Goal: Task Accomplishment & Management: Use online tool/utility

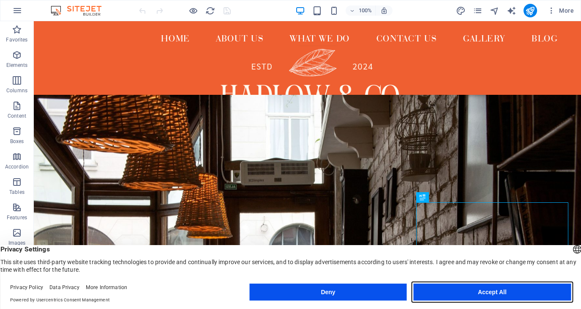
click at [542, 294] on button "Accept All" at bounding box center [492, 291] width 157 height 17
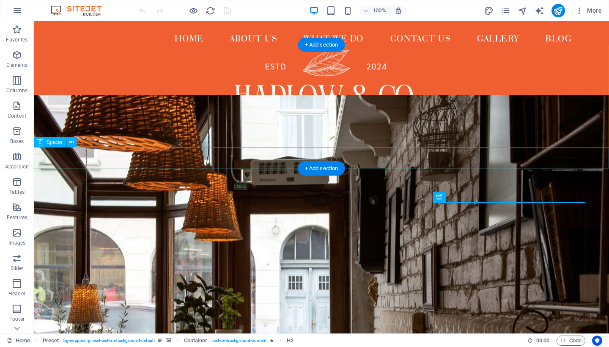
click at [255, 160] on div at bounding box center [321, 157] width 575 height 21
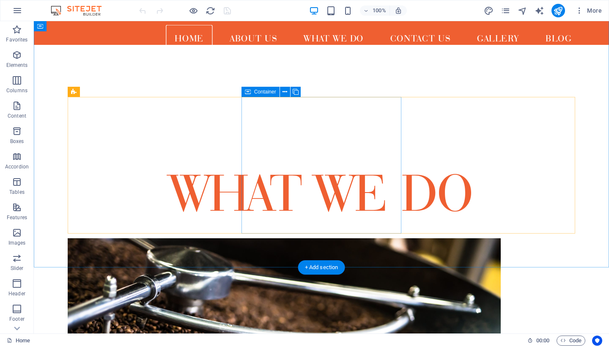
scroll to position [608, 0]
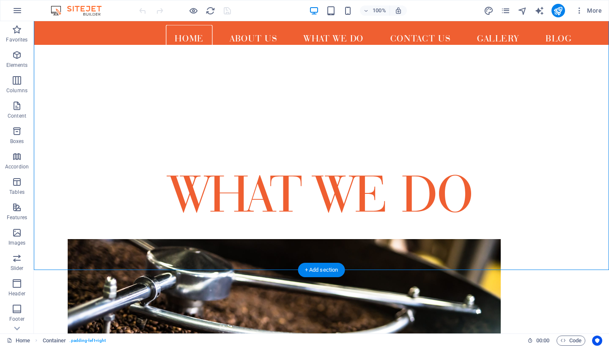
drag, startPoint x: 318, startPoint y: 153, endPoint x: 315, endPoint y: 192, distance: 39.0
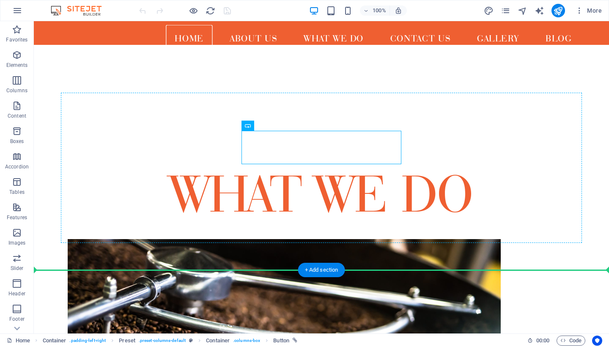
drag, startPoint x: 290, startPoint y: 142, endPoint x: 288, endPoint y: 172, distance: 29.6
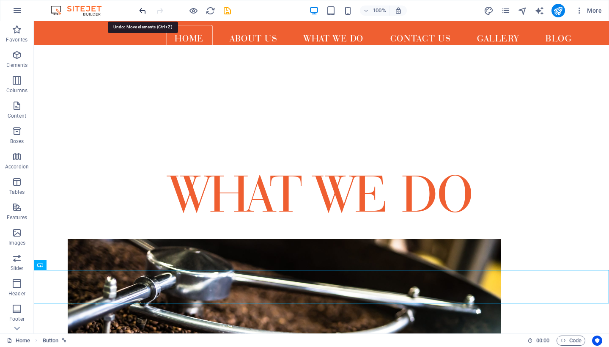
click at [143, 10] on icon "undo" at bounding box center [143, 11] width 10 height 10
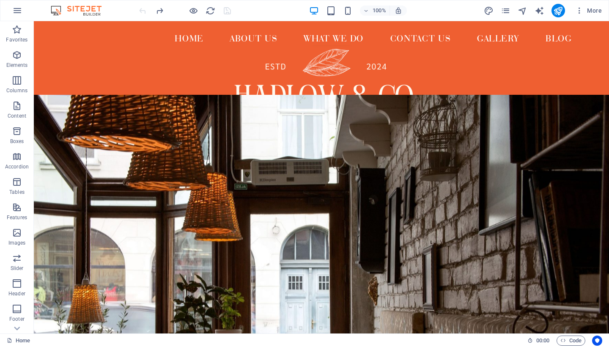
scroll to position [0, 0]
click at [16, 58] on icon "button" at bounding box center [17, 55] width 10 height 10
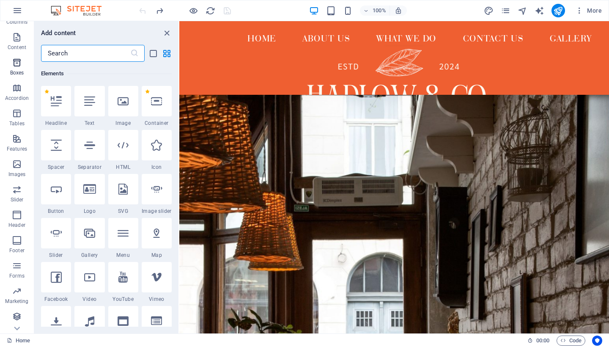
scroll to position [68, 0]
click at [15, 209] on button "Header" at bounding box center [17, 218] width 34 height 25
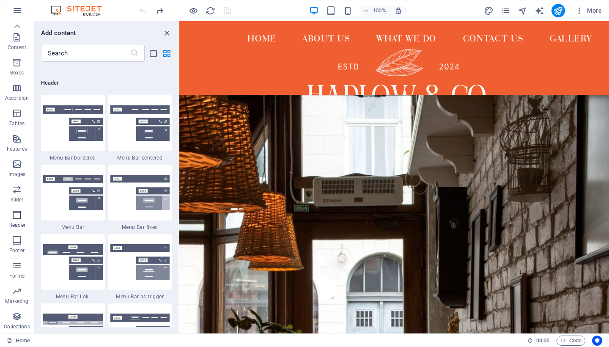
scroll to position [5091, 0]
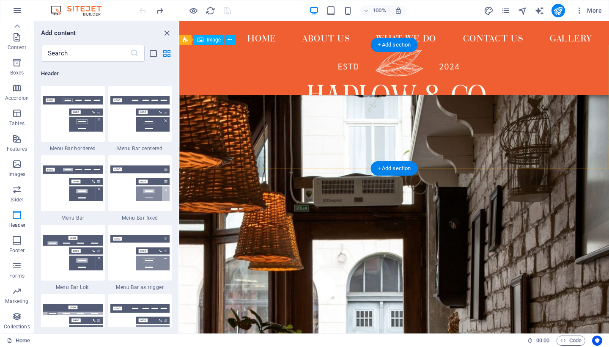
click at [244, 129] on figure at bounding box center [394, 96] width 430 height 102
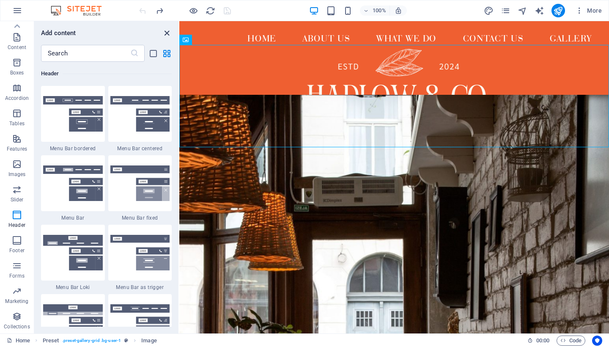
click at [168, 34] on icon "close panel" at bounding box center [167, 33] width 10 height 10
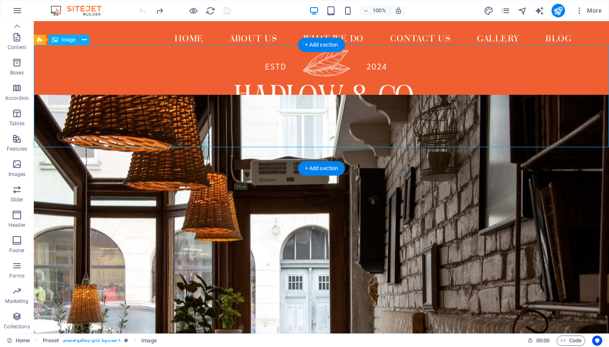
drag, startPoint x: 401, startPoint y: 62, endPoint x: 402, endPoint y: 71, distance: 9.7
click at [402, 71] on figure at bounding box center [321, 96] width 575 height 102
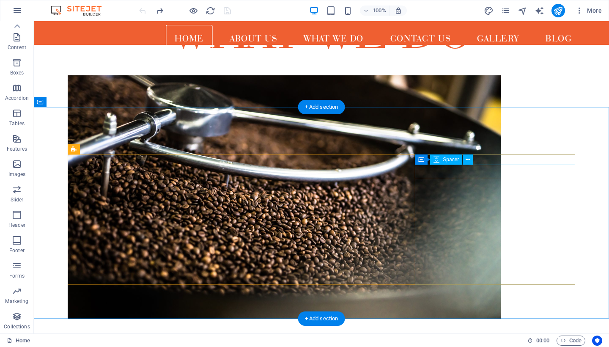
scroll to position [771, 0]
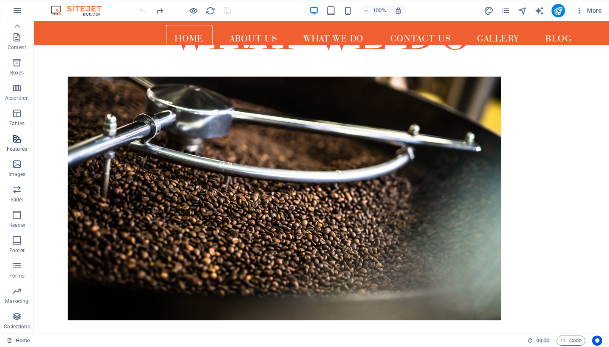
click at [16, 141] on icon "button" at bounding box center [17, 139] width 10 height 10
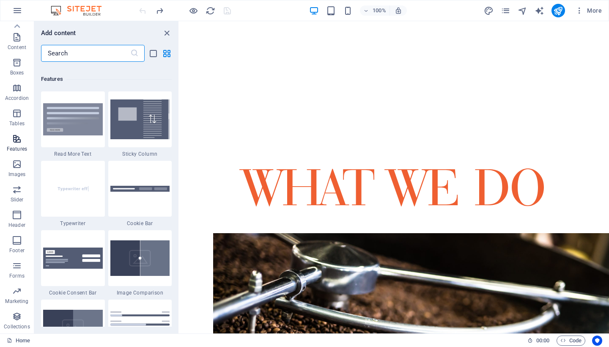
scroll to position [3295, 0]
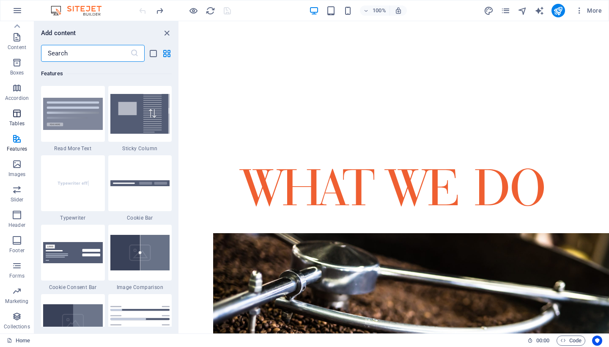
click at [20, 119] on span "Tables" at bounding box center [17, 118] width 34 height 20
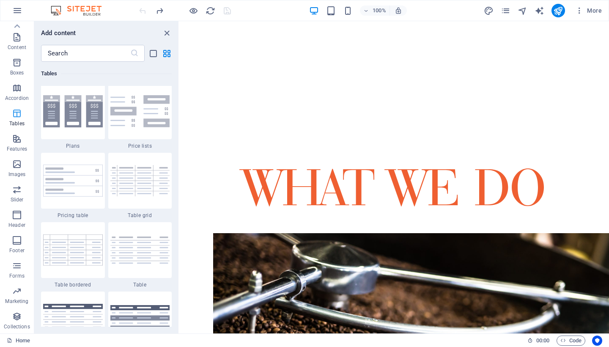
scroll to position [2928, 0]
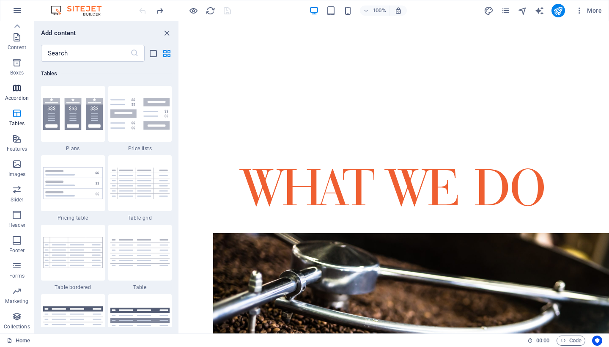
click at [15, 96] on p "Accordion" at bounding box center [17, 98] width 24 height 7
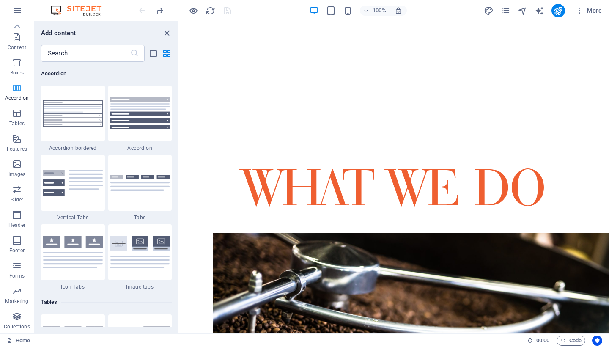
scroll to position [2699, 0]
click at [19, 66] on icon "button" at bounding box center [17, 62] width 10 height 10
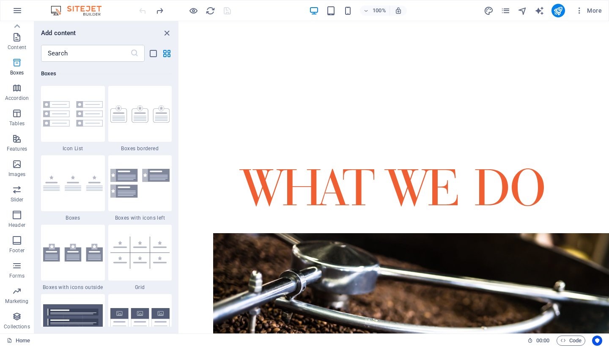
scroll to position [2332, 0]
click at [167, 32] on icon "close panel" at bounding box center [167, 33] width 10 height 10
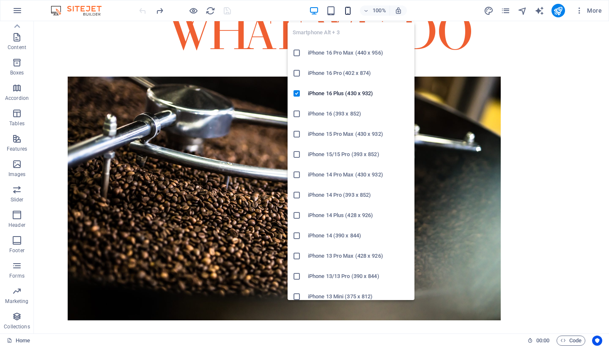
click at [349, 9] on icon "button" at bounding box center [348, 11] width 10 height 10
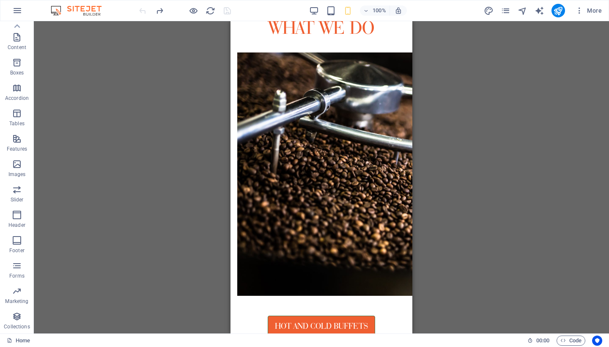
click at [465, 142] on div "Drag here to replace the existing content. Press “Ctrl” if you want to create a…" at bounding box center [321, 177] width 575 height 312
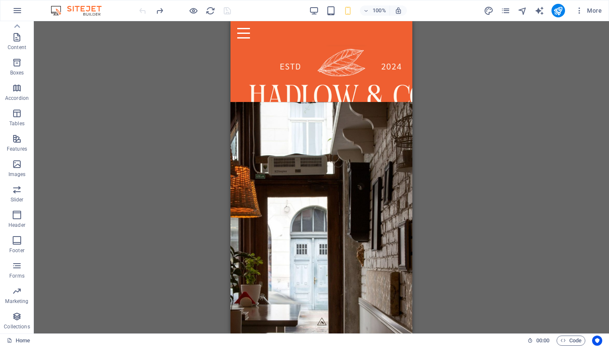
scroll to position [0, 0]
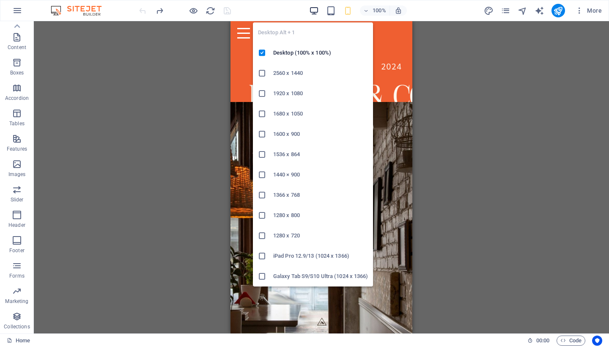
click at [313, 12] on icon "button" at bounding box center [314, 11] width 10 height 10
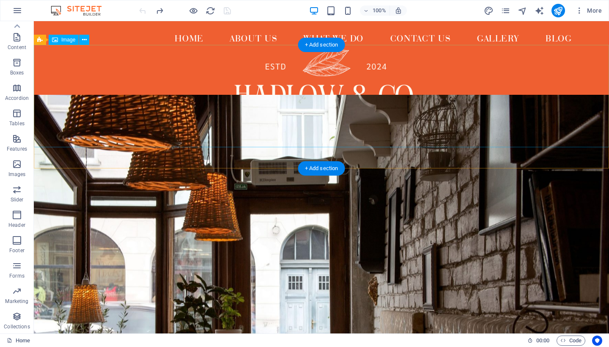
click at [161, 93] on figure at bounding box center [321, 96] width 575 height 102
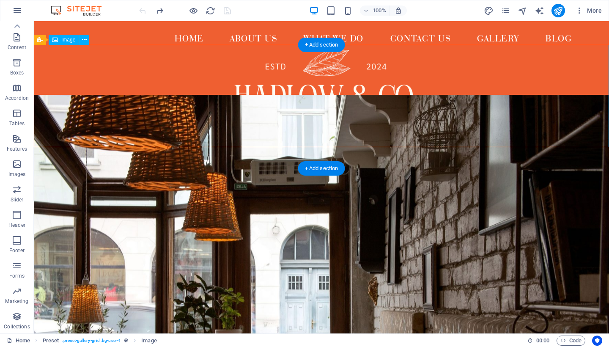
click at [365, 53] on figure at bounding box center [321, 96] width 575 height 102
click at [355, 73] on figure at bounding box center [321, 96] width 575 height 102
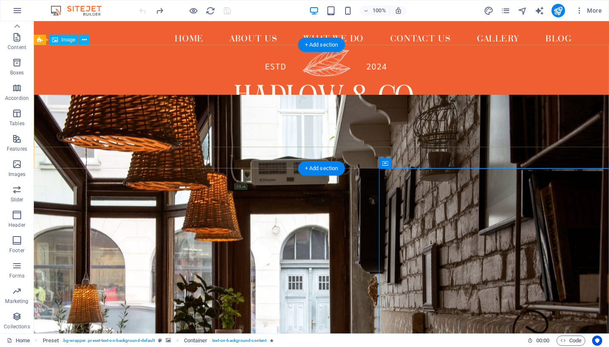
click at [377, 100] on figure at bounding box center [321, 96] width 575 height 102
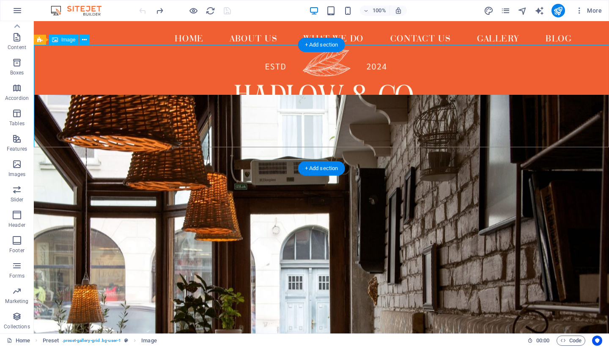
drag, startPoint x: 435, startPoint y: 93, endPoint x: 440, endPoint y: 119, distance: 26.7
click at [440, 119] on figure at bounding box center [321, 96] width 575 height 102
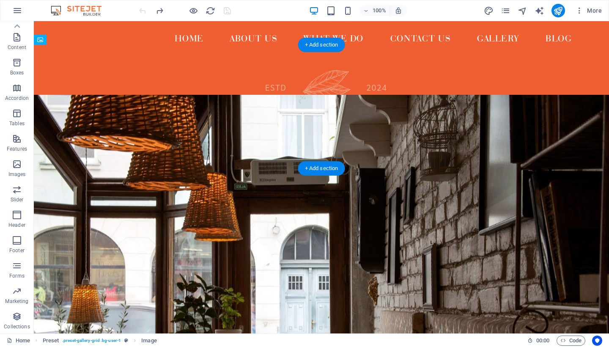
drag, startPoint x: 434, startPoint y: 118, endPoint x: 435, endPoint y: 148, distance: 30.0
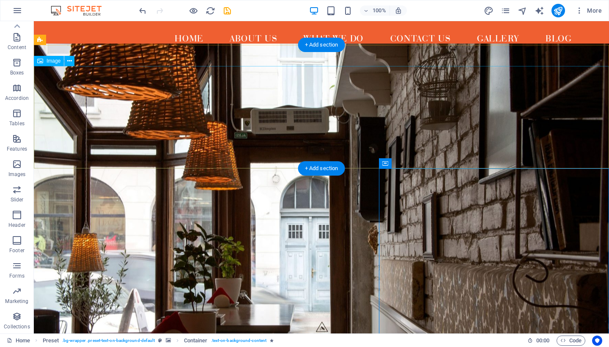
click at [337, 118] on figure at bounding box center [321, 117] width 575 height 102
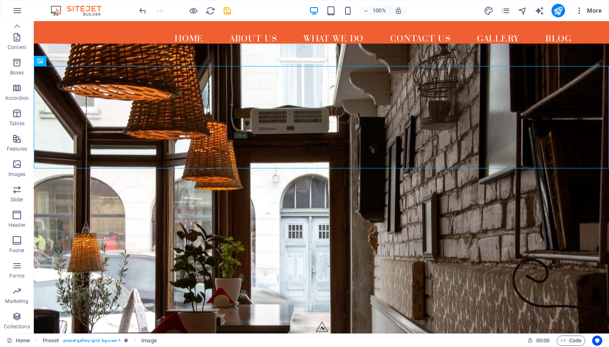
click at [581, 14] on span "More" at bounding box center [588, 10] width 27 height 8
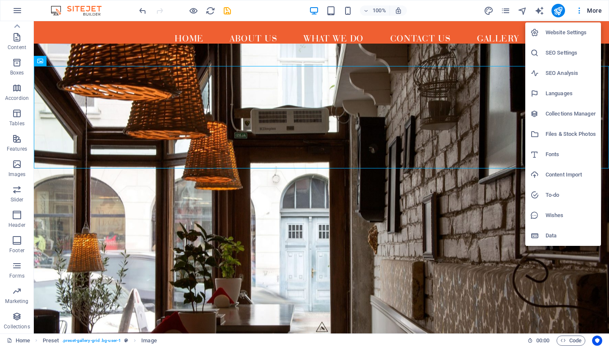
click at [580, 13] on div at bounding box center [304, 173] width 609 height 347
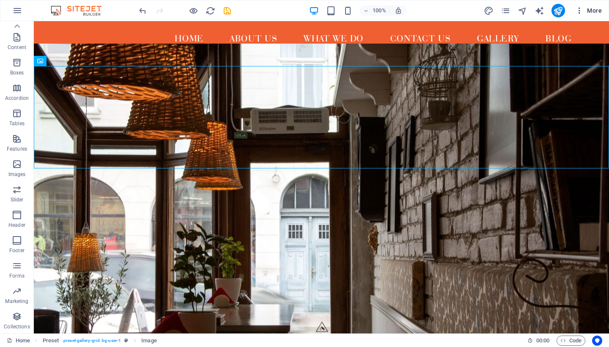
click at [578, 10] on icon "button" at bounding box center [579, 10] width 8 height 8
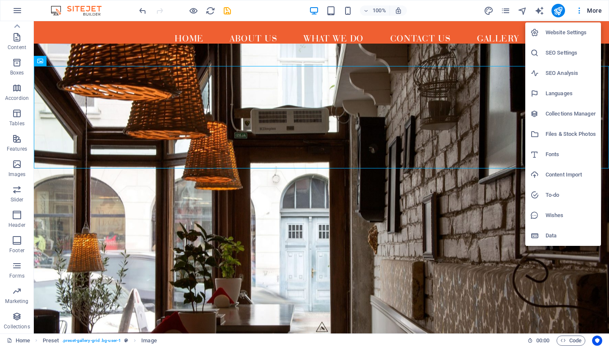
click at [555, 25] on li "Website Settings" at bounding box center [563, 32] width 76 height 20
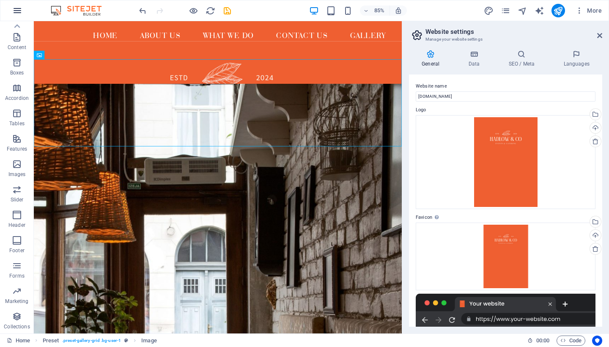
click at [17, 10] on icon "button" at bounding box center [17, 10] width 10 height 10
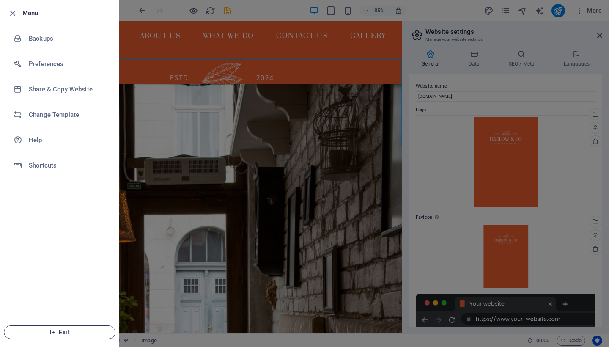
click at [69, 308] on button "Exit" at bounding box center [60, 332] width 112 height 14
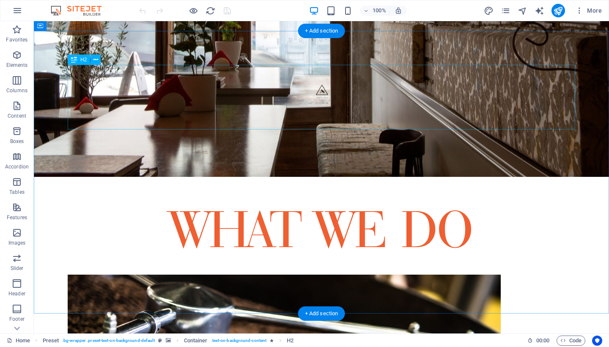
scroll to position [577, 0]
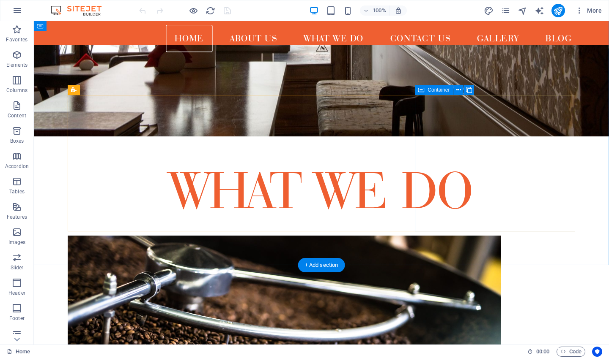
scroll to position [612, 0]
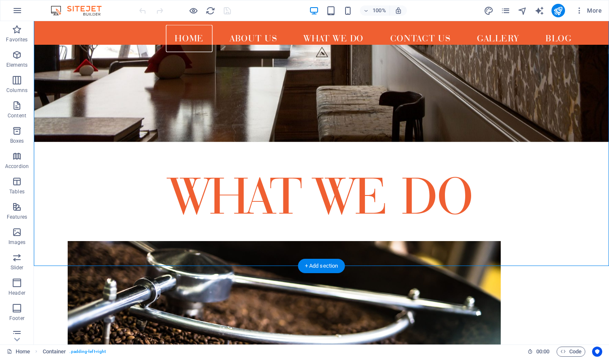
drag, startPoint x: 312, startPoint y: 146, endPoint x: 312, endPoint y: 172, distance: 26.6
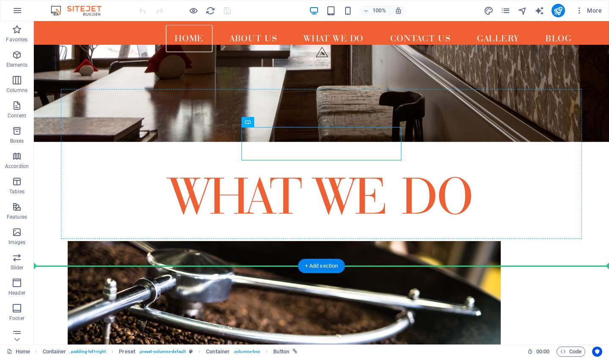
drag, startPoint x: 373, startPoint y: 145, endPoint x: 372, endPoint y: 192, distance: 46.5
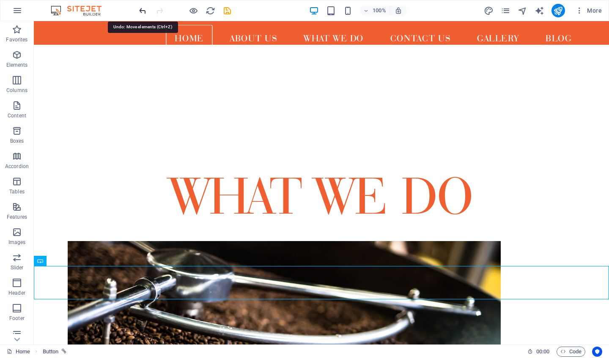
click at [142, 11] on icon "undo" at bounding box center [143, 11] width 10 height 10
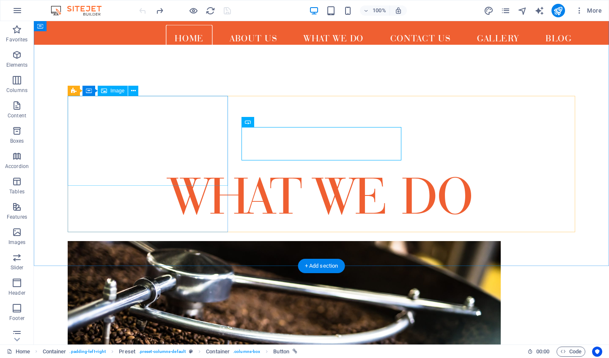
click at [167, 241] on figure at bounding box center [216, 363] width 296 height 244
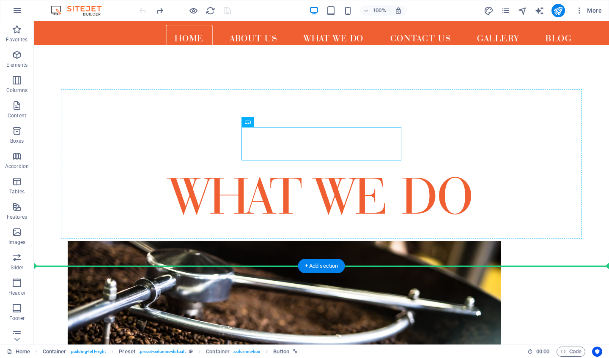
drag, startPoint x: 372, startPoint y: 138, endPoint x: 371, endPoint y: 196, distance: 57.9
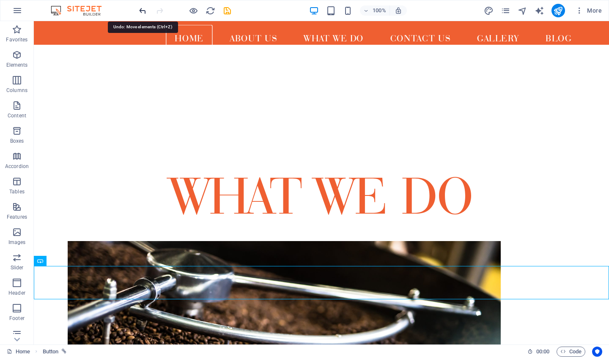
click at [141, 8] on icon "undo" at bounding box center [143, 11] width 10 height 10
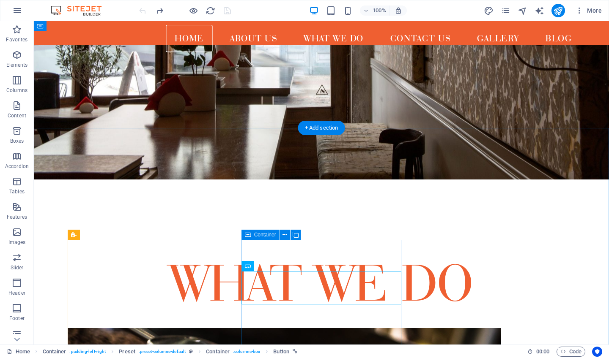
scroll to position [389, 0]
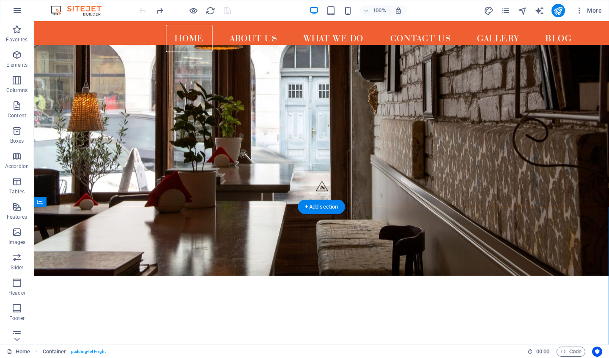
drag, startPoint x: 327, startPoint y: 285, endPoint x: 327, endPoint y: 230, distance: 55.0
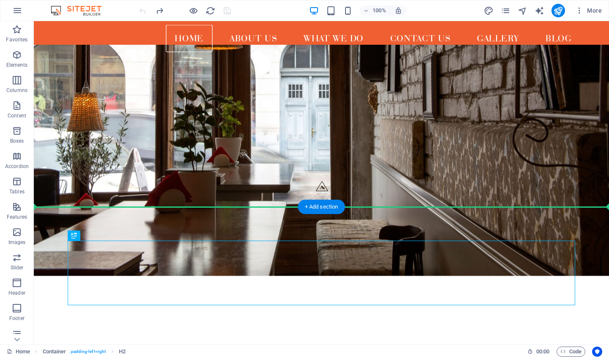
drag, startPoint x: 303, startPoint y: 271, endPoint x: 309, endPoint y: 219, distance: 53.2
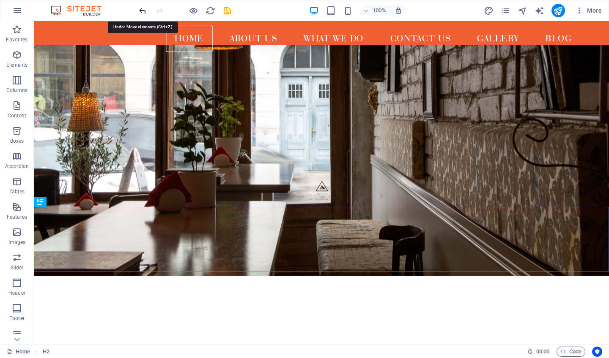
click at [144, 15] on icon "undo" at bounding box center [143, 11] width 10 height 10
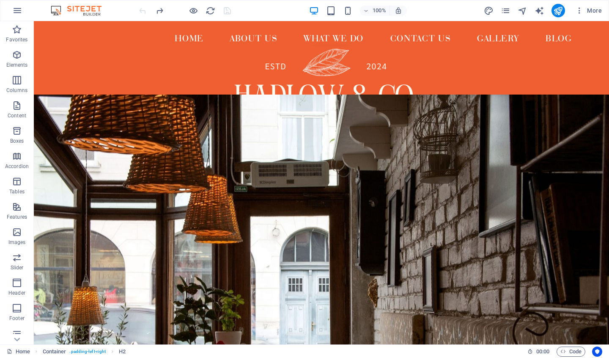
scroll to position [0, 0]
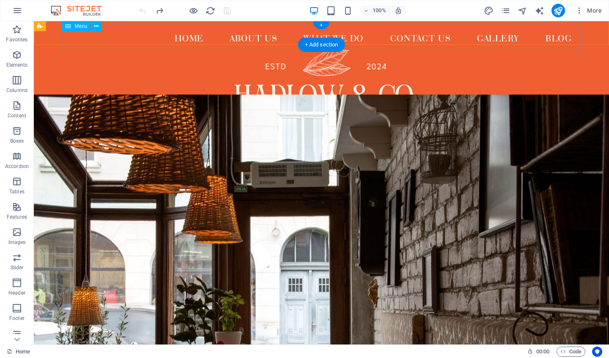
click at [371, 34] on nav "Home About us What We Do Contact us Gallery Blog" at bounding box center [321, 38] width 519 height 27
click at [142, 41] on nav "Home About us What We Do Contact us Gallery Blog" at bounding box center [321, 38] width 519 height 27
click at [144, 31] on nav "Home About us What We Do Contact us Gallery Blog" at bounding box center [321, 38] width 519 height 27
click at [19, 12] on icon "button" at bounding box center [17, 10] width 10 height 10
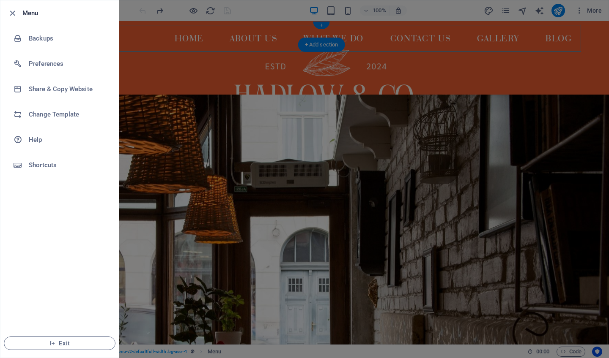
click at [170, 107] on div at bounding box center [304, 179] width 609 height 358
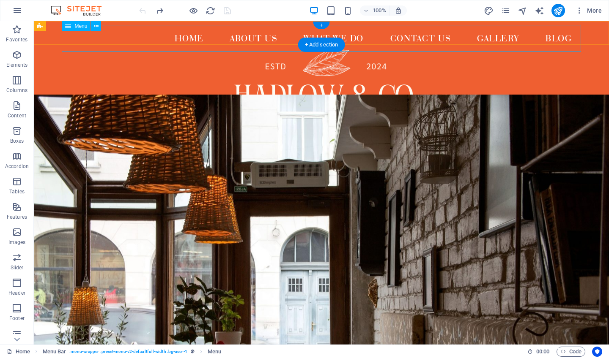
click at [279, 38] on nav "Home About us What We Do Contact us Gallery Blog" at bounding box center [321, 38] width 519 height 27
click at [93, 25] on button at bounding box center [96, 26] width 10 height 10
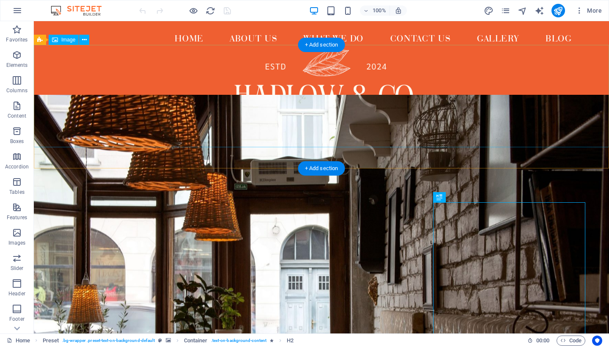
click at [356, 116] on figure at bounding box center [321, 96] width 575 height 102
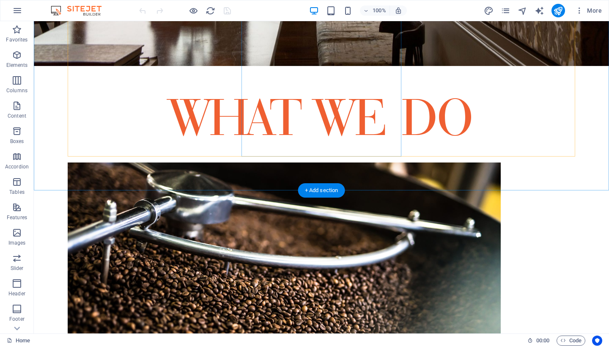
scroll to position [688, 0]
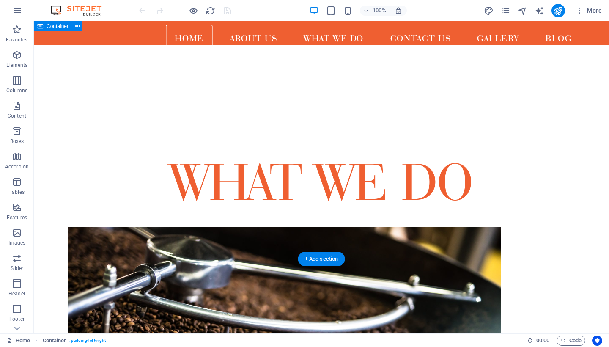
scroll to position [619, 0]
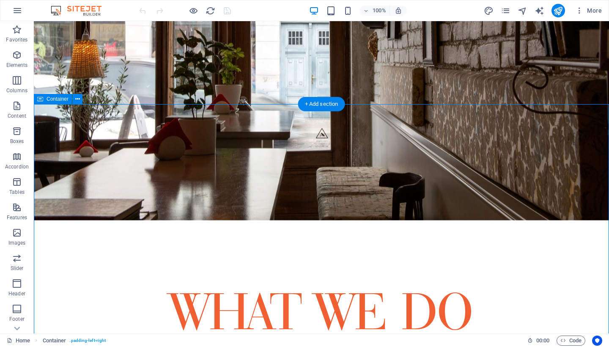
scroll to position [492, 0]
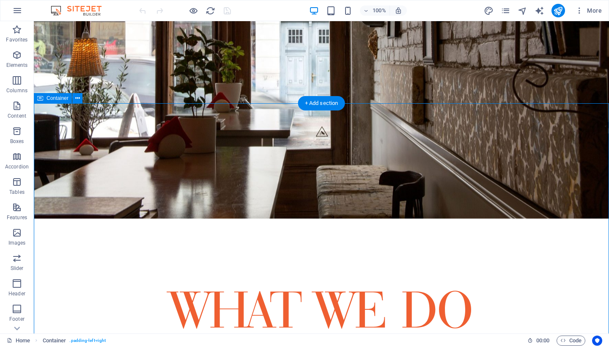
click at [57, 101] on span "Container" at bounding box center [58, 98] width 22 height 5
drag, startPoint x: 57, startPoint y: 101, endPoint x: 60, endPoint y: 77, distance: 23.8
click at [60, 77] on div "Drag here to replace the existing content. Press “Ctrl” if you want to create a…" at bounding box center [321, 177] width 575 height 312
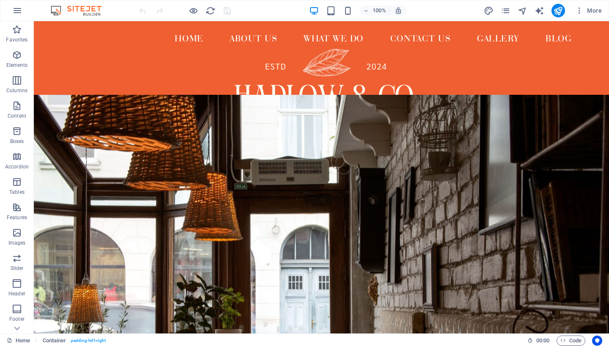
scroll to position [0, 0]
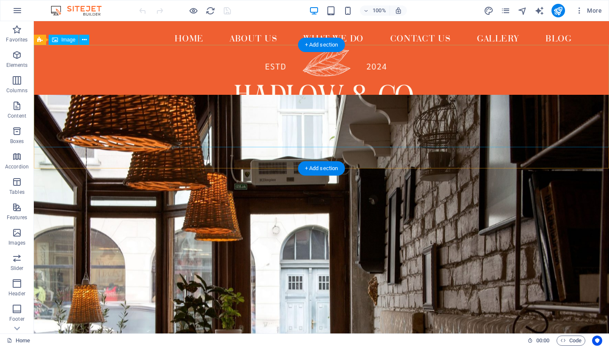
click at [318, 98] on figure at bounding box center [321, 96] width 575 height 102
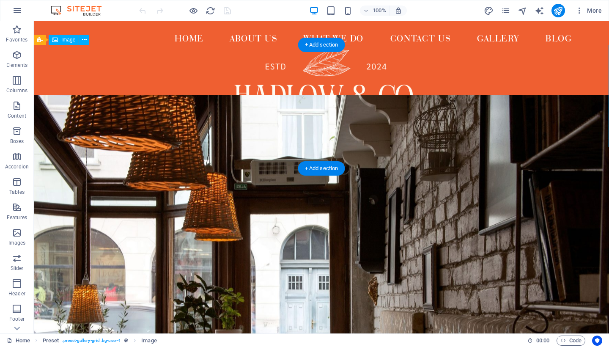
drag, startPoint x: 318, startPoint y: 98, endPoint x: 313, endPoint y: 134, distance: 36.7
click at [313, 134] on figure at bounding box center [321, 96] width 575 height 102
click at [286, 160] on div at bounding box center [321, 157] width 575 height 21
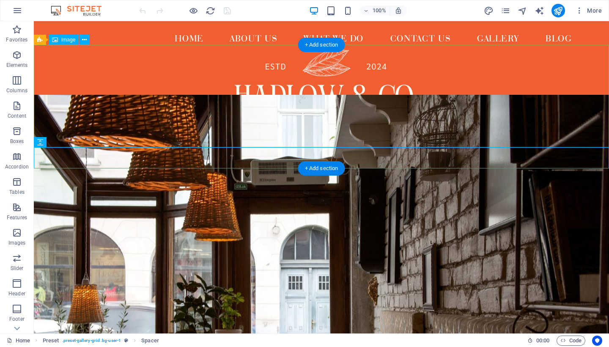
click at [341, 93] on figure at bounding box center [321, 96] width 575 height 102
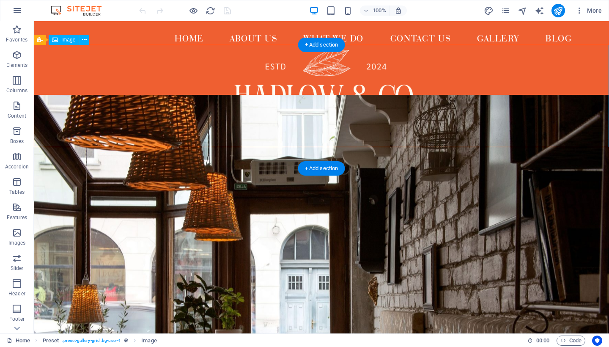
click at [309, 94] on figure at bounding box center [321, 96] width 575 height 102
click at [287, 103] on figure at bounding box center [321, 96] width 575 height 102
select select "px"
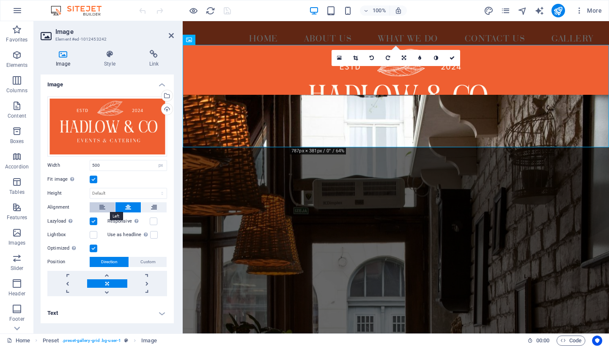
click at [105, 210] on button at bounding box center [102, 207] width 25 height 10
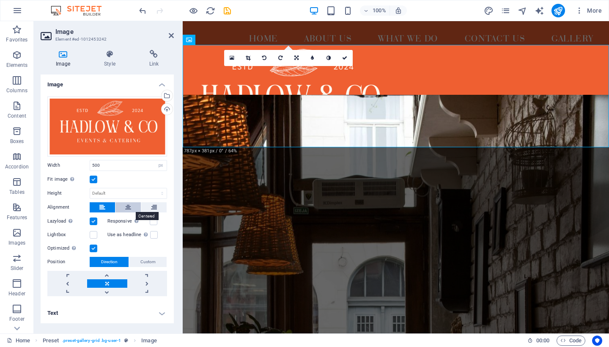
click at [124, 206] on button at bounding box center [127, 207] width 25 height 10
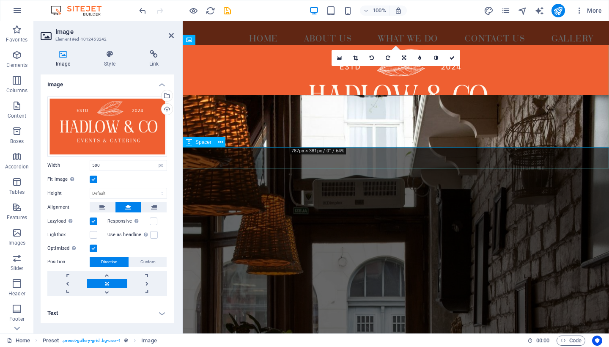
click at [236, 167] on div at bounding box center [396, 157] width 426 height 21
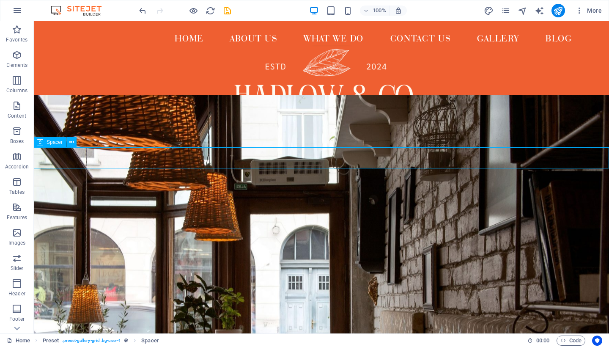
click at [233, 160] on div at bounding box center [321, 157] width 575 height 21
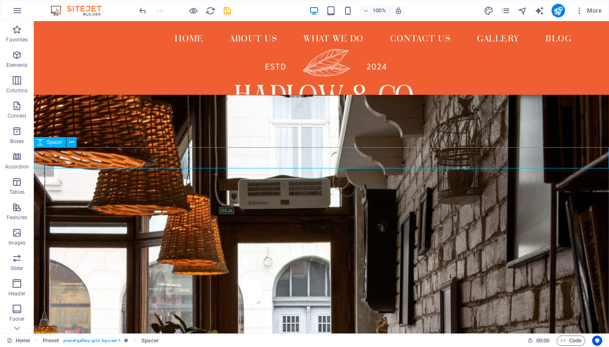
select select "px"
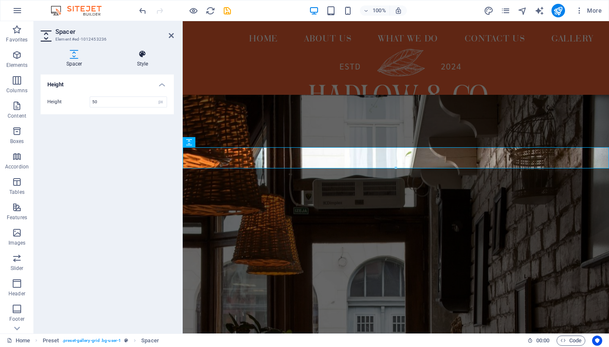
click at [143, 61] on h4 "Style" at bounding box center [142, 59] width 63 height 18
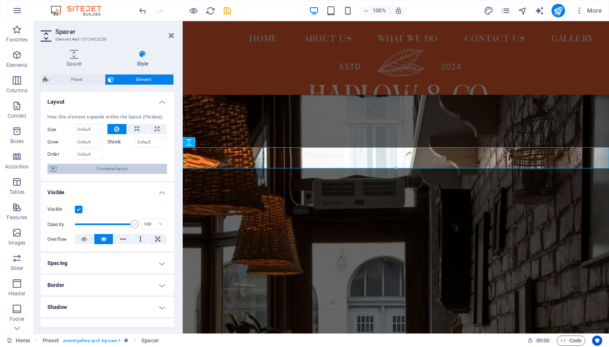
click at [119, 167] on span "Container layout" at bounding box center [111, 169] width 105 height 10
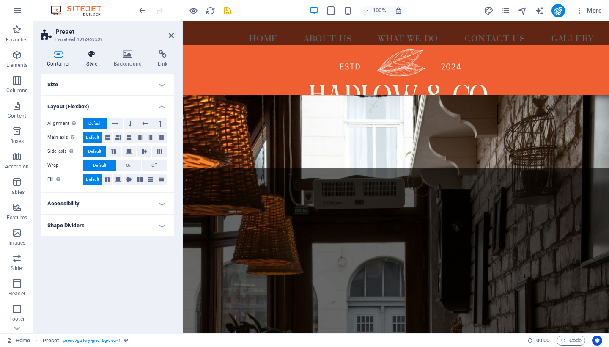
click at [93, 53] on icon at bounding box center [92, 54] width 24 height 8
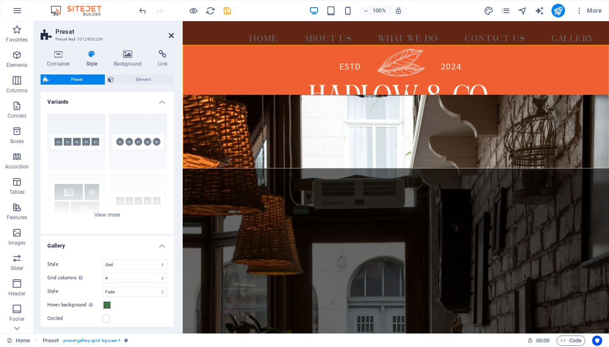
click at [171, 37] on icon at bounding box center [171, 35] width 5 height 7
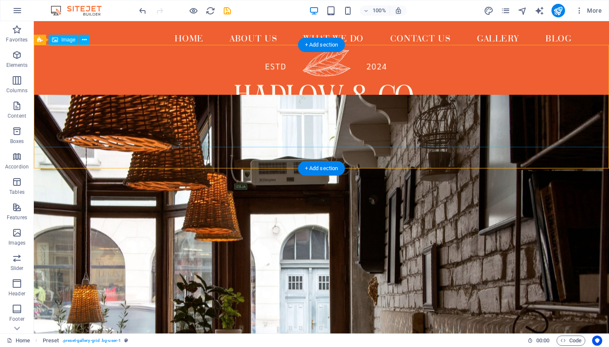
click at [239, 136] on figure at bounding box center [321, 96] width 575 height 102
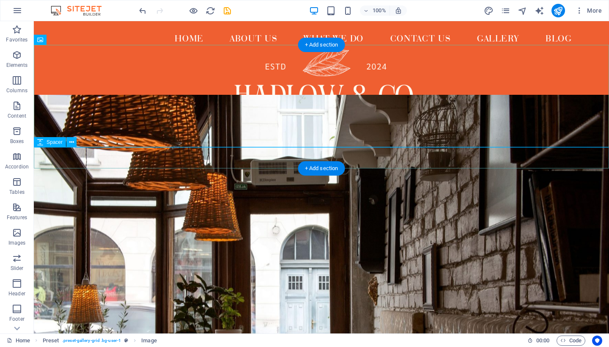
click at [248, 164] on div at bounding box center [321, 157] width 575 height 21
click at [248, 160] on div at bounding box center [321, 157] width 575 height 21
click at [156, 159] on div at bounding box center [321, 157] width 575 height 21
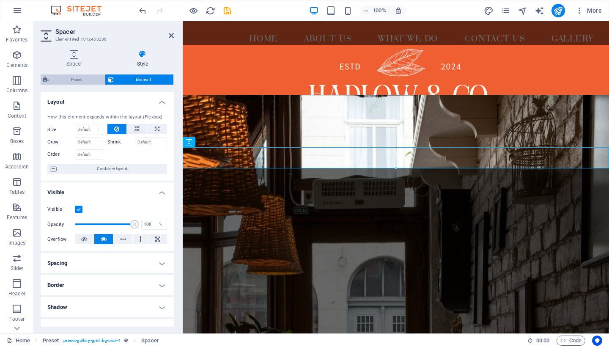
click at [86, 78] on span "Preset" at bounding box center [76, 79] width 51 height 10
select select "grid"
select select "4"
select select "fade"
select select
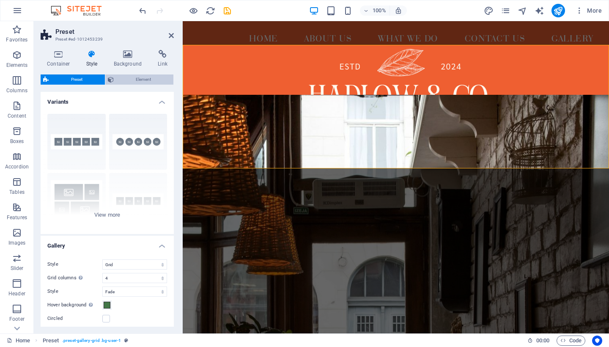
click at [127, 82] on span "Element" at bounding box center [143, 79] width 55 height 10
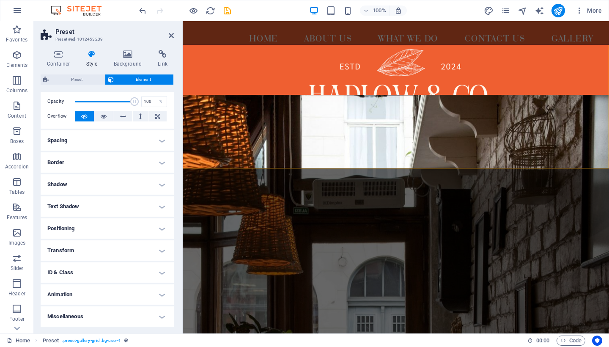
scroll to position [32, 0]
click at [251, 208] on figure at bounding box center [396, 320] width 426 height 451
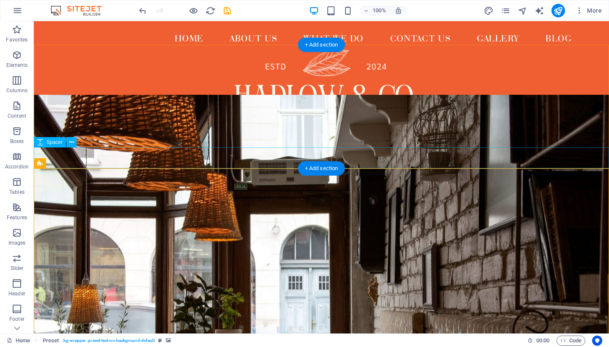
click at [255, 160] on div at bounding box center [321, 157] width 575 height 21
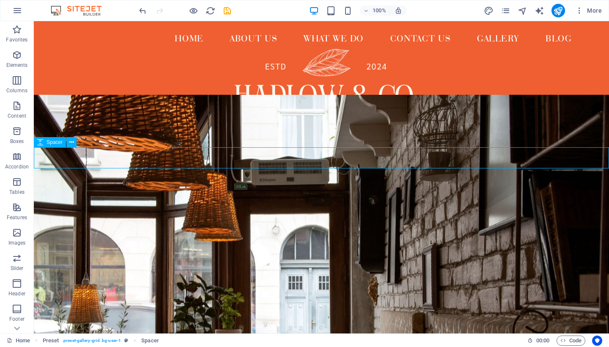
click at [357, 160] on div at bounding box center [321, 157] width 575 height 21
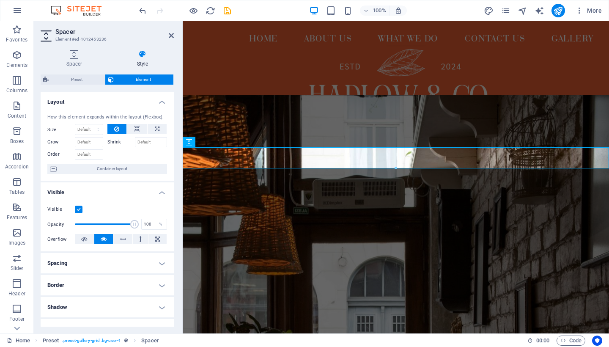
click at [141, 51] on icon at bounding box center [142, 54] width 63 height 8
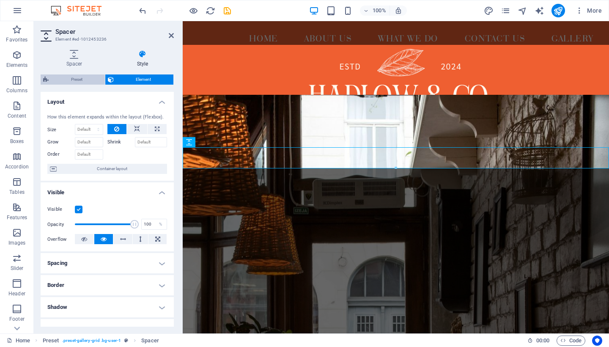
click at [98, 74] on span "Preset" at bounding box center [76, 79] width 51 height 10
select select "grid"
select select "4"
select select "fade"
select select
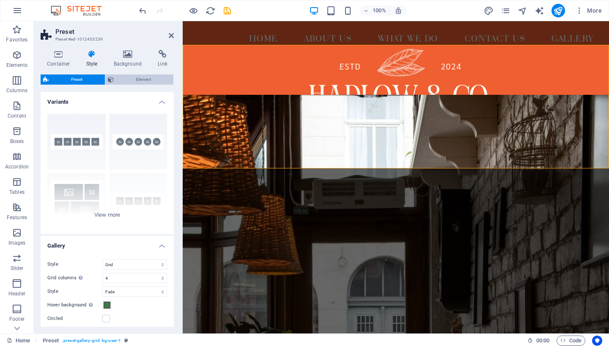
click at [145, 82] on span "Element" at bounding box center [143, 79] width 55 height 10
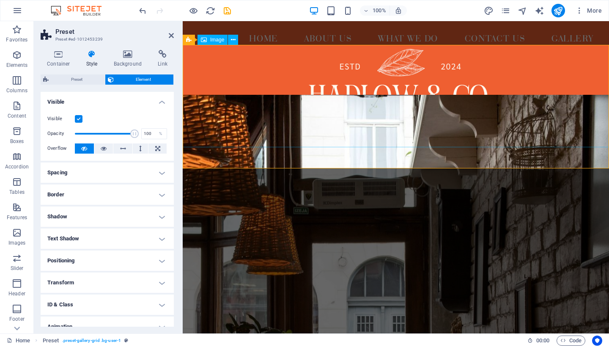
click at [230, 120] on figure at bounding box center [396, 96] width 426 height 102
click at [271, 209] on figure at bounding box center [396, 320] width 426 height 451
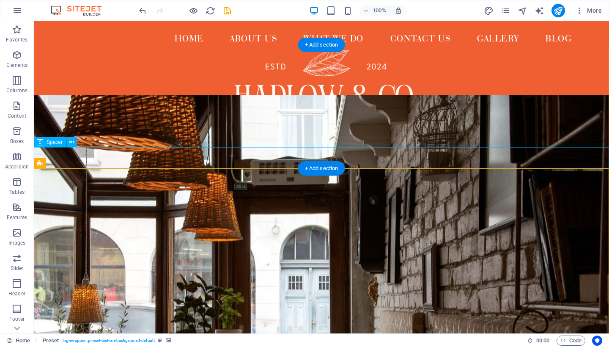
click at [265, 157] on div at bounding box center [321, 157] width 575 height 21
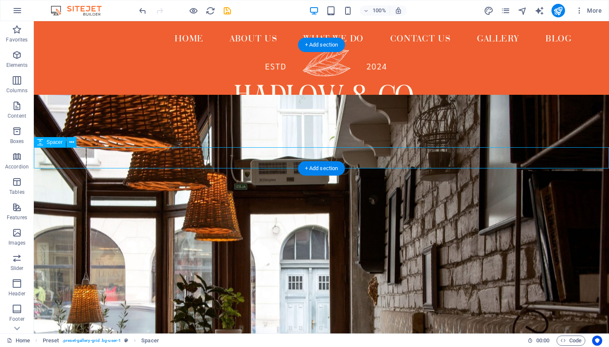
click at [265, 157] on div at bounding box center [321, 157] width 575 height 21
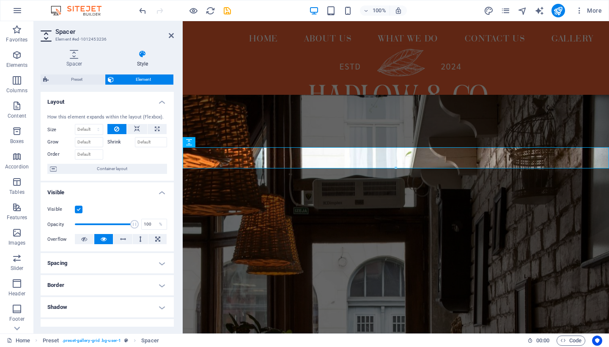
click at [161, 100] on h4 "Layout" at bounding box center [107, 99] width 133 height 15
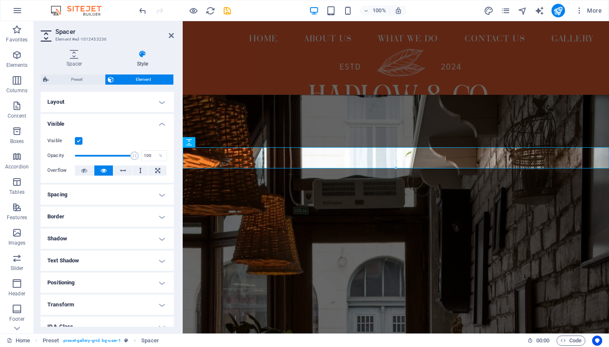
click at [158, 120] on h4 "Visible" at bounding box center [107, 121] width 133 height 15
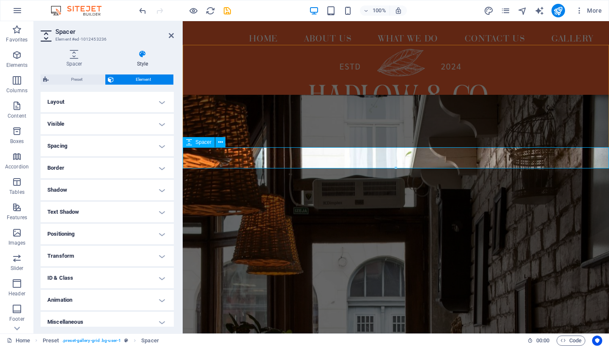
click at [196, 160] on div at bounding box center [396, 157] width 426 height 21
click at [218, 143] on icon at bounding box center [220, 142] width 5 height 9
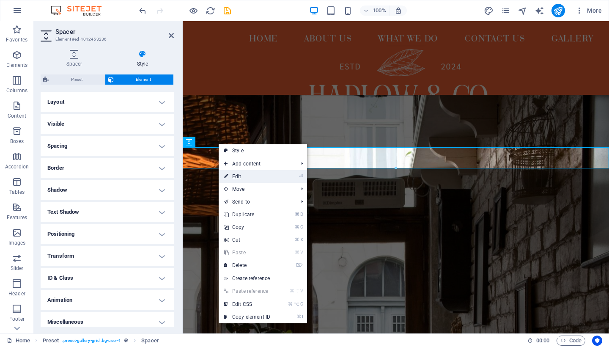
click at [248, 179] on link "⏎ Edit" at bounding box center [247, 176] width 57 height 13
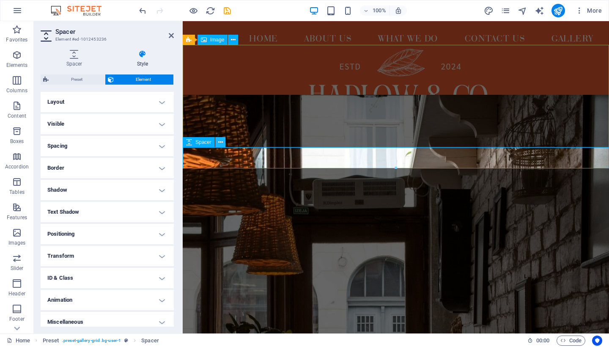
click at [221, 144] on icon at bounding box center [220, 142] width 5 height 9
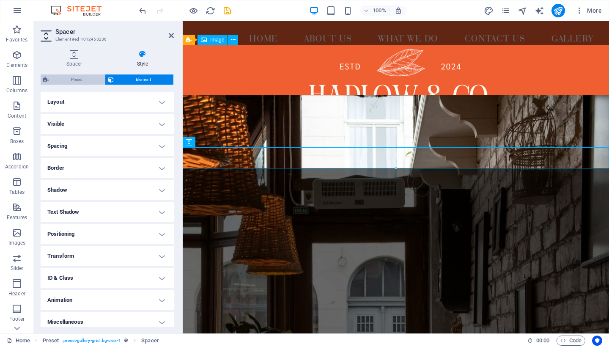
click at [97, 81] on span "Preset" at bounding box center [76, 79] width 51 height 10
select select "grid"
select select "4"
select select "fade"
select select
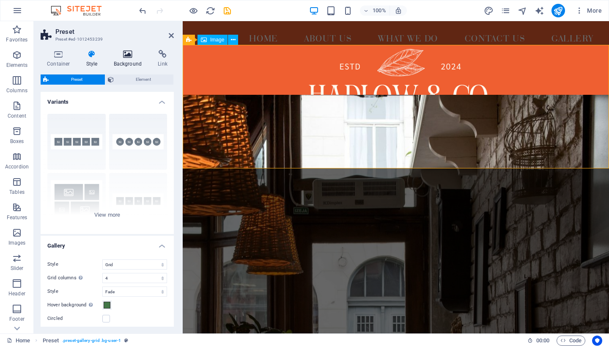
click at [128, 56] on icon at bounding box center [127, 54] width 41 height 8
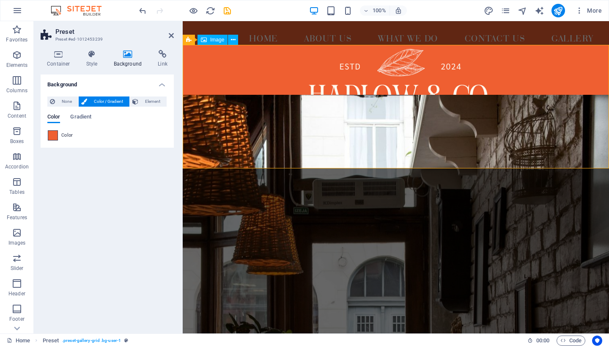
click at [54, 134] on span at bounding box center [52, 135] width 9 height 9
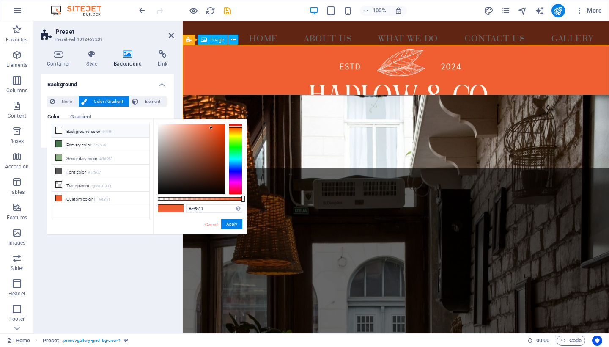
click at [57, 131] on icon at bounding box center [59, 130] width 6 height 6
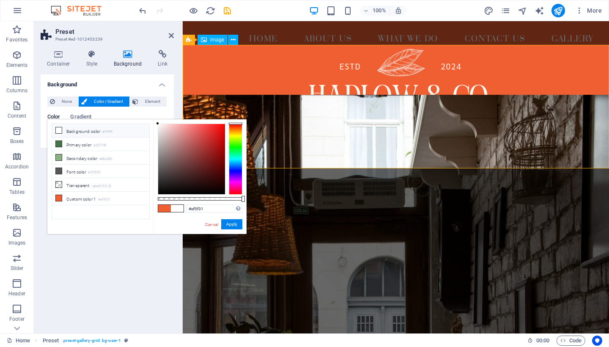
type input "#ffffff"
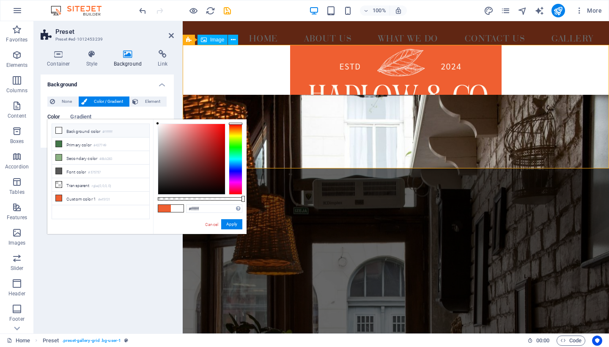
click at [228, 83] on figure at bounding box center [396, 96] width 426 height 102
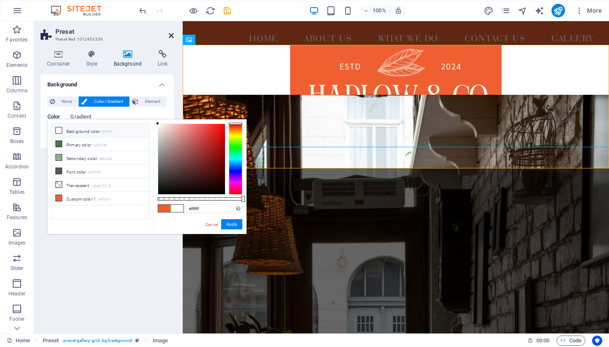
click at [172, 37] on icon at bounding box center [171, 35] width 5 height 7
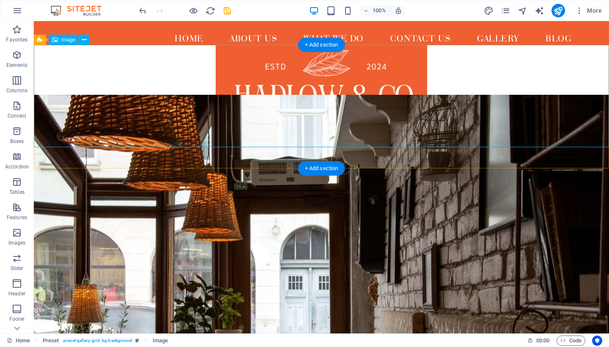
click at [338, 100] on figure at bounding box center [321, 96] width 575 height 102
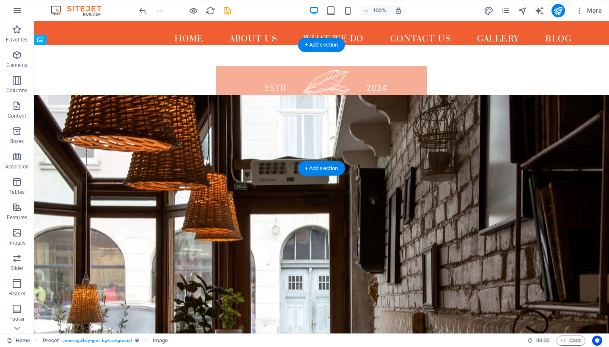
drag, startPoint x: 338, startPoint y: 85, endPoint x: 339, endPoint y: 148, distance: 63.8
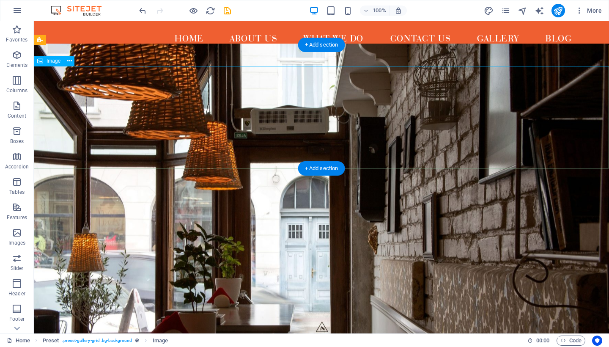
click at [469, 96] on figure at bounding box center [321, 117] width 575 height 102
click at [377, 94] on figure at bounding box center [321, 117] width 575 height 102
click at [474, 71] on figure at bounding box center [321, 117] width 575 height 102
click at [486, 56] on div at bounding box center [321, 55] width 575 height 21
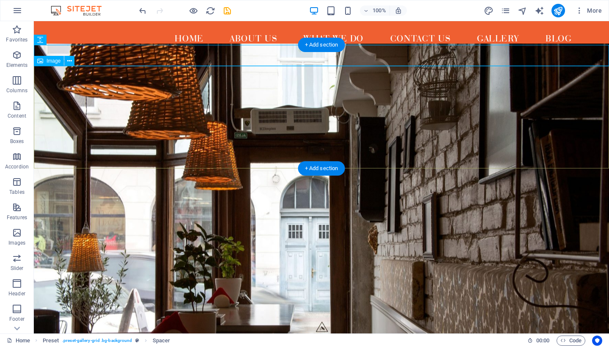
click at [355, 123] on figure at bounding box center [321, 117] width 575 height 102
select select "px"
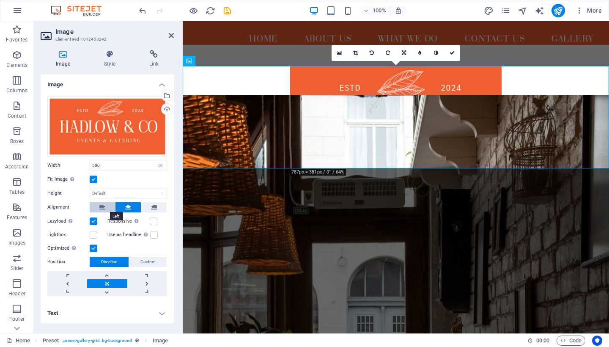
click at [103, 205] on icon at bounding box center [102, 207] width 6 height 10
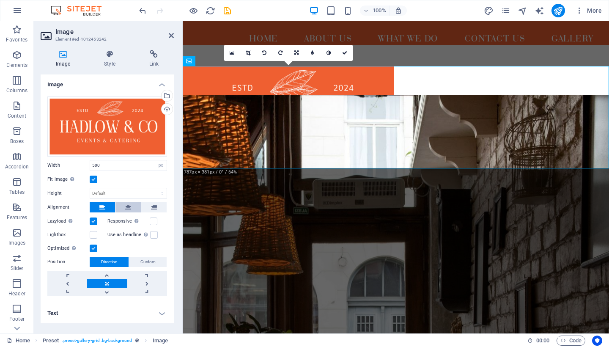
click at [126, 203] on icon at bounding box center [128, 207] width 6 height 10
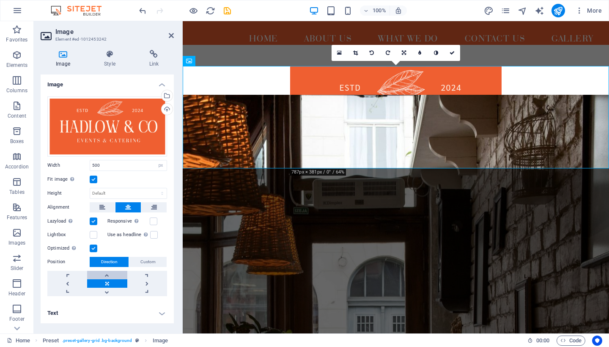
click at [111, 276] on link at bounding box center [107, 275] width 40 height 8
click at [113, 291] on link at bounding box center [107, 291] width 40 height 8
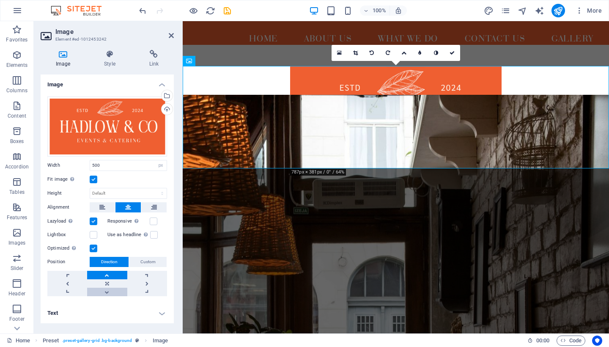
click at [113, 291] on link at bounding box center [107, 291] width 40 height 8
click at [148, 285] on link at bounding box center [147, 283] width 40 height 8
click at [114, 285] on link at bounding box center [107, 283] width 40 height 8
click at [145, 165] on input "500" at bounding box center [128, 165] width 77 height 10
type input "5"
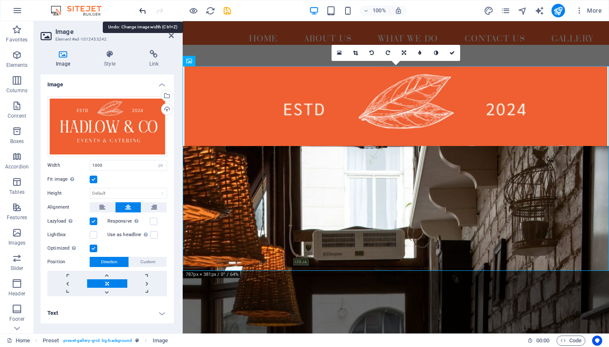
click at [141, 11] on icon "undo" at bounding box center [143, 11] width 10 height 10
type input "500"
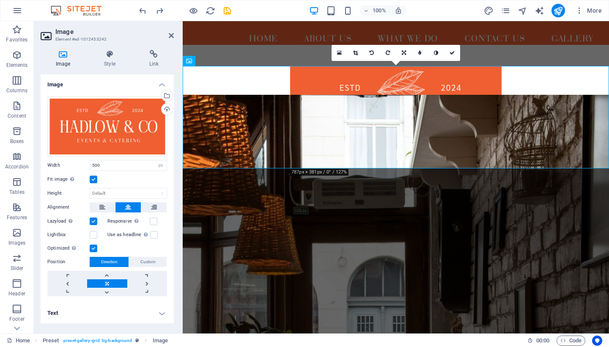
click at [315, 224] on figure at bounding box center [396, 320] width 426 height 451
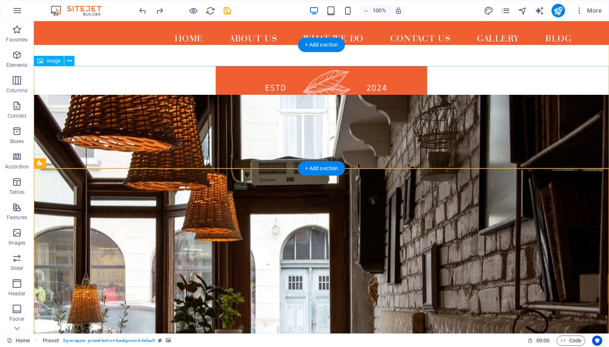
click at [323, 107] on figure at bounding box center [321, 117] width 575 height 102
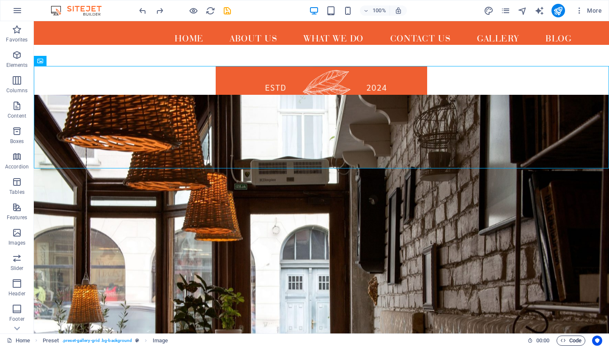
click at [564, 339] on icon "button" at bounding box center [562, 339] width 5 height 5
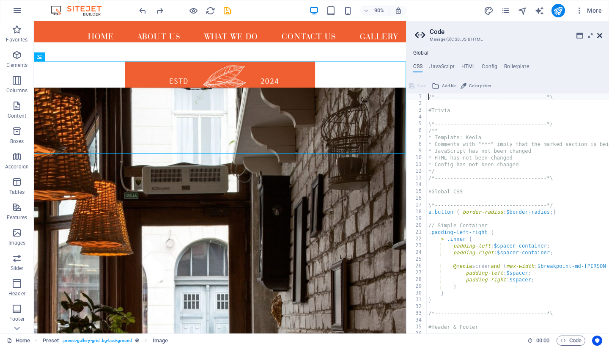
click at [599, 34] on icon at bounding box center [599, 35] width 5 height 7
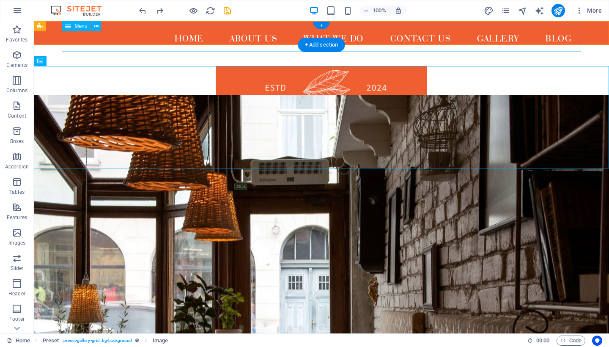
click at [282, 37] on nav "Home About us What We Do Contact us Gallery Blog" at bounding box center [321, 38] width 519 height 27
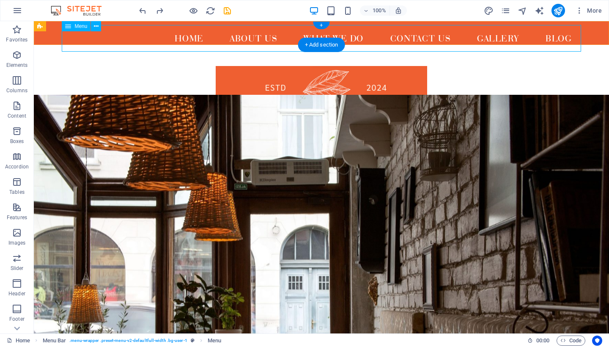
click at [95, 36] on nav "Home About us What We Do Contact us Gallery Blog" at bounding box center [321, 38] width 519 height 27
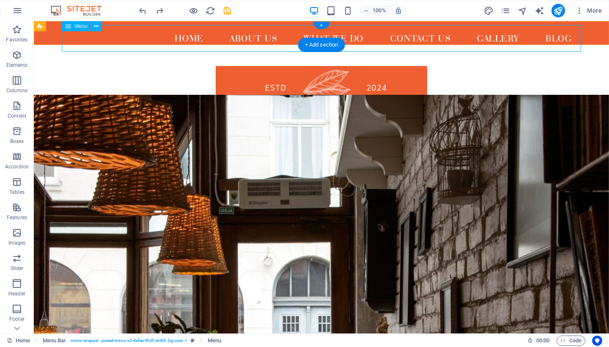
select select
select select "1"
select select
select select "4"
select select
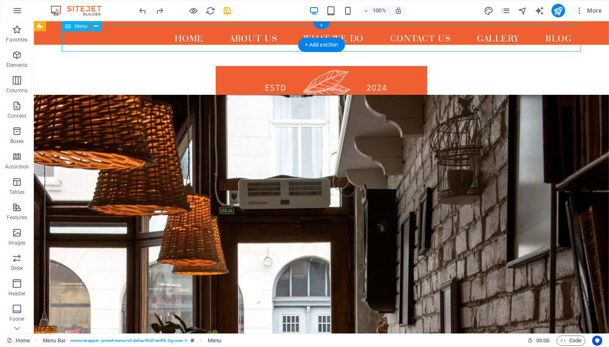
select select "3"
select select
select select "2"
select select
select select "2"
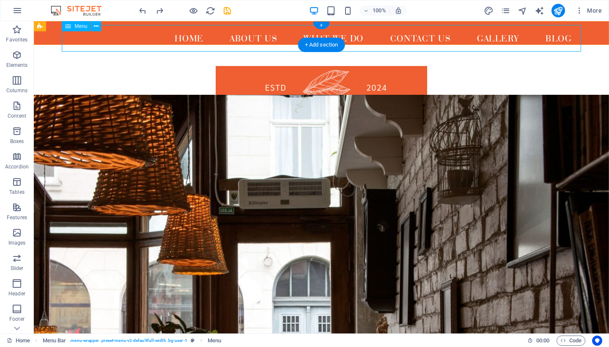
select select
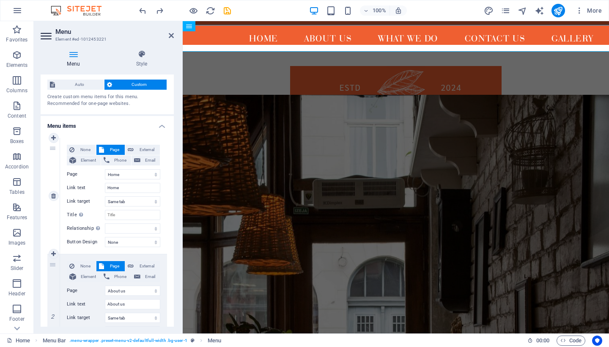
scroll to position [19, 0]
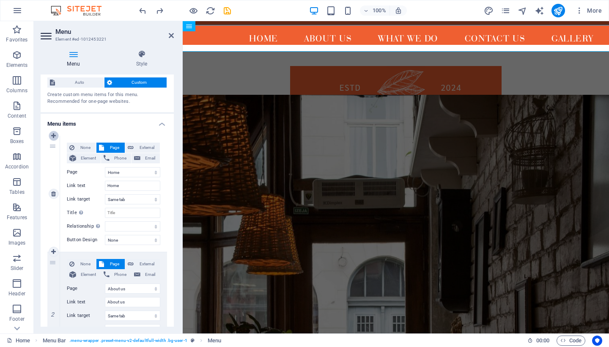
click at [53, 136] on icon at bounding box center [53, 136] width 5 height 6
select select
select select "0"
type input "Home"
select select
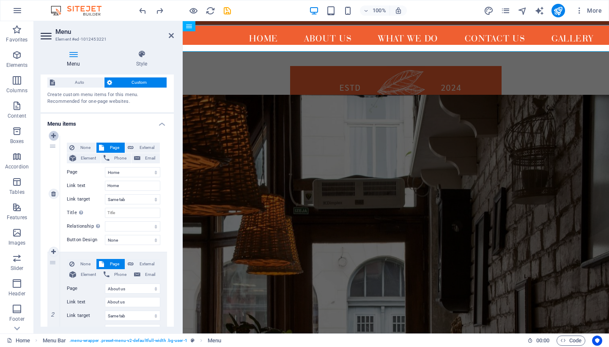
select select "1"
type input "About us"
select select
select select "4"
type input "What We Do"
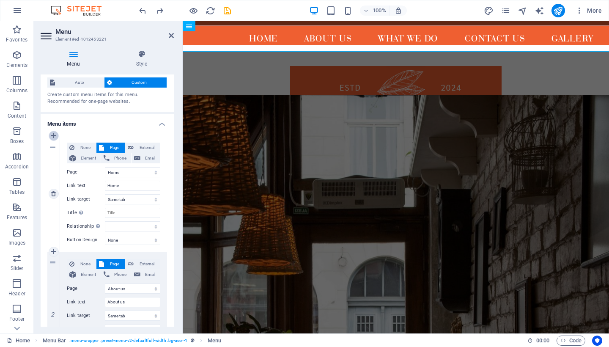
select select
select select "3"
type input "Contact us"
select select
type input "Gallery"
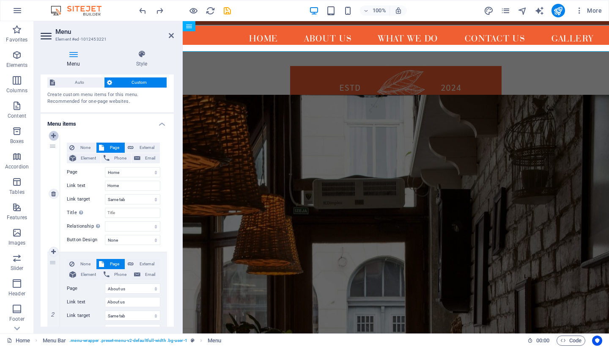
select select
select select "2"
select select
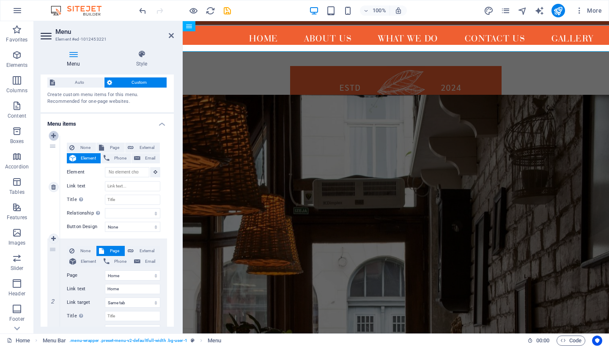
click at [53, 136] on icon at bounding box center [53, 136] width 5 height 6
select select
select select "0"
type input "Home"
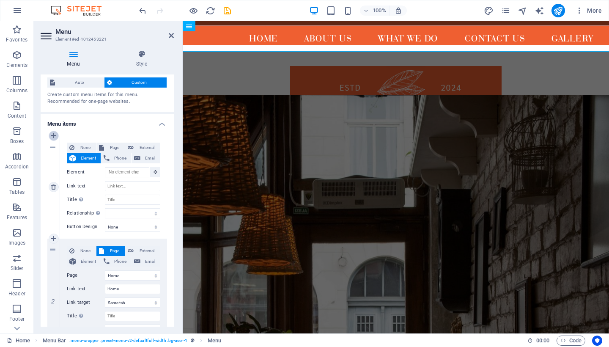
select select
select select "1"
type input "About us"
select select
select select "4"
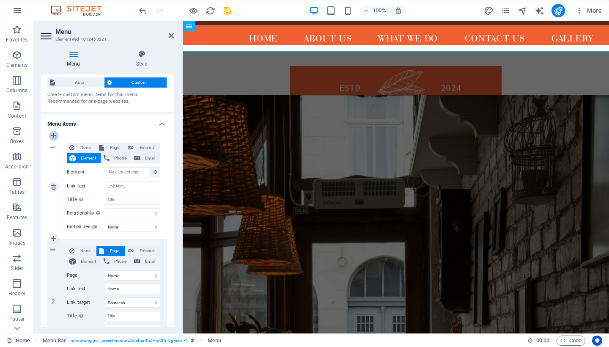
type input "What We Do"
select select
select select "3"
type input "Contact us"
select select
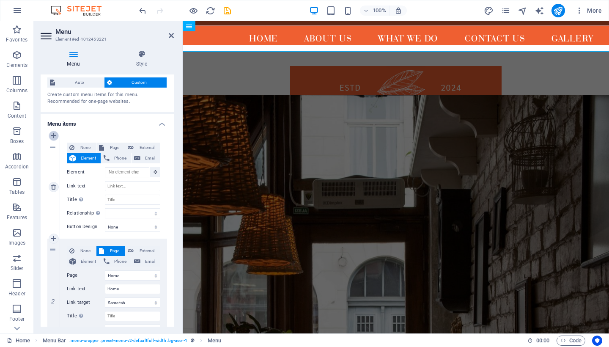
type input "Gallery"
select select
select select "2"
select select
click at [53, 136] on icon at bounding box center [53, 136] width 5 height 6
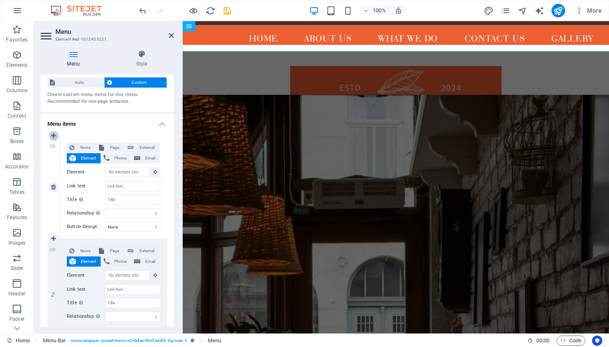
select select
select select "0"
type input "Home"
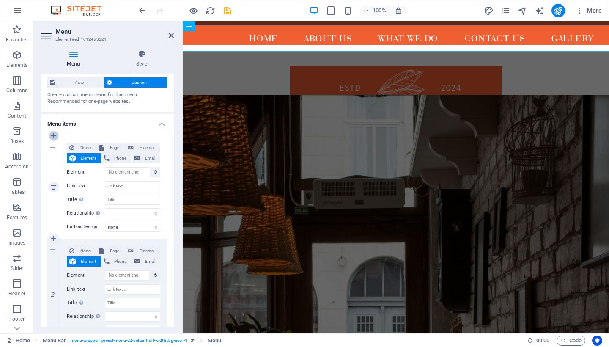
select select
select select "1"
type input "About us"
select select
select select "4"
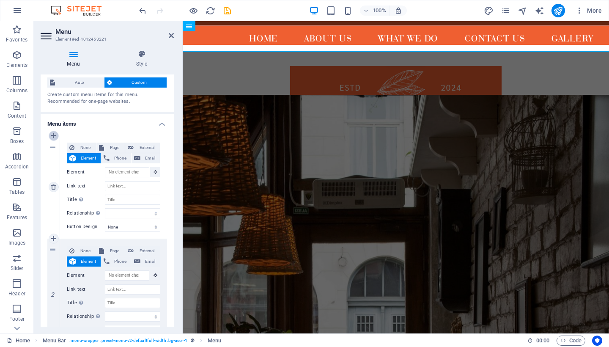
type input "What We Do"
select select
select select "3"
type input "Contact us"
select select
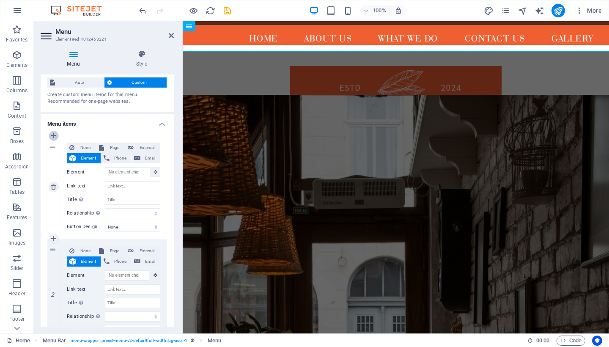
type input "Gallery"
select select
select select "2"
select select
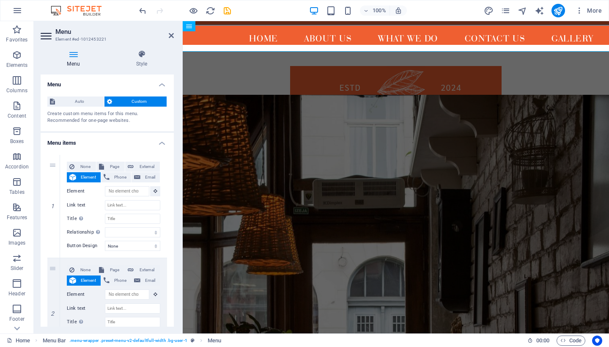
scroll to position [0, 0]
click at [220, 100] on figure at bounding box center [396, 117] width 426 height 102
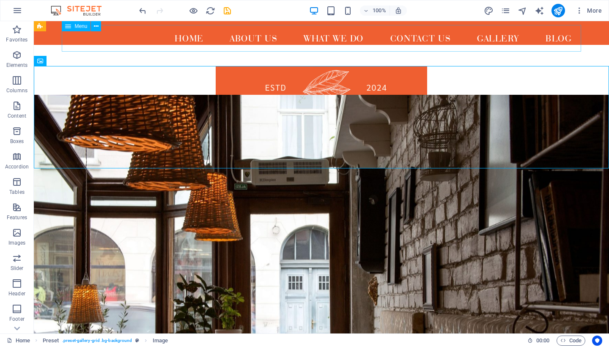
click at [293, 36] on nav "Home About us What We Do Contact us Gallery Blog" at bounding box center [321, 38] width 519 height 27
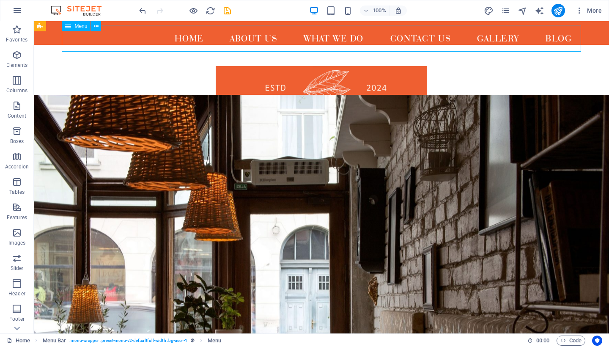
click at [262, 39] on nav "Home About us What We Do Contact us Gallery Blog" at bounding box center [321, 38] width 519 height 27
select select
select select "1"
select select
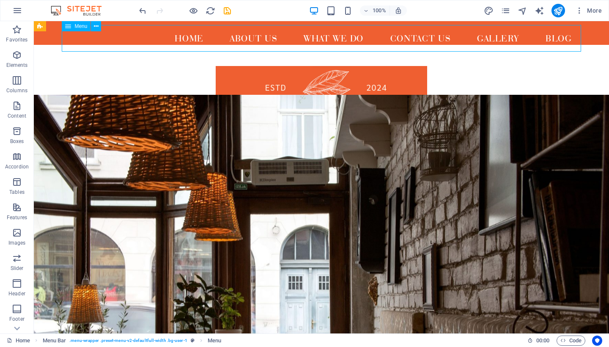
select select "4"
select select
select select "3"
select select
select select "2"
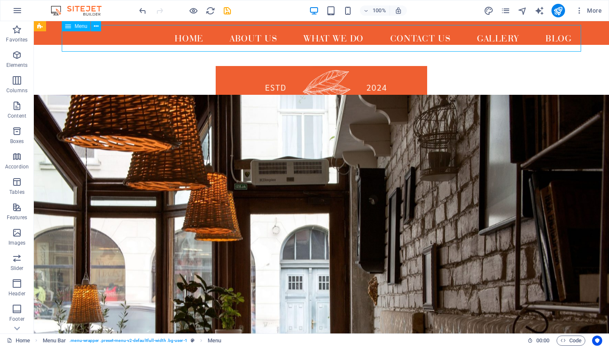
select select
select select "2"
select select
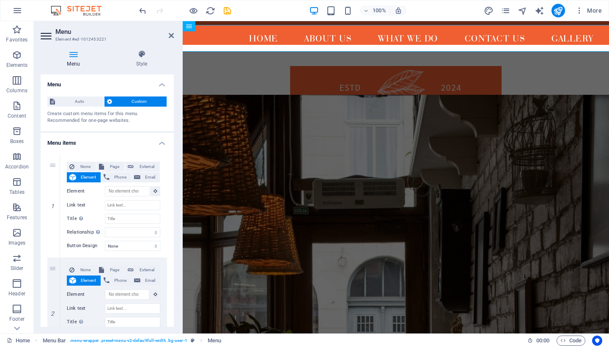
click at [161, 141] on h4 "Menu items" at bounding box center [107, 140] width 133 height 15
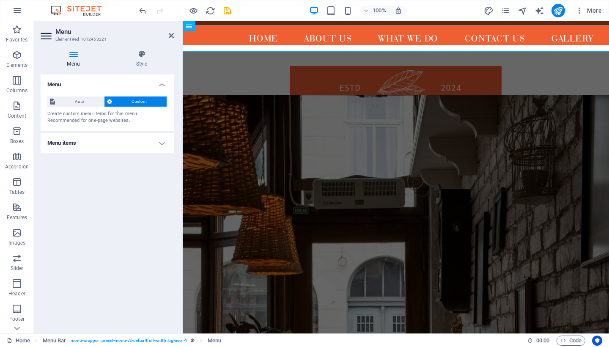
click at [161, 141] on h4 "Menu items" at bounding box center [107, 143] width 133 height 20
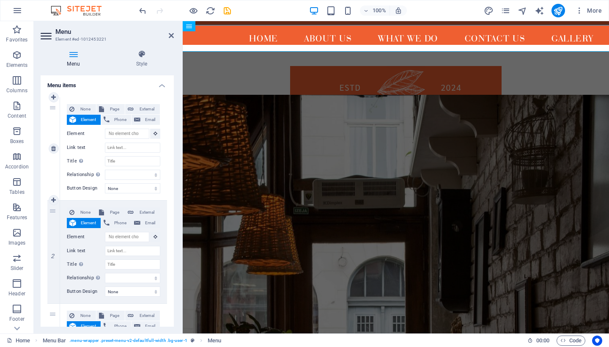
scroll to position [58, 0]
click at [116, 109] on span "Page" at bounding box center [115, 108] width 16 height 10
select select
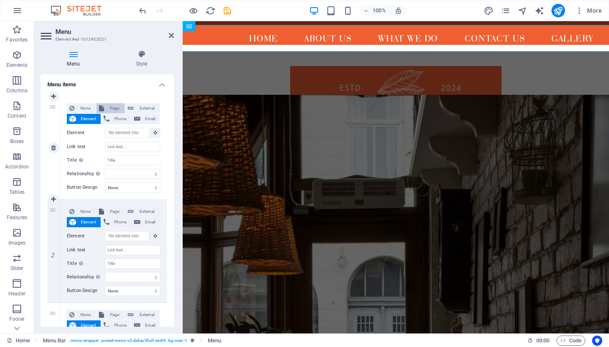
select select
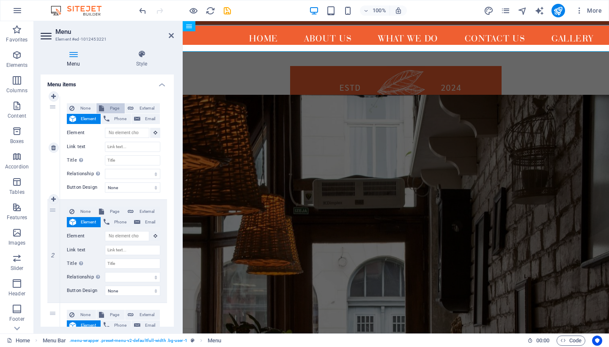
select select
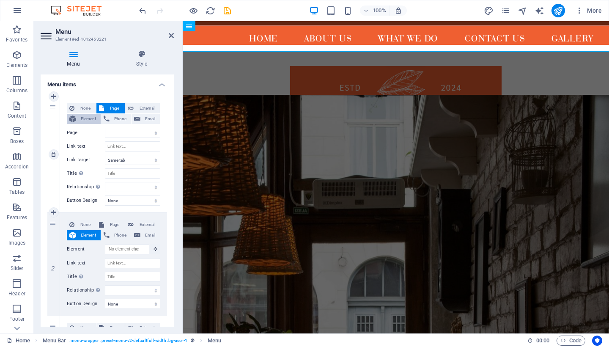
click at [90, 118] on span "Element" at bounding box center [88, 119] width 19 height 10
select select
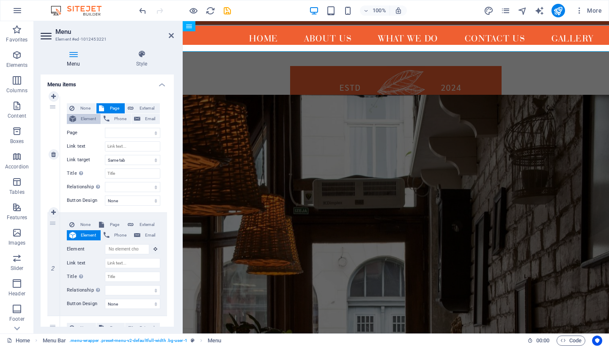
select select
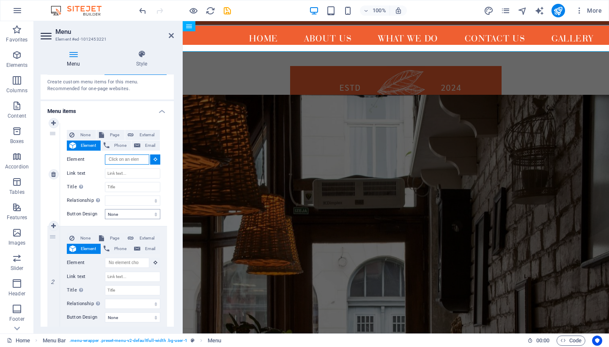
scroll to position [33, 0]
click at [161, 107] on h4 "Menu items" at bounding box center [107, 107] width 133 height 15
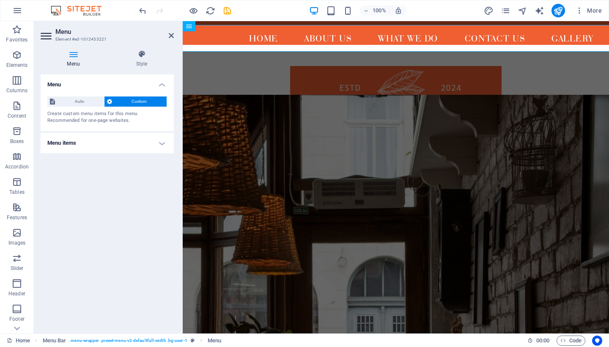
scroll to position [0, 0]
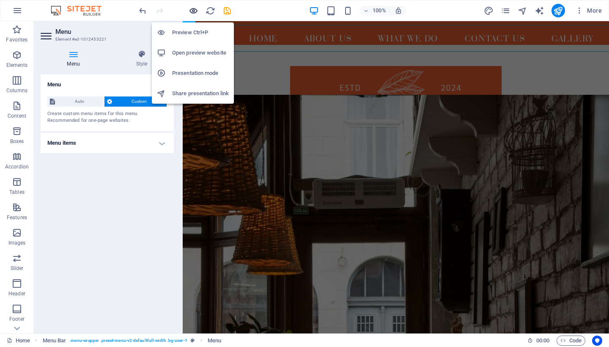
click at [193, 12] on icon "button" at bounding box center [194, 11] width 10 height 10
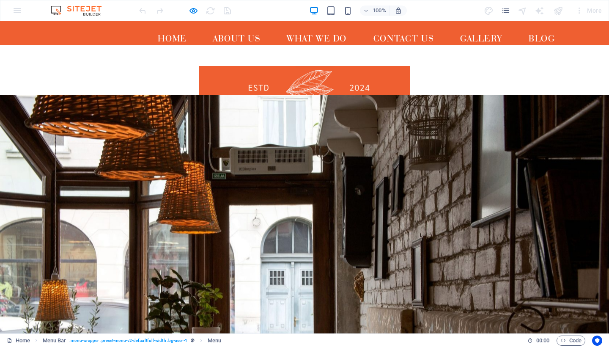
click at [303, 33] on link "What We Do" at bounding box center [316, 38] width 77 height 27
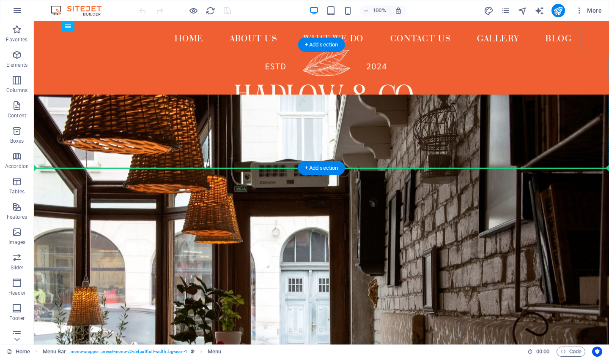
drag, startPoint x: 441, startPoint y: 33, endPoint x: 417, endPoint y: 161, distance: 130.3
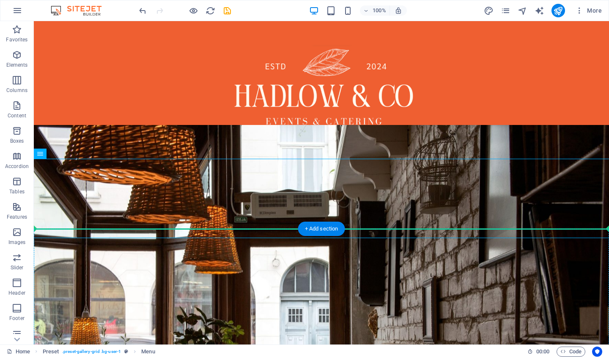
drag, startPoint x: 467, startPoint y: 200, endPoint x: 396, endPoint y: 264, distance: 95.8
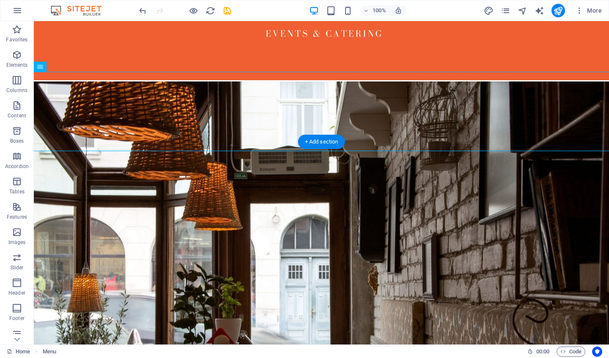
scroll to position [89, 0]
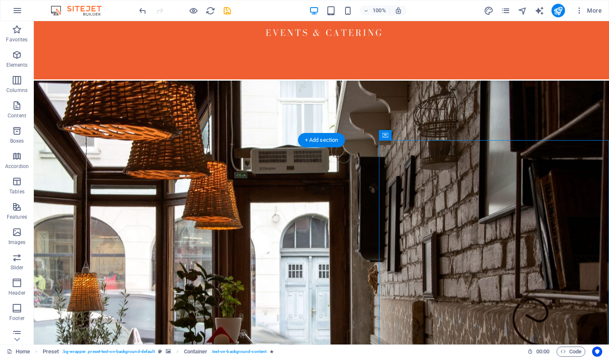
drag, startPoint x: 393, startPoint y: 191, endPoint x: 313, endPoint y: 249, distance: 98.3
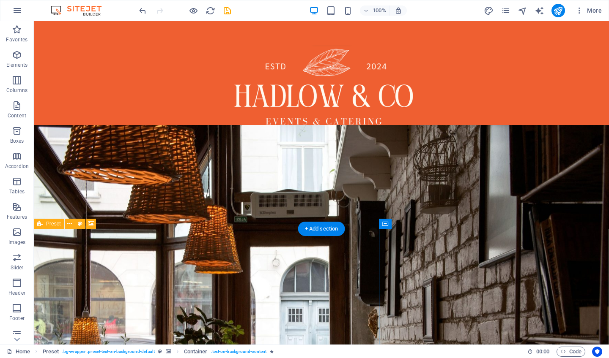
scroll to position [0, 0]
click at [143, 14] on icon "undo" at bounding box center [143, 11] width 10 height 10
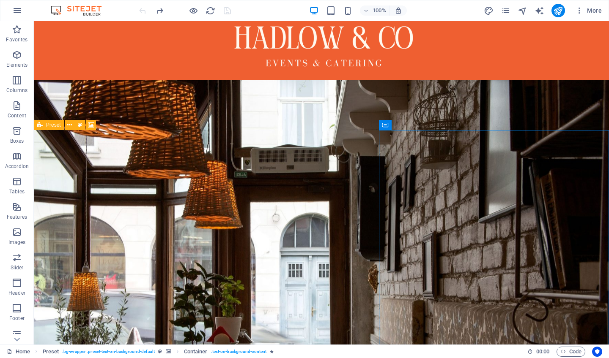
scroll to position [92, 0]
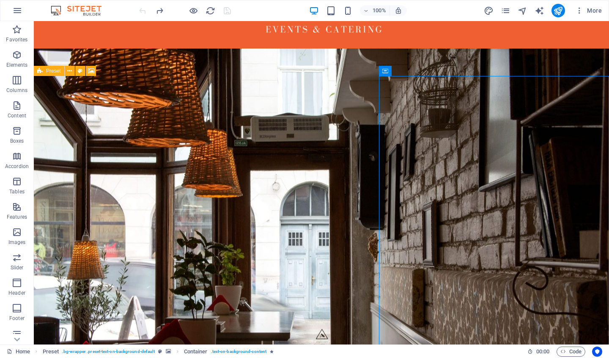
click at [335, 185] on figure at bounding box center [321, 237] width 575 height 376
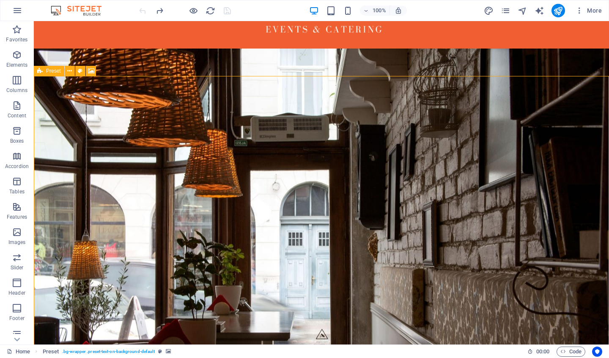
click at [254, 183] on figure at bounding box center [321, 237] width 575 height 376
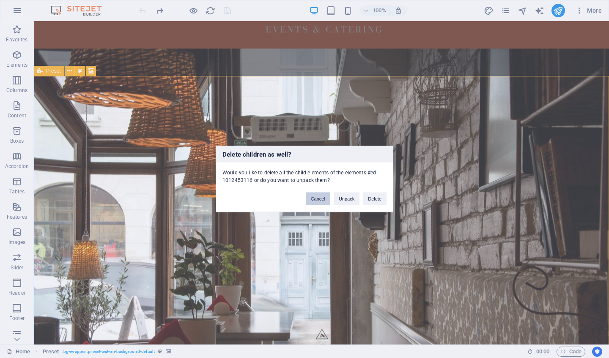
click at [317, 196] on button "Cancel" at bounding box center [318, 199] width 25 height 13
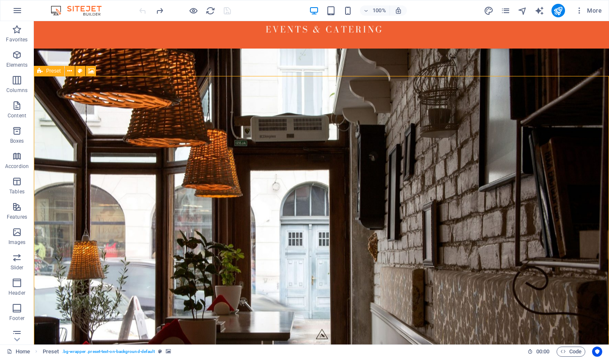
click at [298, 182] on figure at bounding box center [321, 237] width 575 height 376
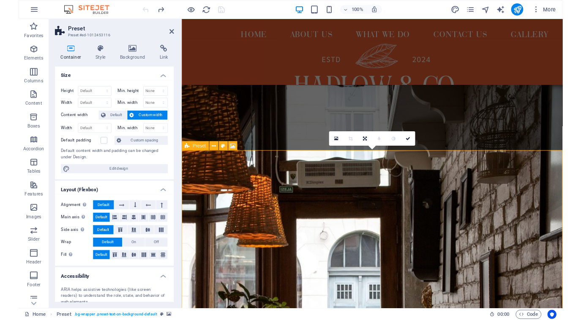
scroll to position [0, 0]
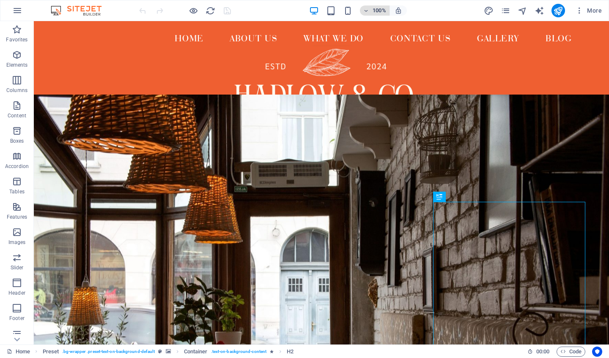
click at [370, 10] on span "100%" at bounding box center [374, 10] width 23 height 10
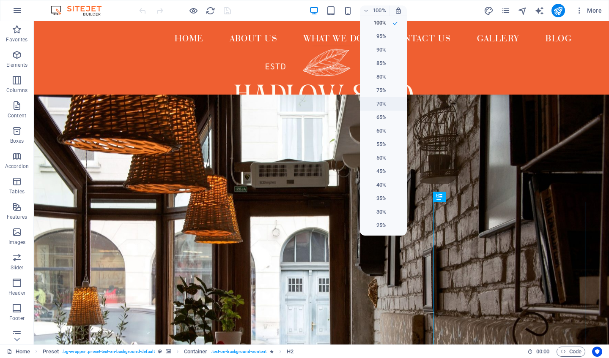
click at [384, 103] on h6 "70%" at bounding box center [376, 104] width 22 height 10
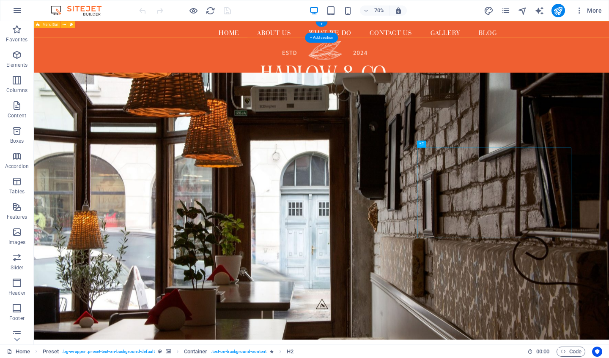
click at [581, 32] on div "Home About us What We Do Contact us Gallery Blog Menu" at bounding box center [444, 33] width 821 height 24
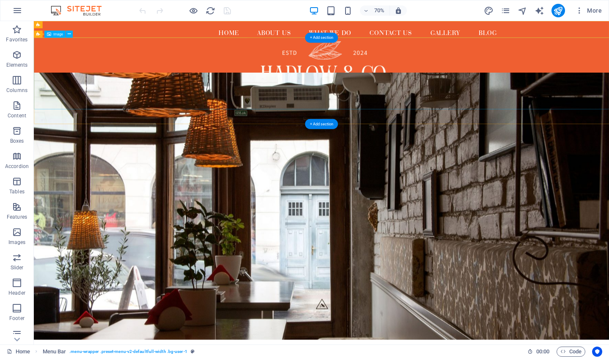
click at [581, 68] on figure at bounding box center [444, 96] width 821 height 102
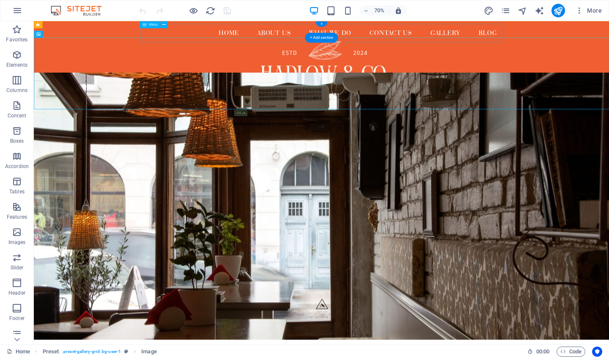
click at [581, 38] on nav "Home About us What We Do Contact us Gallery Blog" at bounding box center [444, 38] width 519 height 27
click at [136, 38] on div "Home About us What We Do Contact us Gallery Blog Menu" at bounding box center [444, 33] width 821 height 24
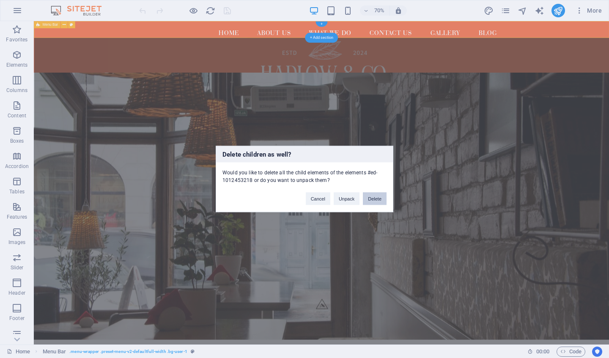
click at [372, 198] on button "Delete" at bounding box center [375, 199] width 24 height 13
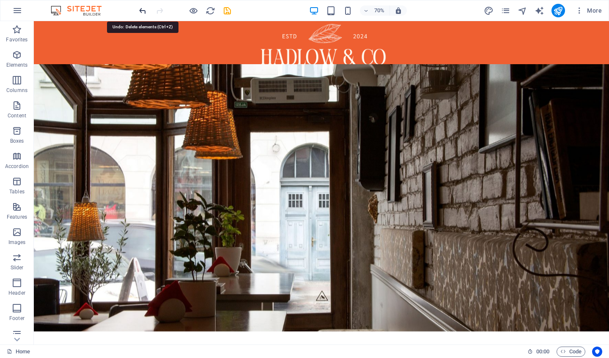
click at [140, 11] on icon "undo" at bounding box center [143, 11] width 10 height 10
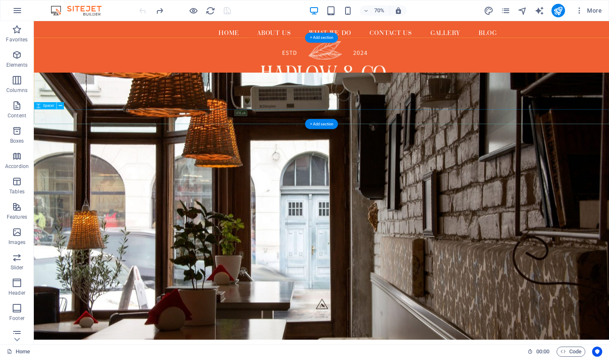
click at [402, 156] on div at bounding box center [444, 157] width 821 height 21
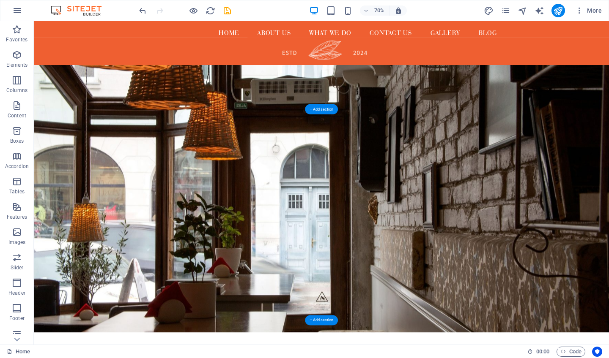
click at [486, 174] on figure at bounding box center [444, 275] width 821 height 382
click at [324, 112] on div "+ Add section" at bounding box center [321, 109] width 33 height 10
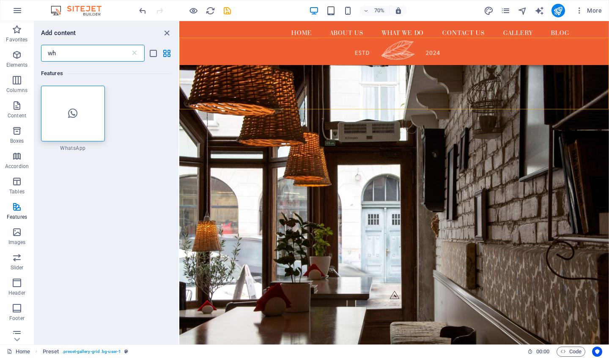
type input "w"
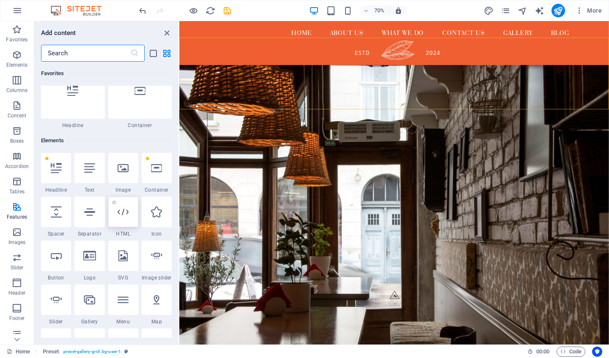
scroll to position [24, 0]
click at [339, 312] on figure at bounding box center [485, 301] width 613 height 435
click at [166, 33] on icon "close panel" at bounding box center [167, 33] width 10 height 10
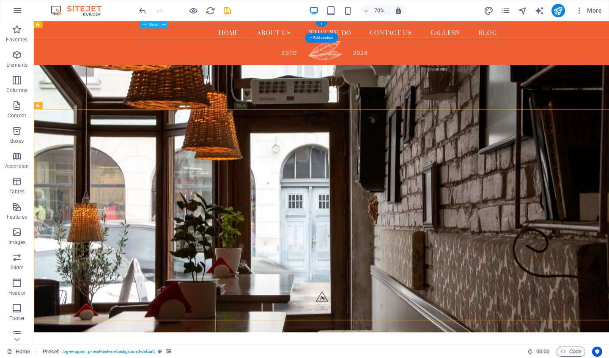
click at [372, 27] on nav "Home About us What We Do Contact us Gallery Blog" at bounding box center [444, 38] width 519 height 27
drag, startPoint x: 397, startPoint y: 33, endPoint x: 330, endPoint y: 34, distance: 67.2
click at [330, 34] on nav "Home About us What We Do Contact us Gallery Blog" at bounding box center [444, 38] width 519 height 27
click at [274, 42] on nav "Home About us What We Do Contact us Gallery Blog" at bounding box center [444, 38] width 519 height 27
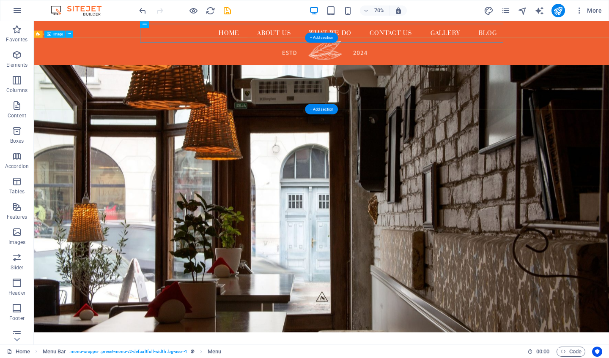
click at [252, 104] on figure at bounding box center [444, 96] width 821 height 102
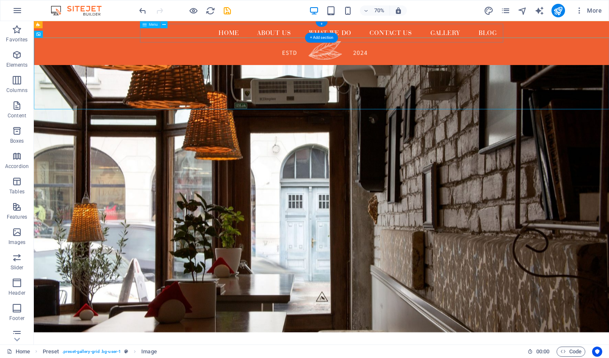
click at [241, 33] on nav "Home About us What We Do Contact us Gallery Blog" at bounding box center [444, 38] width 519 height 27
click at [199, 37] on nav "Home About us What We Do Contact us Gallery Blog" at bounding box center [444, 38] width 519 height 27
click at [228, 36] on nav "Home About us What We Do Contact us Gallery Blog" at bounding box center [444, 38] width 519 height 27
select select
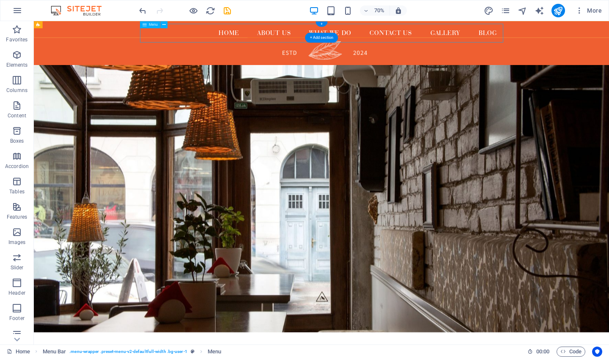
select select "1"
select select
select select "4"
select select
select select "3"
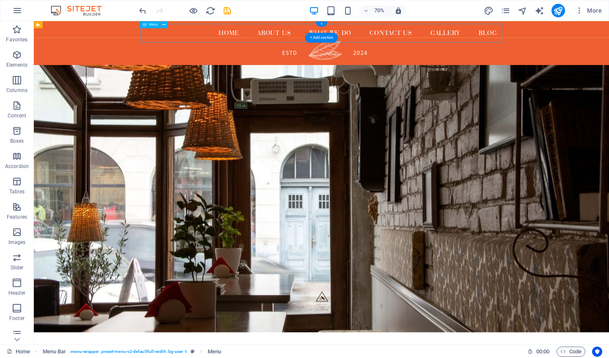
select select
select select "2"
select select
select select "2"
select select
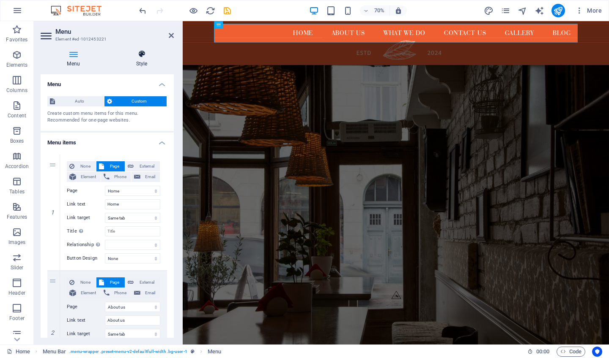
click at [146, 50] on icon at bounding box center [141, 54] width 64 height 8
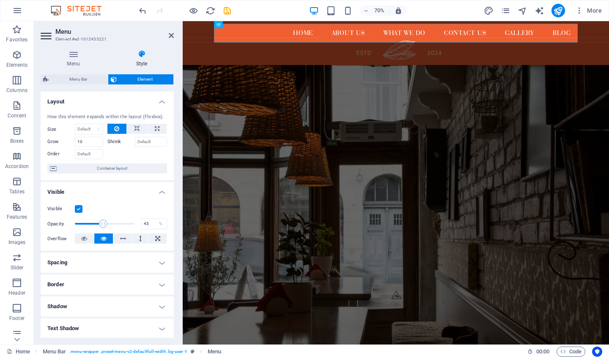
drag, startPoint x: 133, startPoint y: 222, endPoint x: 99, endPoint y: 222, distance: 33.8
click at [99, 222] on span at bounding box center [103, 224] width 8 height 8
type input "100"
drag, startPoint x: 98, startPoint y: 222, endPoint x: 149, endPoint y: 223, distance: 50.7
click at [149, 223] on div "Opacity 100 %" at bounding box center [107, 224] width 120 height 13
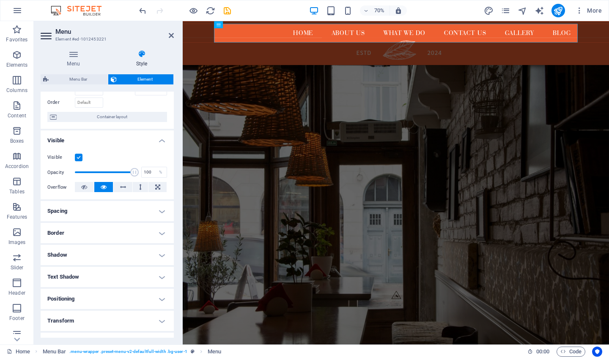
scroll to position [68, 0]
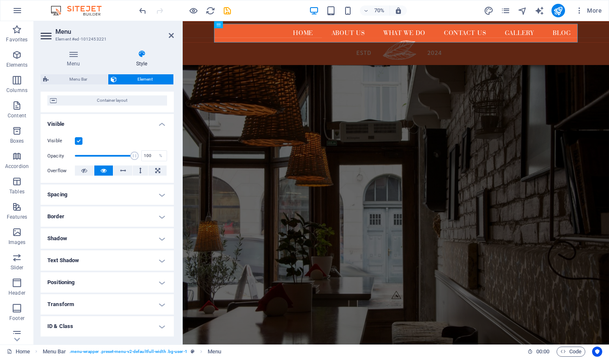
click at [160, 194] on h4 "Spacing" at bounding box center [107, 195] width 133 height 20
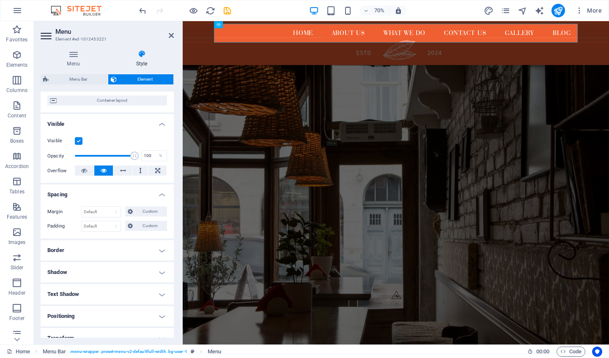
click at [159, 250] on h4 "Border" at bounding box center [107, 251] width 133 height 20
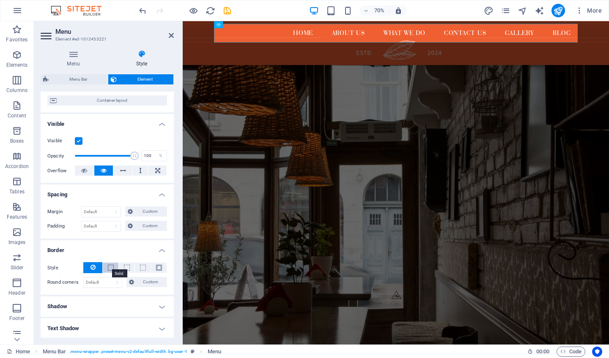
click at [108, 269] on span at bounding box center [111, 268] width 6 height 6
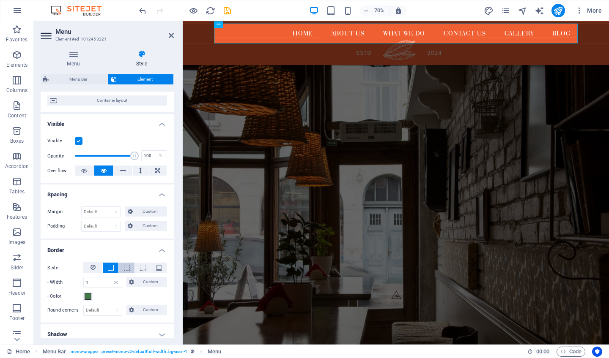
click at [124, 267] on span at bounding box center [127, 268] width 6 height 6
click at [143, 267] on span at bounding box center [143, 268] width 6 height 6
click at [157, 268] on span at bounding box center [159, 268] width 6 height 6
click at [91, 268] on icon at bounding box center [92, 268] width 5 height 10
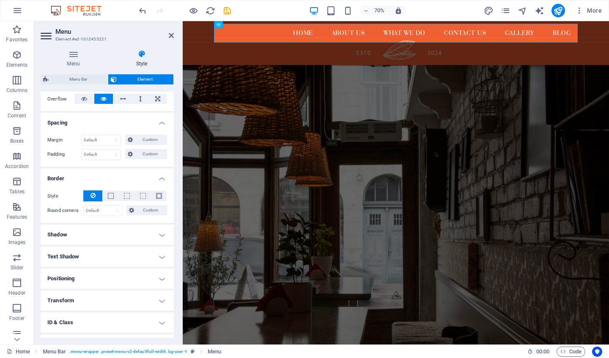
scroll to position [143, 0]
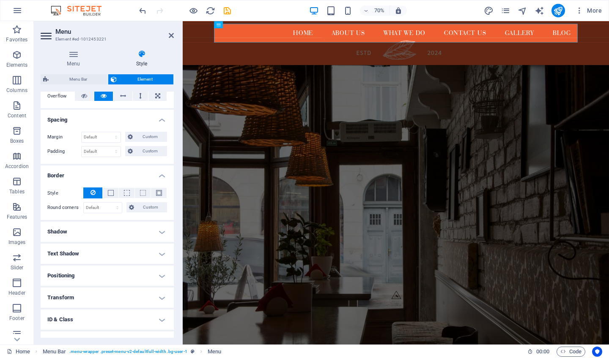
click at [160, 278] on h4 "Positioning" at bounding box center [107, 276] width 133 height 20
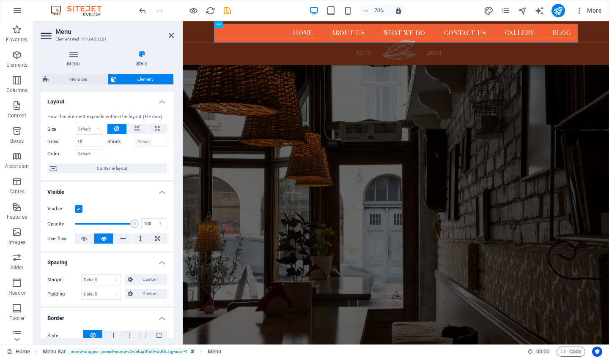
scroll to position [0, 0]
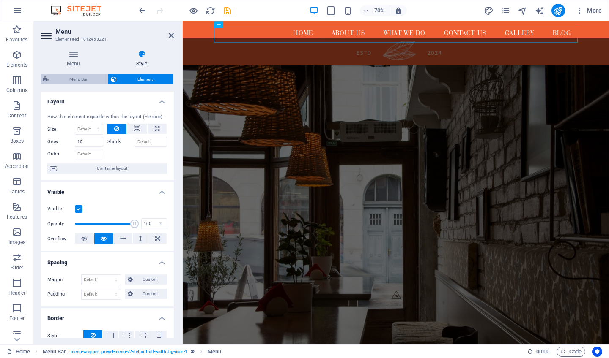
click at [79, 81] on span "Menu Bar" at bounding box center [78, 79] width 54 height 10
select select "rem"
select select "preset-menu-v2-defaultfull-width"
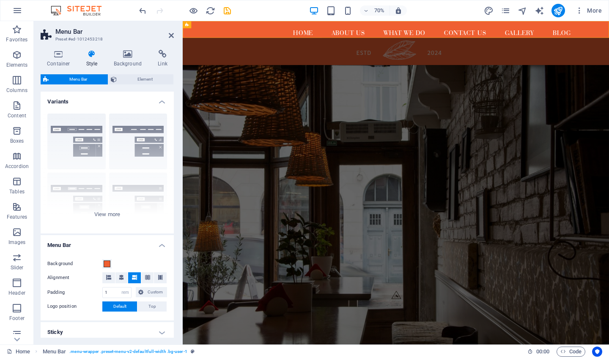
click at [91, 78] on span "Menu Bar" at bounding box center [78, 79] width 54 height 10
click at [58, 59] on h4 "Container" at bounding box center [60, 59] width 39 height 18
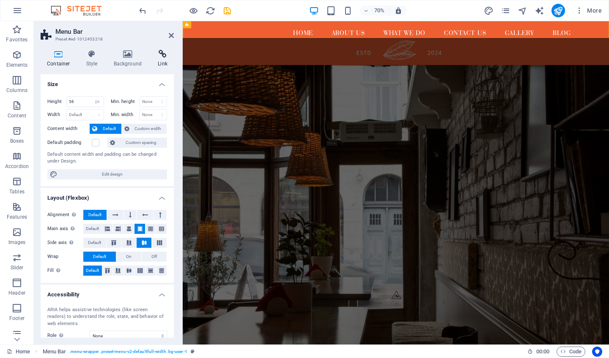
click at [159, 59] on h4 "Link" at bounding box center [162, 59] width 22 height 18
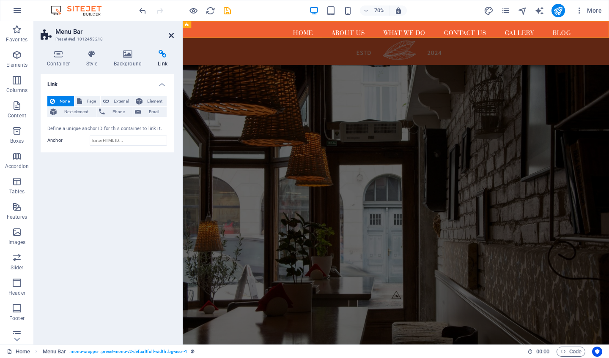
click at [170, 36] on icon at bounding box center [171, 35] width 5 height 7
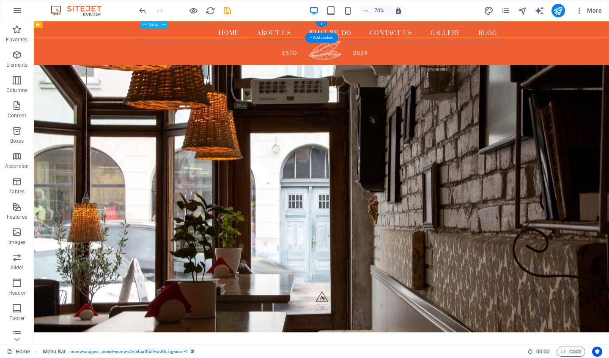
click at [385, 33] on nav "Home About us What We Do Contact us Gallery Blog" at bounding box center [444, 38] width 519 height 27
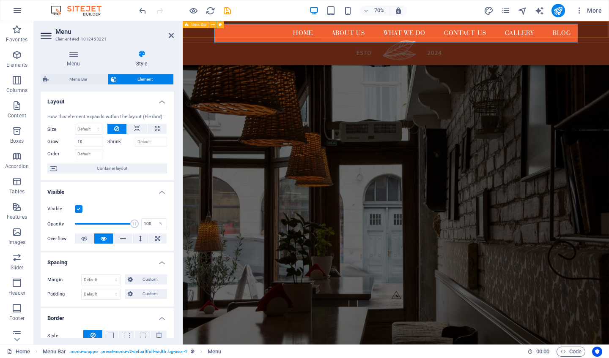
click at [199, 25] on span "Menu Bar" at bounding box center [198, 24] width 15 height 3
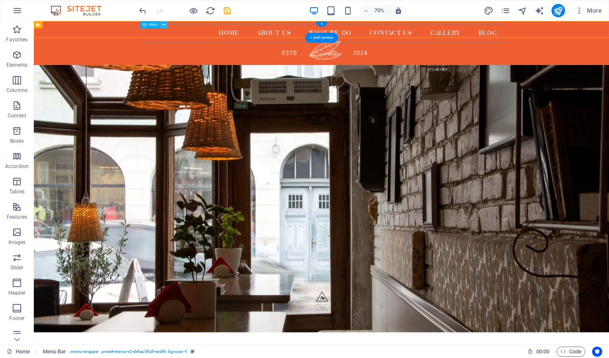
click at [161, 25] on button at bounding box center [163, 24] width 7 height 7
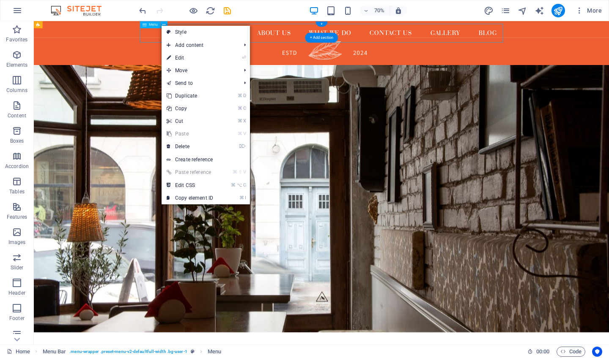
click at [145, 26] on icon at bounding box center [144, 24] width 4 height 7
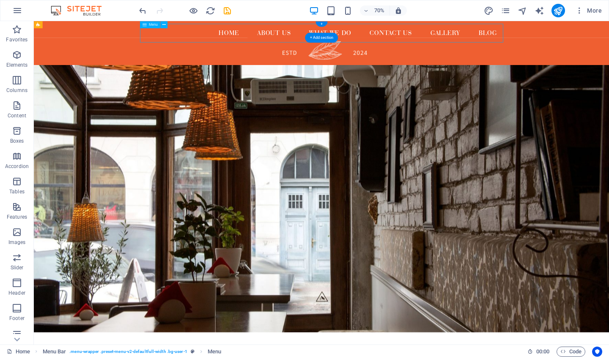
click at [148, 23] on div "Menu" at bounding box center [150, 24] width 20 height 7
select select
select select "1"
select select
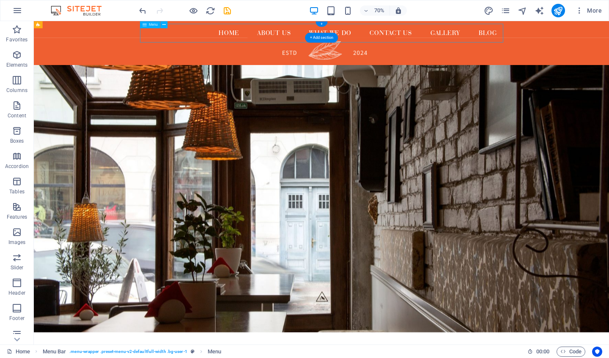
select select "4"
select select
select select "3"
select select
select select "2"
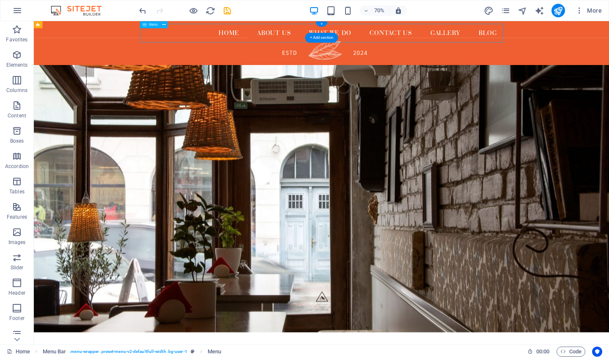
select select
select select "2"
select select
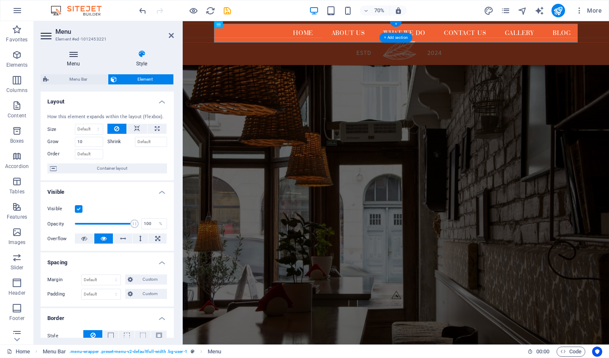
click at [75, 61] on h4 "Menu" at bounding box center [75, 59] width 69 height 18
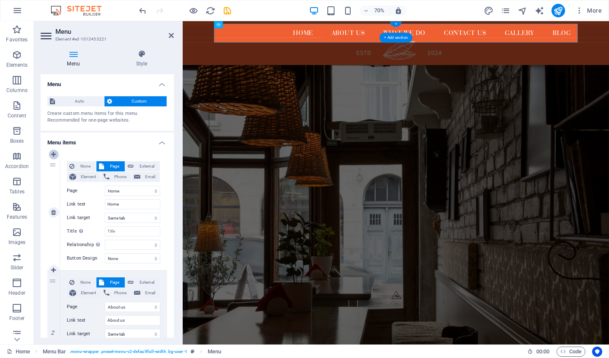
click at [53, 153] on icon at bounding box center [53, 155] width 5 height 6
select select
select select "0"
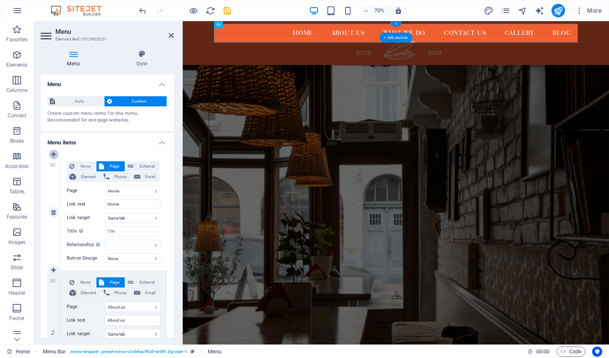
type input "Home"
select select
select select "1"
type input "About us"
select select
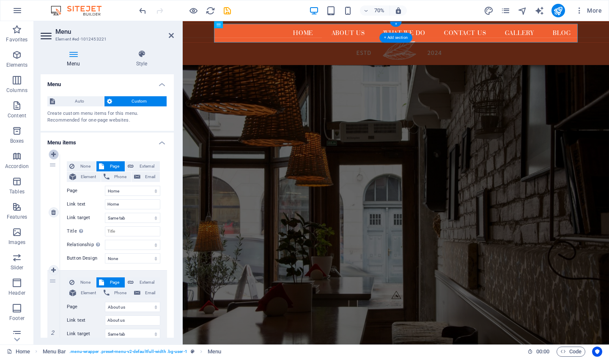
select select "4"
type input "What We Do"
select select
select select "3"
type input "Contact us"
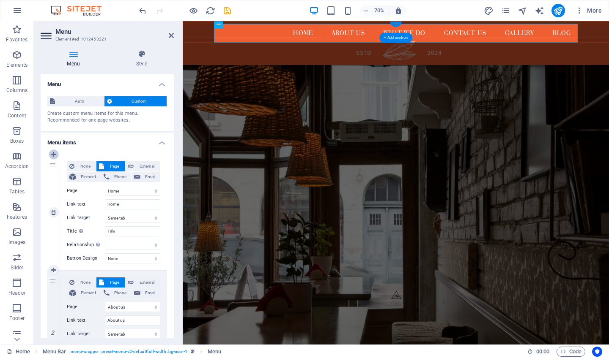
select select
type input "Gallery"
select select
select select "2"
select select
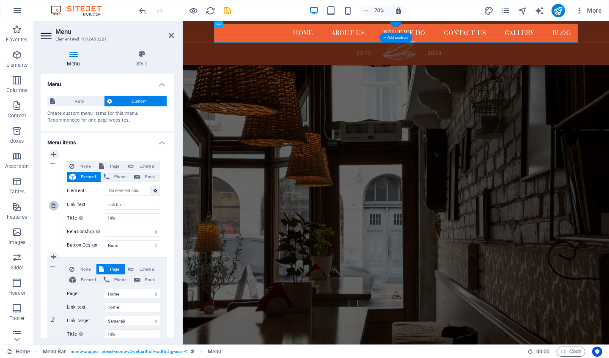
click at [54, 206] on icon at bounding box center [53, 206] width 5 height 6
select select "0"
type input "Home"
select select
select select "1"
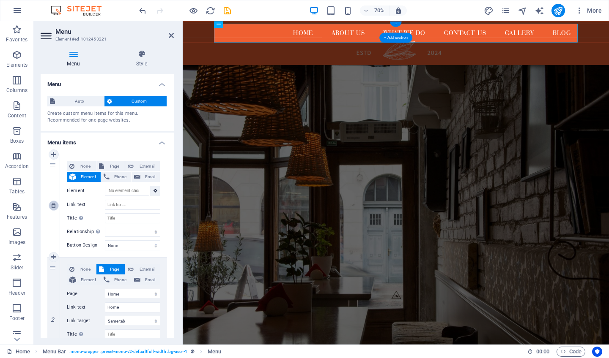
type input "About us"
select select
select select "4"
type input "What We Do"
select select
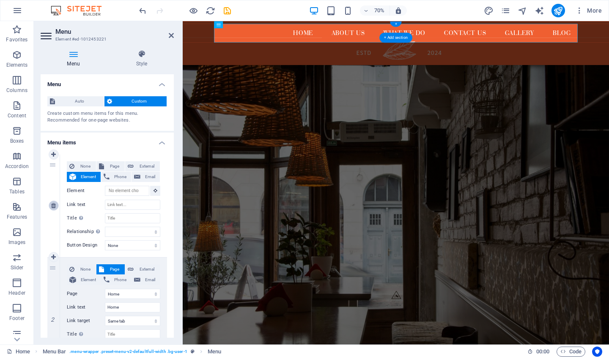
select select "3"
type input "Contact us"
select select
select select "2"
type input "Gallery"
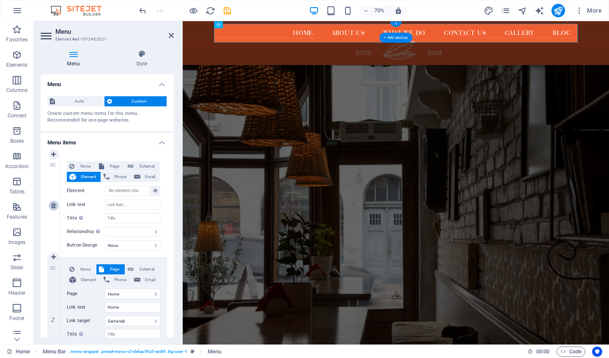
select select
type input "Blog"
select select
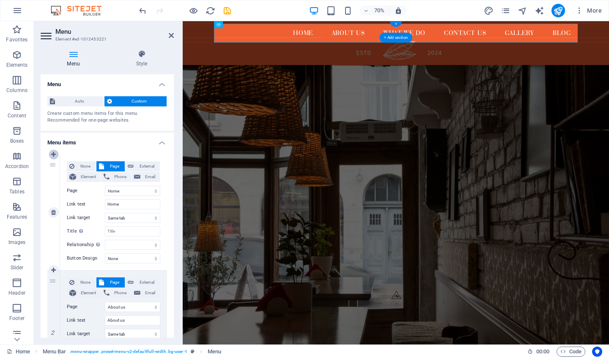
click at [52, 152] on icon at bounding box center [53, 155] width 5 height 6
select select
select select "0"
type input "Home"
select select
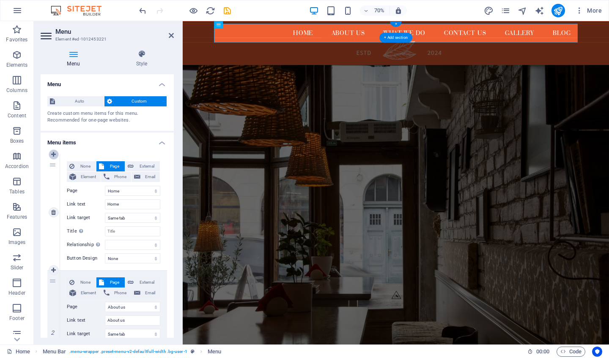
select select "1"
type input "About us"
select select
select select "4"
type input "What We Do"
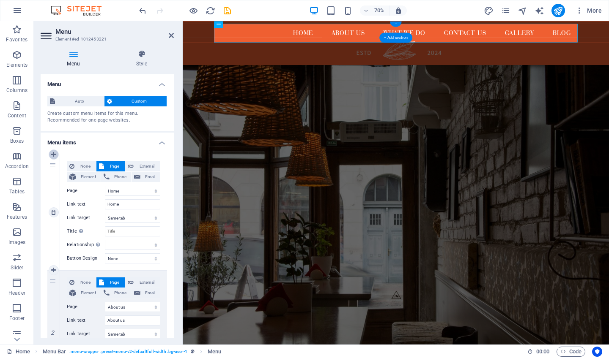
select select
select select "3"
type input "Contact us"
select select
type input "Gallery"
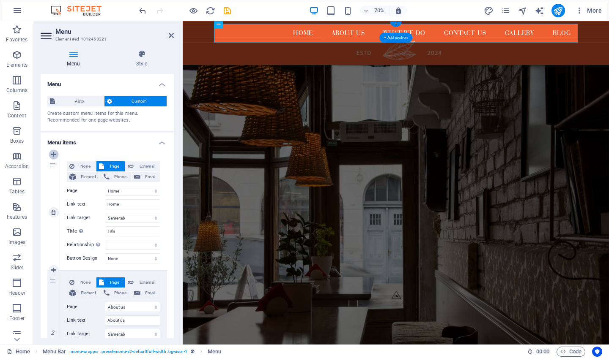
select select
select select "2"
select select
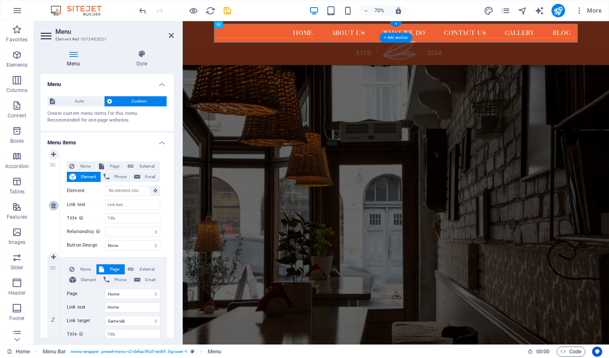
click at [53, 208] on icon at bounding box center [53, 206] width 5 height 6
select select "0"
type input "Home"
select select
select select "1"
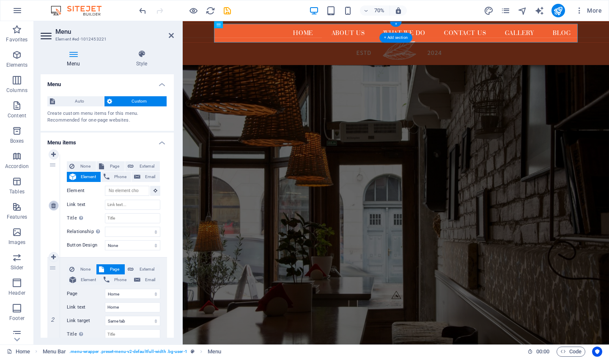
type input "About us"
select select
select select "4"
type input "What We Do"
select select
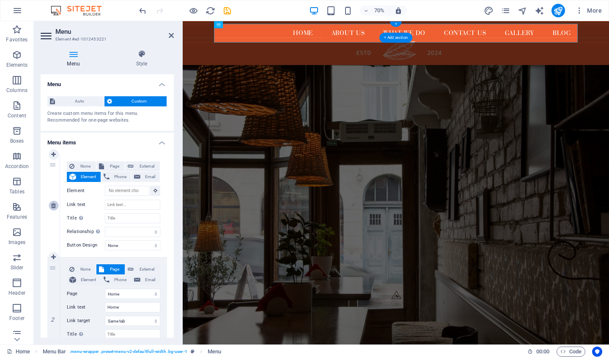
select select "3"
type input "Contact us"
select select
select select "2"
type input "Gallery"
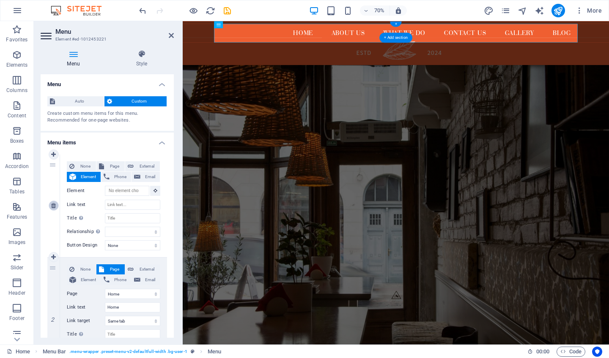
select select
type input "Blog"
select select
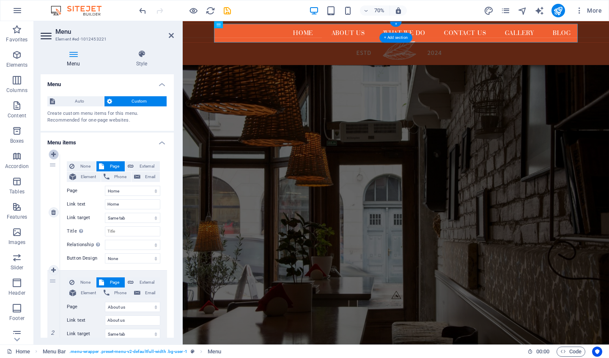
click at [52, 157] on link at bounding box center [54, 155] width 10 height 10
select select
select select "0"
type input "Home"
select select
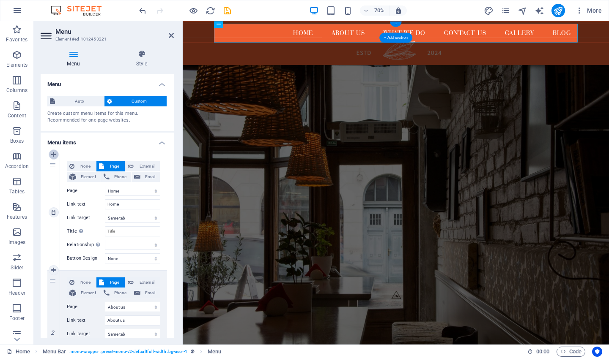
select select "1"
type input "About us"
select select
select select "4"
type input "What We Do"
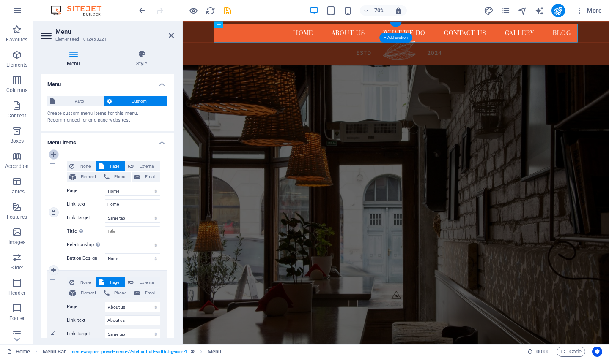
select select
select select "3"
type input "Contact us"
select select
type input "Gallery"
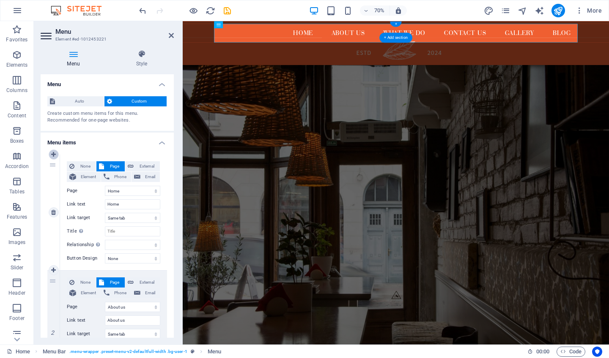
select select
select select "2"
select select
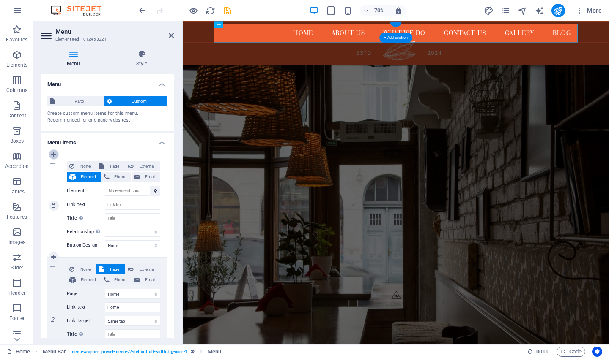
click at [52, 157] on link at bounding box center [54, 155] width 10 height 10
select select
select select "0"
type input "Home"
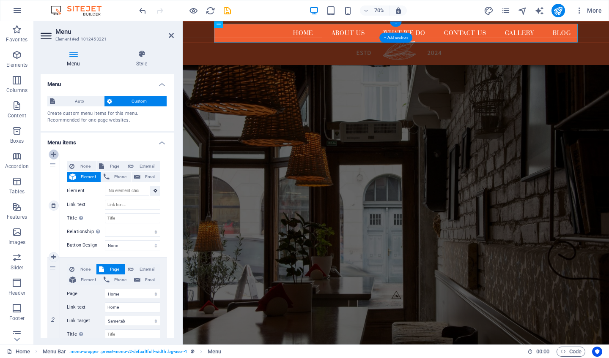
select select
select select "1"
type input "About us"
select select
select select "4"
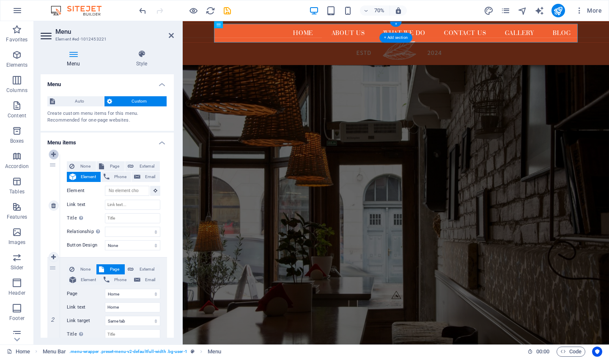
type input "What We Do"
select select
select select "3"
type input "Contact us"
select select
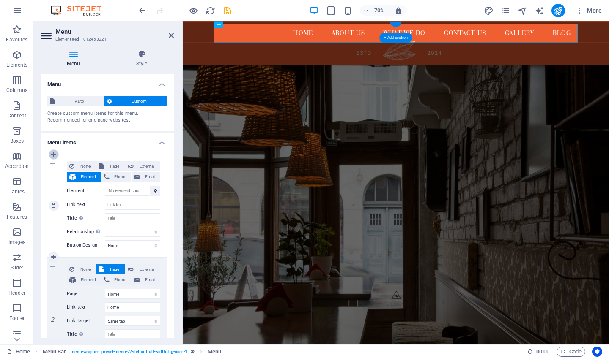
type input "Gallery"
select select
select select "2"
select select
click at [52, 157] on link at bounding box center [54, 155] width 10 height 10
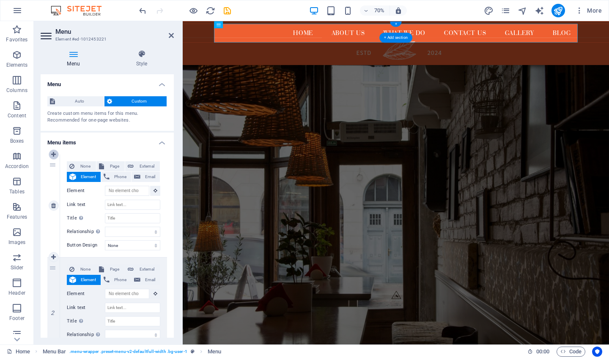
select select
select select "0"
type input "Home"
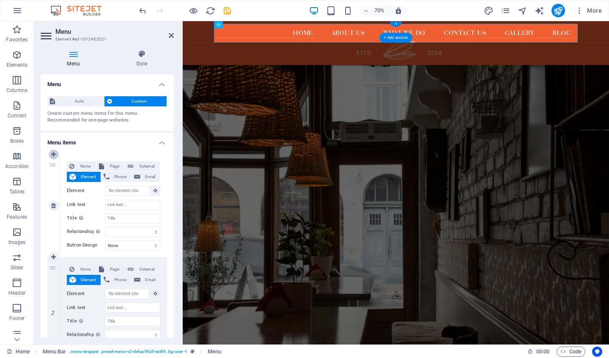
select select
select select "1"
type input "About us"
select select
select select "4"
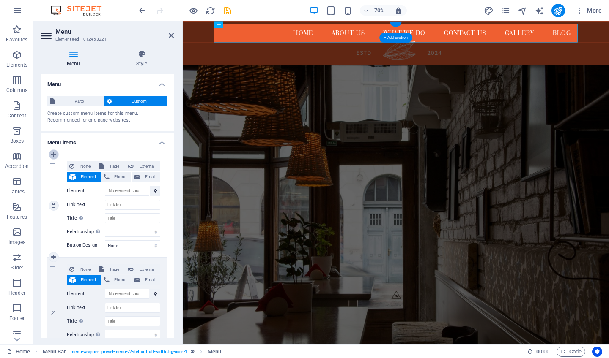
type input "What We Do"
select select
select select "3"
type input "Contact us"
select select
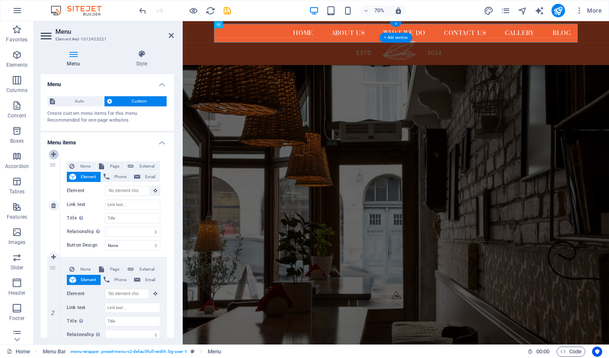
type input "Gallery"
select select
select select "2"
select select
click at [52, 157] on link at bounding box center [54, 155] width 10 height 10
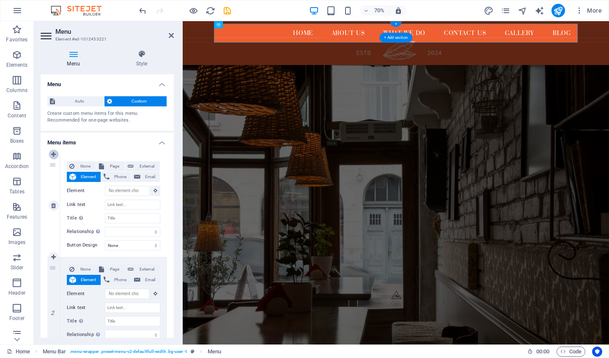
select select
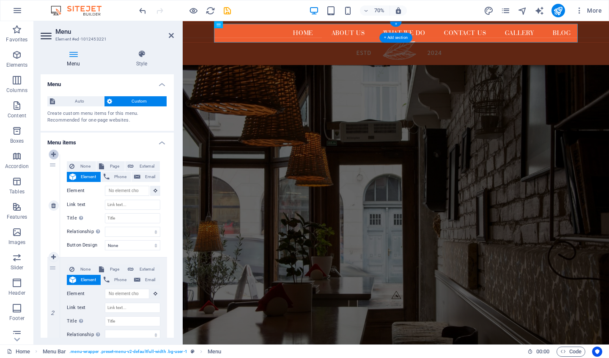
select select
select select "0"
type input "Home"
select select
select select "1"
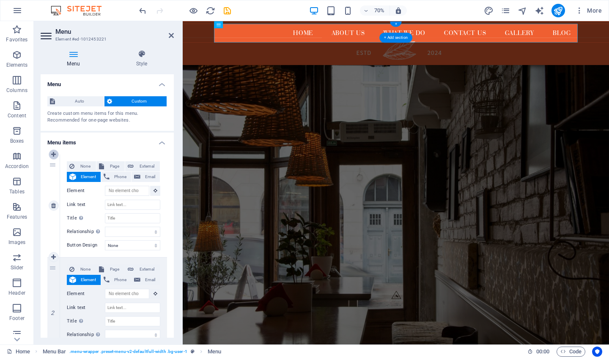
type input "About us"
select select
select select "4"
type input "What We Do"
select select
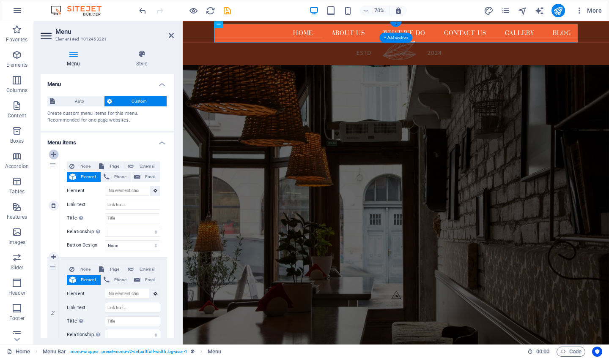
select select "3"
type input "Contact us"
select select
type input "Gallery"
select select
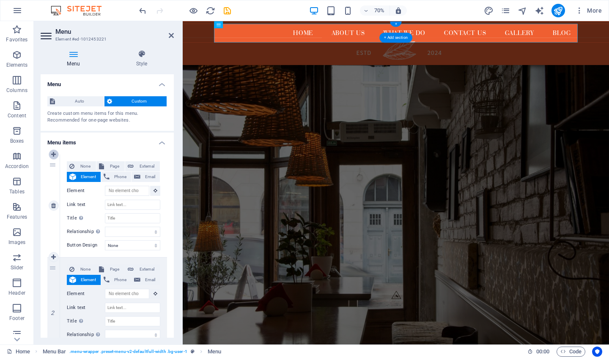
click at [52, 157] on link at bounding box center [54, 155] width 10 height 10
select select "2"
select select
select select "2"
select select
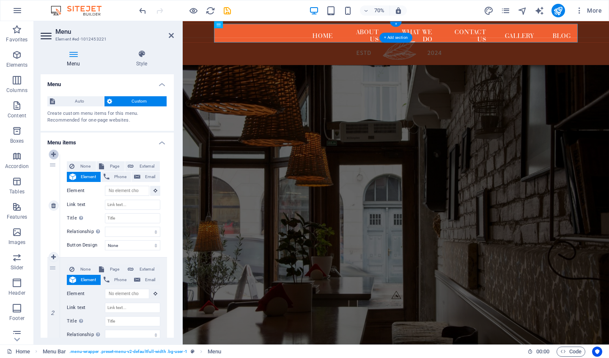
select select
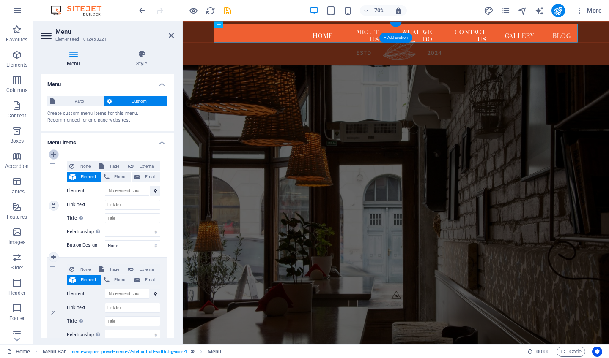
select select
select select "0"
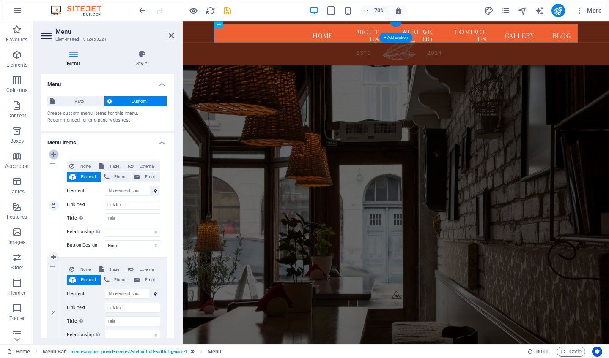
type input "Home"
select select
select select "1"
type input "About us"
select select
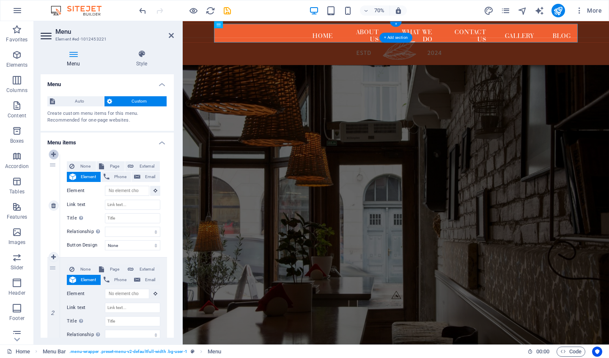
select select "4"
type input "What We Do"
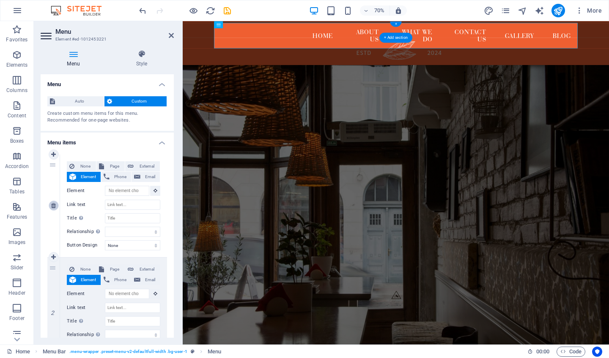
click at [55, 207] on icon at bounding box center [53, 206] width 5 height 6
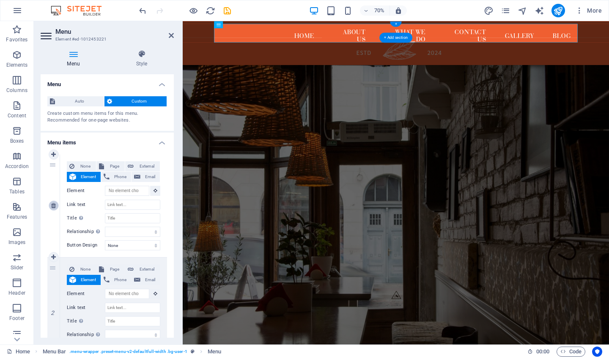
click at [55, 207] on icon at bounding box center [53, 206] width 5 height 6
click at [54, 157] on link at bounding box center [54, 155] width 10 height 10
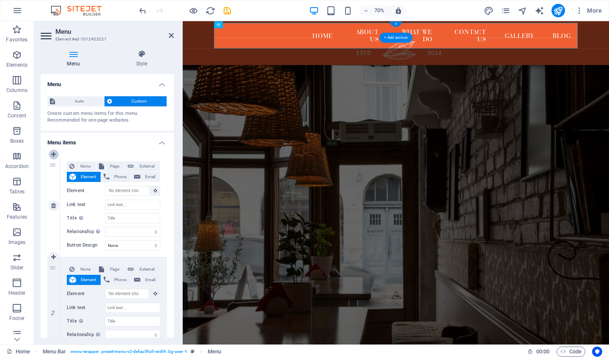
click at [54, 157] on link at bounding box center [54, 155] width 10 height 10
click at [52, 205] on icon at bounding box center [53, 206] width 5 height 6
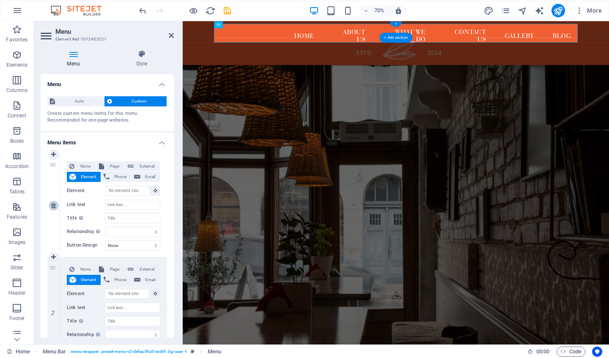
click at [52, 205] on icon at bounding box center [53, 206] width 5 height 6
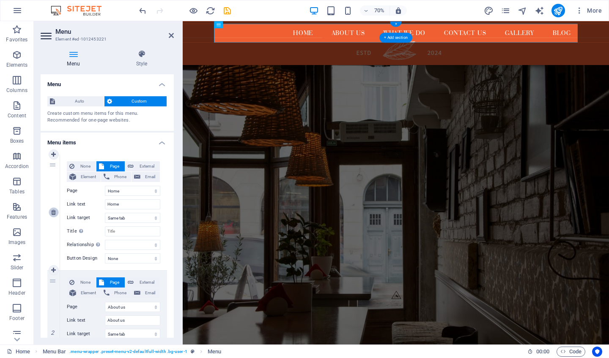
click at [53, 212] on icon at bounding box center [53, 213] width 5 height 6
click at [143, 11] on icon "undo" at bounding box center [143, 11] width 10 height 10
click at [89, 101] on span "Auto" at bounding box center [79, 101] width 44 height 10
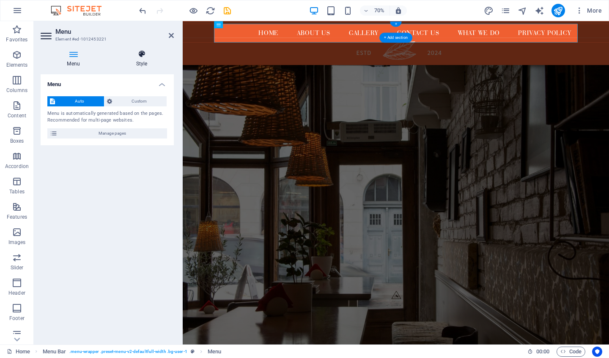
click at [142, 60] on h4 "Style" at bounding box center [141, 59] width 64 height 18
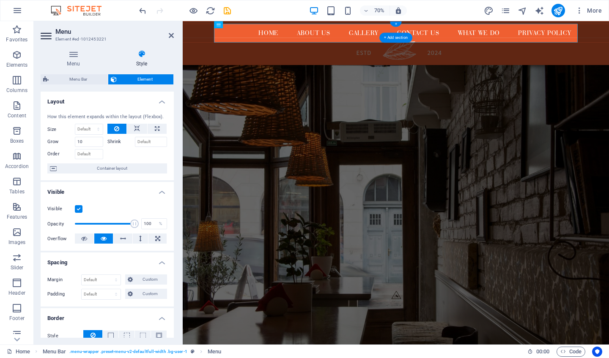
click at [161, 101] on h4 "Layout" at bounding box center [107, 99] width 133 height 15
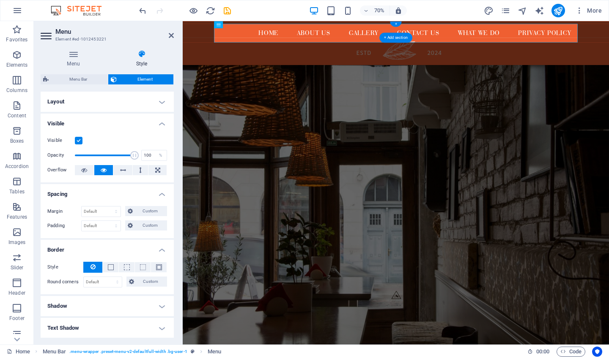
click at [160, 124] on h4 "Visible" at bounding box center [107, 121] width 133 height 15
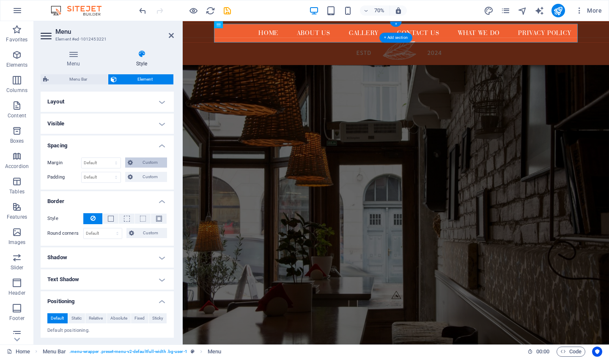
click at [144, 163] on span "Custom" at bounding box center [149, 163] width 29 height 10
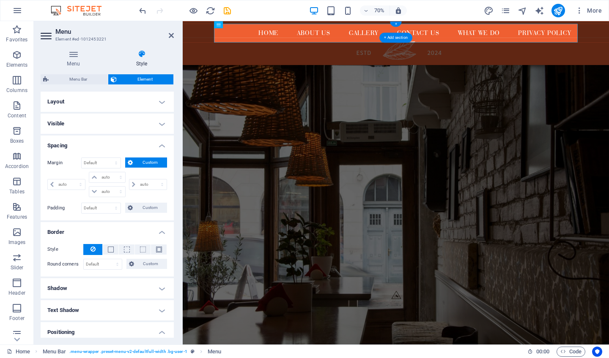
click at [159, 144] on h4 "Spacing" at bounding box center [107, 143] width 133 height 15
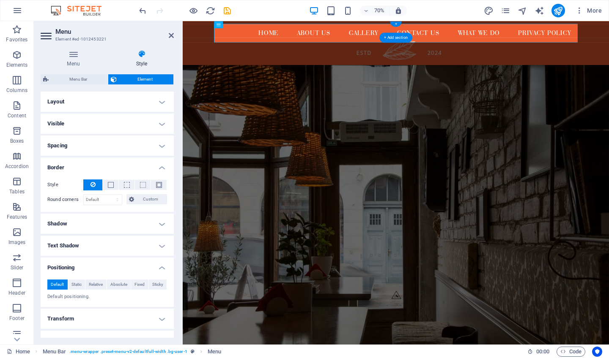
click at [161, 167] on h4 "Border" at bounding box center [107, 165] width 133 height 15
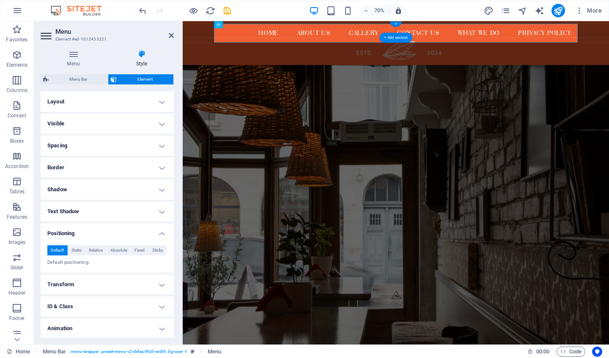
click at [159, 234] on h4 "Positioning" at bounding box center [107, 231] width 133 height 15
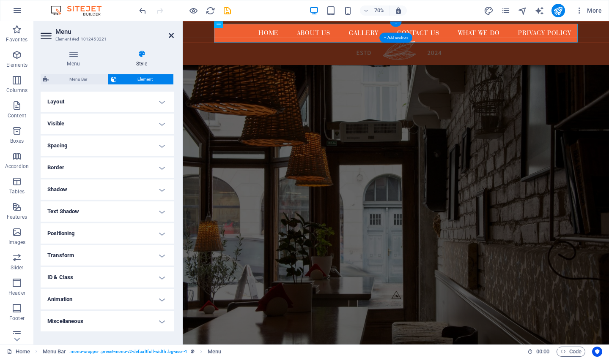
click at [172, 36] on icon at bounding box center [171, 35] width 5 height 7
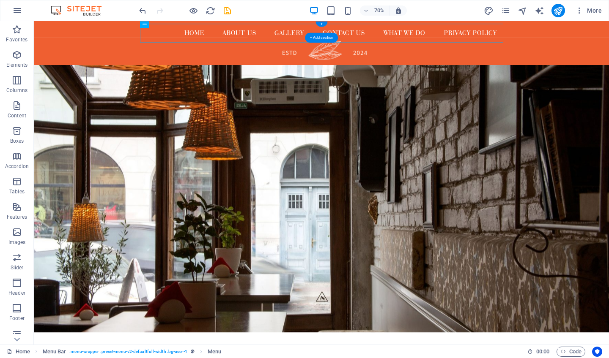
click at [252, 36] on nav "Home About us Gallery Contact us What we do Hot and Cold Buffets Privacy Policy" at bounding box center [444, 38] width 519 height 27
click at [279, 90] on figure at bounding box center [444, 96] width 821 height 102
click at [323, 33] on nav "Home About us Gallery Contact us What we do Hot and Cold Buffets Privacy Policy" at bounding box center [444, 38] width 519 height 27
drag, startPoint x: 365, startPoint y: 38, endPoint x: 307, endPoint y: 35, distance: 57.6
click at [307, 35] on nav "Home About us Gallery Contact us What we do Hot and Cold Buffets Privacy Policy" at bounding box center [444, 38] width 519 height 27
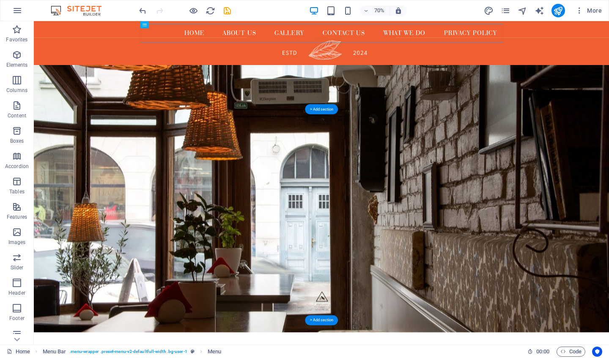
click at [492, 210] on figure at bounding box center [444, 275] width 821 height 382
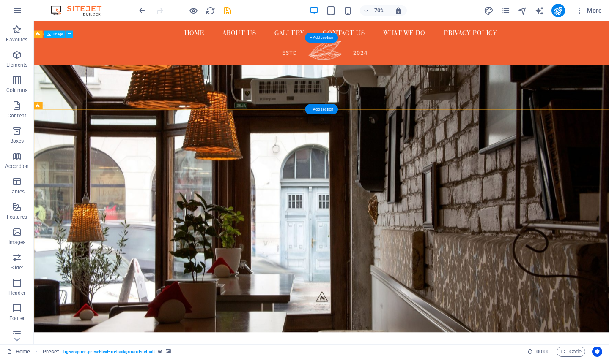
click at [463, 118] on figure at bounding box center [444, 96] width 821 height 102
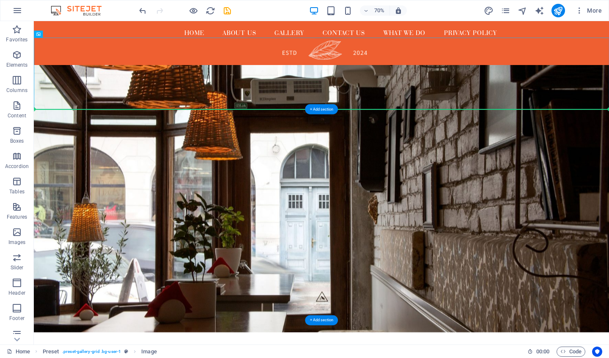
drag, startPoint x: 449, startPoint y: 93, endPoint x: 441, endPoint y: 172, distance: 79.1
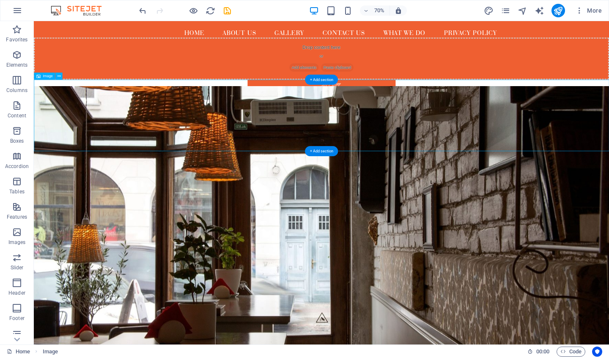
click at [581, 131] on figure at bounding box center [444, 156] width 821 height 102
click at [572, 66] on div "Drop content here or Add elements Paste clipboard" at bounding box center [444, 75] width 821 height 60
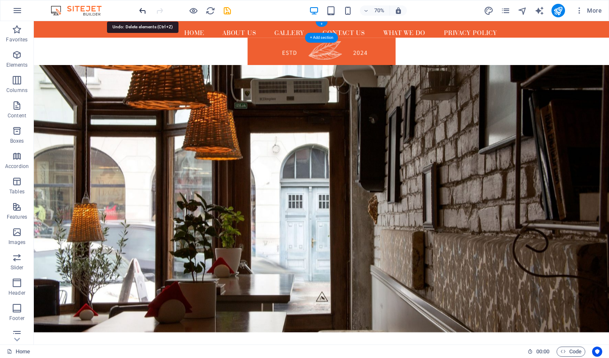
click at [142, 9] on icon "undo" at bounding box center [143, 11] width 10 height 10
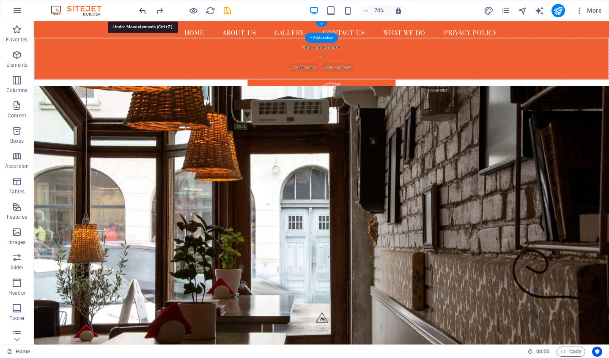
click at [142, 9] on icon "undo" at bounding box center [143, 11] width 10 height 10
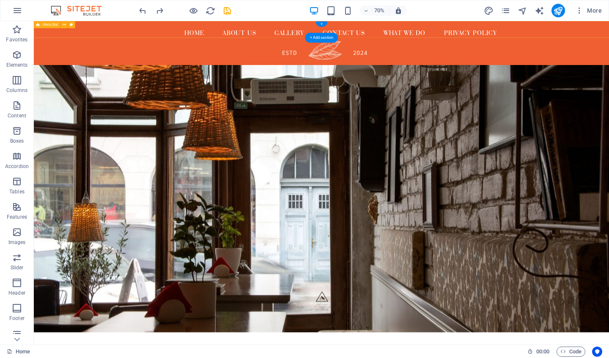
click at [134, 38] on div "Home About us Gallery Contact us What we do Hot and Cold Buffets Privacy Policy…" at bounding box center [444, 33] width 821 height 24
click at [135, 37] on div "Home About us Gallery Contact us What we do Hot and Cold Buffets Privacy Policy…" at bounding box center [444, 33] width 821 height 24
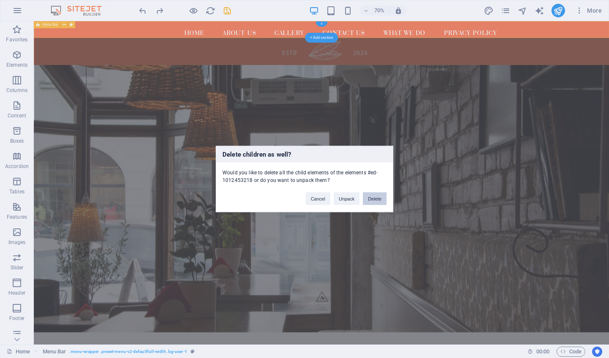
click at [371, 201] on button "Delete" at bounding box center [375, 199] width 24 height 13
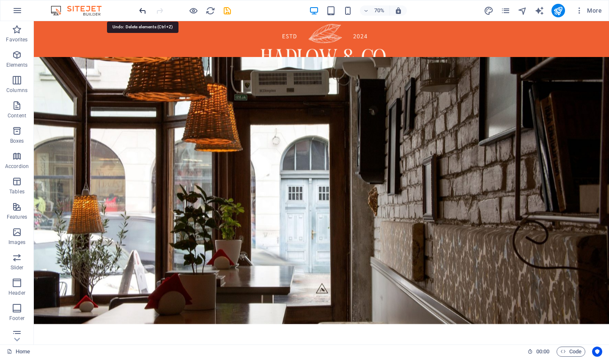
click at [139, 10] on icon "undo" at bounding box center [143, 11] width 10 height 10
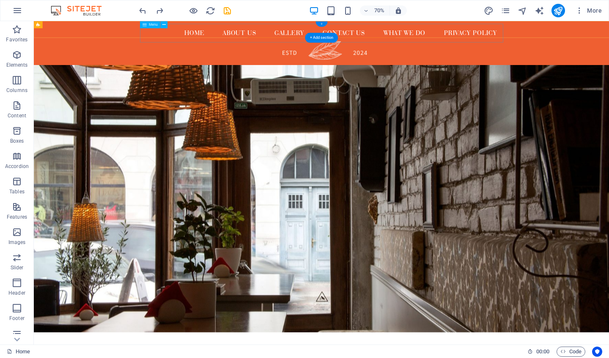
click at [323, 25] on div "+" at bounding box center [320, 24] width 11 height 5
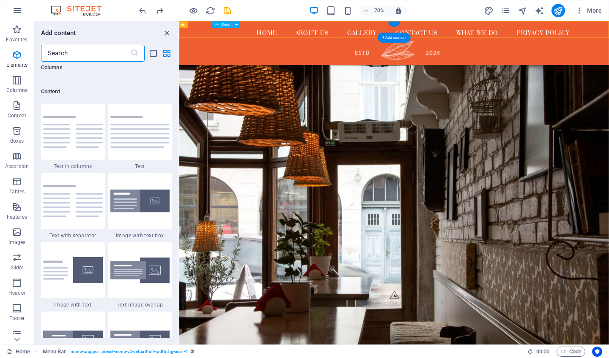
scroll to position [1479, 0]
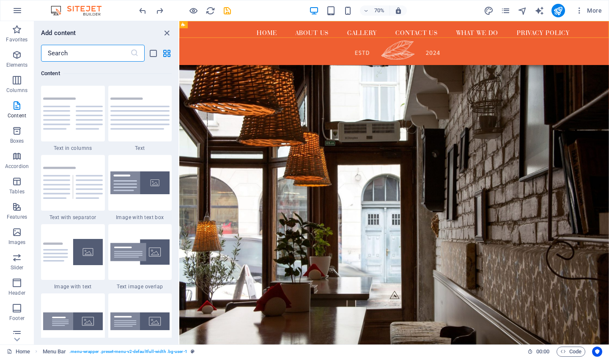
click at [98, 56] on input "text" at bounding box center [85, 53] width 89 height 17
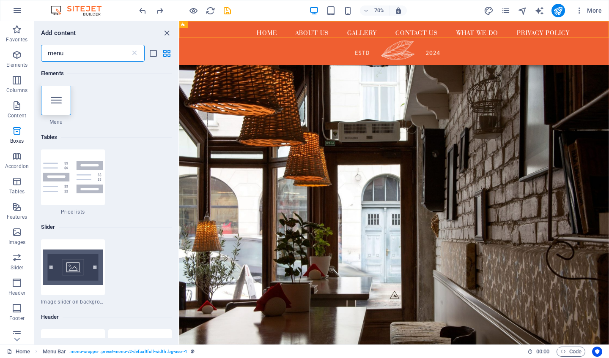
scroll to position [0, 0]
click at [166, 32] on icon "close panel" at bounding box center [167, 33] width 10 height 10
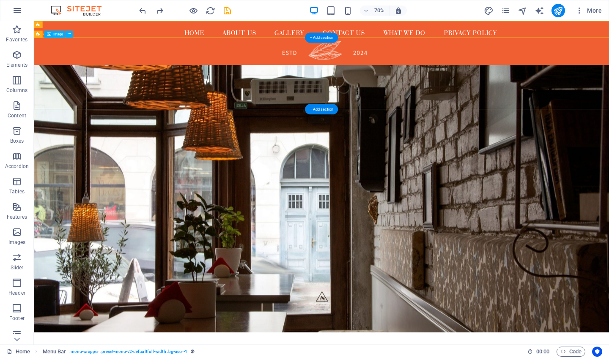
click at [487, 143] on figure at bounding box center [444, 96] width 821 height 102
click at [554, 66] on figure at bounding box center [444, 96] width 821 height 102
click at [68, 36] on icon at bounding box center [69, 34] width 3 height 6
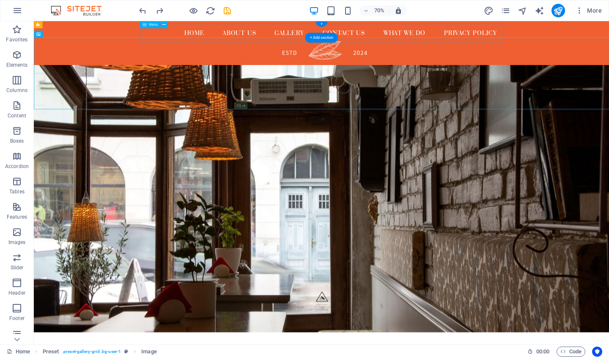
click at [289, 31] on nav "Home About us Gallery Contact us What we do Hot and Cold Buffets Privacy Policy" at bounding box center [444, 38] width 519 height 27
click at [162, 25] on icon at bounding box center [163, 25] width 3 height 6
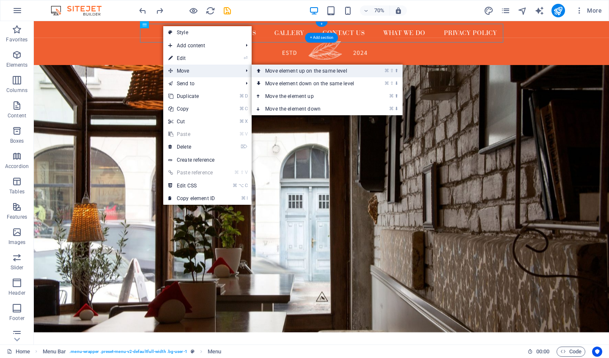
click at [274, 71] on link "⌘ ⇧ ⬆ Move element up on the same level" at bounding box center [311, 71] width 119 height 13
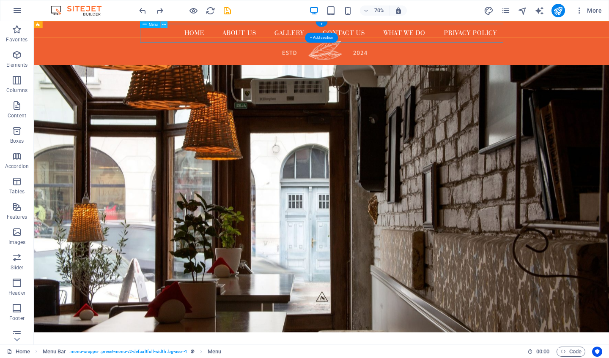
click at [166, 26] on button at bounding box center [163, 24] width 7 height 7
click at [220, 37] on nav "Home About us Gallery Contact us What we do Hot and Cold Buffets Privacy Policy" at bounding box center [444, 38] width 519 height 27
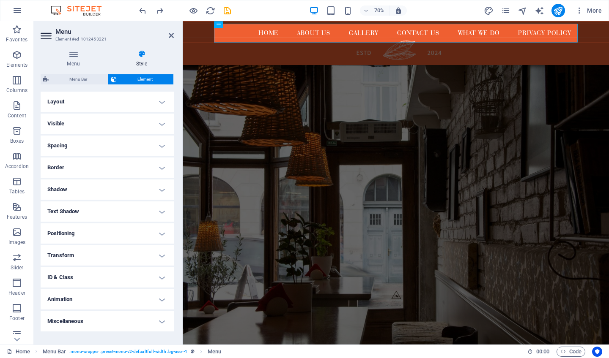
click at [148, 102] on h4 "Layout" at bounding box center [107, 102] width 133 height 20
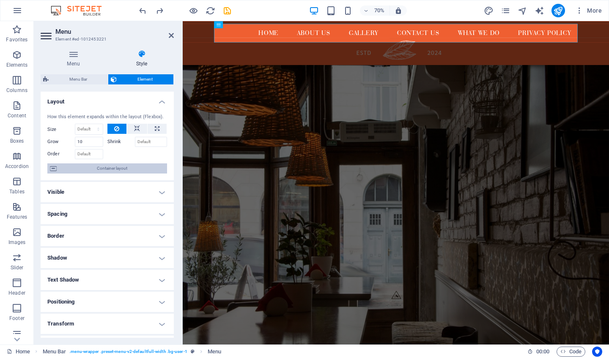
click at [103, 171] on span "Container layout" at bounding box center [111, 169] width 105 height 10
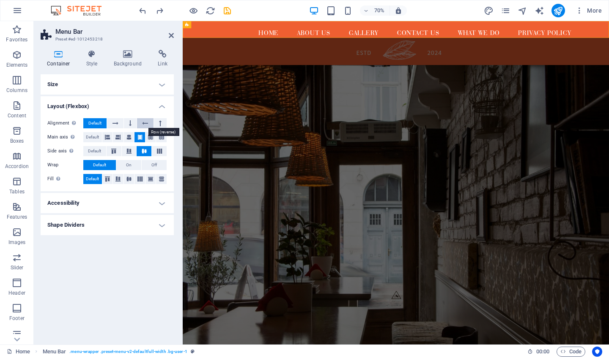
click at [142, 123] on button at bounding box center [145, 123] width 16 height 10
click at [127, 126] on button at bounding box center [130, 123] width 13 height 10
click at [142, 122] on button at bounding box center [145, 123] width 16 height 10
click at [98, 124] on span "Default" at bounding box center [94, 123] width 13 height 10
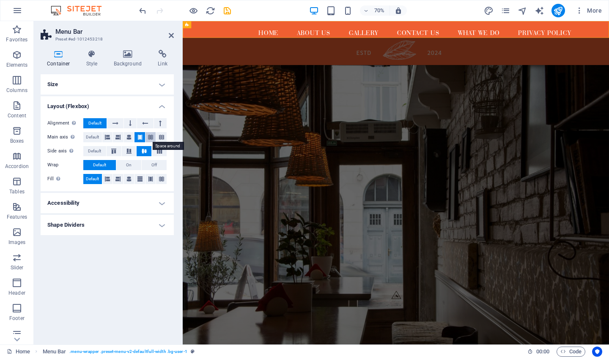
click at [148, 138] on icon at bounding box center [150, 137] width 5 height 10
click at [161, 137] on icon at bounding box center [161, 137] width 5 height 10
click at [118, 134] on icon at bounding box center [117, 137] width 5 height 10
click at [143, 138] on button at bounding box center [139, 137] width 11 height 10
click at [158, 150] on icon at bounding box center [159, 151] width 10 height 5
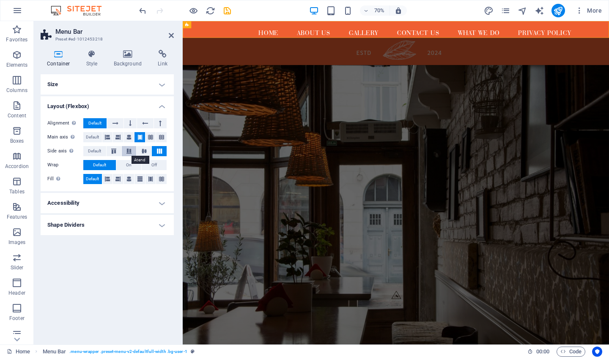
click at [133, 152] on icon at bounding box center [129, 151] width 10 height 5
click at [145, 151] on icon at bounding box center [144, 151] width 10 height 5
click at [110, 181] on icon at bounding box center [107, 179] width 5 height 10
click at [132, 180] on button at bounding box center [129, 179] width 11 height 10
click at [140, 179] on icon at bounding box center [139, 179] width 5 height 10
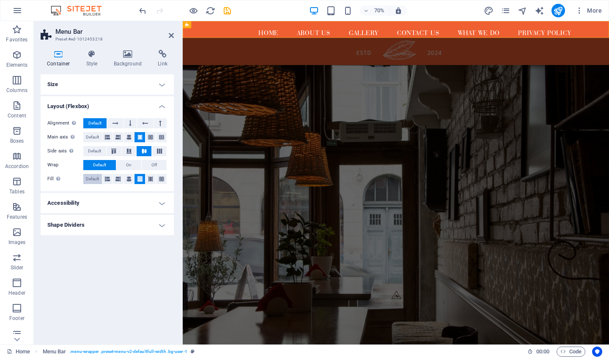
click at [98, 179] on span "Default" at bounding box center [92, 179] width 13 height 10
click at [165, 200] on h4 "Accessibility" at bounding box center [107, 203] width 133 height 20
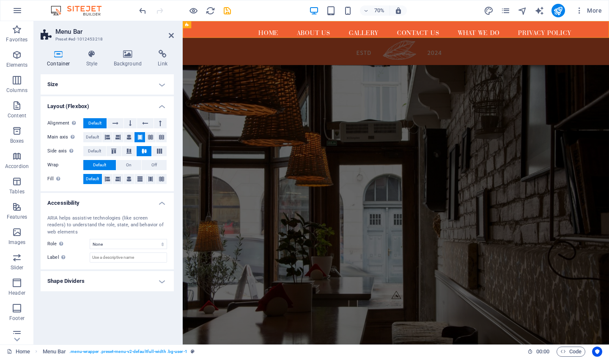
click at [165, 200] on h4 "Accessibility" at bounding box center [107, 200] width 133 height 15
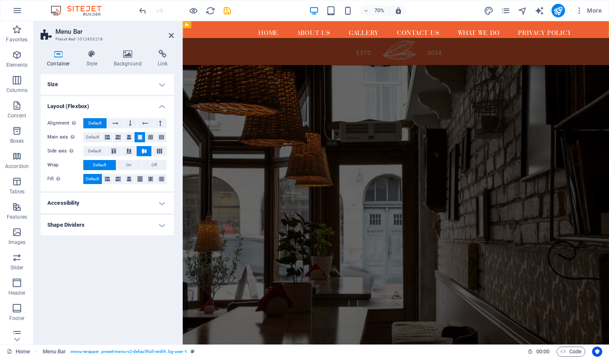
click at [162, 227] on h4 "Shape Dividers" at bounding box center [107, 225] width 133 height 20
click at [162, 227] on h4 "Shape Dividers" at bounding box center [107, 222] width 133 height 15
click at [161, 108] on h4 "Layout (Flexbox)" at bounding box center [107, 103] width 133 height 15
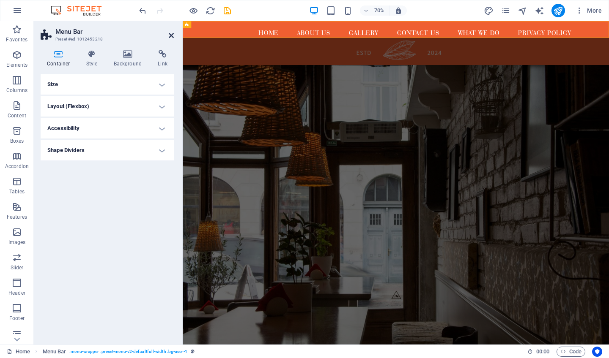
click at [172, 35] on icon at bounding box center [171, 35] width 5 height 7
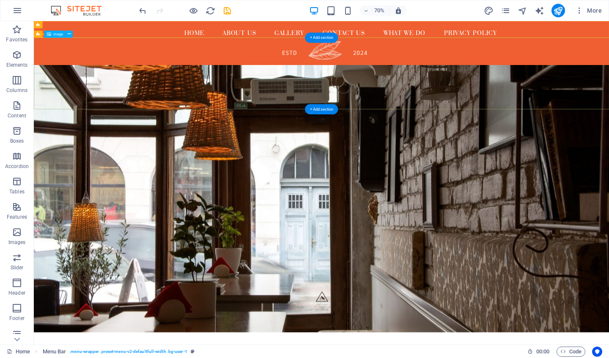
click at [581, 106] on figure at bounding box center [444, 96] width 821 height 102
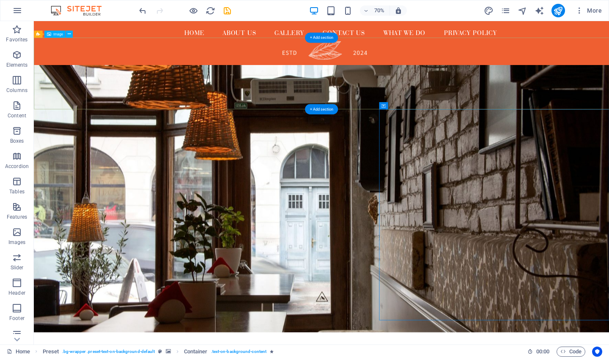
click at [447, 97] on figure at bounding box center [444, 96] width 821 height 102
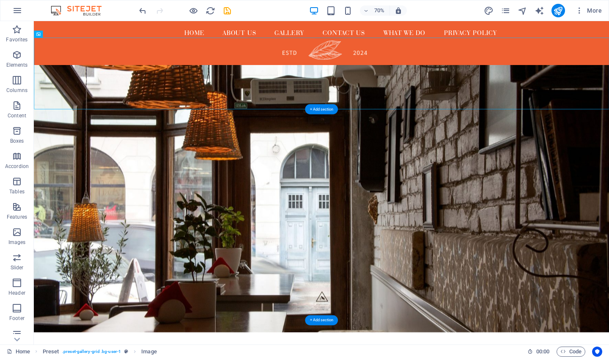
click at [478, 199] on figure at bounding box center [444, 275] width 821 height 382
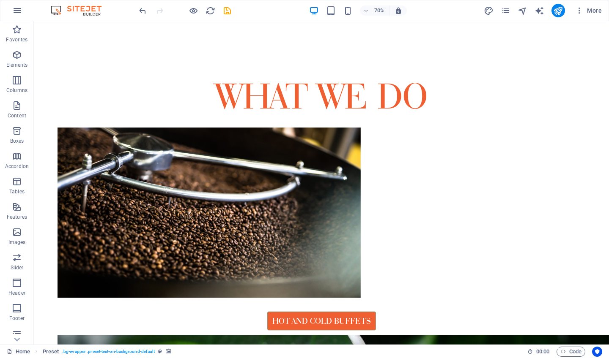
scroll to position [666, 0]
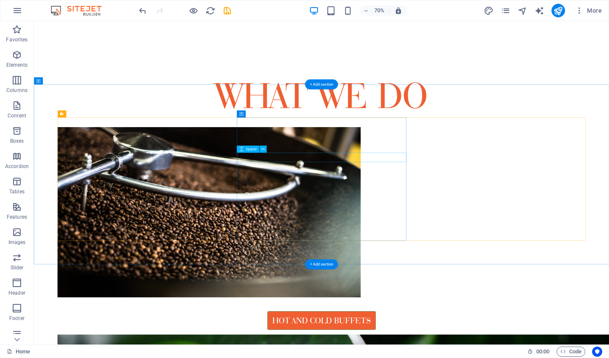
drag, startPoint x: 472, startPoint y: 202, endPoint x: 465, endPoint y: 310, distance: 108.1
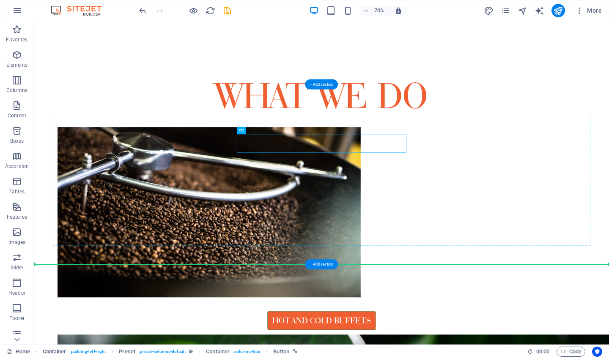
drag, startPoint x: 436, startPoint y: 196, endPoint x: 430, endPoint y: 311, distance: 115.1
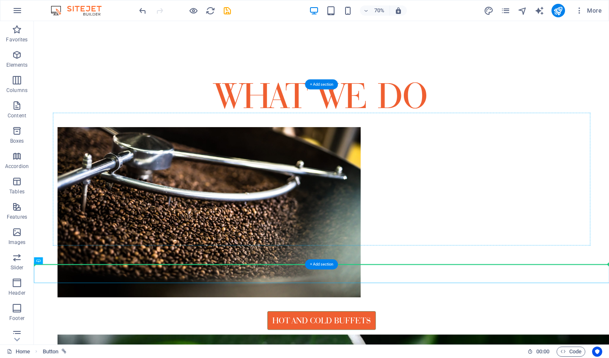
drag, startPoint x: 463, startPoint y: 382, endPoint x: 465, endPoint y: 250, distance: 131.9
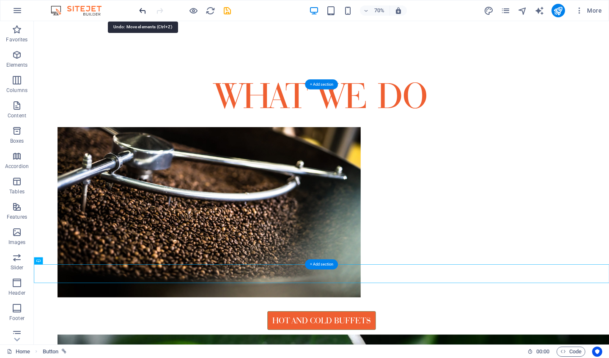
click at [140, 11] on icon "undo" at bounding box center [143, 11] width 10 height 10
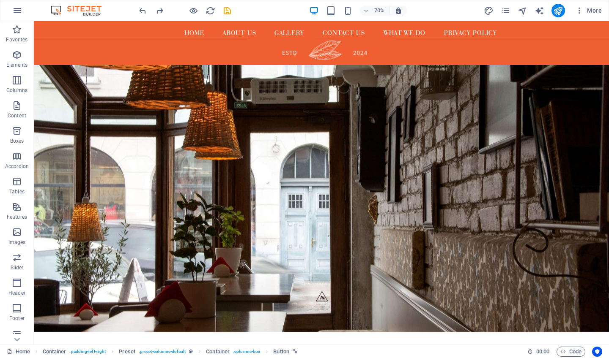
scroll to position [0, 0]
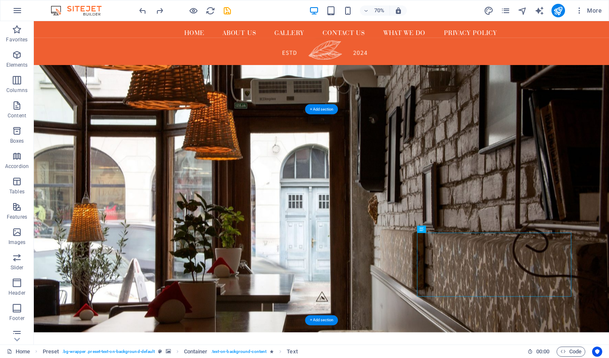
click at [381, 292] on figure at bounding box center [444, 275] width 821 height 382
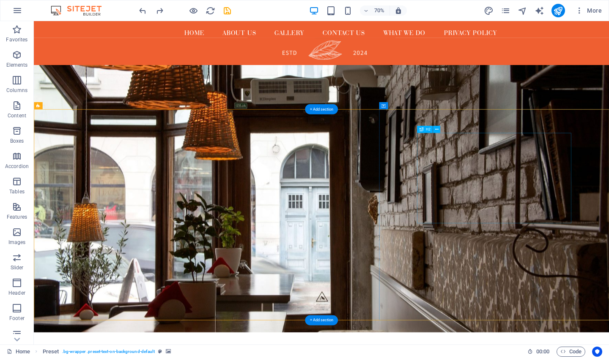
click at [452, 258] on figure at bounding box center [444, 275] width 821 height 382
click at [446, 104] on figure at bounding box center [444, 96] width 821 height 102
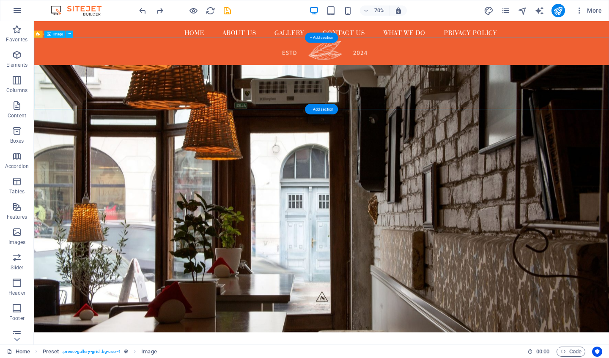
click at [440, 86] on figure at bounding box center [444, 96] width 821 height 102
click at [438, 59] on figure at bounding box center [444, 96] width 821 height 102
click at [446, 107] on figure at bounding box center [444, 96] width 821 height 102
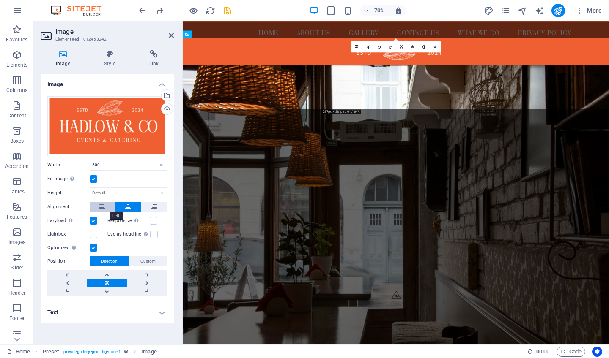
click at [106, 210] on button at bounding box center [102, 207] width 25 height 10
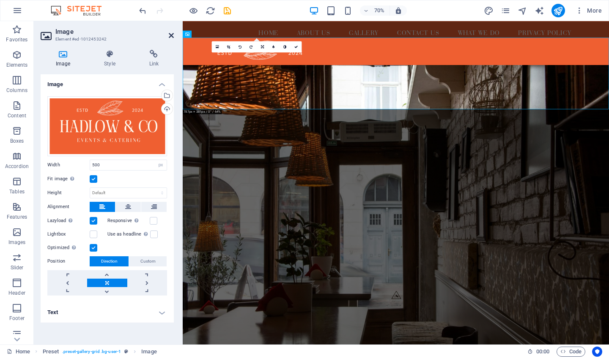
click at [170, 35] on icon at bounding box center [171, 35] width 5 height 7
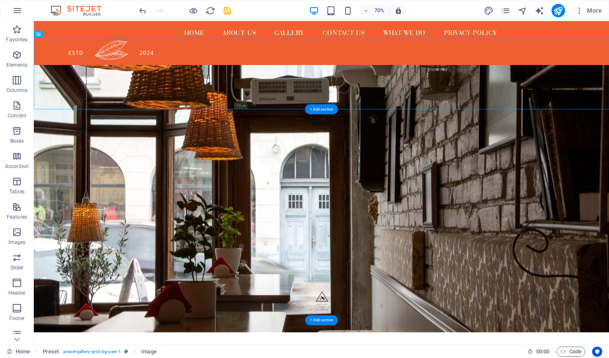
click at [308, 214] on figure at bounding box center [444, 275] width 821 height 382
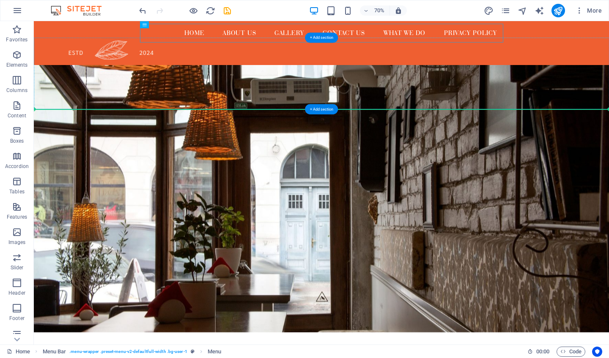
drag, startPoint x: 503, startPoint y: 37, endPoint x: 542, endPoint y: 136, distance: 106.0
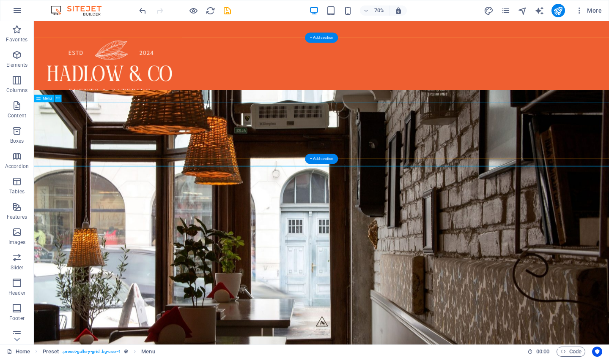
click at [480, 167] on nav "Home About us Gallery Contact us What we do Hot and Cold Buffets Privacy Policy" at bounding box center [445, 183] width 1068 height 92
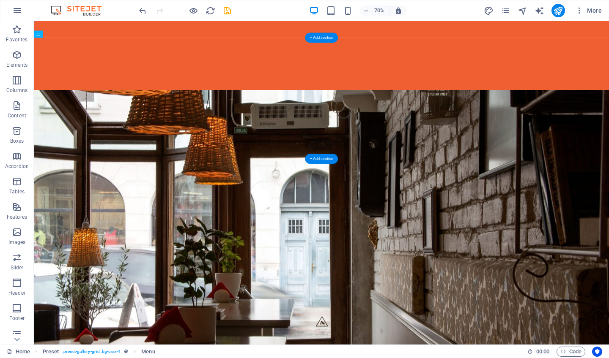
drag, startPoint x: 492, startPoint y: 170, endPoint x: 533, endPoint y: 71, distance: 107.2
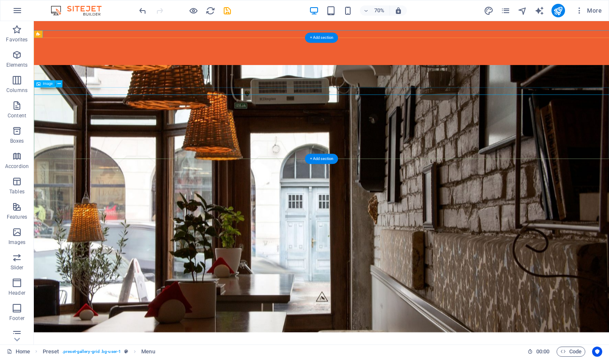
click at [550, 170] on figure at bounding box center [444, 167] width 821 height 102
click at [541, 150] on figure at bounding box center [444, 167] width 821 height 102
click at [575, 82] on nav "Home About us Gallery Contact us What we do Hot and Cold Buffets Privacy Policy" at bounding box center [445, 80] width 1068 height 92
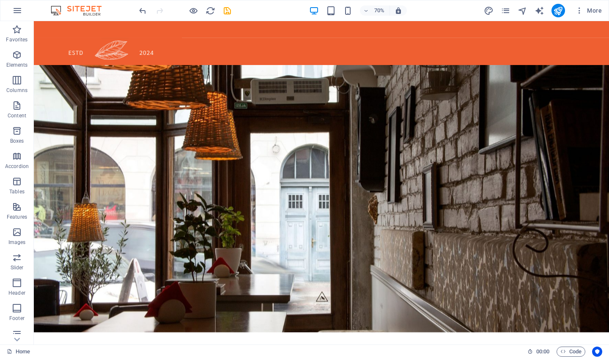
click at [380, 16] on div "70%" at bounding box center [358, 11] width 98 height 14
click at [526, 35] on div "Menu" at bounding box center [444, 33] width 821 height 24
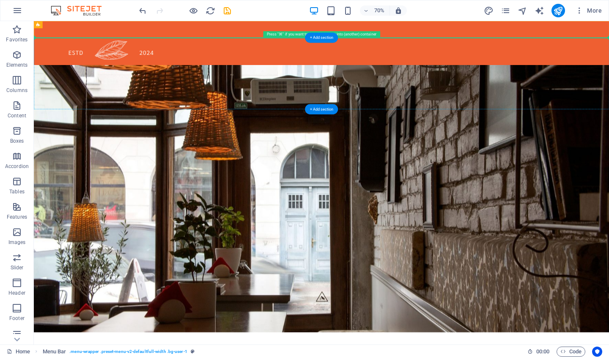
drag, startPoint x: 526, startPoint y: 35, endPoint x: 528, endPoint y: 94, distance: 59.2
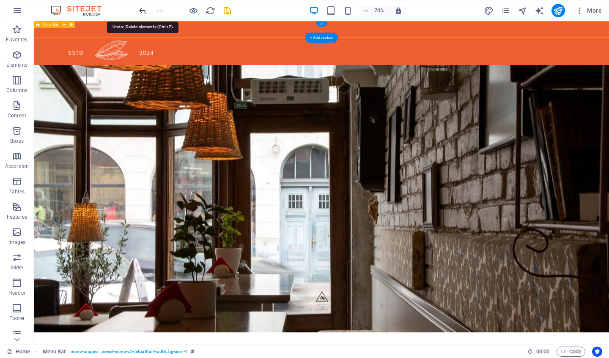
click at [145, 9] on icon "undo" at bounding box center [143, 11] width 10 height 10
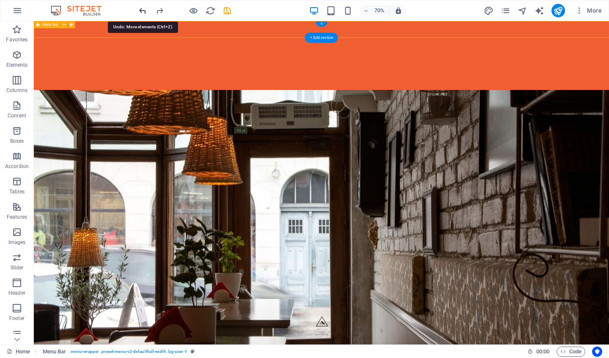
click at [145, 9] on icon "undo" at bounding box center [143, 11] width 10 height 10
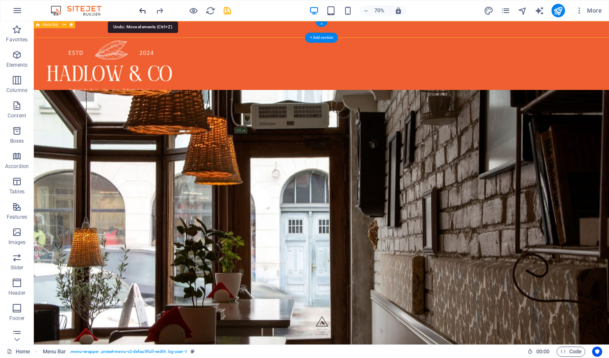
click at [145, 9] on icon "undo" at bounding box center [143, 11] width 10 height 10
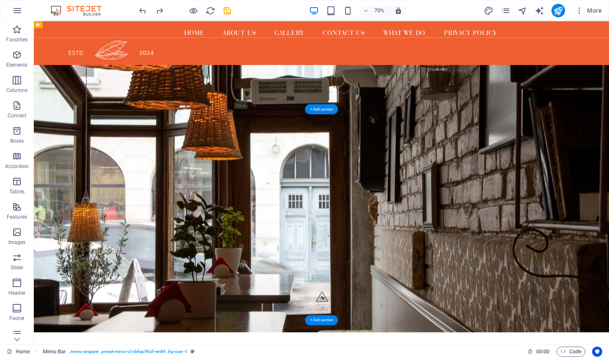
click at [469, 270] on figure at bounding box center [444, 275] width 821 height 382
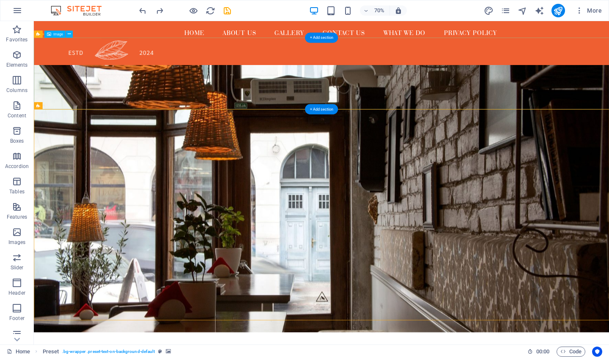
click at [188, 108] on figure at bounding box center [444, 96] width 821 height 102
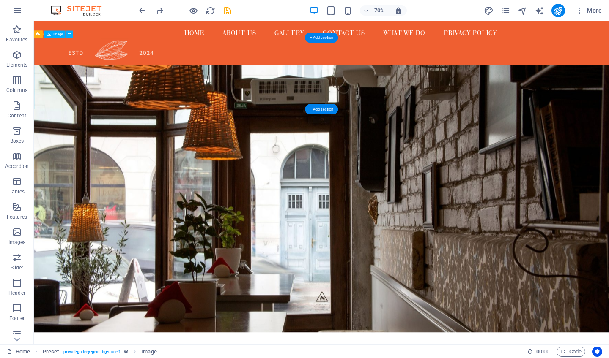
click at [170, 93] on figure at bounding box center [444, 96] width 821 height 102
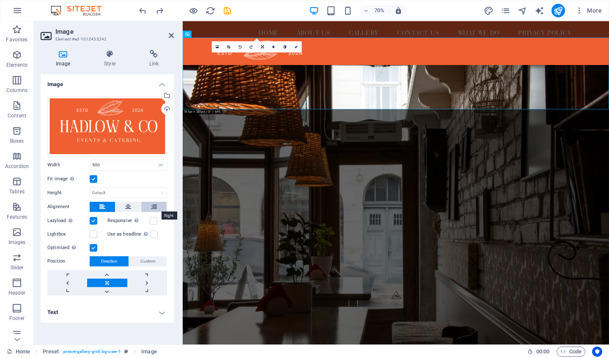
click at [156, 209] on icon at bounding box center [154, 207] width 6 height 10
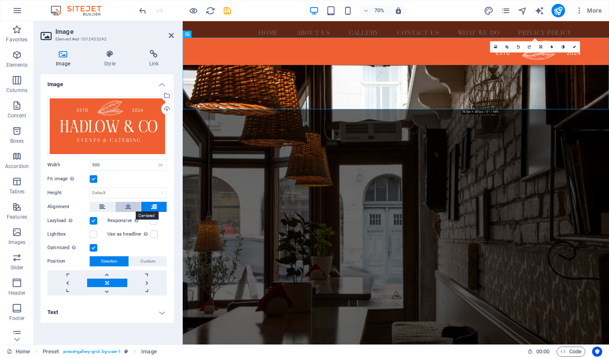
click at [131, 208] on button at bounding box center [127, 207] width 25 height 10
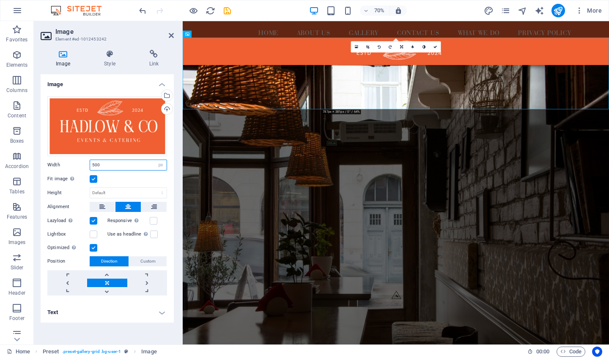
click at [129, 169] on input "500" at bounding box center [128, 165] width 77 height 10
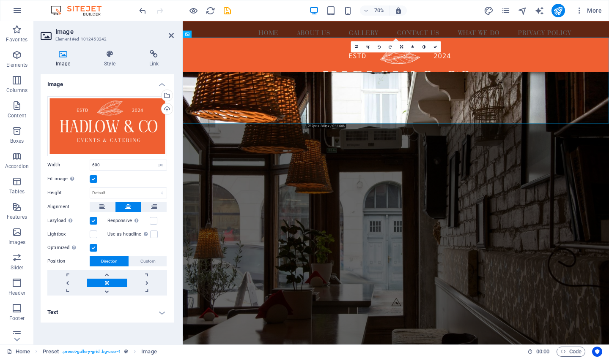
click at [272, 320] on figure at bounding box center [487, 311] width 609 height 435
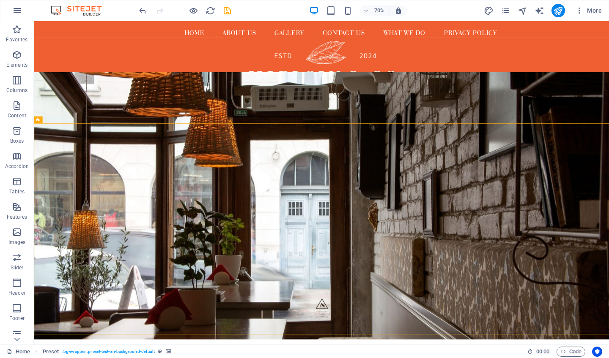
click at [382, 258] on figure at bounding box center [444, 285] width 821 height 382
click at [328, 36] on div "+ Add section" at bounding box center [321, 38] width 33 height 10
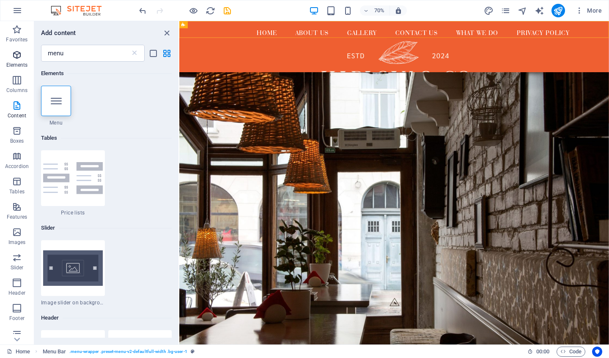
click at [21, 65] on p "Elements" at bounding box center [17, 65] width 22 height 7
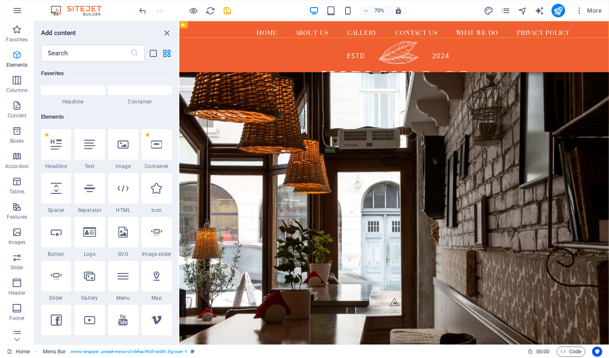
scroll to position [90, 0]
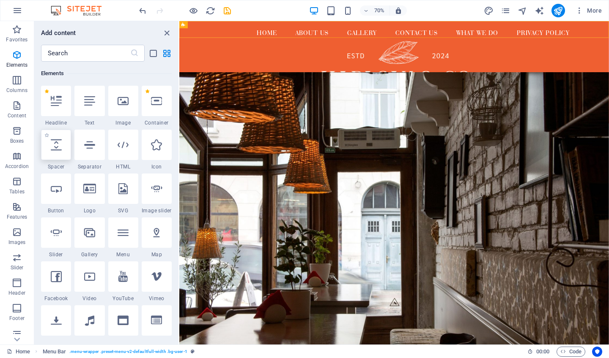
click at [64, 141] on div at bounding box center [56, 145] width 30 height 30
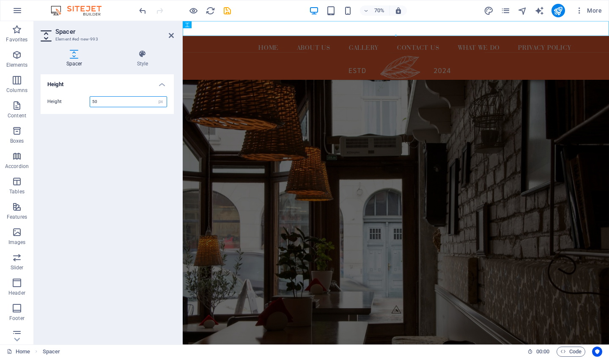
click at [103, 102] on input "50" at bounding box center [128, 102] width 77 height 10
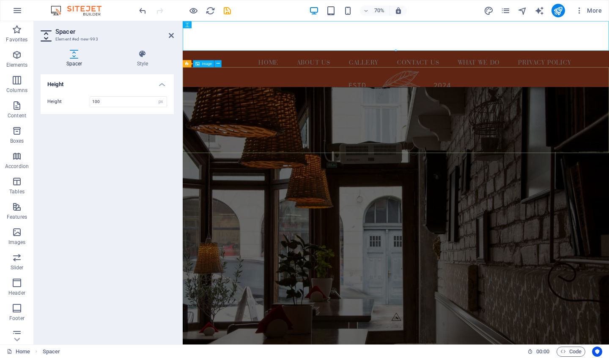
click at [278, 200] on figure at bounding box center [487, 148] width 609 height 123
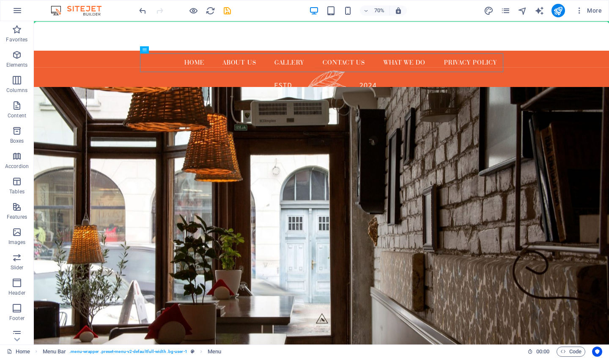
drag, startPoint x: 332, startPoint y: 75, endPoint x: 331, endPoint y: 37, distance: 38.1
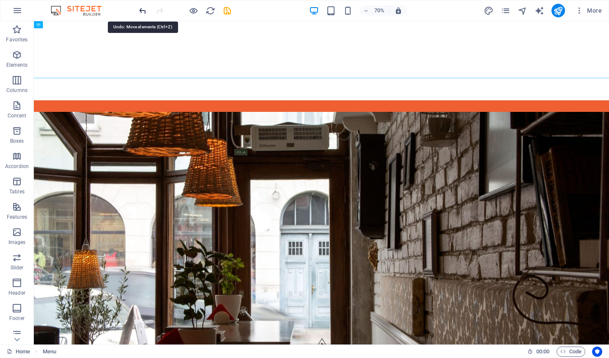
click at [143, 11] on icon "undo" at bounding box center [143, 11] width 10 height 10
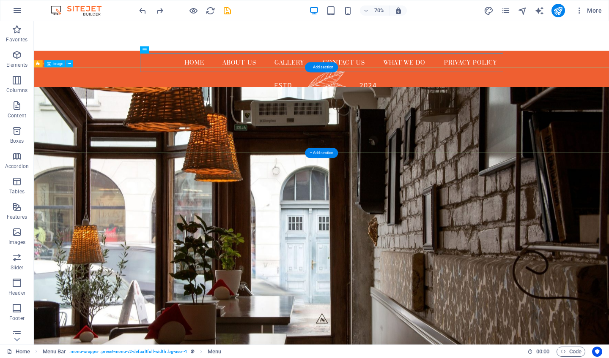
click at [305, 134] on figure at bounding box center [444, 148] width 821 height 123
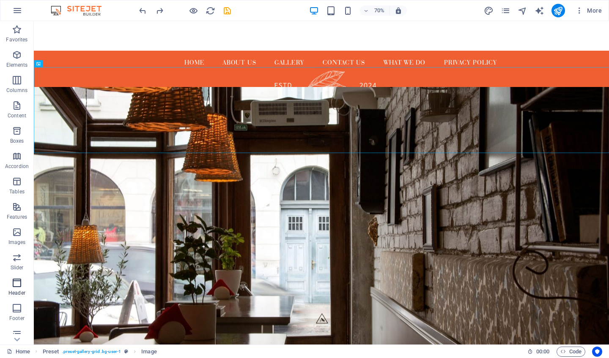
click at [19, 281] on icon "button" at bounding box center [17, 283] width 10 height 10
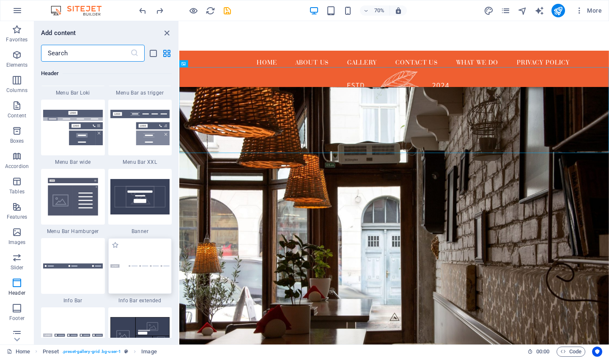
scroll to position [5281, 0]
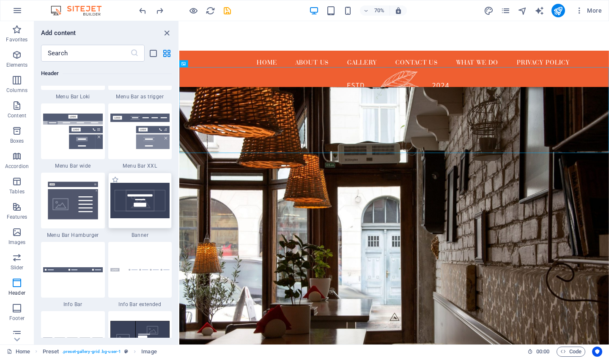
click at [150, 205] on img at bounding box center [140, 201] width 60 height 36
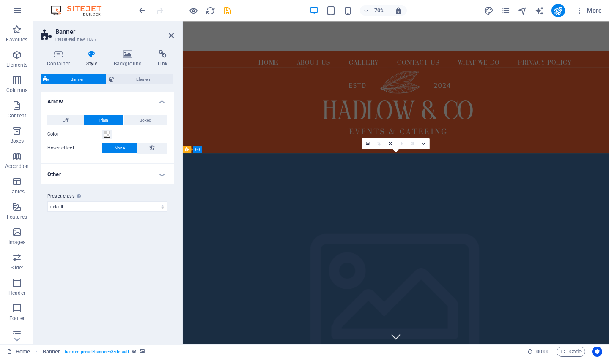
scroll to position [0, 0]
click at [142, 10] on icon "undo" at bounding box center [143, 11] width 10 height 10
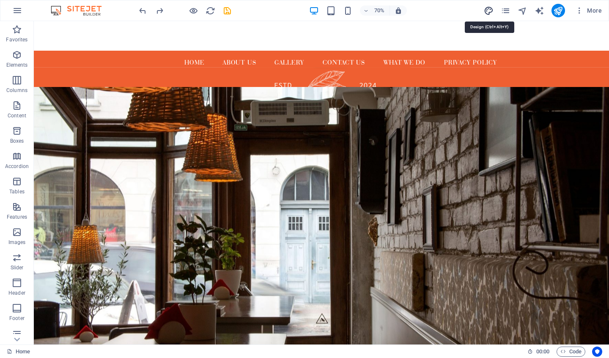
click at [487, 14] on icon "design" at bounding box center [489, 11] width 10 height 10
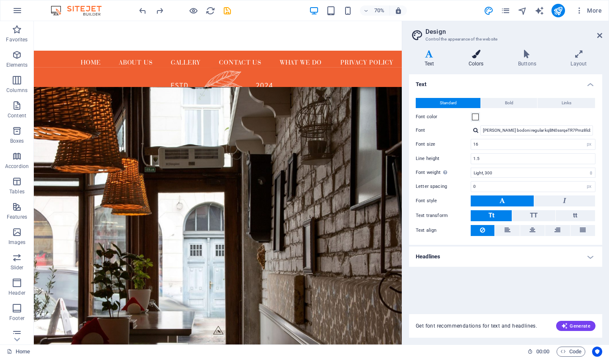
click at [478, 56] on icon at bounding box center [476, 54] width 46 height 8
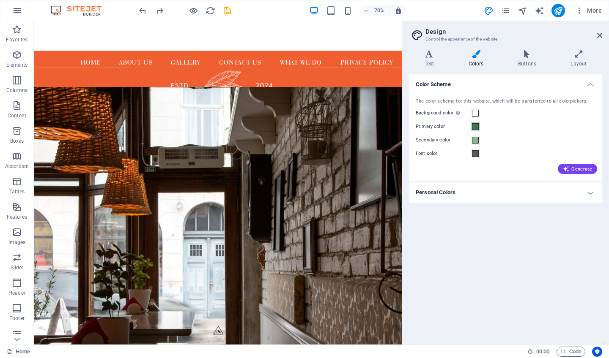
click at [476, 128] on span at bounding box center [475, 126] width 7 height 7
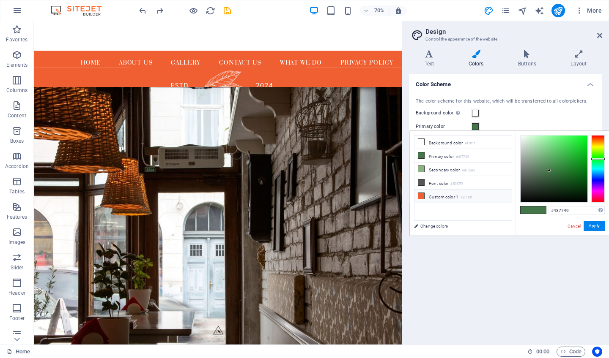
click at [421, 198] on icon at bounding box center [421, 196] width 6 height 6
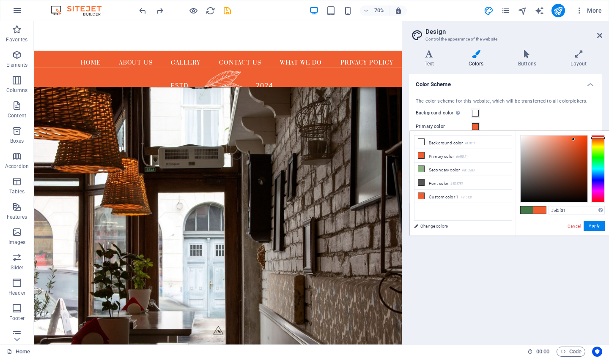
click at [485, 262] on div "Color Scheme The color scheme for this website, which will be transferred to al…" at bounding box center [505, 206] width 193 height 264
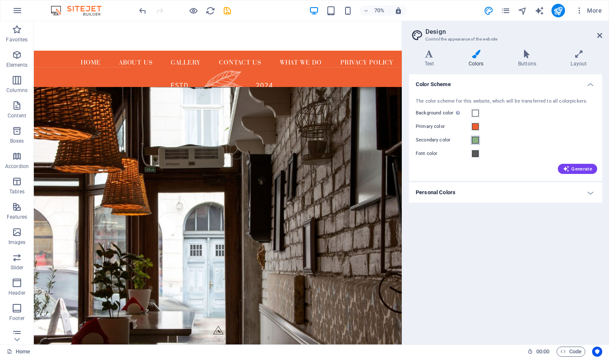
click at [477, 141] on span at bounding box center [475, 140] width 7 height 7
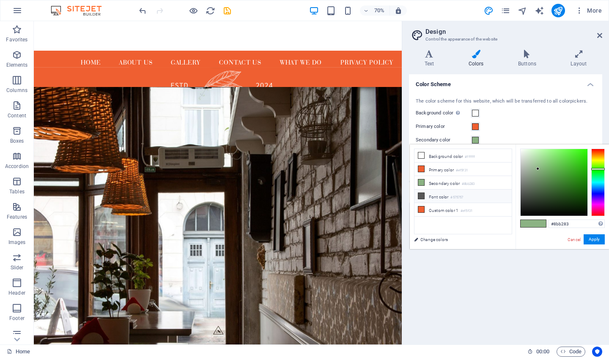
click at [420, 196] on icon at bounding box center [421, 196] width 6 height 6
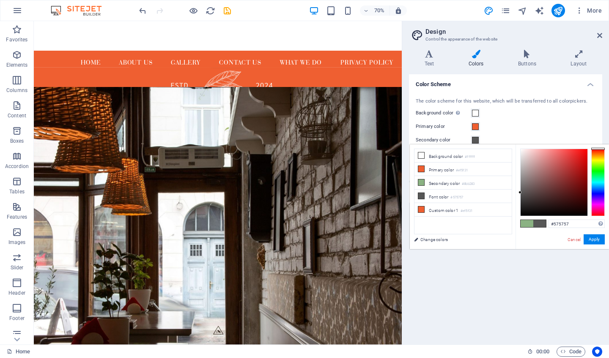
click at [501, 123] on div "Primary color" at bounding box center [506, 127] width 180 height 10
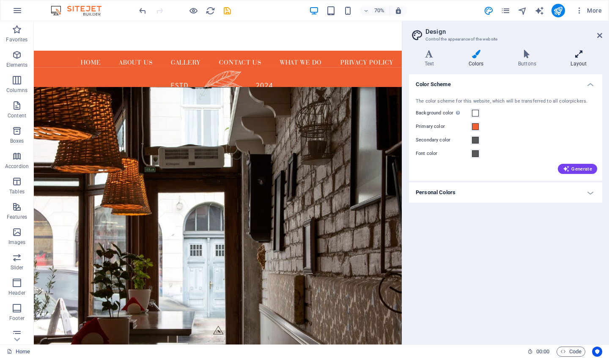
click at [580, 53] on icon at bounding box center [578, 54] width 47 height 8
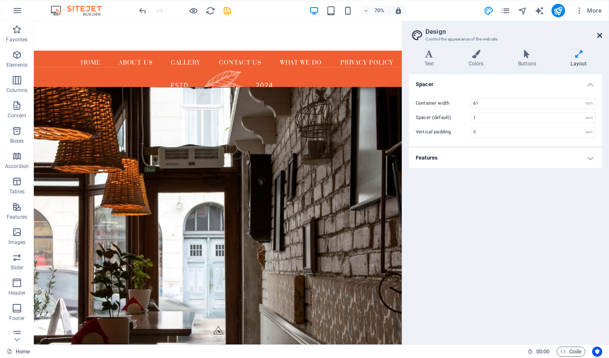
click at [581, 36] on icon at bounding box center [599, 35] width 5 height 7
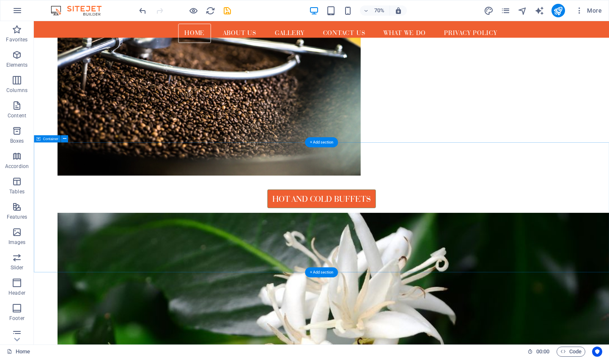
scroll to position [902, 0]
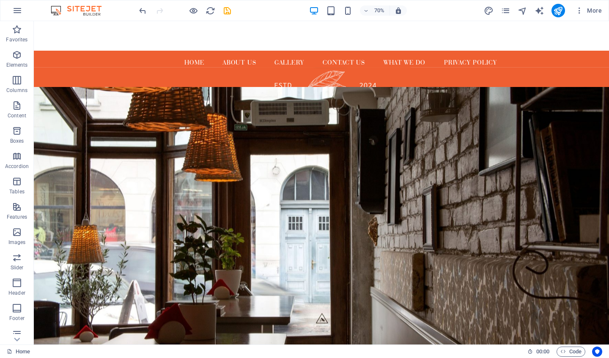
scroll to position [0, 0]
click at [561, 42] on div at bounding box center [444, 42] width 821 height 42
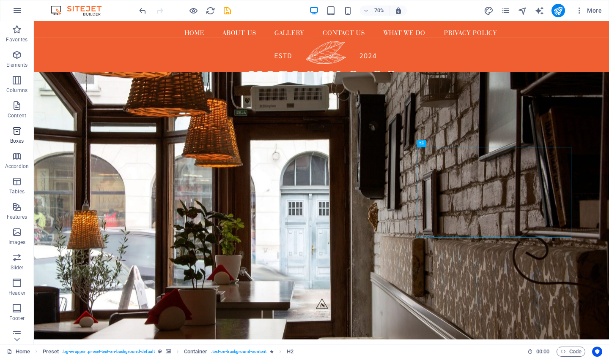
click at [21, 136] on span "Boxes" at bounding box center [17, 136] width 34 height 20
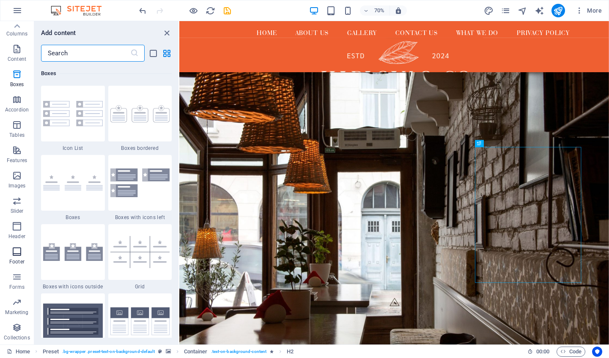
scroll to position [57, 0]
click at [17, 225] on icon "button" at bounding box center [17, 227] width 10 height 10
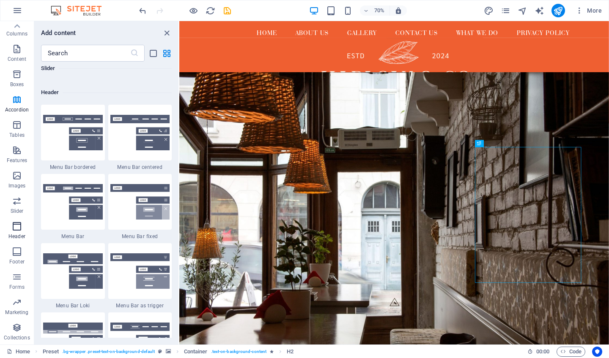
scroll to position [5091, 0]
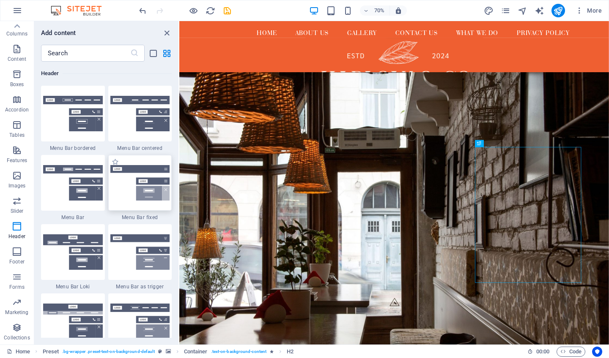
click at [120, 194] on img at bounding box center [140, 183] width 60 height 36
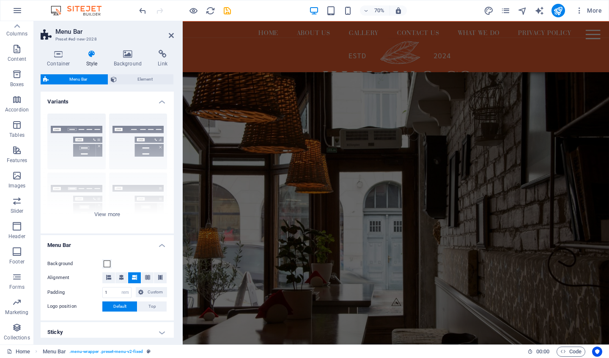
scroll to position [0, 0]
click at [141, 9] on icon "undo" at bounding box center [143, 11] width 10 height 10
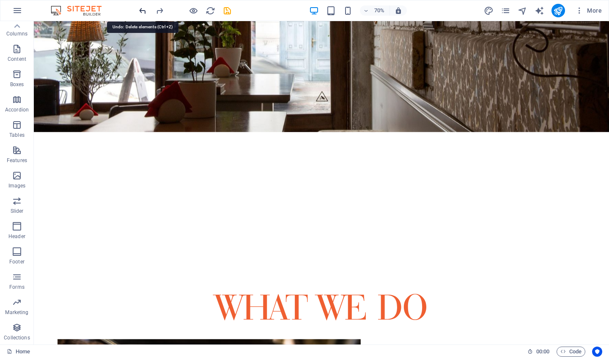
scroll to position [395, 0]
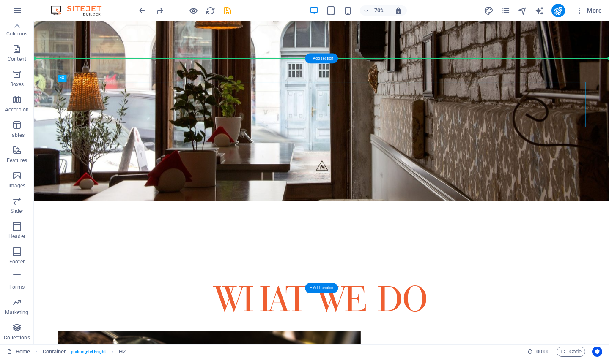
drag, startPoint x: 444, startPoint y: 137, endPoint x: 441, endPoint y: 99, distance: 38.2
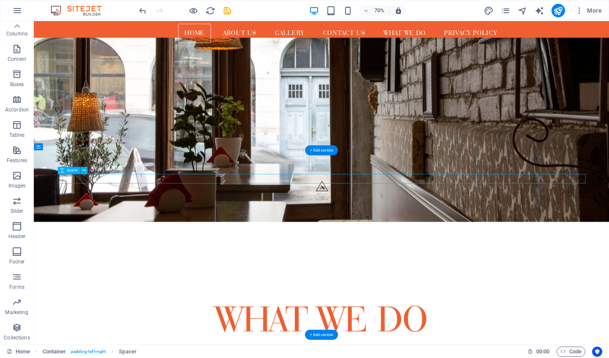
scroll to position [323, 0]
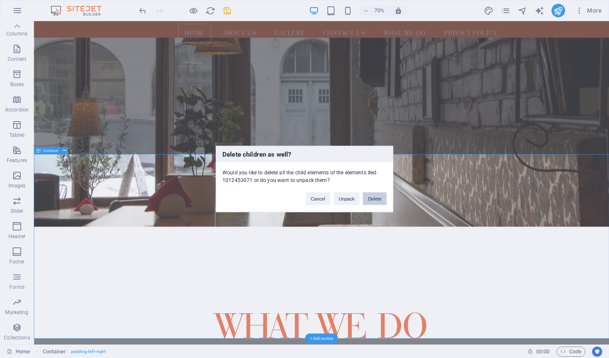
drag, startPoint x: 368, startPoint y: 198, endPoint x: 477, endPoint y: 252, distance: 122.3
click at [368, 198] on button "Delete" at bounding box center [375, 199] width 24 height 13
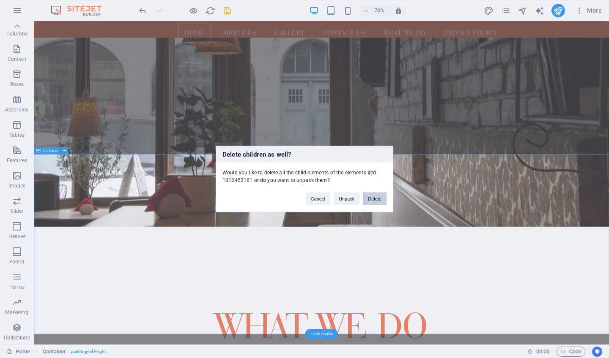
drag, startPoint x: 380, startPoint y: 204, endPoint x: 495, endPoint y: 261, distance: 127.8
click at [380, 204] on button "Delete" at bounding box center [375, 199] width 24 height 13
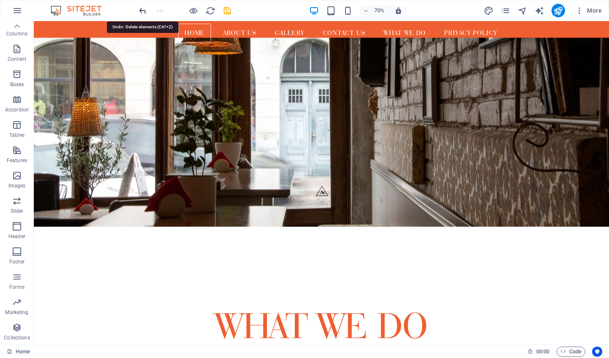
click at [142, 11] on icon "undo" at bounding box center [143, 11] width 10 height 10
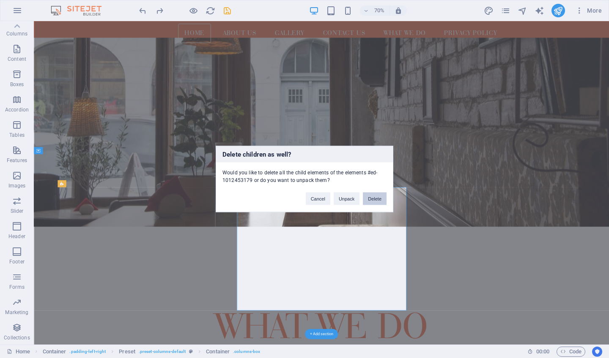
click at [377, 197] on button "Delete" at bounding box center [375, 199] width 24 height 13
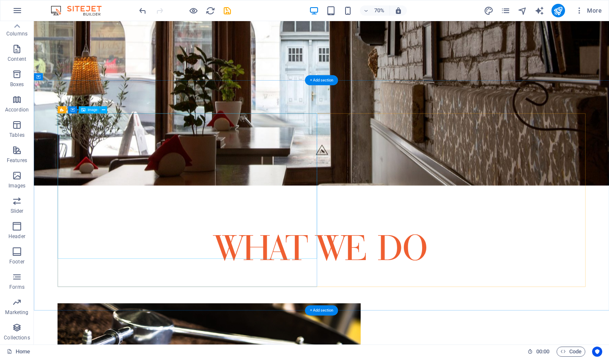
scroll to position [435, 0]
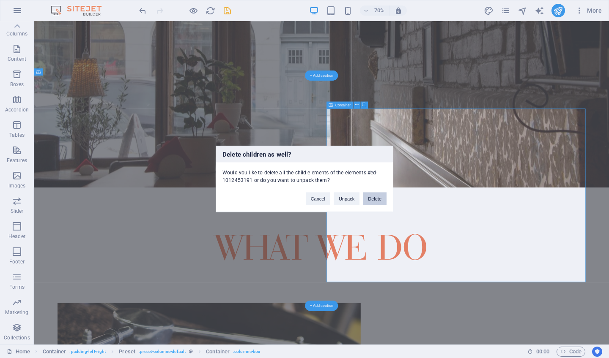
click at [372, 199] on button "Delete" at bounding box center [375, 199] width 24 height 13
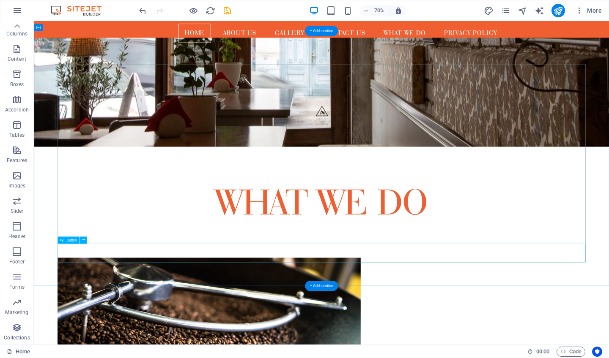
scroll to position [499, 0]
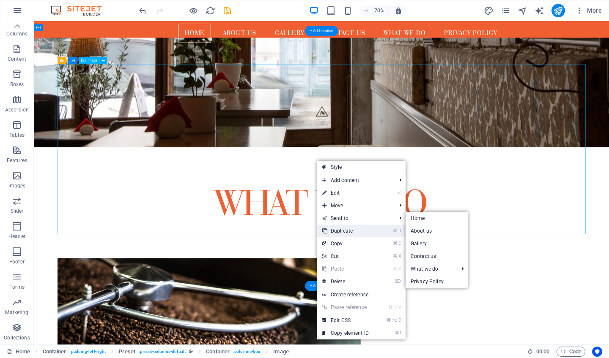
click at [353, 233] on link "⌘ D Duplicate" at bounding box center [345, 231] width 57 height 13
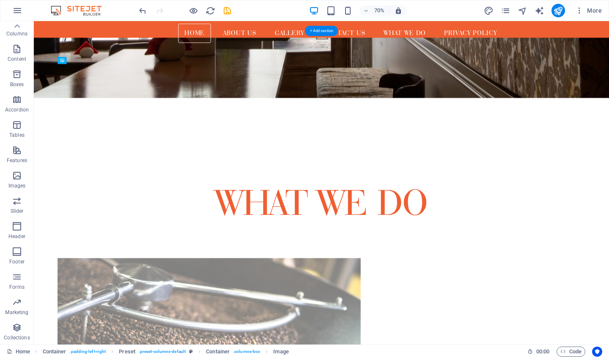
drag, startPoint x: 482, startPoint y: 349, endPoint x: 592, endPoint y: 251, distance: 147.9
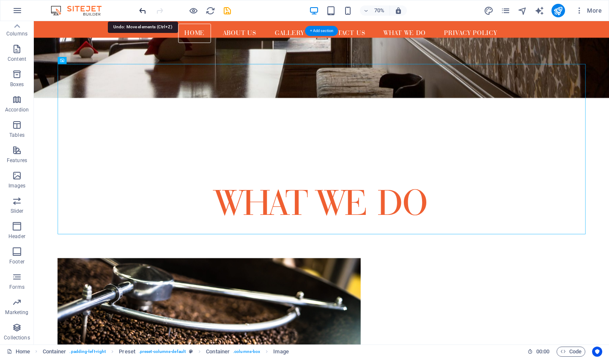
click at [141, 11] on icon "undo" at bounding box center [143, 11] width 10 height 10
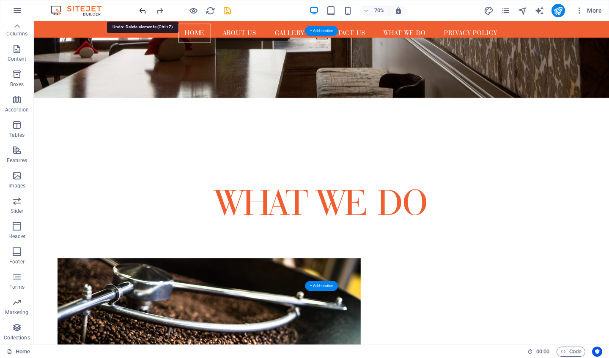
click at [141, 11] on icon "undo" at bounding box center [143, 11] width 10 height 10
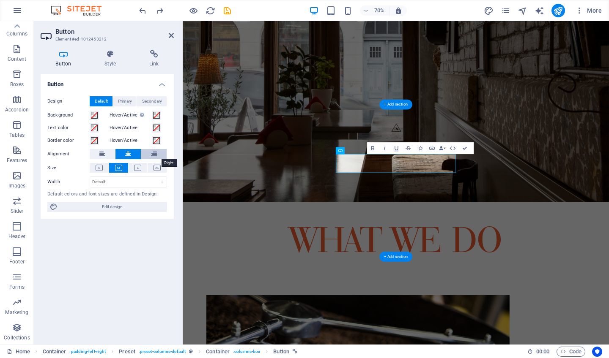
click at [159, 156] on button at bounding box center [153, 154] width 25 height 10
click at [130, 155] on icon at bounding box center [128, 154] width 6 height 10
click at [140, 170] on icon at bounding box center [137, 168] width 7 height 6
click at [122, 171] on button at bounding box center [118, 168] width 19 height 10
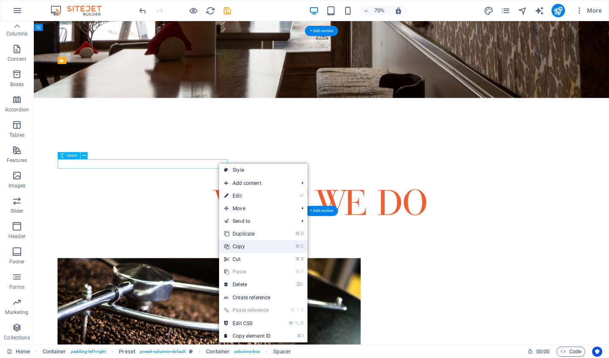
click at [271, 241] on link "⌘ C Copy" at bounding box center [247, 247] width 57 height 13
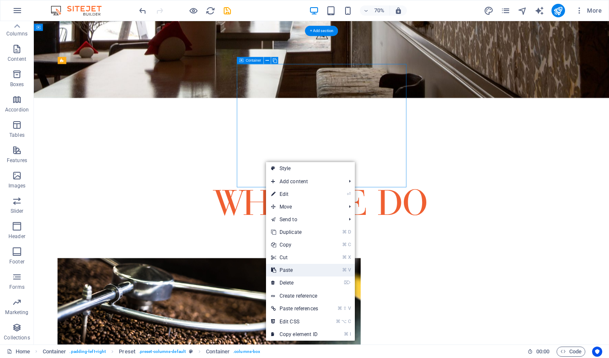
click at [314, 269] on link "⌘ V Paste" at bounding box center [294, 270] width 57 height 13
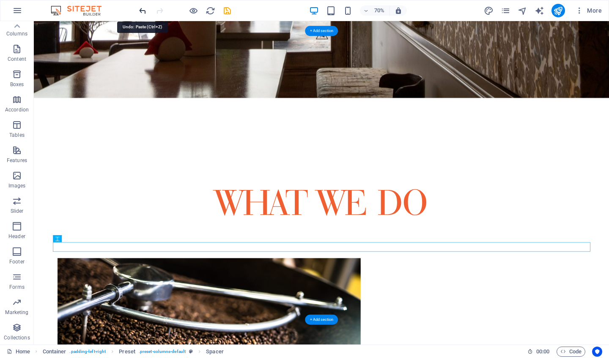
click at [143, 10] on icon "undo" at bounding box center [143, 11] width 10 height 10
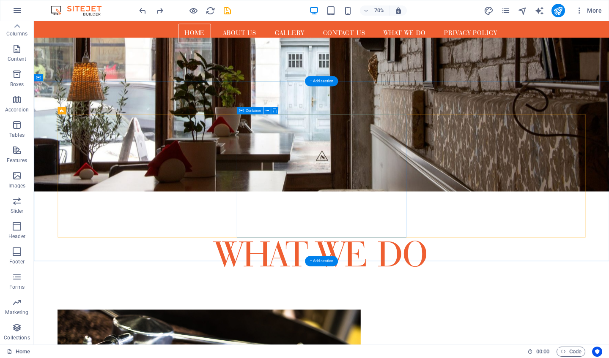
scroll to position [424, 0]
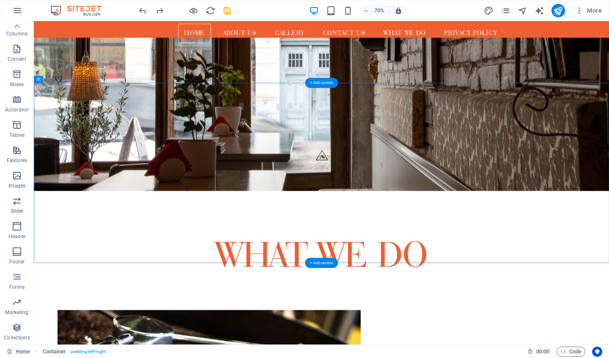
drag, startPoint x: 440, startPoint y: 200, endPoint x: 452, endPoint y: 276, distance: 76.7
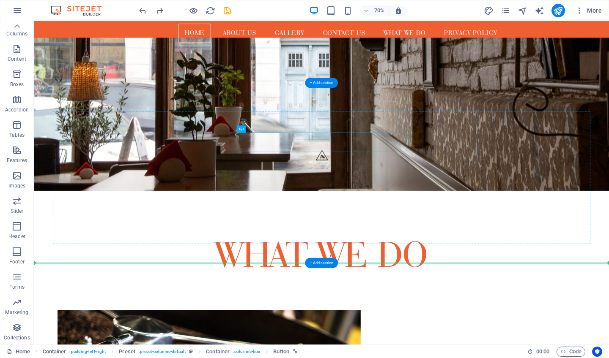
drag, startPoint x: 441, startPoint y: 196, endPoint x: 446, endPoint y: 303, distance: 106.7
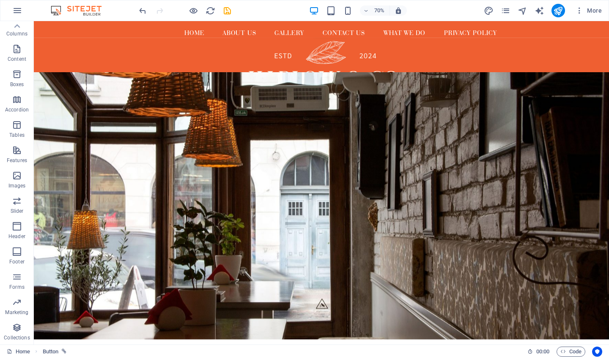
scroll to position [0, 0]
click at [482, 51] on nav "Home About us Gallery Contact us What we do Hot and Cold Buffets Privacy Policy" at bounding box center [444, 38] width 519 height 27
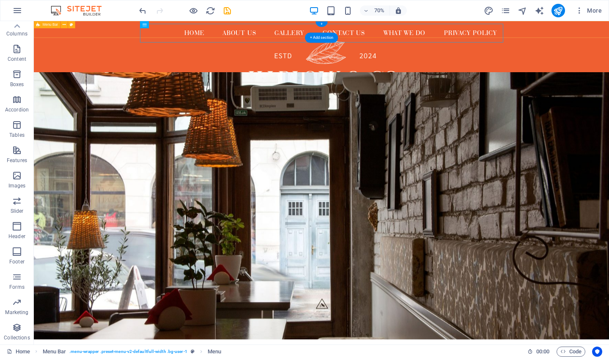
click at [127, 36] on div "Home About us Gallery Contact us What we do Hot and Cold Buffets Privacy Policy…" at bounding box center [444, 33] width 821 height 24
click at [147, 74] on figure at bounding box center [444, 106] width 821 height 123
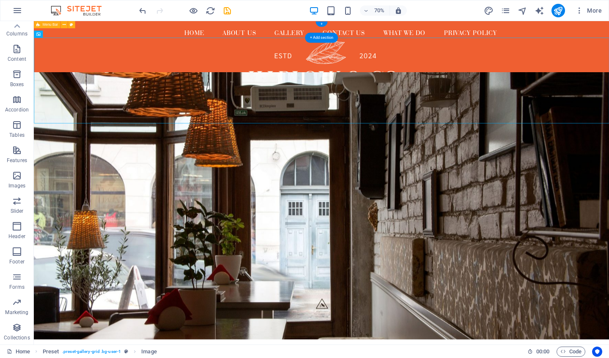
click at [181, 34] on div "Home About us Gallery Contact us What we do Hot and Cold Buffets Privacy Policy…" at bounding box center [444, 33] width 821 height 24
click at [266, 85] on figure at bounding box center [444, 106] width 821 height 123
click at [323, 271] on figure at bounding box center [444, 285] width 821 height 382
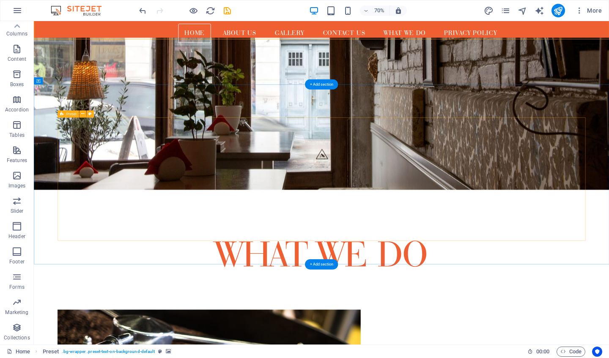
scroll to position [422, 0]
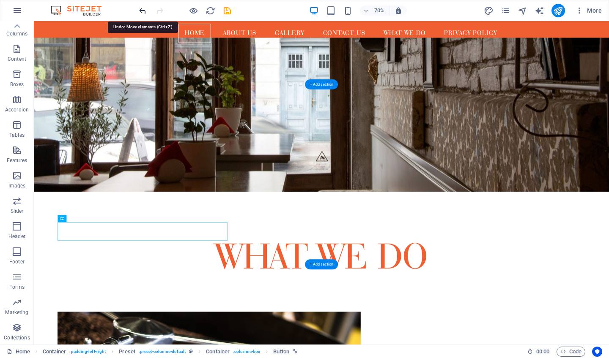
click at [142, 11] on icon "undo" at bounding box center [143, 11] width 10 height 10
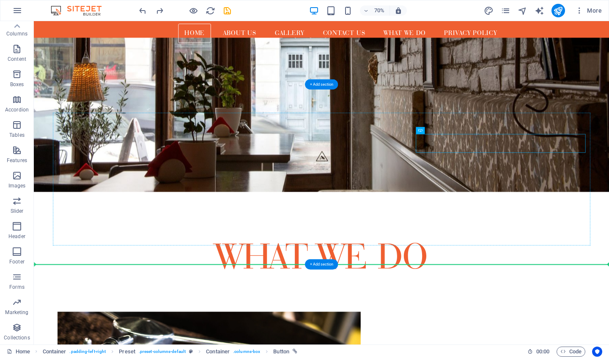
drag, startPoint x: 717, startPoint y: 196, endPoint x: 721, endPoint y: 317, distance: 121.0
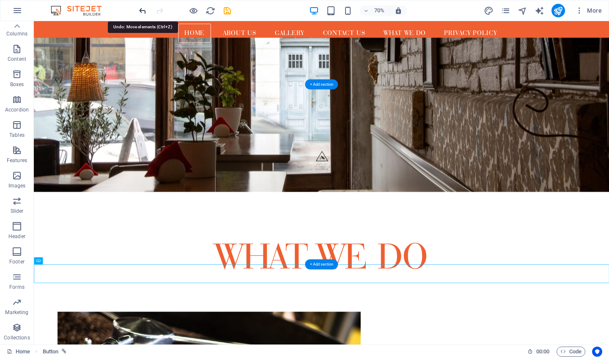
click at [144, 11] on icon "undo" at bounding box center [143, 11] width 10 height 10
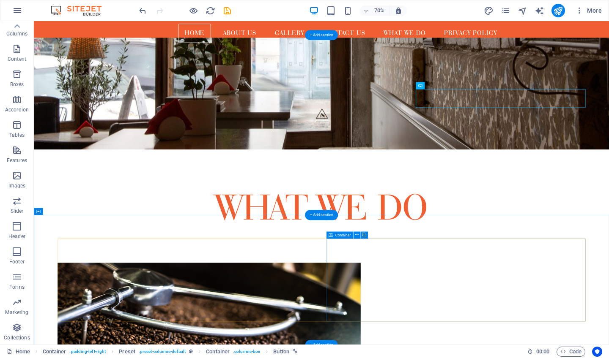
scroll to position [492, 0]
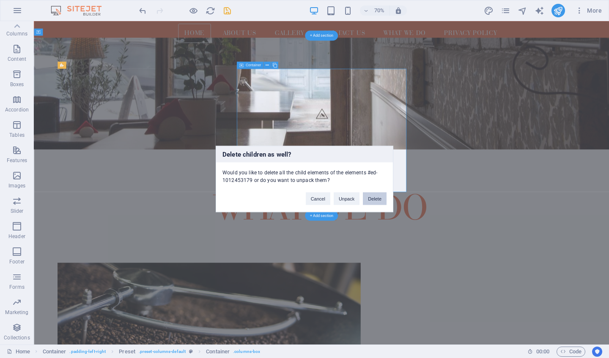
click at [374, 202] on button "Delete" at bounding box center [375, 199] width 24 height 13
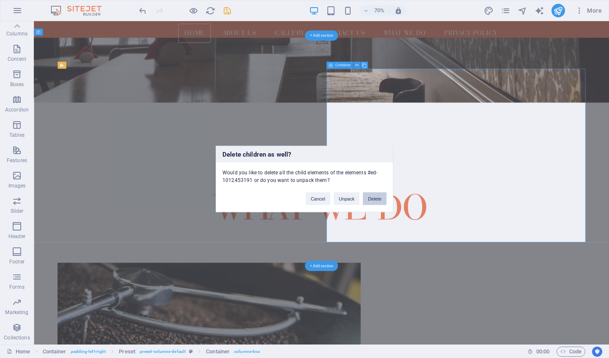
click at [379, 196] on button "Delete" at bounding box center [375, 199] width 24 height 13
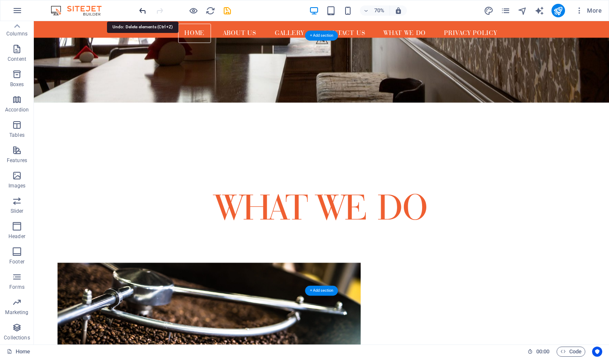
click at [143, 14] on icon "undo" at bounding box center [143, 11] width 10 height 10
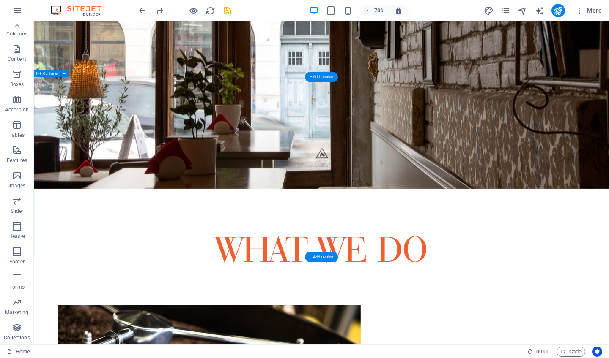
scroll to position [433, 0]
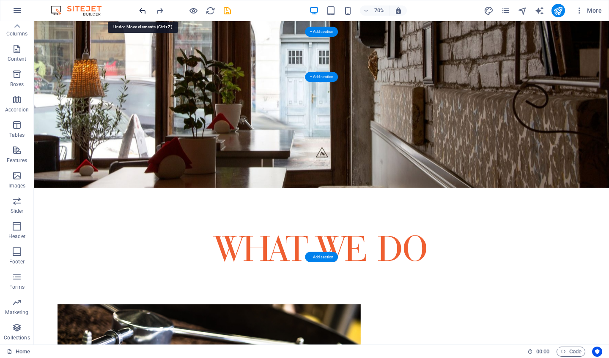
click at [143, 14] on icon "undo" at bounding box center [143, 11] width 10 height 10
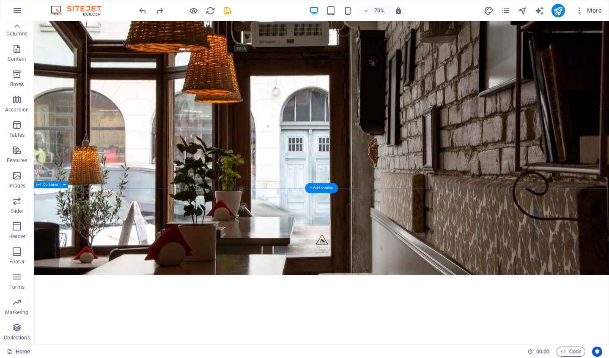
scroll to position [274, 0]
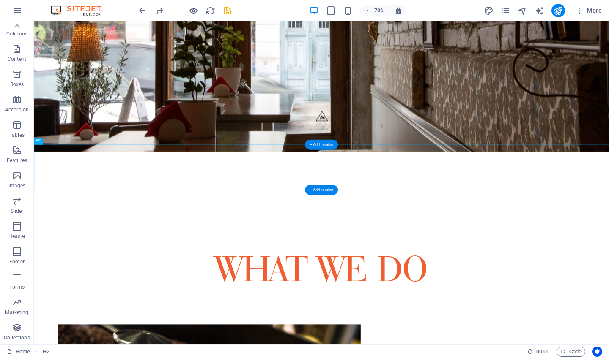
scroll to position [446, 0]
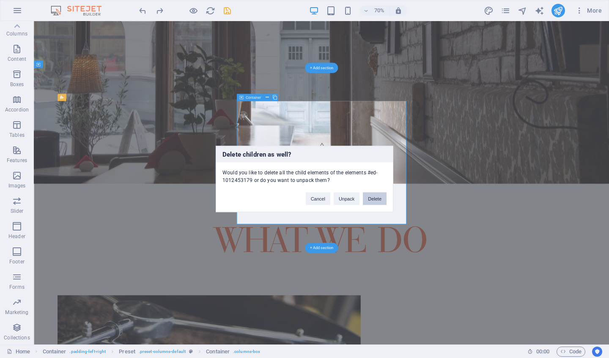
click at [380, 202] on button "Delete" at bounding box center [375, 199] width 24 height 13
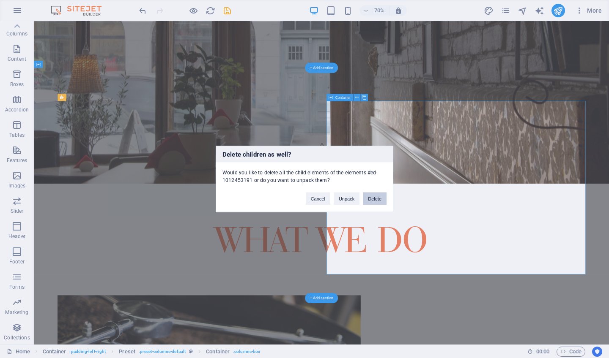
click at [375, 202] on button "Delete" at bounding box center [375, 199] width 24 height 13
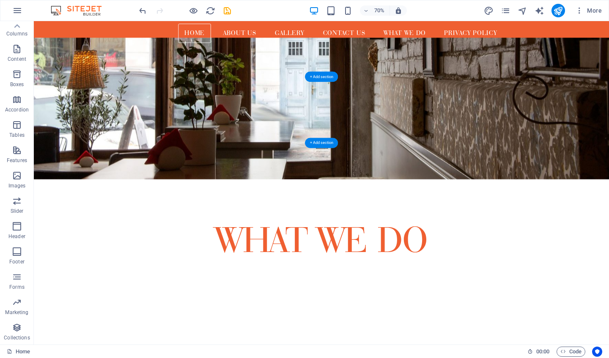
scroll to position [433, 0]
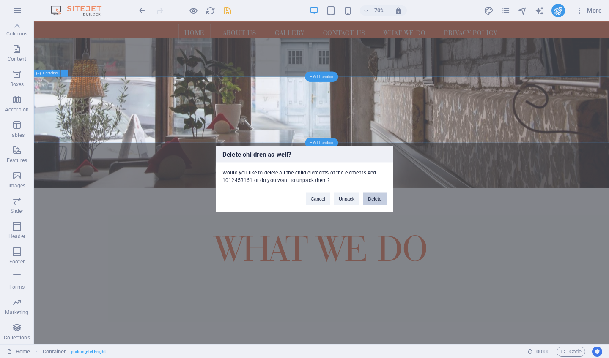
click at [379, 201] on button "Delete" at bounding box center [375, 199] width 24 height 13
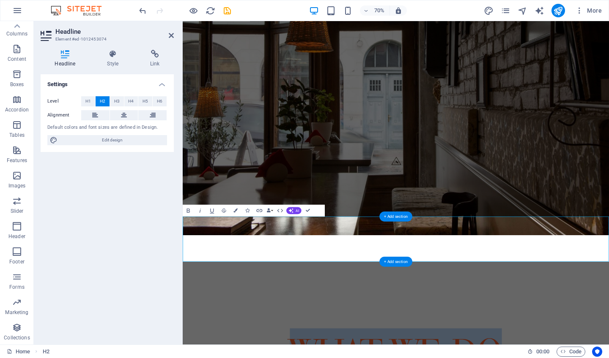
scroll to position [274, 0]
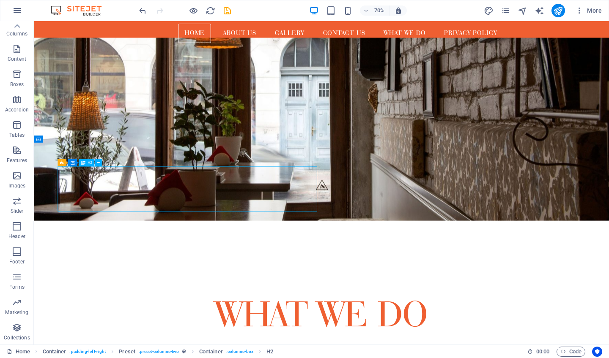
scroll to position [339, 0]
click at [319, 144] on div "+ Add section" at bounding box center [321, 143] width 33 height 10
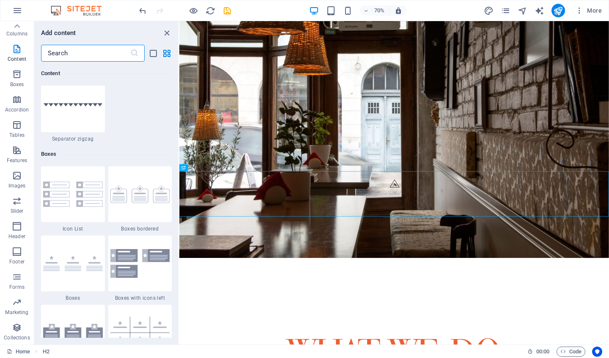
scroll to position [2311, 0]
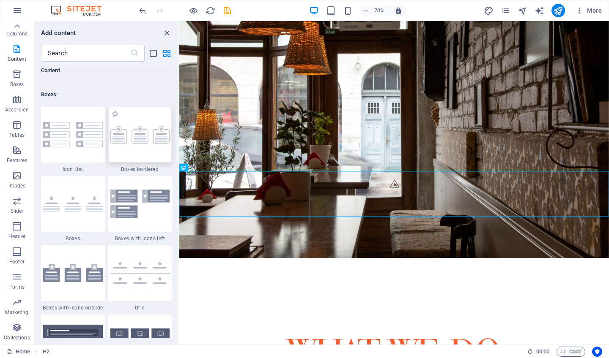
click at [130, 144] on div at bounding box center [140, 135] width 64 height 56
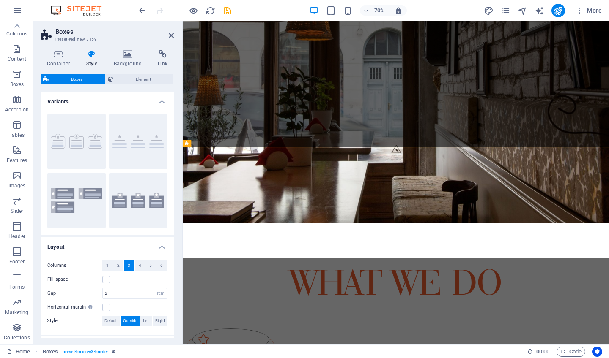
scroll to position [0, 0]
click at [142, 15] on icon "undo" at bounding box center [143, 11] width 10 height 10
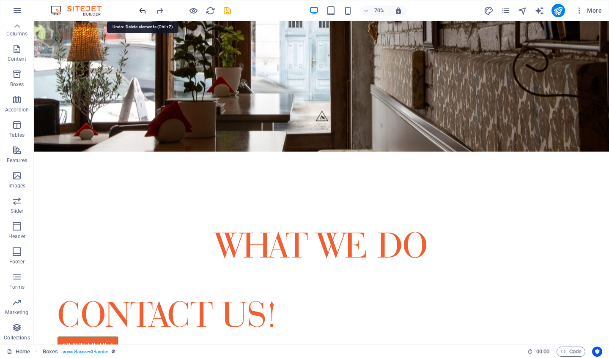
scroll to position [339, 0]
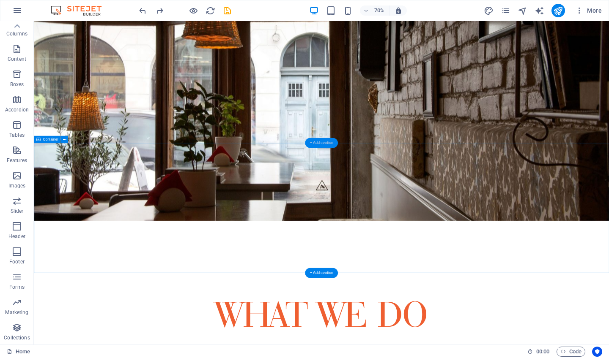
click at [328, 143] on div "+ Add section" at bounding box center [321, 143] width 33 height 10
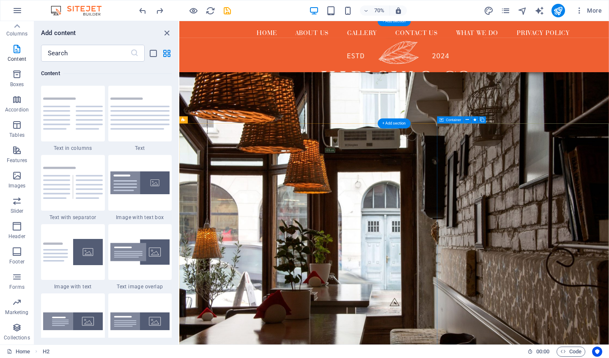
scroll to position [0, 0]
click at [166, 34] on icon "close panel" at bounding box center [167, 33] width 10 height 10
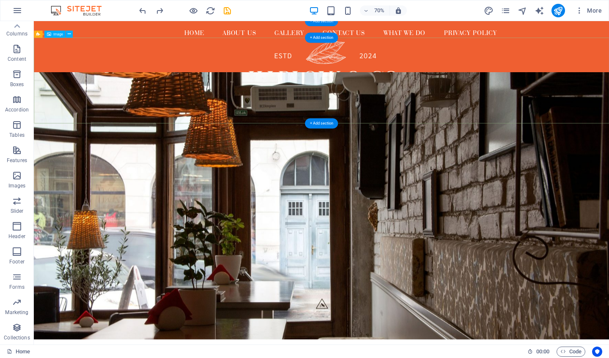
click at [236, 75] on figure at bounding box center [444, 106] width 821 height 123
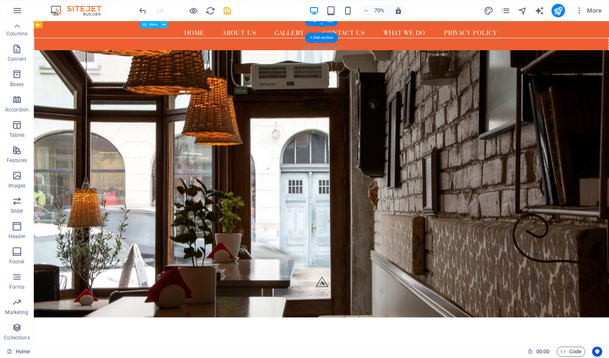
click at [161, 26] on button at bounding box center [163, 24] width 7 height 7
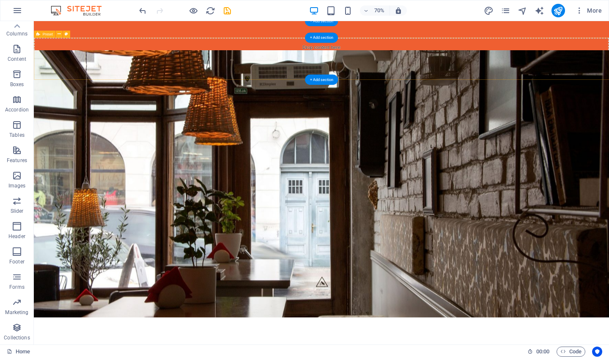
click at [169, 73] on div "Drop content here or Add elements Paste clipboard" at bounding box center [444, 75] width 821 height 60
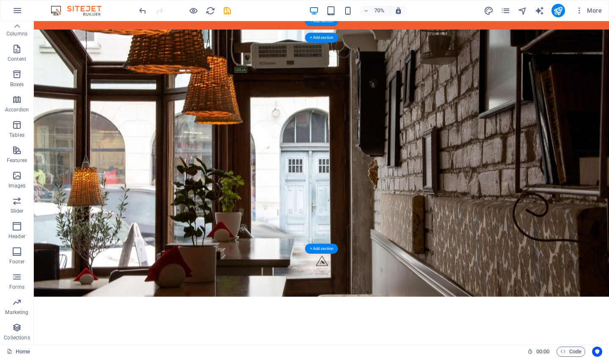
click at [207, 102] on figure at bounding box center [444, 224] width 821 height 382
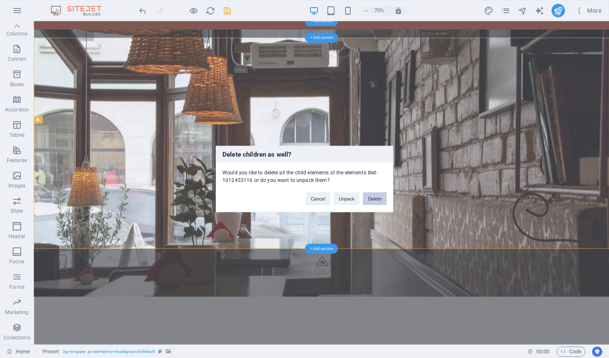
click at [376, 194] on button "Delete" at bounding box center [375, 199] width 24 height 13
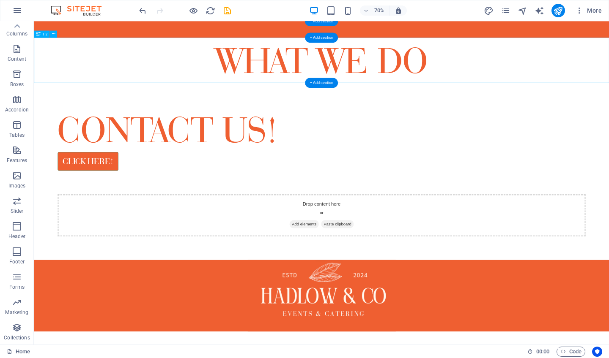
click at [486, 68] on div "What we do" at bounding box center [444, 77] width 821 height 65
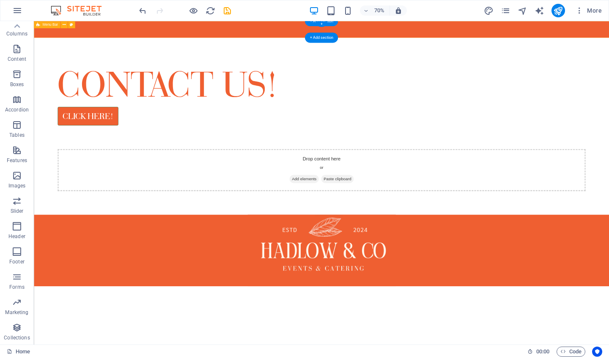
click at [490, 31] on div "Menu" at bounding box center [444, 33] width 821 height 24
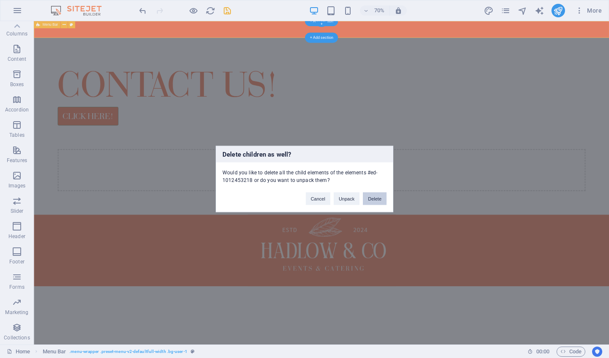
click at [368, 198] on button "Delete" at bounding box center [375, 199] width 24 height 13
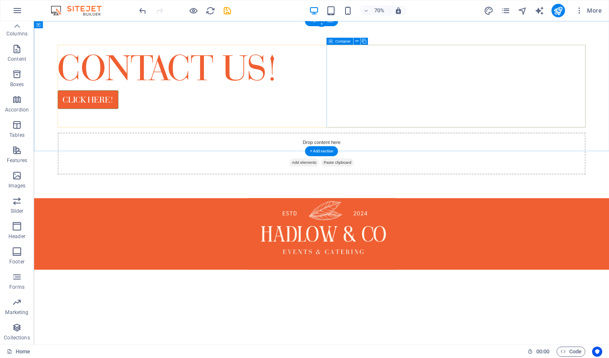
click at [503, 181] on div "Drop content here or Add elements Paste clipboard" at bounding box center [445, 211] width 754 height 60
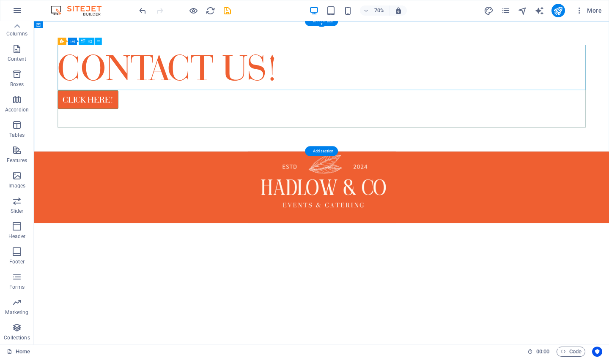
click at [303, 93] on div "Contact us!" at bounding box center [445, 87] width 754 height 65
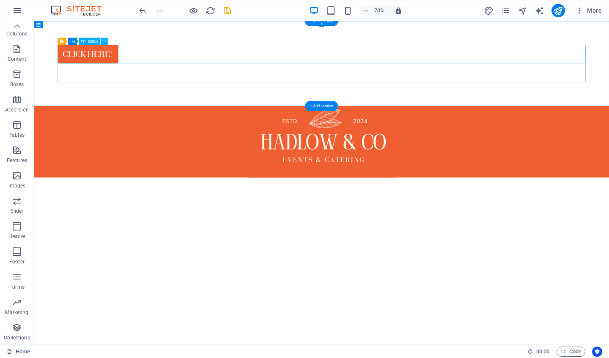
click at [158, 71] on div "Click here!" at bounding box center [445, 68] width 754 height 27
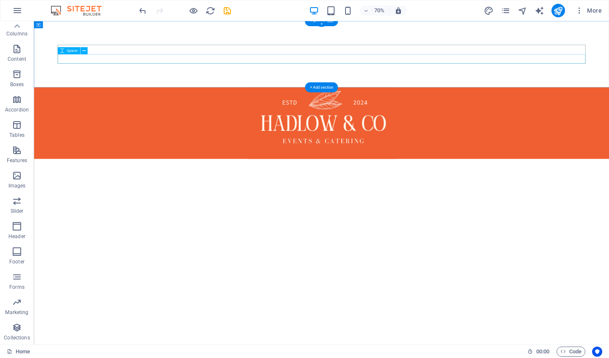
click at [427, 71] on div at bounding box center [445, 75] width 754 height 14
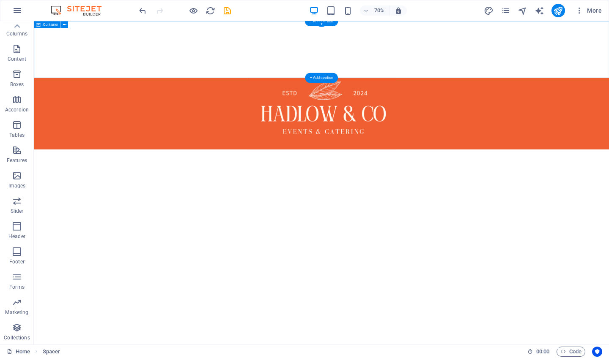
click at [448, 52] on div at bounding box center [444, 61] width 821 height 81
click at [446, 60] on div at bounding box center [445, 62] width 754 height 14
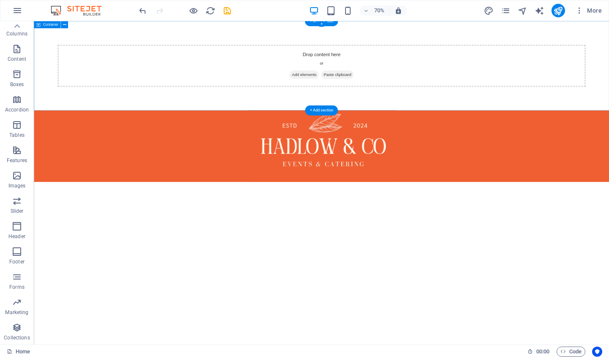
click at [449, 34] on div "Drop content here or Add elements Paste clipboard" at bounding box center [444, 85] width 821 height 128
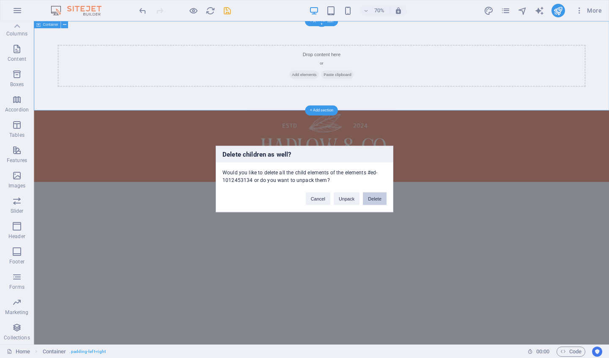
click at [375, 201] on button "Delete" at bounding box center [375, 199] width 24 height 13
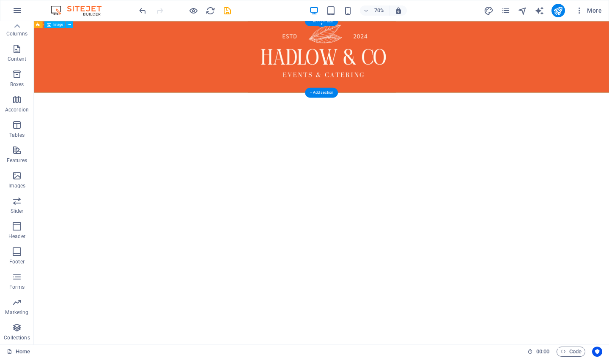
click at [526, 65] on figure at bounding box center [444, 72] width 821 height 102
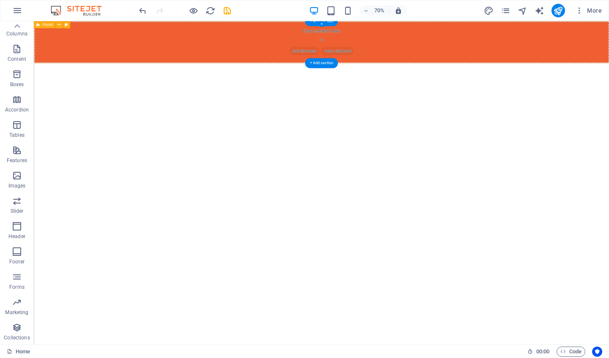
click at [541, 65] on div "Drop content here or Add elements Paste clipboard" at bounding box center [444, 51] width 821 height 60
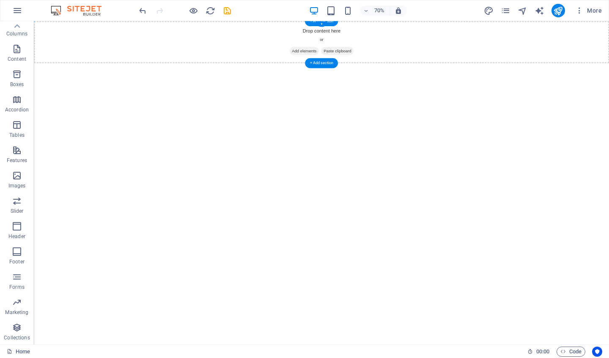
click at [521, 55] on div "Drop content here or Add elements Paste clipboard" at bounding box center [444, 51] width 821 height 60
click at [20, 55] on span "Content" at bounding box center [17, 54] width 34 height 20
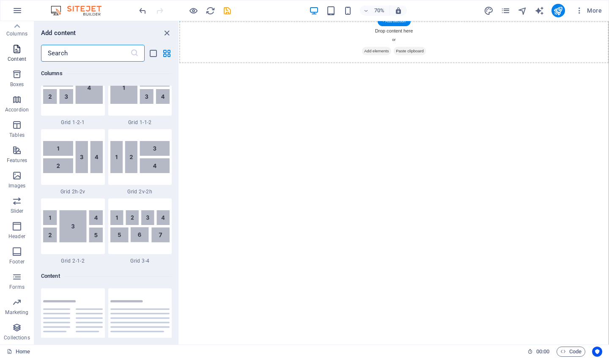
scroll to position [1479, 0]
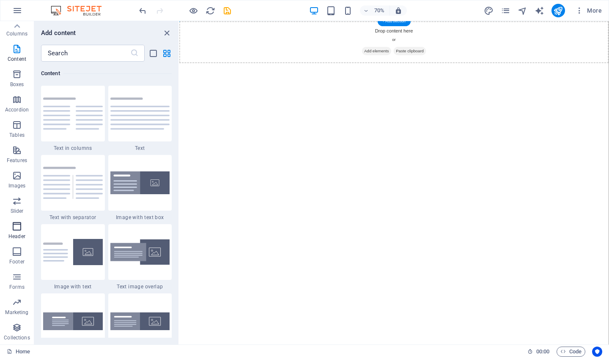
click at [15, 233] on span "Header" at bounding box center [17, 232] width 34 height 20
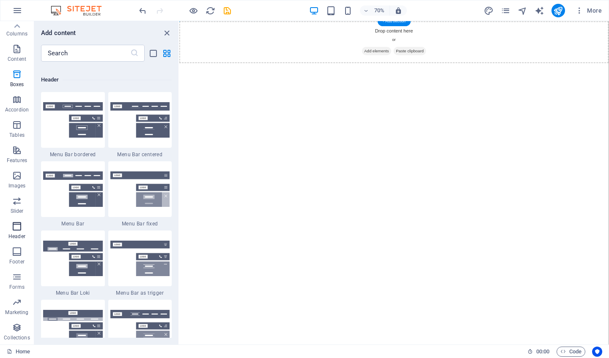
scroll to position [5091, 0]
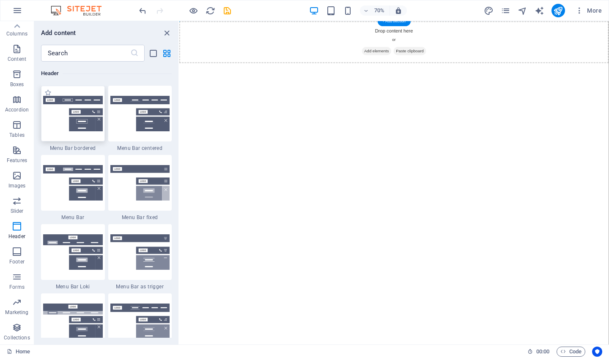
click at [49, 133] on div at bounding box center [73, 114] width 64 height 56
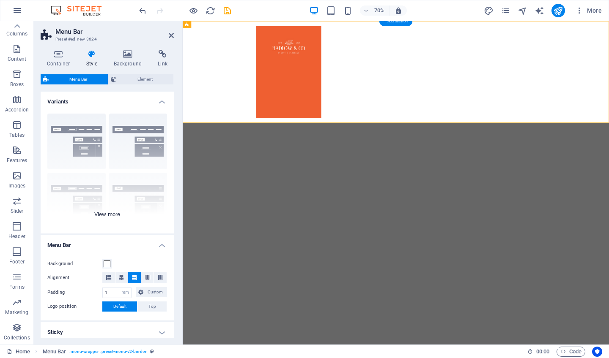
click at [121, 141] on div "Border Centered Default Fixed Loki Trigger Wide XXL" at bounding box center [107, 170] width 133 height 127
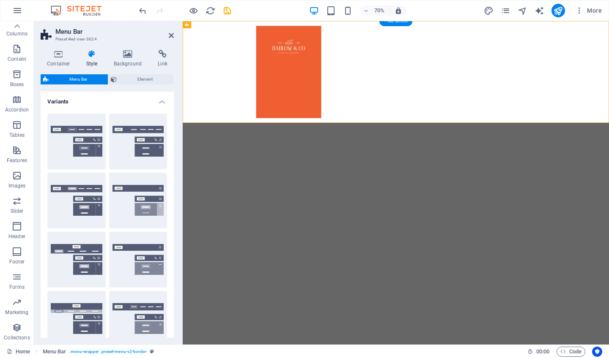
click at [121, 141] on button "Centered" at bounding box center [138, 142] width 58 height 56
click at [170, 36] on icon at bounding box center [171, 35] width 5 height 7
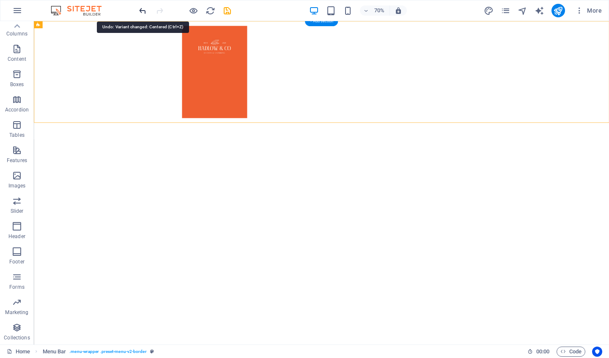
click at [145, 13] on icon "undo" at bounding box center [143, 11] width 10 height 10
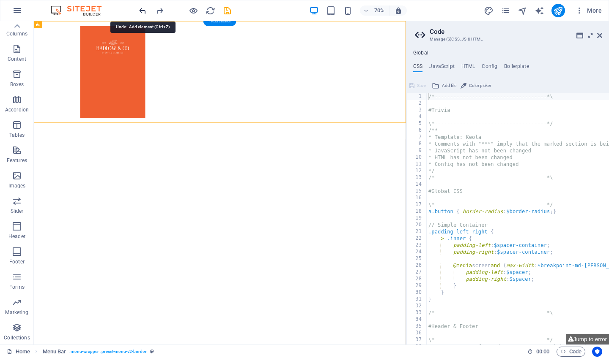
click at [145, 13] on icon "undo" at bounding box center [143, 11] width 10 height 10
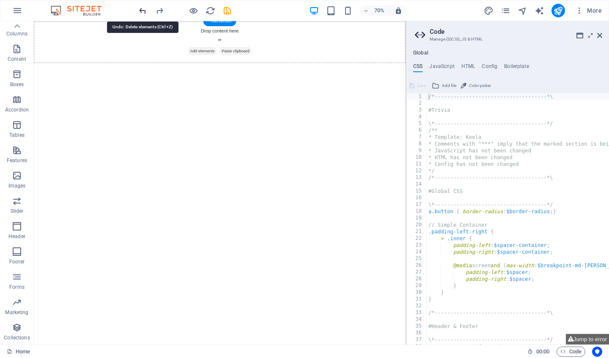
click at [145, 13] on icon "undo" at bounding box center [143, 11] width 10 height 10
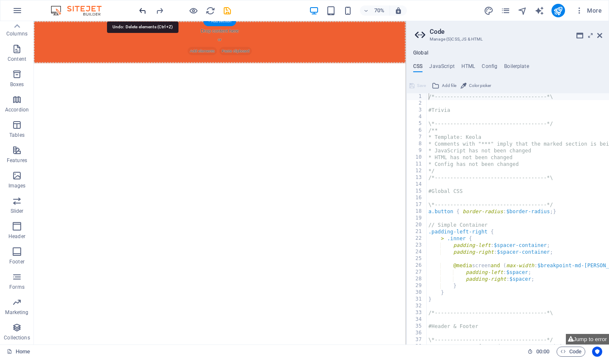
click at [145, 13] on icon "undo" at bounding box center [143, 11] width 10 height 10
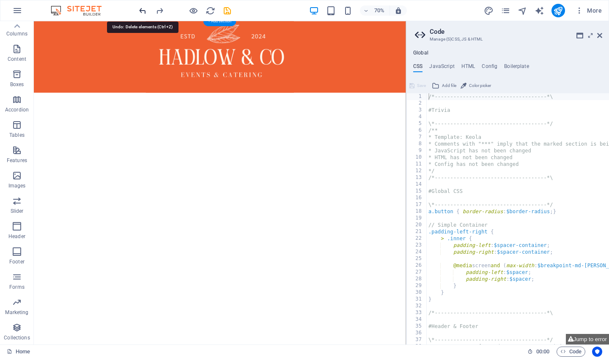
click at [145, 13] on icon "undo" at bounding box center [143, 11] width 10 height 10
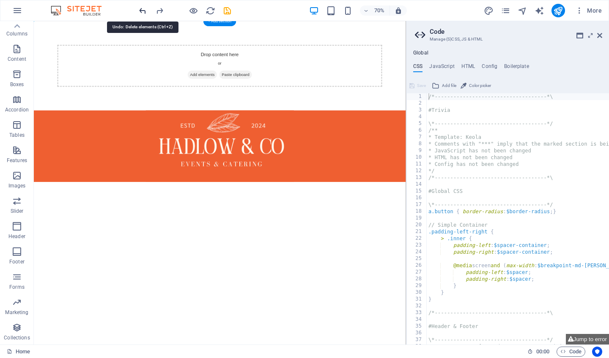
click at [145, 13] on icon "undo" at bounding box center [143, 11] width 10 height 10
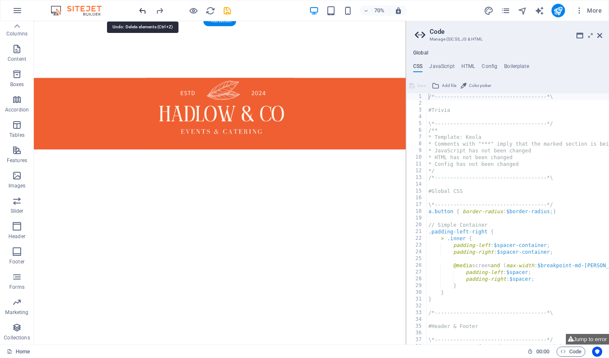
click at [145, 13] on icon "undo" at bounding box center [143, 11] width 10 height 10
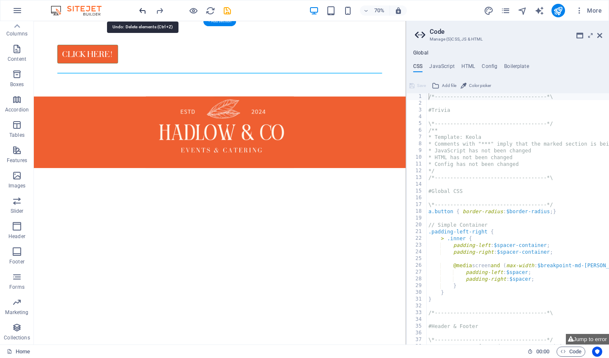
click at [145, 13] on icon "undo" at bounding box center [143, 11] width 10 height 10
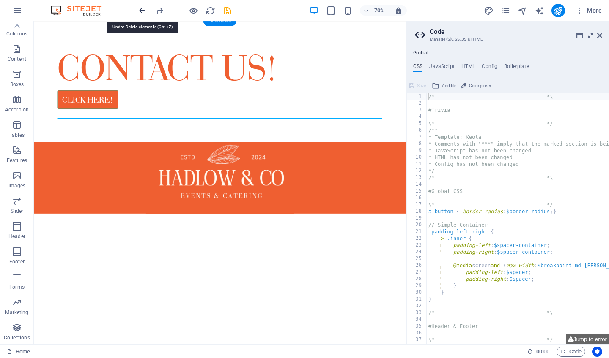
click at [145, 13] on icon "undo" at bounding box center [143, 11] width 10 height 10
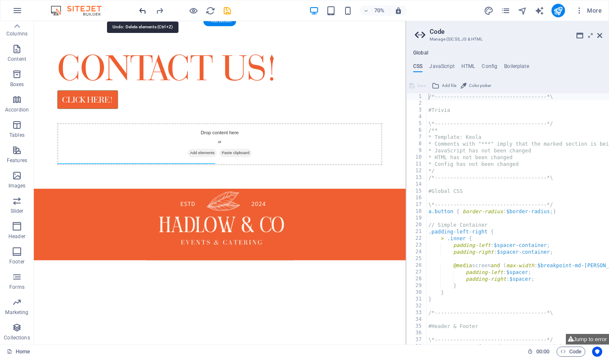
click at [145, 13] on icon "undo" at bounding box center [143, 11] width 10 height 10
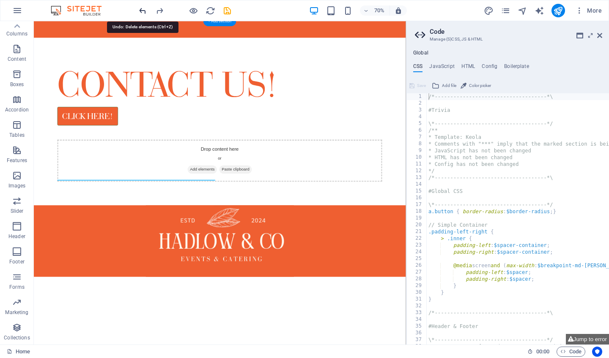
click at [145, 13] on icon "undo" at bounding box center [143, 11] width 10 height 10
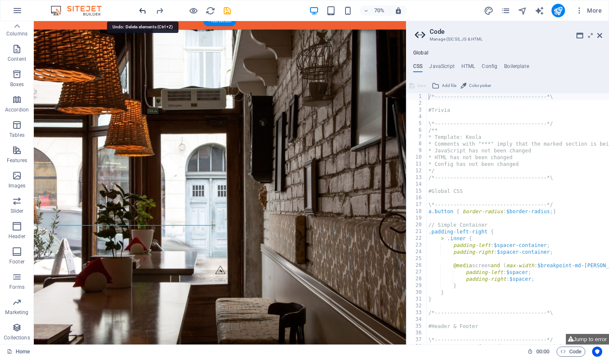
click at [145, 13] on icon "undo" at bounding box center [143, 11] width 10 height 10
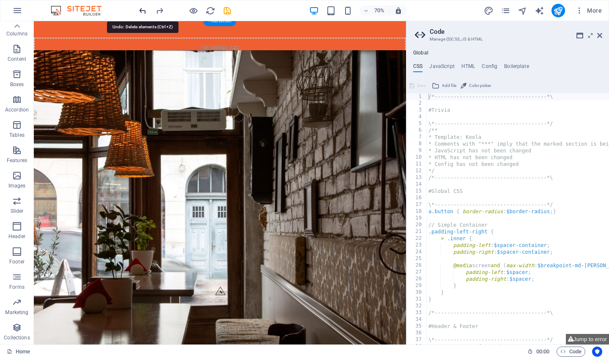
click at [145, 13] on icon "undo" at bounding box center [143, 11] width 10 height 10
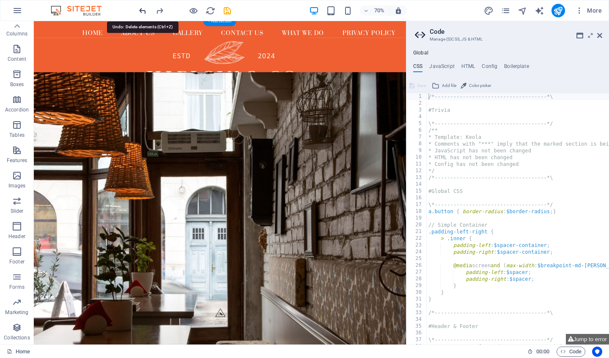
click at [145, 13] on icon "undo" at bounding box center [143, 11] width 10 height 10
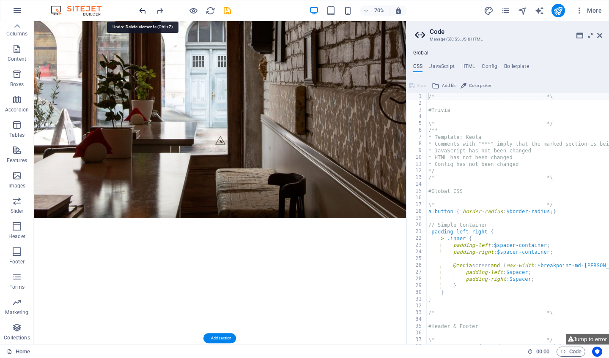
scroll to position [475, 0]
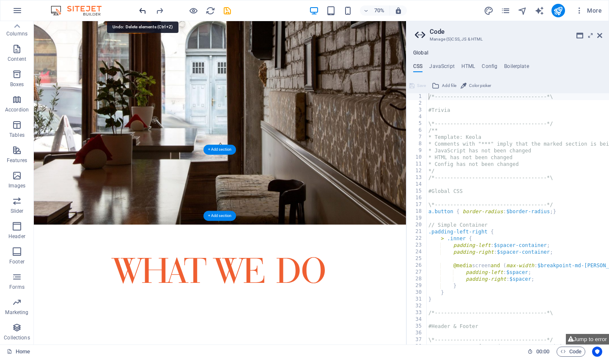
click at [145, 13] on icon "undo" at bounding box center [143, 11] width 10 height 10
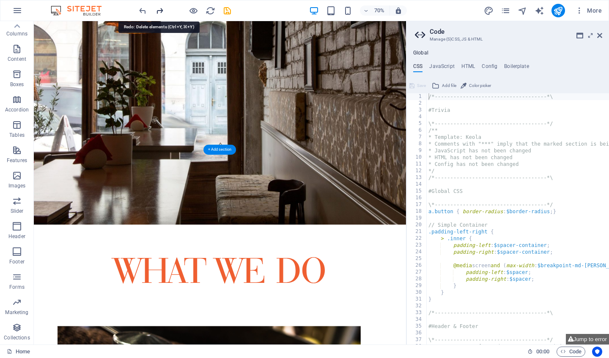
click at [161, 13] on icon "redo" at bounding box center [160, 11] width 10 height 10
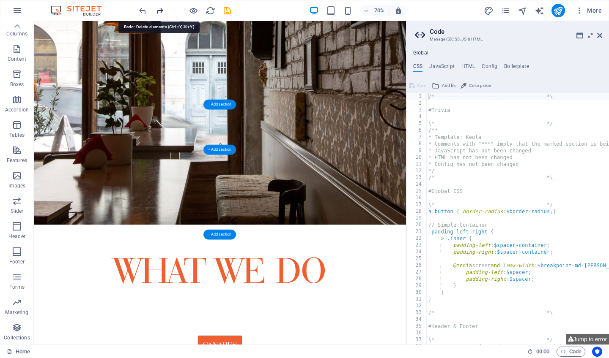
click at [161, 12] on icon "redo" at bounding box center [160, 11] width 10 height 10
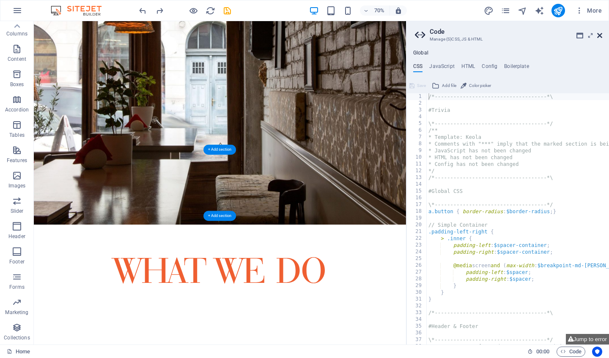
click at [581, 34] on icon at bounding box center [599, 35] width 5 height 7
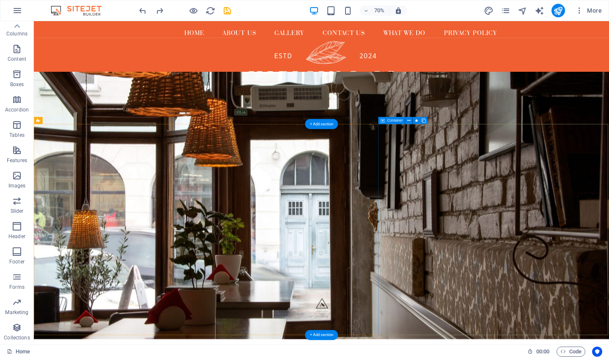
scroll to position [0, 0]
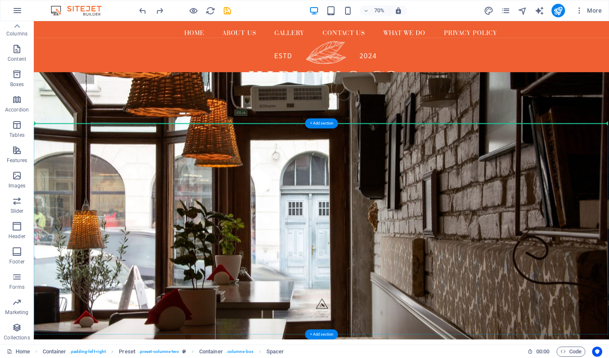
drag, startPoint x: 651, startPoint y: 35, endPoint x: 556, endPoint y: 274, distance: 256.5
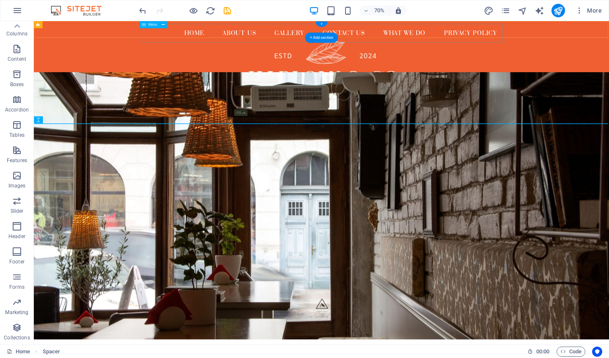
click at [510, 35] on nav "Home About us Gallery Contact us What we do Hot and Cold Buffets Privacy Policy" at bounding box center [444, 38] width 519 height 27
click at [322, 36] on div "+ Add section" at bounding box center [321, 38] width 33 height 10
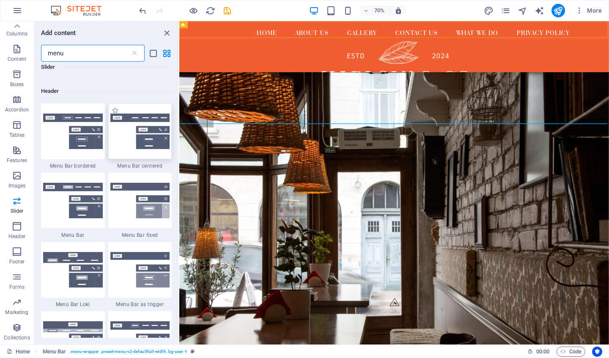
scroll to position [230, 0]
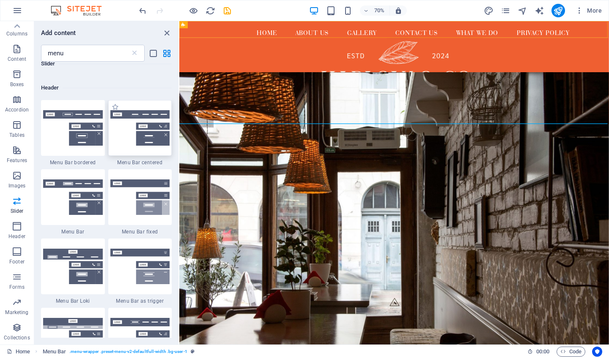
click at [125, 137] on img at bounding box center [140, 128] width 60 height 36
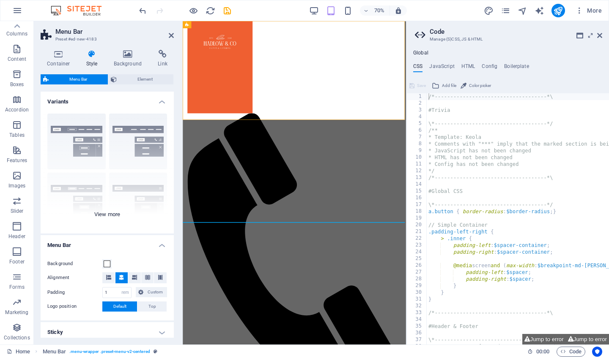
click at [81, 199] on div "Border Centered Default Fixed Loki Trigger Wide XXL" at bounding box center [107, 170] width 133 height 127
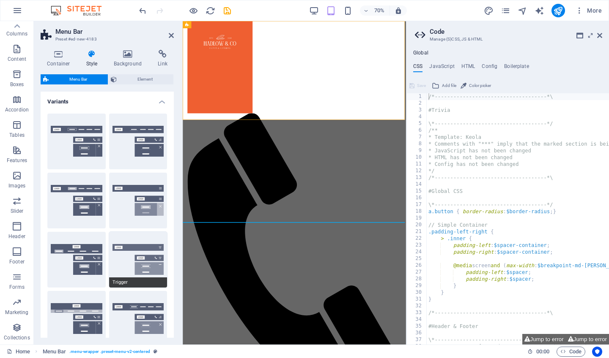
click at [127, 247] on button "Trigger" at bounding box center [138, 260] width 58 height 56
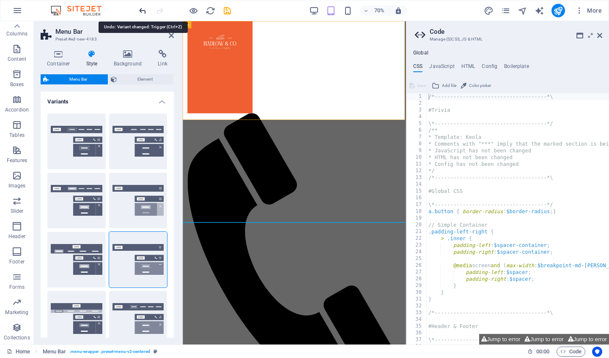
click at [146, 15] on icon "undo" at bounding box center [143, 11] width 10 height 10
click at [144, 14] on icon "undo" at bounding box center [143, 11] width 10 height 10
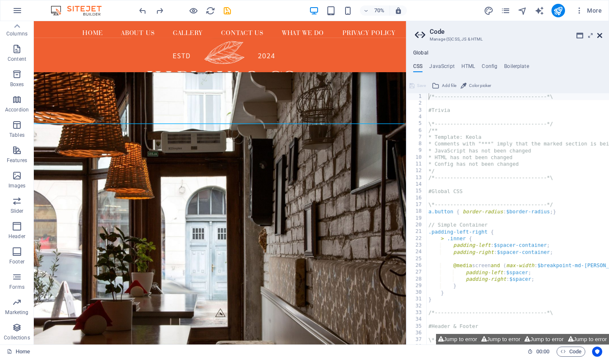
click at [581, 37] on icon at bounding box center [599, 35] width 5 height 7
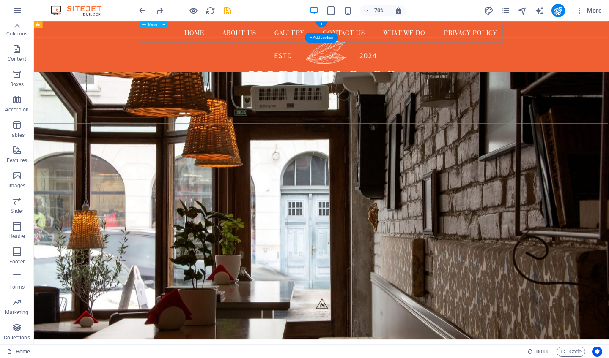
click at [492, 34] on nav "Home About us Gallery Contact us What we do Hot and Cold Buffets Privacy Policy" at bounding box center [444, 38] width 519 height 27
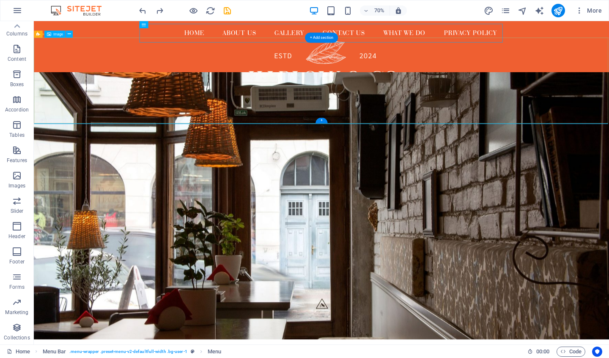
click at [306, 79] on figure at bounding box center [444, 106] width 821 height 123
click at [323, 120] on div "+" at bounding box center [320, 120] width 11 height 5
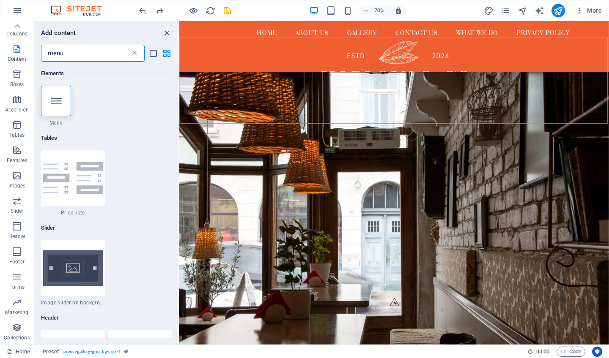
click at [134, 55] on icon at bounding box center [134, 53] width 8 height 8
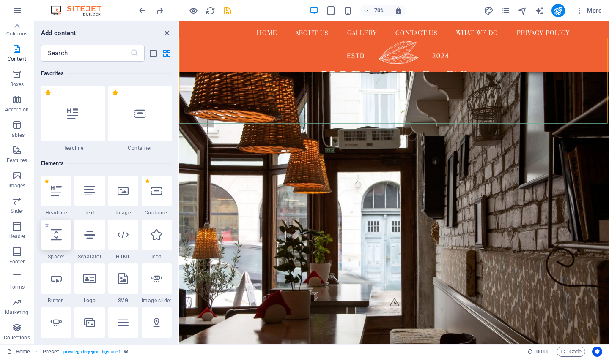
click at [56, 238] on icon at bounding box center [56, 235] width 11 height 11
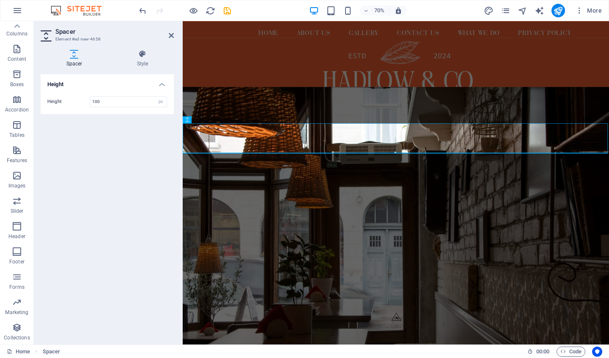
click at [120, 242] on div "Height Height 100 px rem vh vw" at bounding box center [107, 206] width 133 height 264
click at [246, 298] on figure at bounding box center [487, 332] width 609 height 435
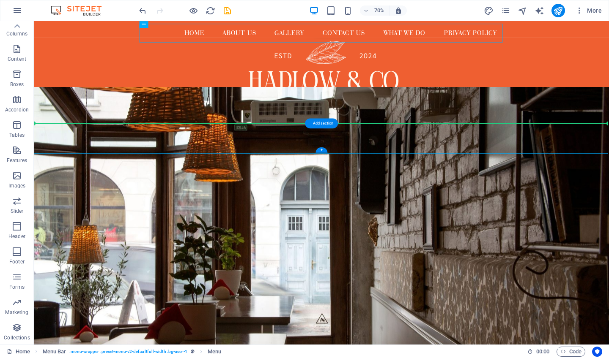
drag, startPoint x: 358, startPoint y: 37, endPoint x: 334, endPoint y: 188, distance: 152.7
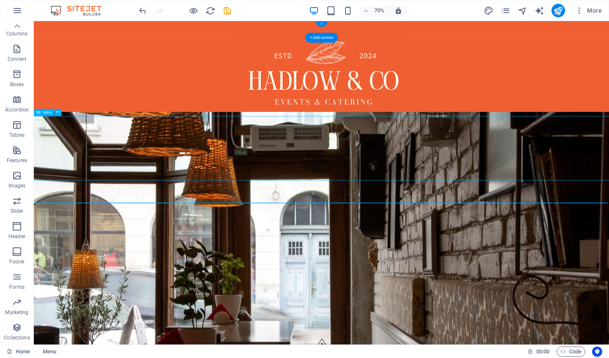
click at [317, 205] on nav "Home About us Gallery Contact us What we do Hot and Cold Buffets Privacy Policy" at bounding box center [445, 203] width 1068 height 92
click at [57, 115] on icon at bounding box center [57, 112] width 3 height 6
click at [52, 180] on nav "Home About us Gallery Contact us What we do Hot and Cold Buffets Privacy Policy" at bounding box center [445, 203] width 1068 height 92
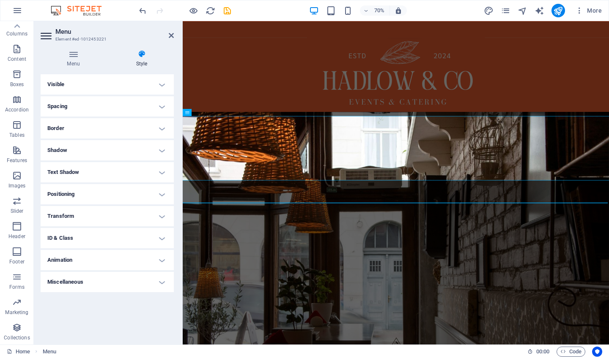
click at [60, 88] on h4 "Visible" at bounding box center [107, 84] width 133 height 20
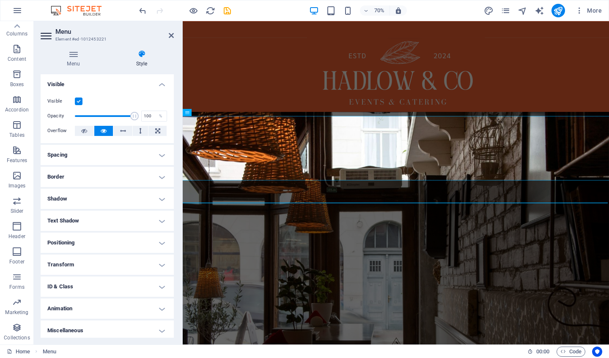
click at [161, 83] on h4 "Visible" at bounding box center [107, 81] width 133 height 15
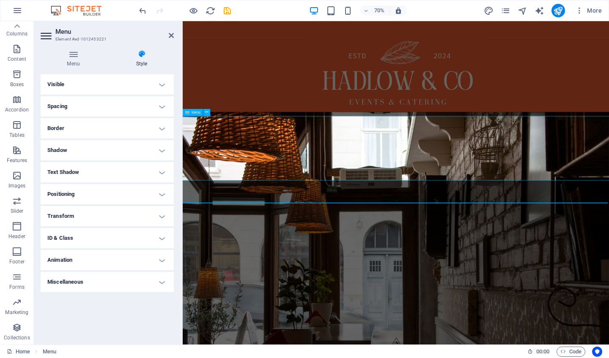
click at [216, 186] on nav "Home About us Gallery Contact us What we do Hot and Cold Buffets Privacy Policy" at bounding box center [486, 203] width 791 height 92
click at [264, 115] on figure at bounding box center [487, 106] width 609 height 123
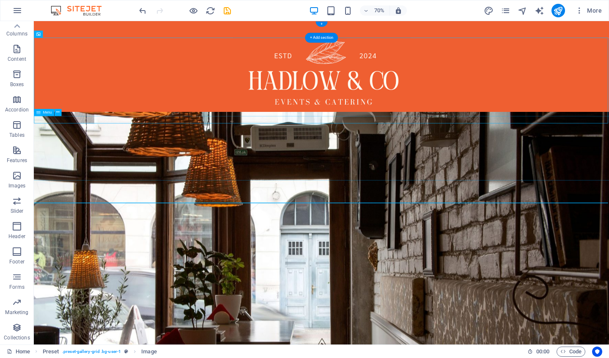
click at [318, 205] on nav "Home About us Gallery Contact us What we do Hot and Cold Buffets Privacy Policy" at bounding box center [445, 203] width 1068 height 92
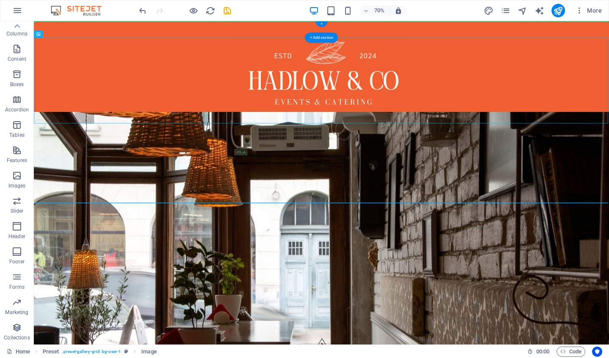
drag, startPoint x: 397, startPoint y: 111, endPoint x: 393, endPoint y: 27, distance: 84.2
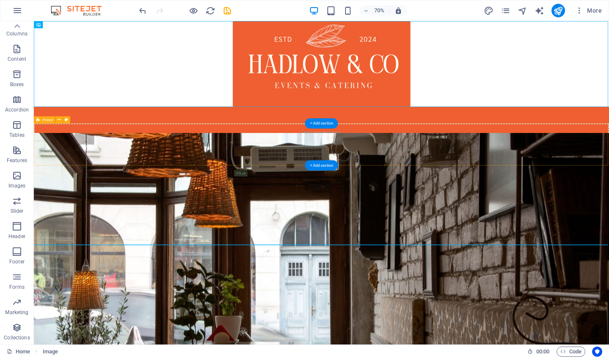
click at [490, 192] on div "Drop content here or Add elements Paste clipboard" at bounding box center [444, 197] width 821 height 60
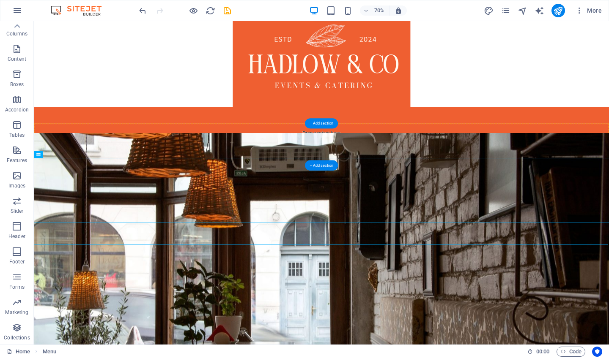
drag, startPoint x: 370, startPoint y: 257, endPoint x: 393, endPoint y: 187, distance: 73.0
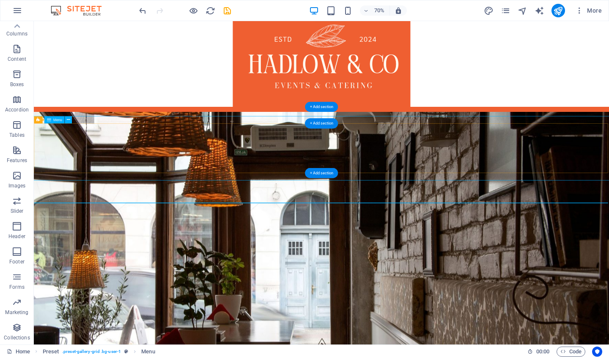
click at [465, 192] on nav "Home About us Gallery Contact us What we do Hot and Cold Buffets Privacy Policy" at bounding box center [445, 203] width 1068 height 92
click at [350, 190] on nav "Home About us Gallery Contact us What we do Hot and Cold Buffets Privacy Policy" at bounding box center [445, 203] width 1068 height 92
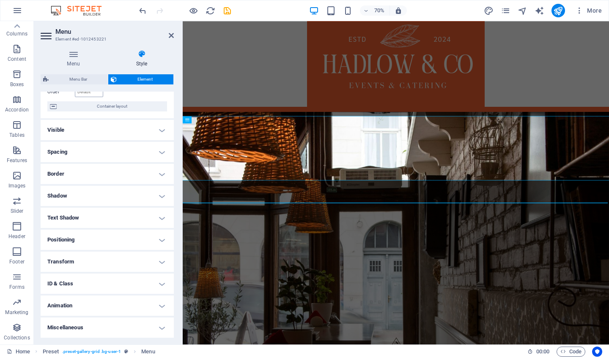
scroll to position [62, 0]
click at [158, 241] on h4 "Positioning" at bounding box center [107, 240] width 133 height 20
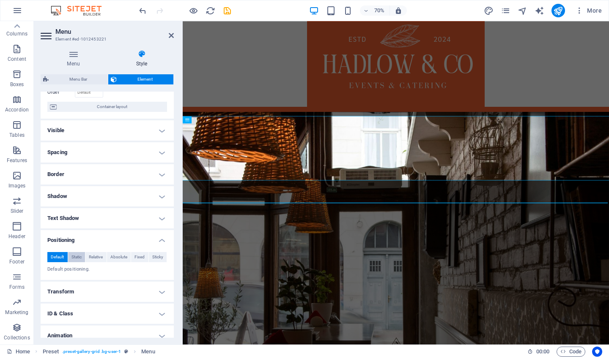
click at [78, 258] on span "Static" at bounding box center [76, 257] width 10 height 10
click at [93, 257] on span "Relative" at bounding box center [96, 257] width 14 height 10
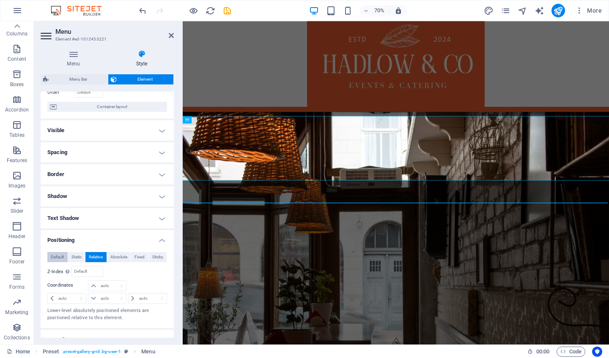
click at [58, 260] on span "Default" at bounding box center [57, 257] width 13 height 10
click at [163, 241] on h4 "Positioning" at bounding box center [107, 237] width 133 height 15
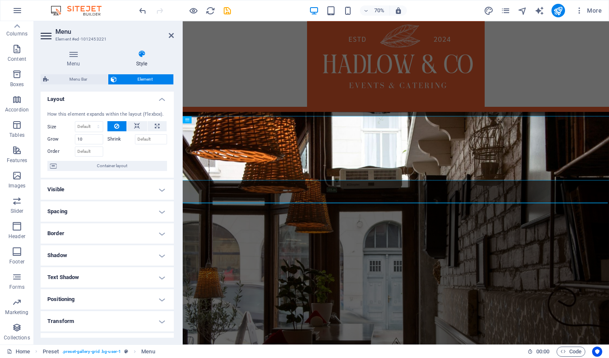
scroll to position [0, 0]
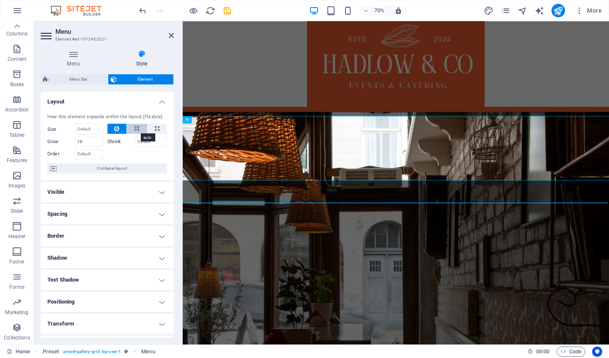
click at [132, 130] on button at bounding box center [137, 129] width 20 height 10
click at [114, 133] on icon at bounding box center [116, 129] width 5 height 10
click at [257, 197] on nav "Home About us Gallery Contact us What we do Hot and Cold Buffets Privacy Policy" at bounding box center [486, 203] width 791 height 92
click at [170, 38] on icon at bounding box center [171, 35] width 5 height 7
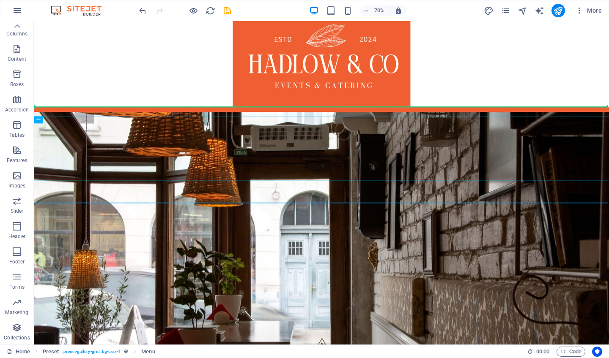
drag, startPoint x: 282, startPoint y: 207, endPoint x: 283, endPoint y: 83, distance: 123.5
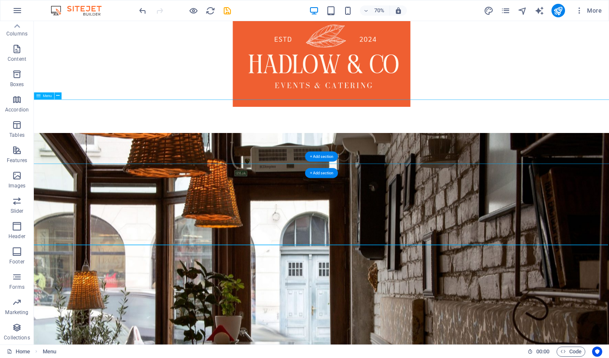
click at [233, 175] on nav "Home About us Gallery Contact us What we do Hot and Cold Buffets Privacy Policy" at bounding box center [445, 179] width 1068 height 92
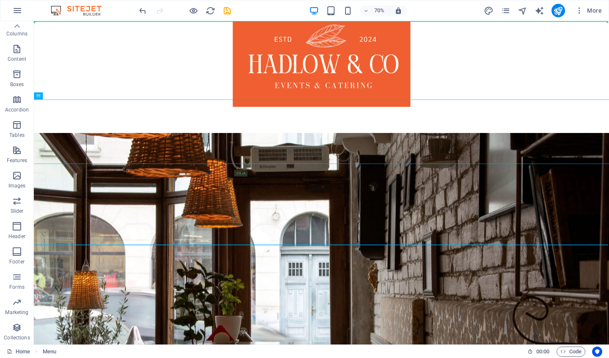
drag, startPoint x: 219, startPoint y: 176, endPoint x: 246, endPoint y: 68, distance: 111.8
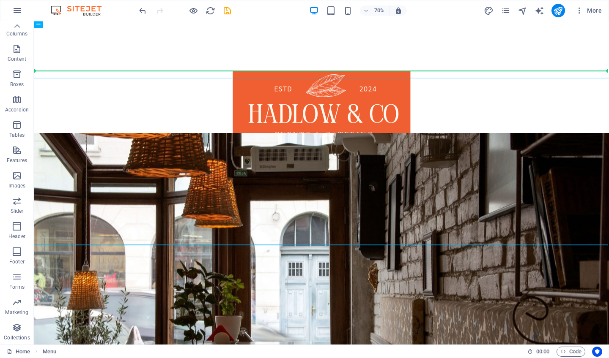
drag, startPoint x: 304, startPoint y: 44, endPoint x: 305, endPoint y: 152, distance: 107.8
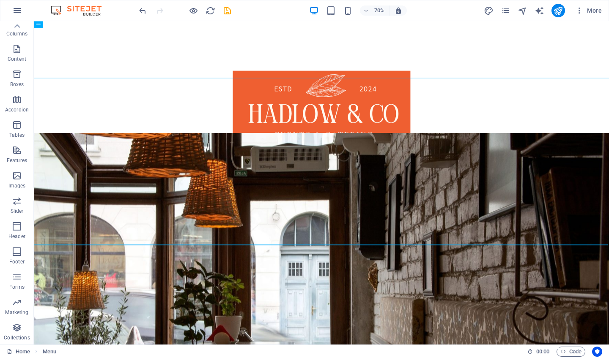
click at [336, 156] on figure at bounding box center [444, 153] width 821 height 123
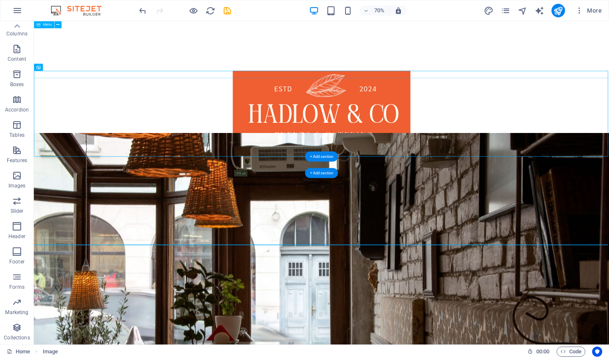
click at [258, 71] on nav "Home About us Gallery Contact us What we do Hot and Cold Buffets Privacy Policy" at bounding box center [445, 57] width 1068 height 92
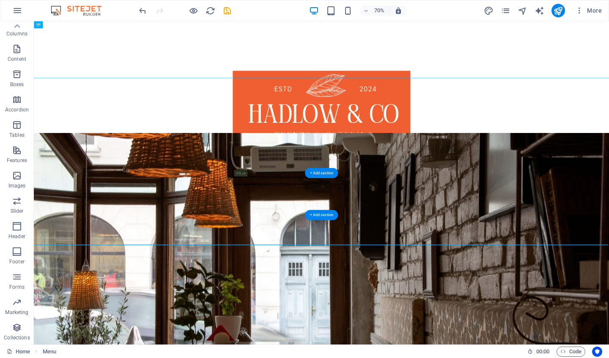
drag, startPoint x: 255, startPoint y: 53, endPoint x: 270, endPoint y: 245, distance: 192.5
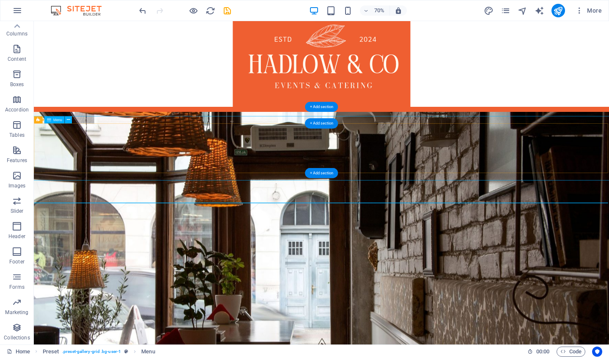
click at [258, 213] on nav "Home About us Gallery Contact us What we do Hot and Cold Buffets Privacy Policy" at bounding box center [445, 203] width 1068 height 92
click at [353, 148] on div "Menu" at bounding box center [444, 156] width 821 height 24
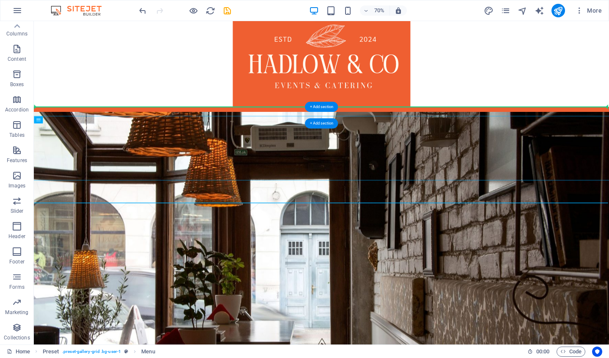
drag, startPoint x: 356, startPoint y: 206, endPoint x: 355, endPoint y: 153, distance: 53.3
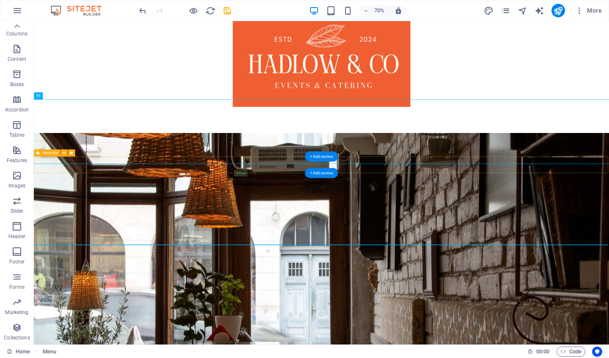
click at [333, 235] on div "Menu" at bounding box center [444, 227] width 821 height 24
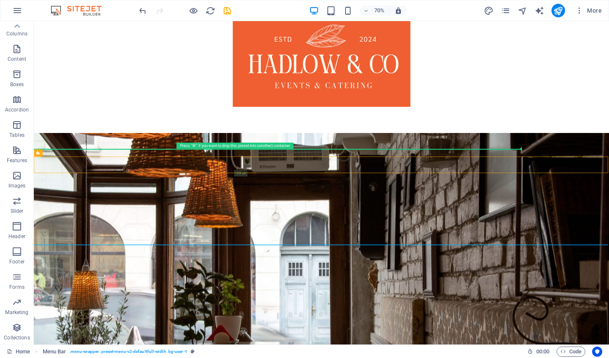
drag, startPoint x: 333, startPoint y: 235, endPoint x: 332, endPoint y: 196, distance: 38.9
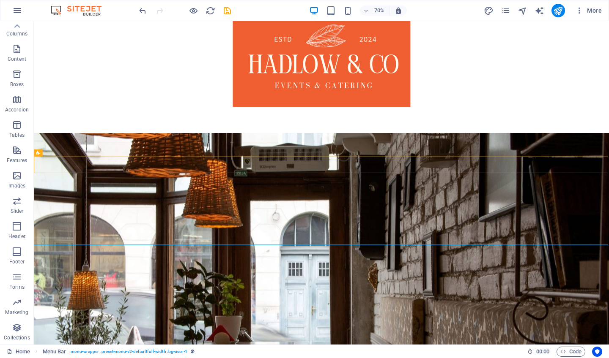
click at [332, 175] on nav "Home About us Gallery Contact us What we do Hot and Cold Buffets Privacy Policy" at bounding box center [445, 179] width 1068 height 92
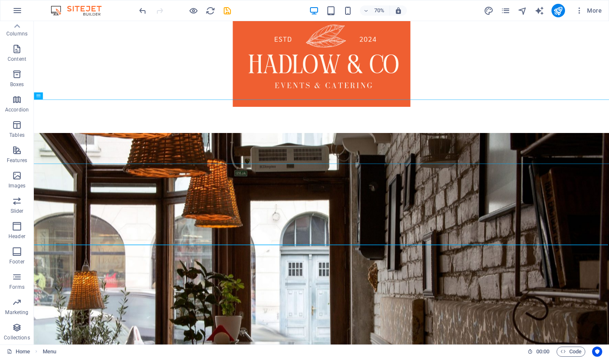
click at [297, 197] on nav "Home About us Gallery Contact us What we do Hot and Cold Buffets Privacy Policy" at bounding box center [445, 179] width 1068 height 92
click at [288, 274] on div "Drop content here or Add elements Paste clipboard" at bounding box center [444, 268] width 821 height 60
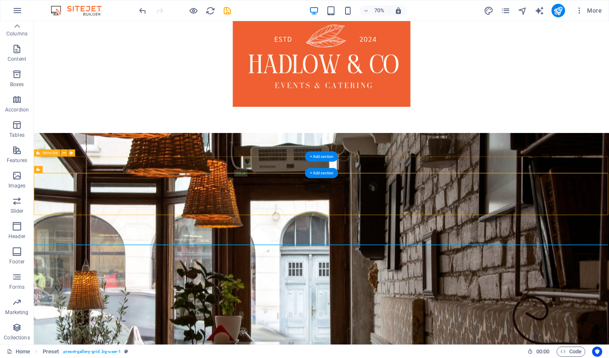
click at [272, 229] on div "Menu" at bounding box center [444, 227] width 821 height 24
click at [265, 184] on nav "Home About us Gallery Contact us What we do Hot and Cold Buffets Privacy Policy" at bounding box center [445, 179] width 1068 height 92
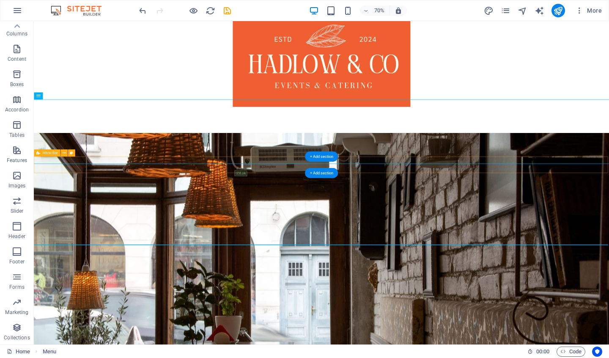
click at [142, 231] on div "Menu" at bounding box center [444, 227] width 821 height 24
click at [145, 194] on nav "Home About us Gallery Contact us What we do Hot and Cold Buffets Privacy Policy" at bounding box center [445, 179] width 1068 height 92
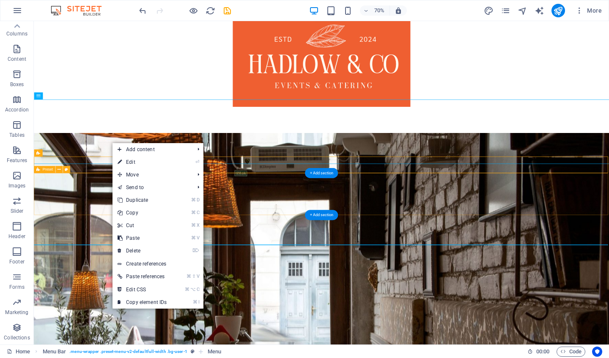
click at [118, 293] on div "Drop content here or Add elements Paste clipboard" at bounding box center [444, 268] width 821 height 60
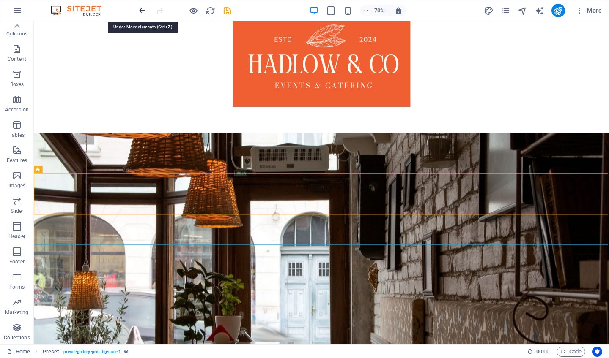
click at [144, 9] on icon "undo" at bounding box center [143, 11] width 10 height 10
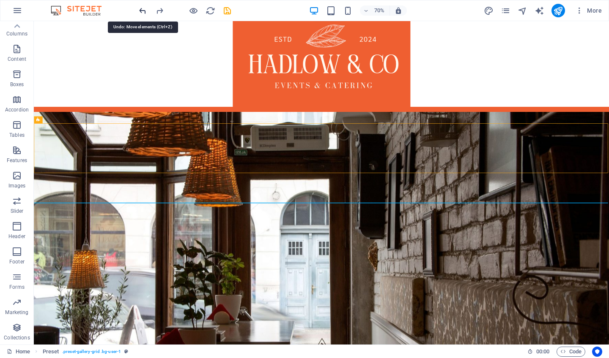
click at [144, 9] on icon "undo" at bounding box center [143, 11] width 10 height 10
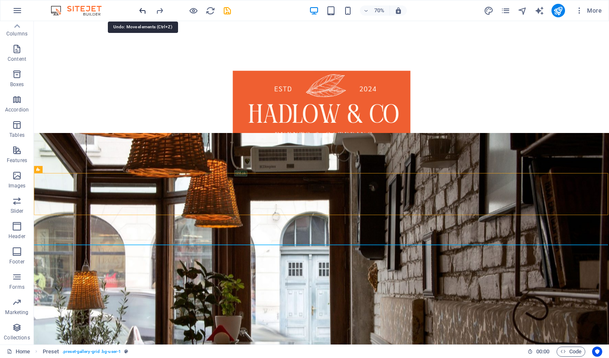
click at [144, 9] on icon "undo" at bounding box center [143, 11] width 10 height 10
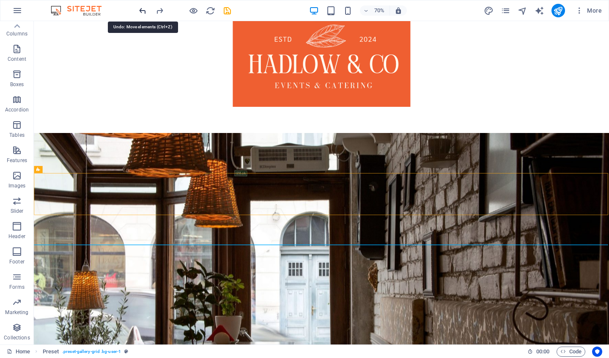
click at [144, 9] on icon "undo" at bounding box center [143, 11] width 10 height 10
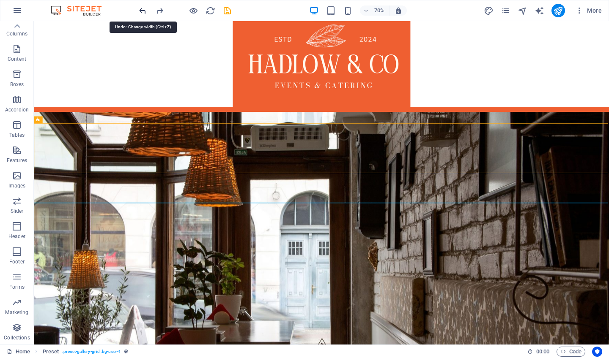
click at [144, 9] on icon "undo" at bounding box center [143, 11] width 10 height 10
click at [141, 13] on icon "undo" at bounding box center [143, 11] width 10 height 10
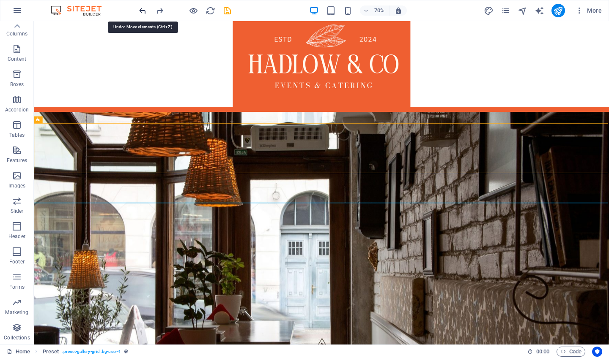
click at [141, 13] on icon "undo" at bounding box center [143, 11] width 10 height 10
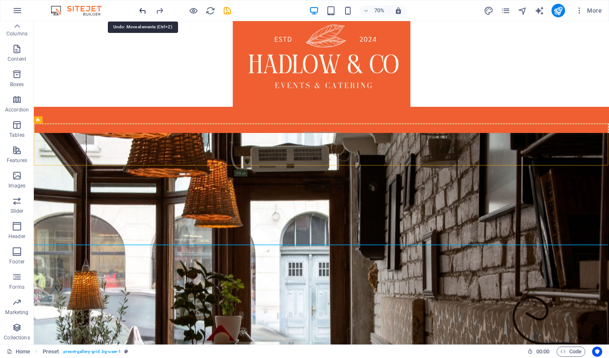
click at [141, 13] on icon "undo" at bounding box center [143, 11] width 10 height 10
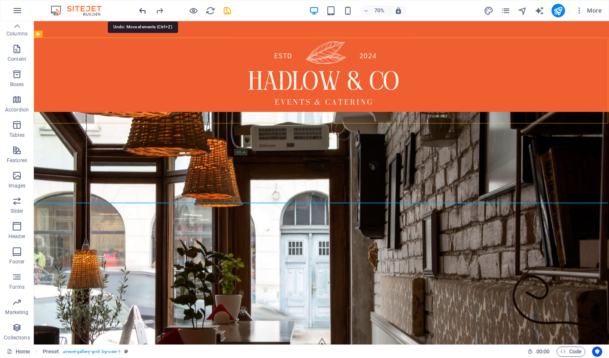
click at [141, 13] on icon "undo" at bounding box center [143, 11] width 10 height 10
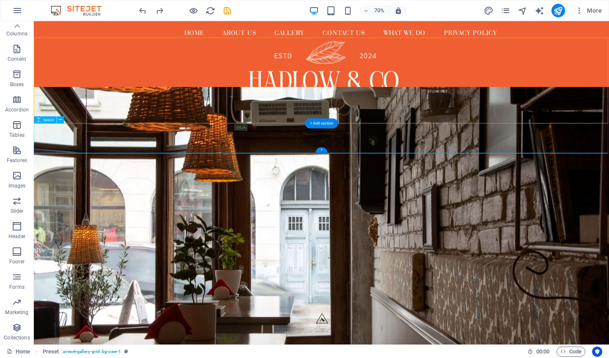
click at [350, 194] on div at bounding box center [444, 188] width 821 height 42
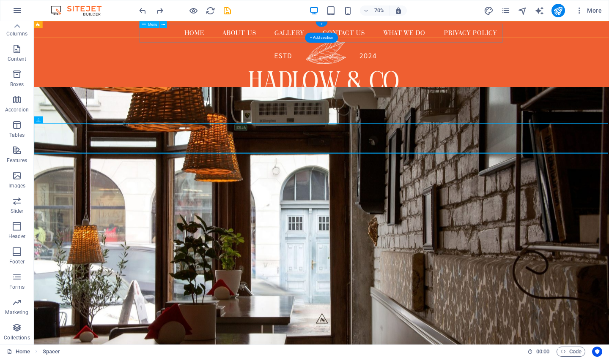
click at [321, 24] on div "+" at bounding box center [320, 24] width 11 height 5
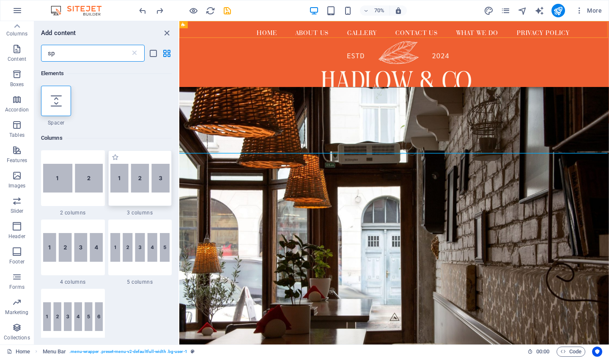
click at [120, 179] on img at bounding box center [140, 178] width 60 height 29
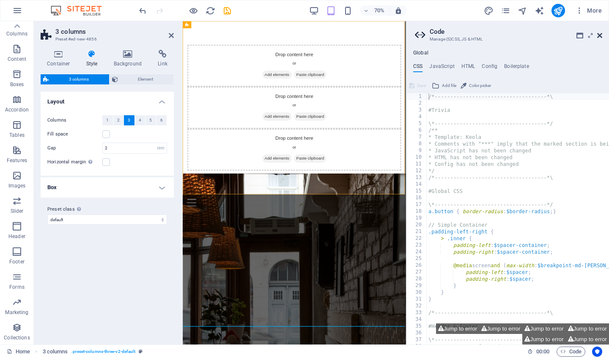
click at [581, 36] on icon at bounding box center [599, 35] width 5 height 7
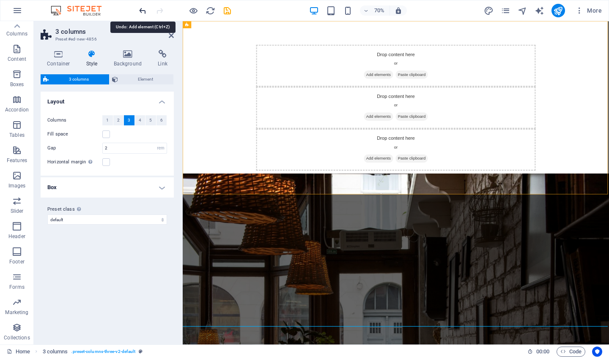
click at [142, 13] on icon "undo" at bounding box center [143, 11] width 10 height 10
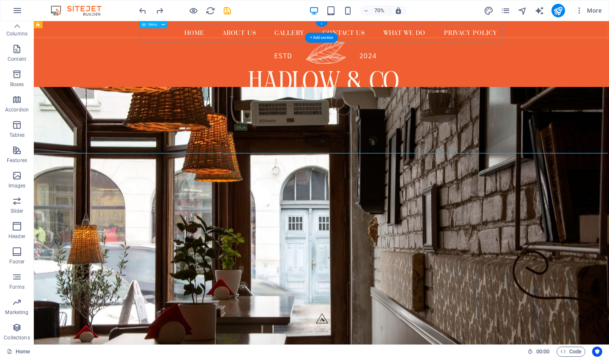
click at [319, 22] on div "+" at bounding box center [320, 24] width 11 height 5
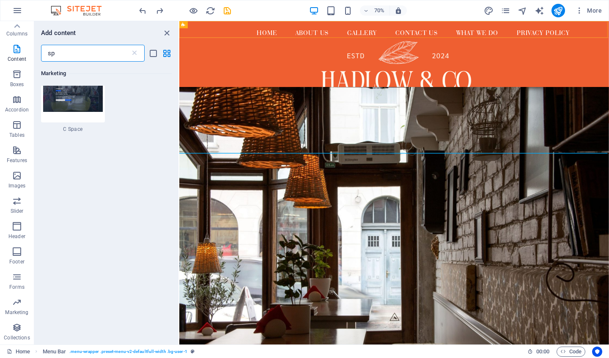
scroll to position [609, 0]
click at [136, 53] on icon at bounding box center [134, 53] width 8 height 8
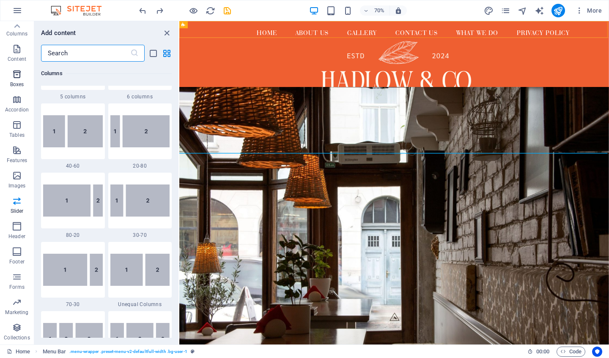
click at [21, 83] on p "Boxes" at bounding box center [17, 84] width 14 height 7
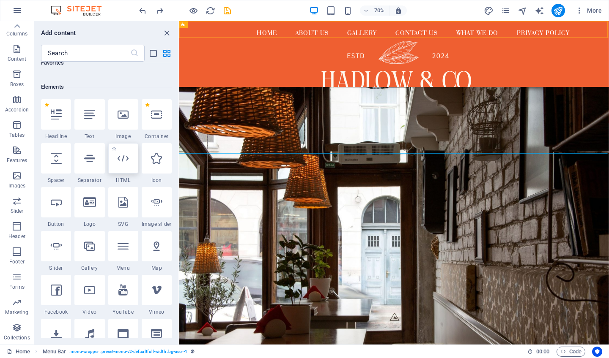
scroll to position [70, 0]
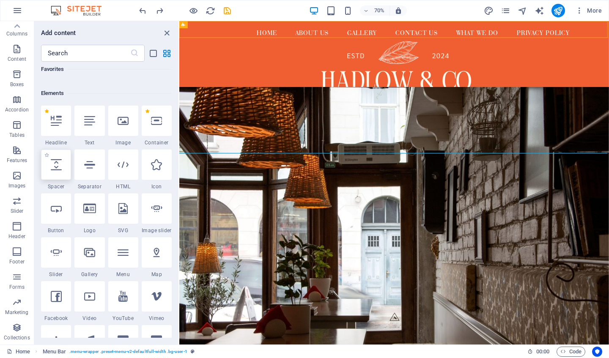
click at [59, 163] on icon at bounding box center [56, 164] width 11 height 11
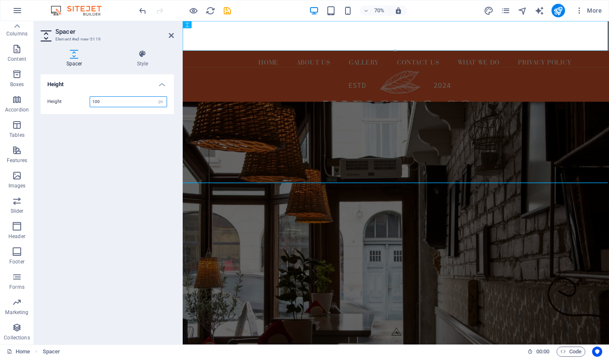
click at [122, 100] on input "100" at bounding box center [128, 102] width 77 height 10
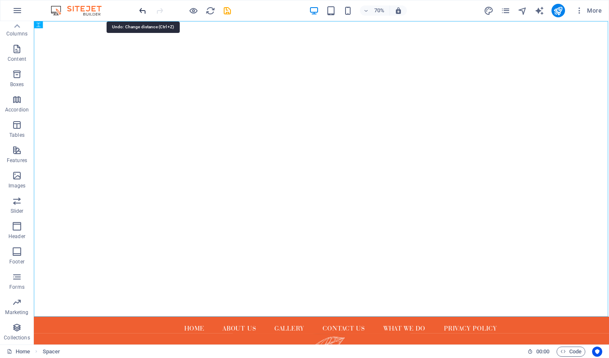
click at [143, 11] on icon "undo" at bounding box center [143, 11] width 10 height 10
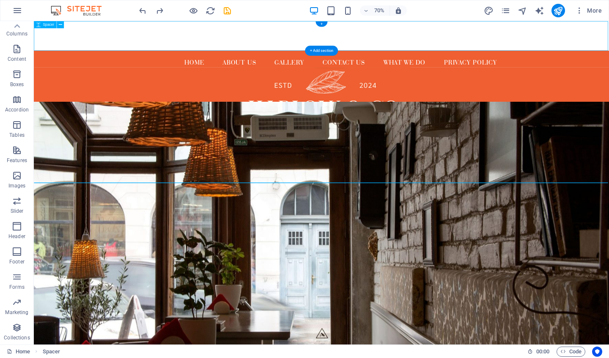
click at [369, 48] on div at bounding box center [444, 42] width 821 height 42
click at [369, 47] on div at bounding box center [444, 42] width 821 height 42
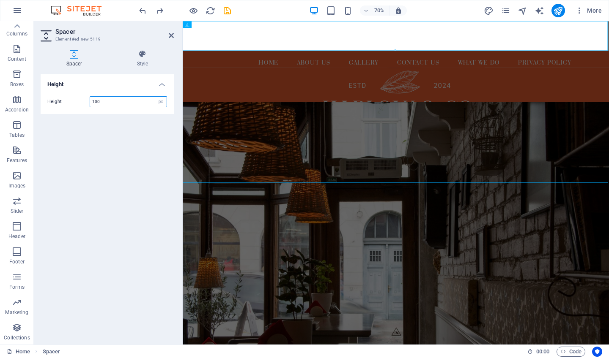
click at [148, 97] on input "100" at bounding box center [128, 102] width 77 height 10
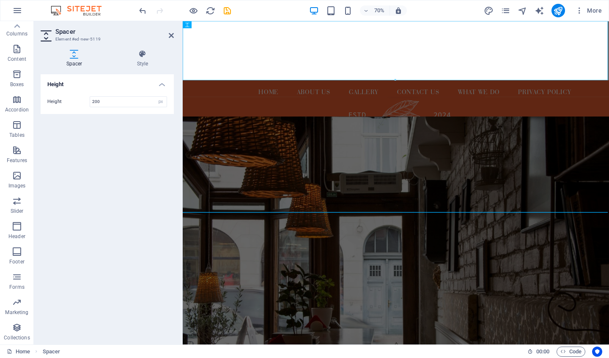
click at [170, 177] on div "Height Height 200 px rem vh vw" at bounding box center [107, 206] width 133 height 264
click at [268, 272] on div at bounding box center [487, 273] width 609 height 42
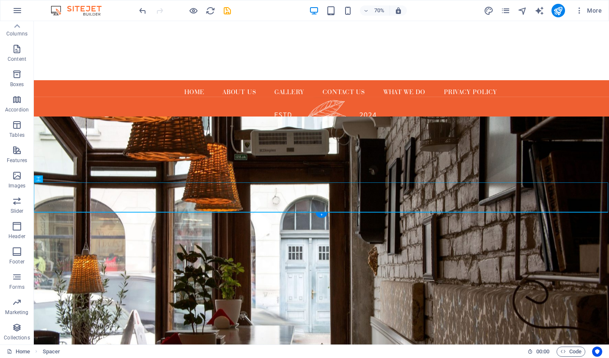
click at [405, 320] on figure at bounding box center [444, 349] width 821 height 382
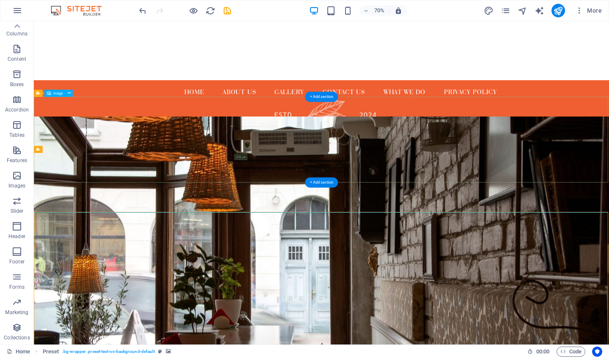
click at [459, 199] on figure at bounding box center [444, 190] width 821 height 123
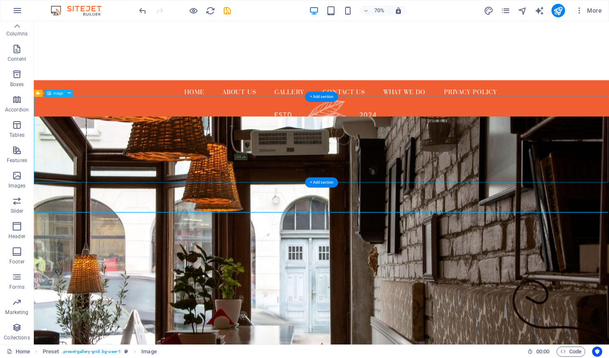
click at [427, 188] on figure at bounding box center [444, 190] width 821 height 123
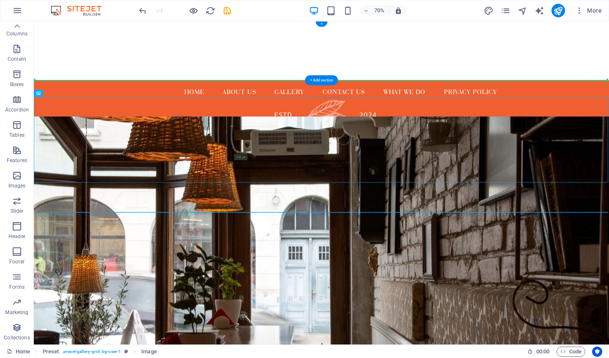
drag, startPoint x: 427, startPoint y: 188, endPoint x: 418, endPoint y: 71, distance: 117.4
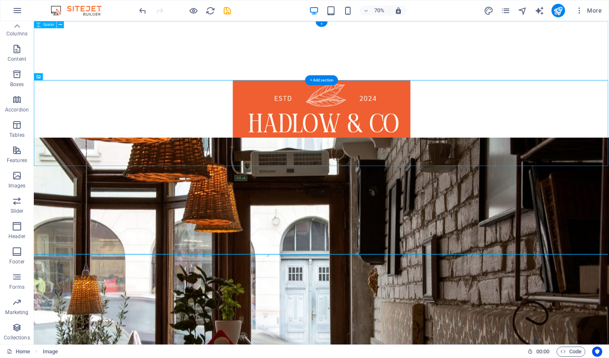
click at [413, 60] on div at bounding box center [444, 63] width 821 height 85
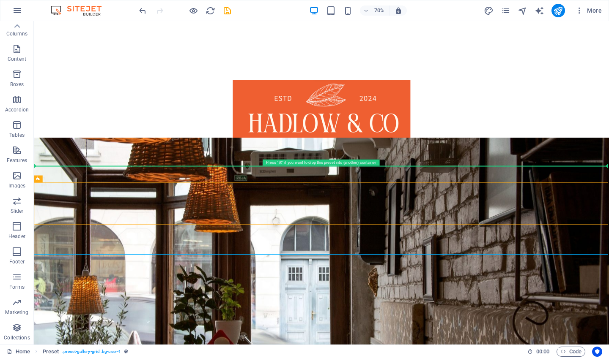
drag, startPoint x: 573, startPoint y: 275, endPoint x: 589, endPoint y: 170, distance: 106.8
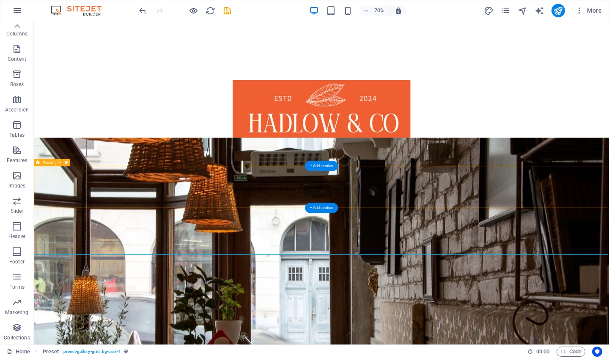
click at [536, 251] on div "Drop content here or Add elements Paste clipboard" at bounding box center [444, 258] width 821 height 60
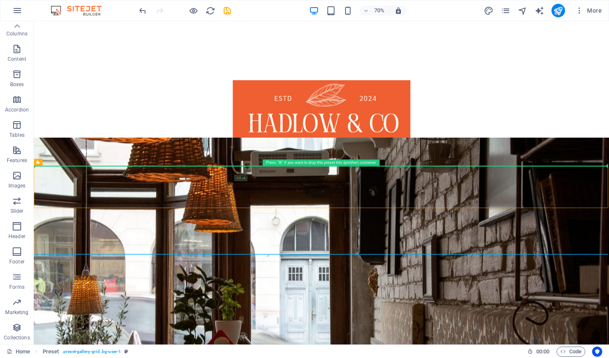
drag, startPoint x: 503, startPoint y: 254, endPoint x: 586, endPoint y: 170, distance: 117.5
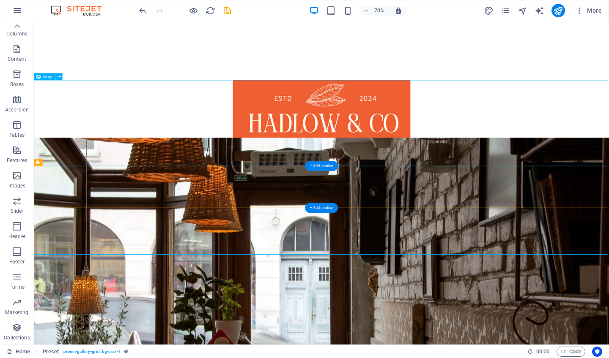
click at [581, 137] on figure at bounding box center [444, 167] width 821 height 123
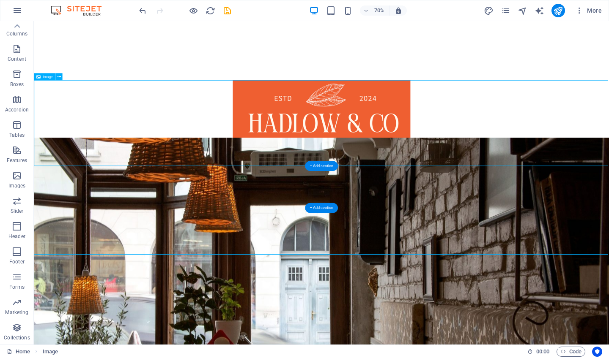
click at [581, 137] on figure at bounding box center [444, 167] width 821 height 123
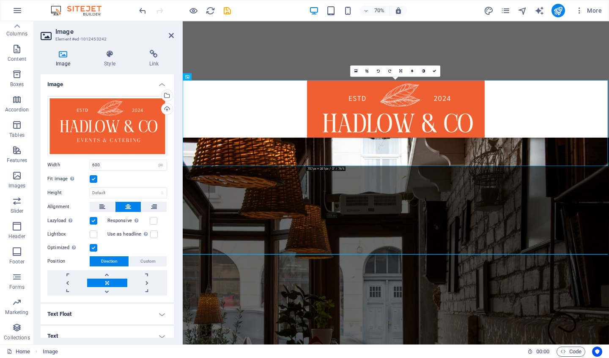
scroll to position [0, 0]
click at [247, 295] on nav "Home About us Gallery Contact us What we do Hot and Cold Buffets Privacy Policy" at bounding box center [486, 305] width 519 height 27
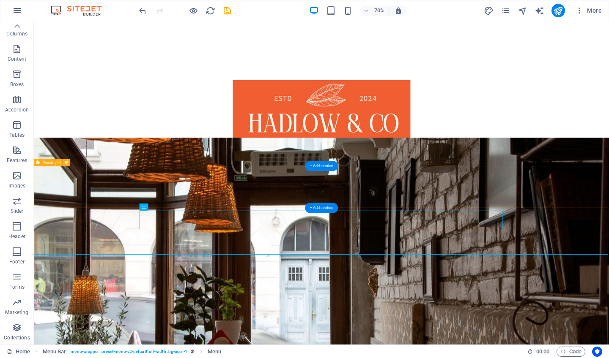
click at [543, 259] on div "Drop content here or Add elements Paste clipboard" at bounding box center [444, 258] width 821 height 60
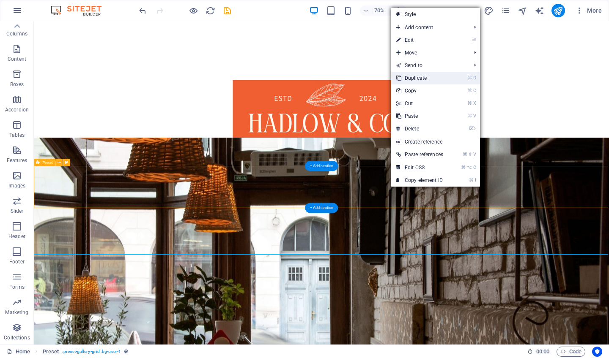
click at [413, 78] on link "⌘ D Duplicate" at bounding box center [419, 78] width 57 height 13
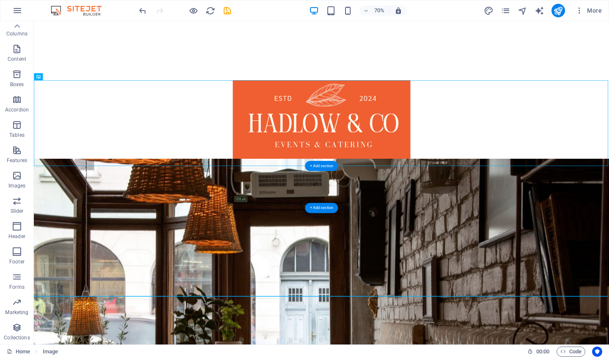
drag, startPoint x: 528, startPoint y: 150, endPoint x: 510, endPoint y: 262, distance: 114.0
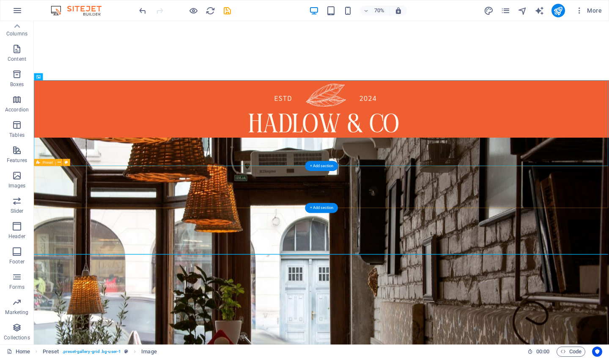
click at [565, 267] on div "Drop content here or Add elements Paste clipboard" at bounding box center [444, 258] width 821 height 60
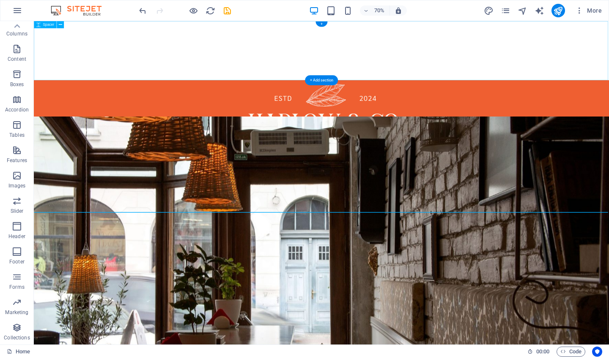
click at [539, 52] on div at bounding box center [444, 63] width 821 height 85
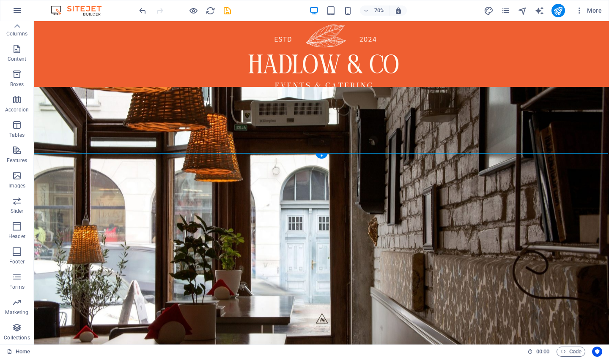
click at [497, 266] on figure at bounding box center [444, 306] width 821 height 382
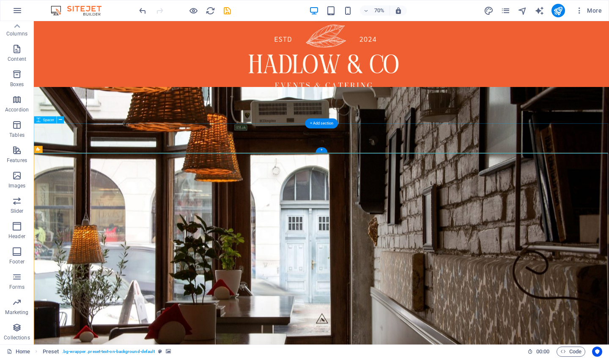
click at [436, 190] on div at bounding box center [444, 188] width 821 height 42
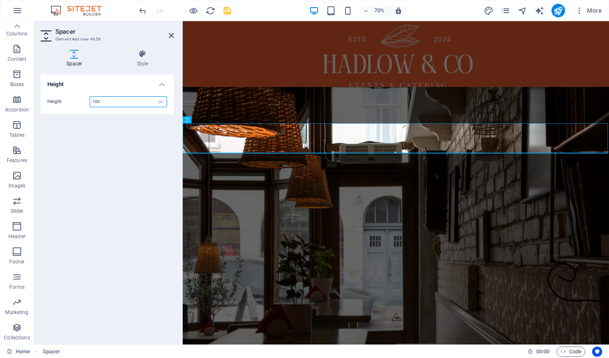
click at [130, 103] on input "100" at bounding box center [128, 102] width 77 height 10
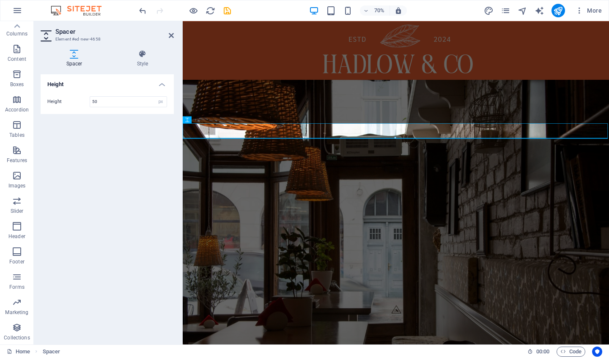
click at [287, 271] on figure at bounding box center [487, 322] width 609 height 435
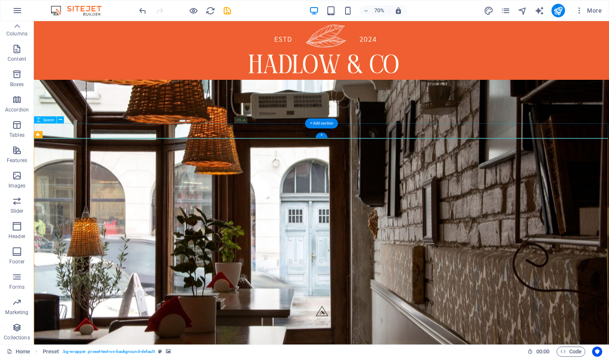
click at [288, 181] on div at bounding box center [444, 177] width 821 height 21
click at [285, 179] on div at bounding box center [444, 177] width 821 height 21
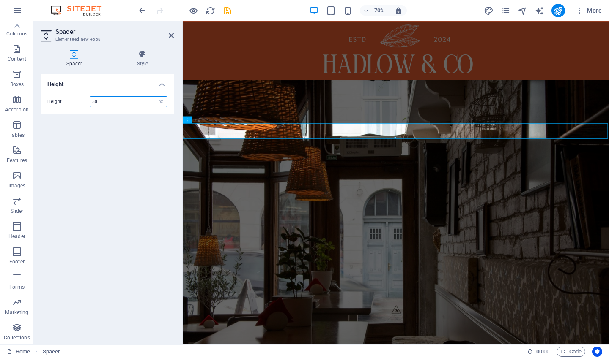
click at [142, 102] on input "50" at bounding box center [128, 102] width 77 height 10
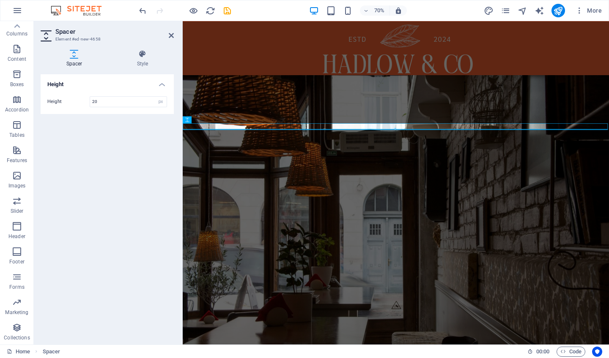
click at [368, 237] on figure at bounding box center [487, 315] width 609 height 435
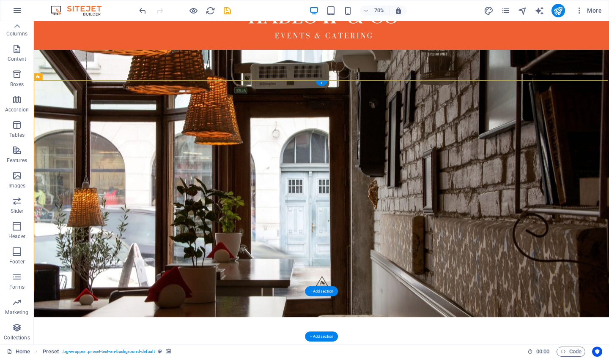
scroll to position [72, 0]
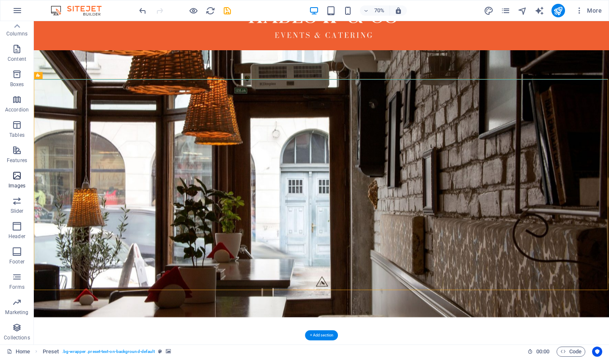
click at [14, 176] on icon "button" at bounding box center [17, 176] width 10 height 10
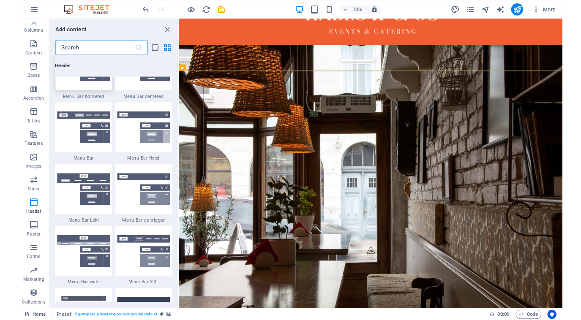
scroll to position [5133, 0]
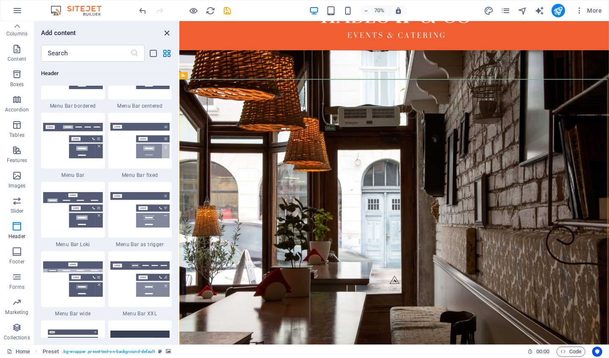
click at [168, 29] on icon "close panel" at bounding box center [167, 33] width 10 height 10
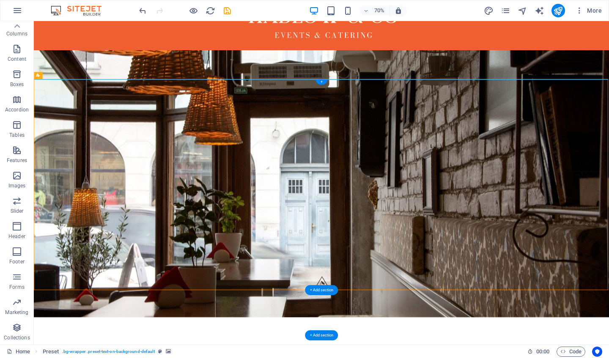
click at [395, 304] on figure at bounding box center [444, 254] width 821 height 382
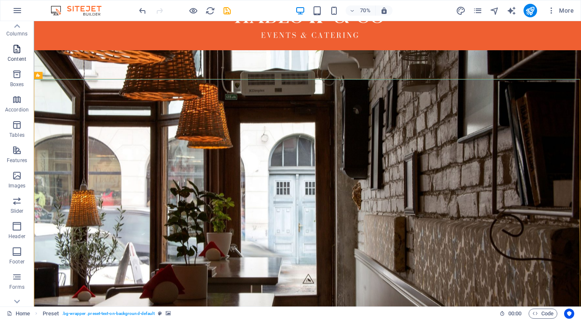
click at [13, 52] on icon "button" at bounding box center [17, 49] width 10 height 10
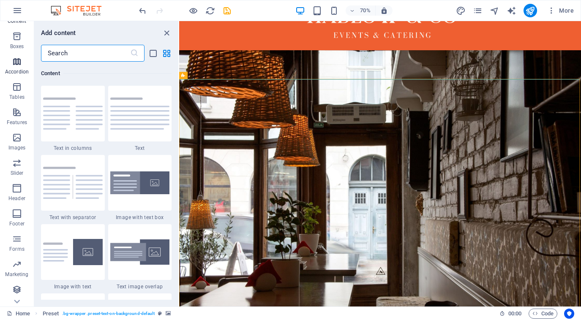
scroll to position [95, 0]
click at [15, 140] on icon "button" at bounding box center [17, 138] width 10 height 10
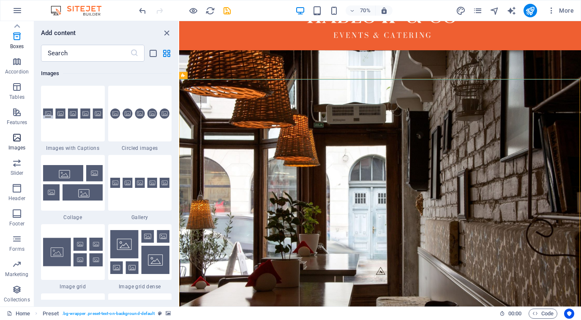
scroll to position [4287, 0]
click at [299, 210] on figure at bounding box center [466, 272] width 575 height 418
click at [249, 246] on figure at bounding box center [466, 272] width 575 height 418
click at [167, 31] on icon "close panel" at bounding box center [167, 33] width 10 height 10
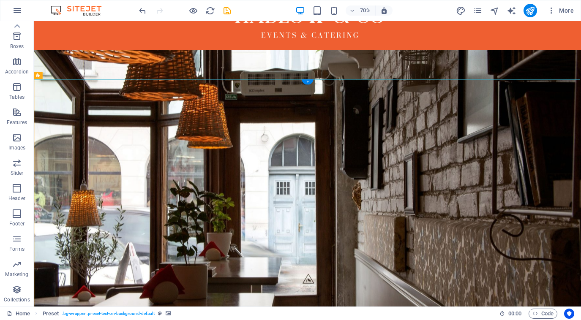
click at [252, 190] on figure at bounding box center [425, 257] width 782 height 388
click at [192, 161] on figure at bounding box center [425, 257] width 782 height 388
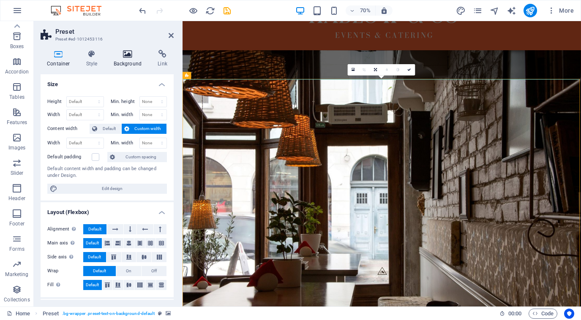
click at [123, 55] on icon at bounding box center [127, 54] width 41 height 8
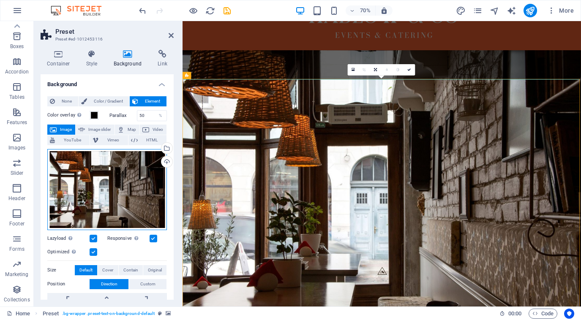
click at [131, 169] on div "Drag files here, click to choose files or select files from Files or our free s…" at bounding box center [107, 189] width 120 height 81
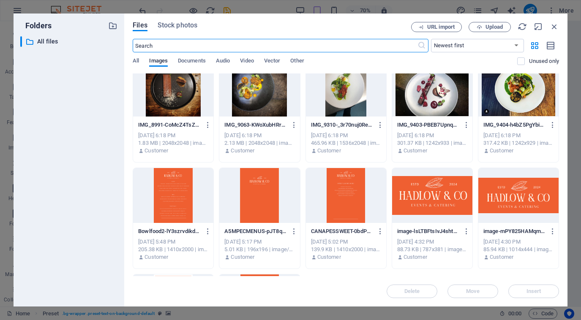
scroll to position [3316, 0]
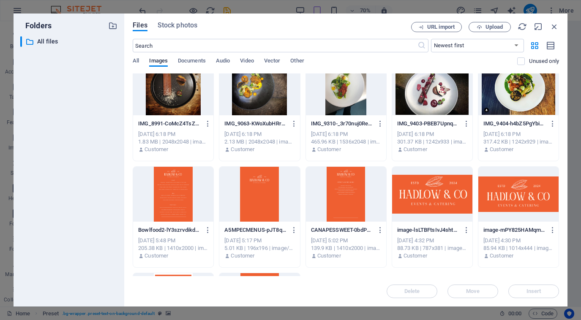
click at [423, 104] on div at bounding box center [432, 87] width 80 height 55
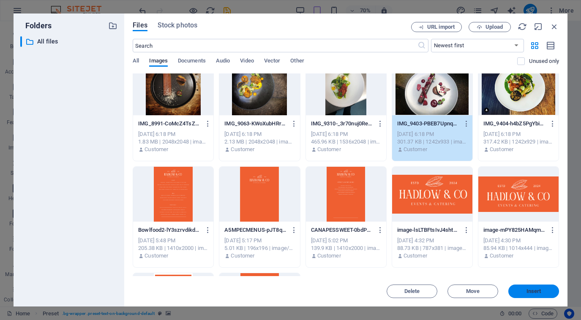
click at [521, 294] on span "Insert" at bounding box center [534, 291] width 44 height 5
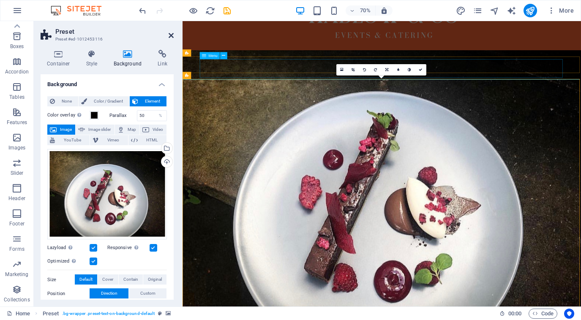
click at [172, 35] on icon at bounding box center [171, 35] width 5 height 7
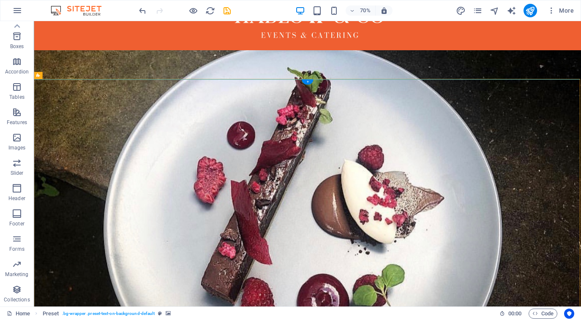
click at [312, 237] on figure at bounding box center [425, 257] width 782 height 388
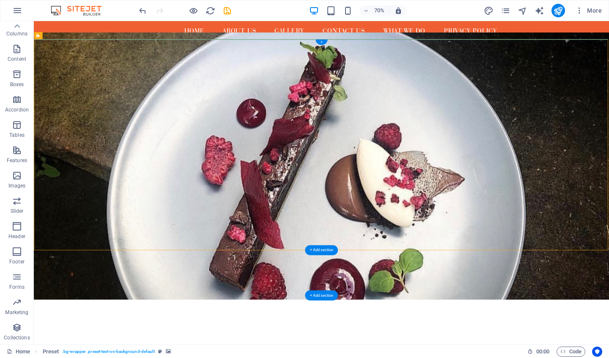
scroll to position [123, 0]
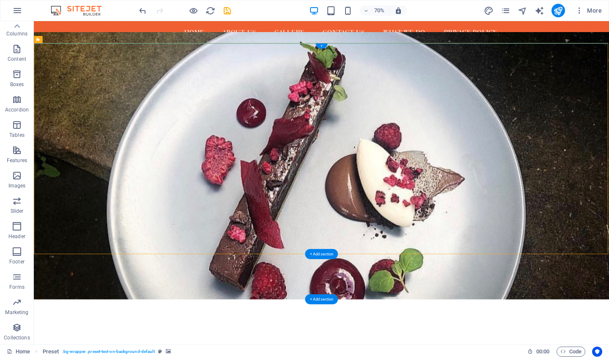
click at [232, 200] on figure at bounding box center [444, 228] width 821 height 382
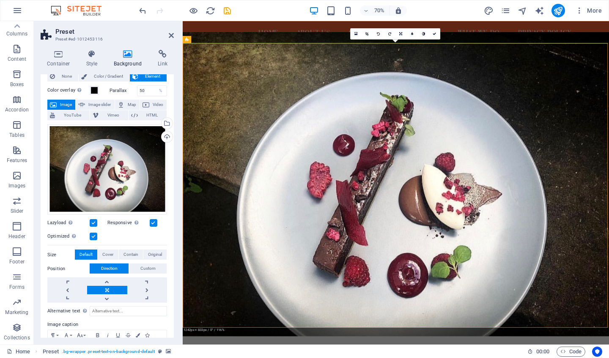
scroll to position [26, 0]
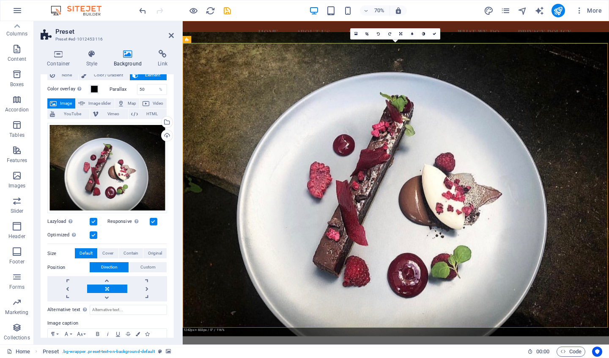
click at [94, 218] on label at bounding box center [94, 222] width 8 height 8
click at [0, 0] on input "Lazyload Loading images after the page loads improves page speed." at bounding box center [0, 0] width 0 height 0
click at [93, 235] on label at bounding box center [94, 236] width 8 height 8
click at [0, 0] on input "Optimized Images are compressed to improve page speed." at bounding box center [0, 0] width 0 height 0
click at [94, 233] on label at bounding box center [94, 236] width 8 height 8
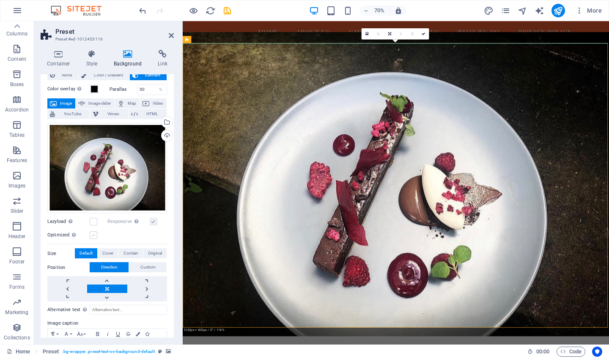
click at [0, 0] on input "Optimized Images are compressed to improve page speed." at bounding box center [0, 0] width 0 height 0
click at [93, 221] on label at bounding box center [94, 222] width 8 height 8
click at [0, 0] on input "Lazyload Loading images after the page loads improves page speed." at bounding box center [0, 0] width 0 height 0
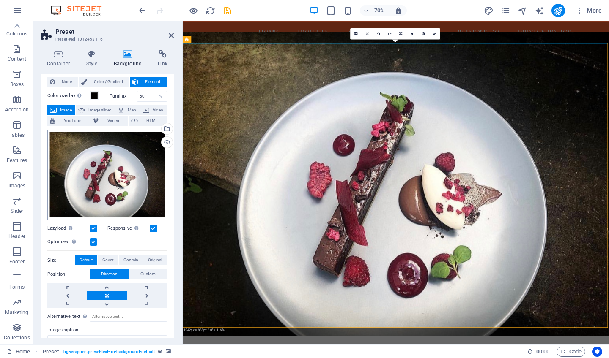
scroll to position [16, 0]
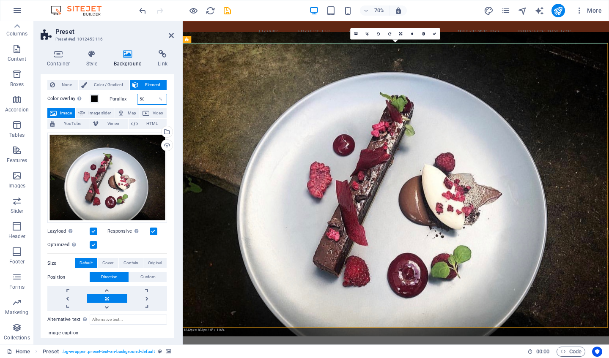
click at [150, 100] on input "50" at bounding box center [152, 99] width 30 height 10
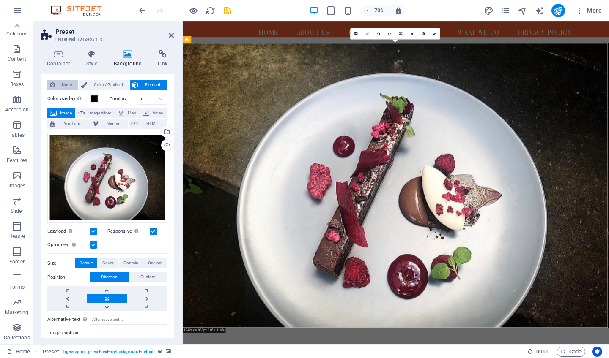
click at [54, 82] on icon at bounding box center [52, 85] width 5 height 10
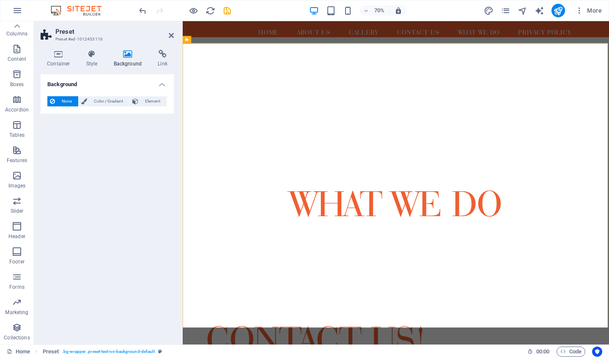
click at [57, 101] on button "None" at bounding box center [62, 101] width 31 height 10
click at [96, 101] on span "Color / Gradient" at bounding box center [108, 101] width 37 height 10
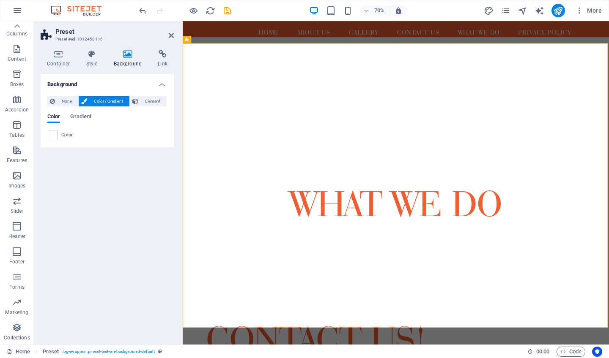
click at [164, 85] on h4 "Background" at bounding box center [107, 81] width 133 height 15
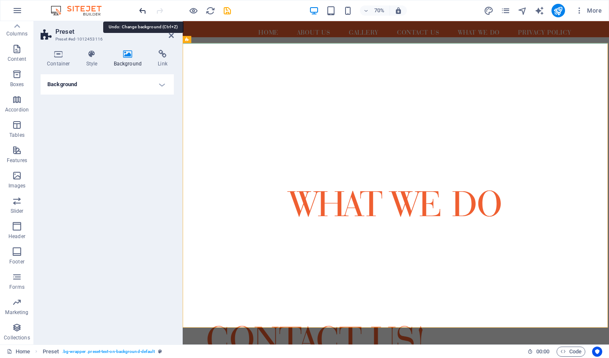
click at [143, 11] on icon "undo" at bounding box center [143, 11] width 10 height 10
click at [142, 14] on icon "undo" at bounding box center [143, 11] width 10 height 10
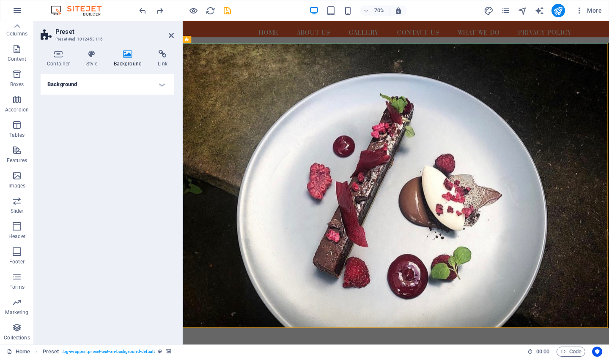
click at [363, 168] on figure at bounding box center [487, 255] width 609 height 407
click at [171, 36] on icon at bounding box center [171, 35] width 5 height 7
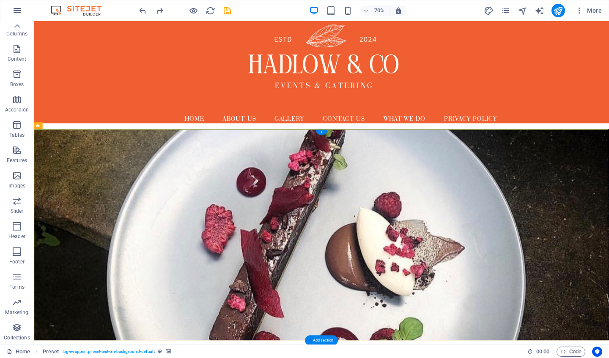
click at [361, 251] on figure at bounding box center [444, 327] width 821 height 302
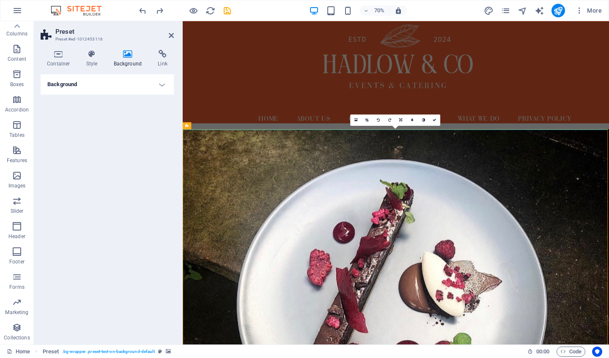
click at [164, 88] on h4 "Background" at bounding box center [107, 84] width 133 height 20
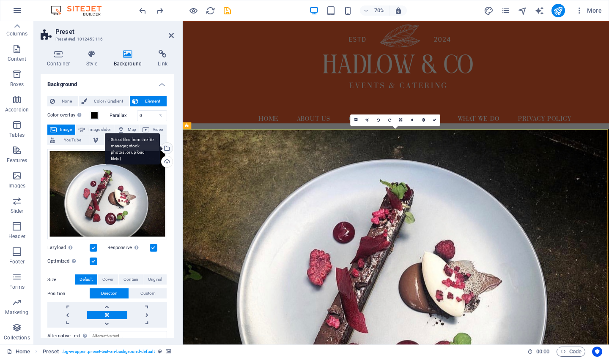
click at [167, 150] on div "Select files from the file manager, stock photos, or upload file(s)" at bounding box center [166, 149] width 13 height 13
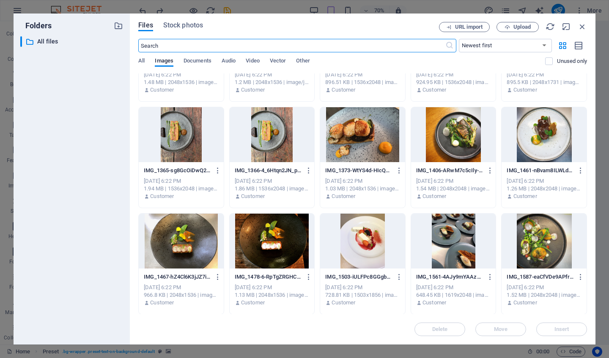
scroll to position [382, 0]
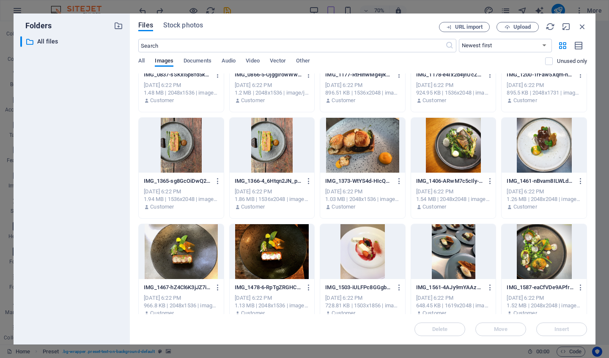
click at [462, 154] on div at bounding box center [453, 145] width 85 height 55
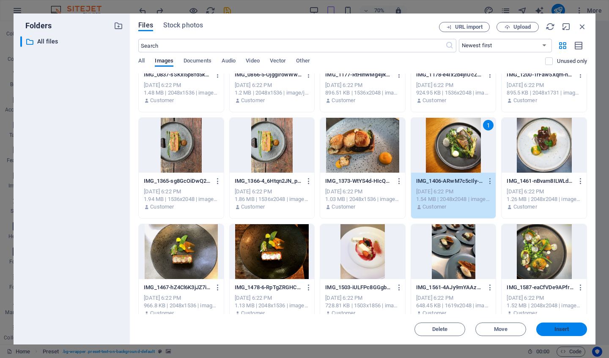
click at [550, 320] on span "Insert" at bounding box center [561, 329] width 44 height 5
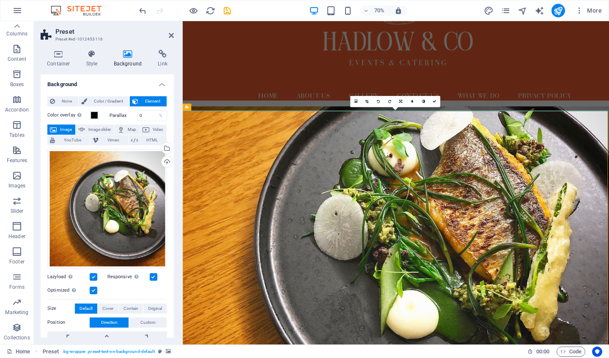
scroll to position [35, 0]
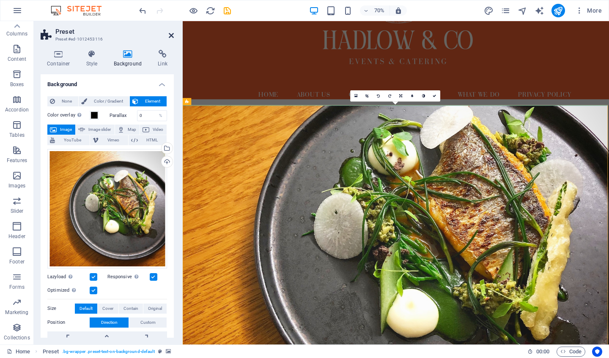
click at [170, 33] on icon at bounding box center [171, 35] width 5 height 7
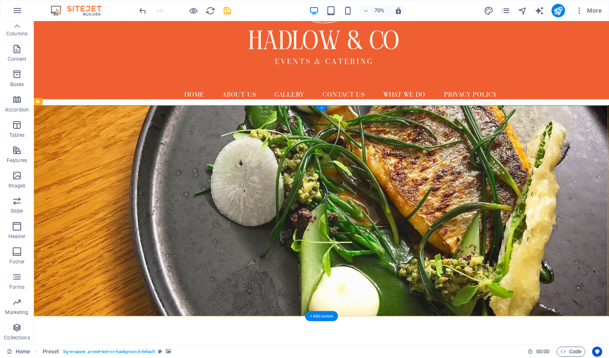
click at [393, 255] on figure at bounding box center [444, 292] width 821 height 302
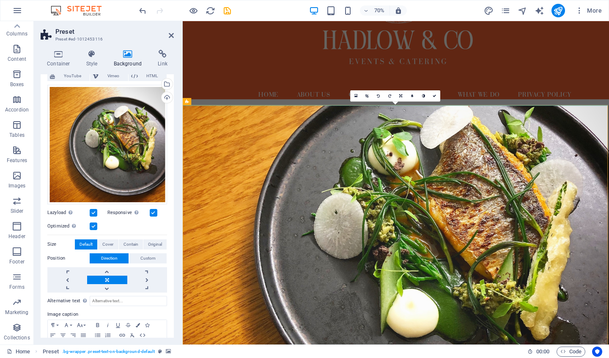
scroll to position [67, 0]
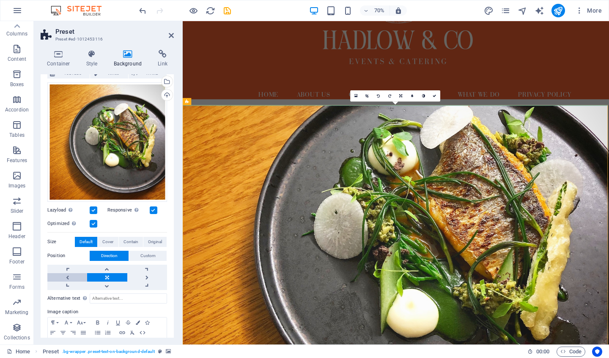
click at [66, 276] on link at bounding box center [67, 278] width 40 height 8
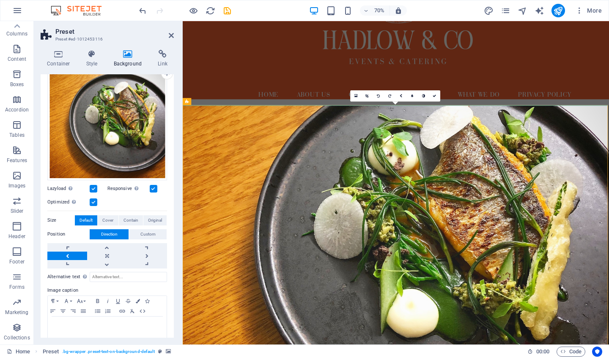
scroll to position [89, 0]
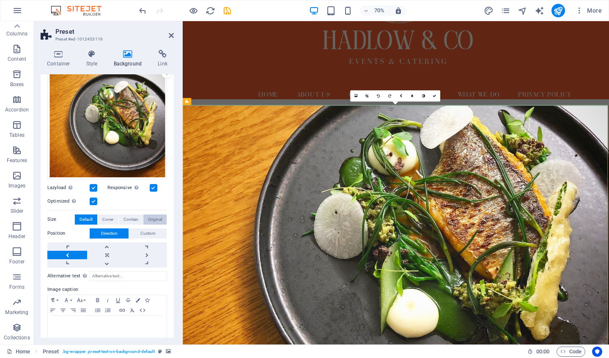
click at [156, 219] on span "Original" at bounding box center [155, 220] width 14 height 10
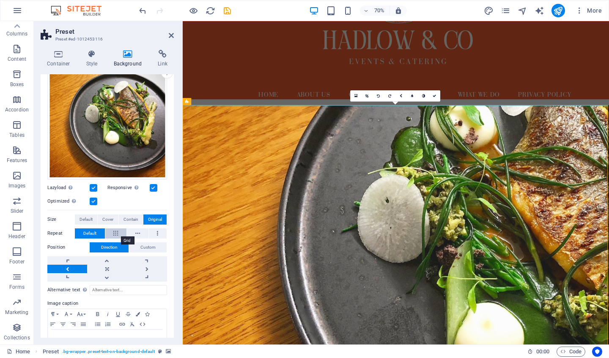
click at [111, 234] on button at bounding box center [116, 234] width 22 height 10
click at [137, 232] on icon at bounding box center [137, 234] width 5 height 10
click at [87, 233] on span "Default" at bounding box center [89, 234] width 13 height 10
click at [151, 248] on span "Custom" at bounding box center [147, 248] width 15 height 10
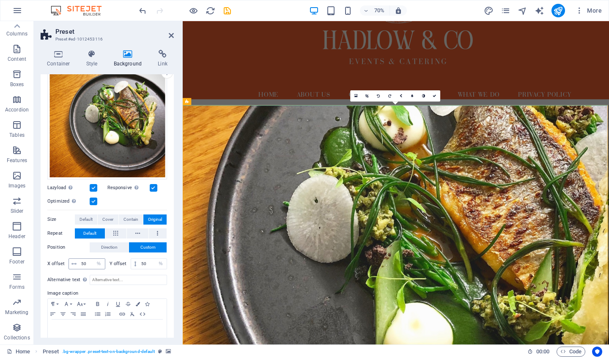
click at [77, 263] on span at bounding box center [74, 264] width 10 height 10
click at [91, 262] on input "50" at bounding box center [92, 264] width 26 height 10
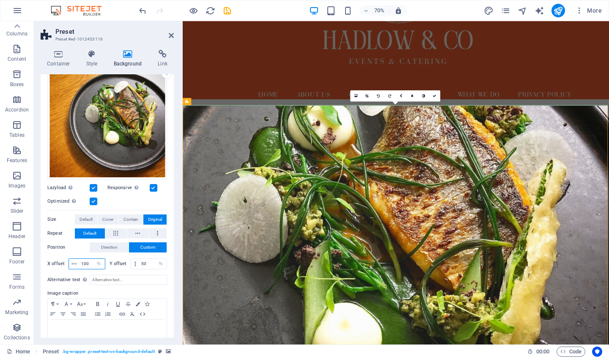
click at [90, 261] on input "100" at bounding box center [92, 264] width 26 height 10
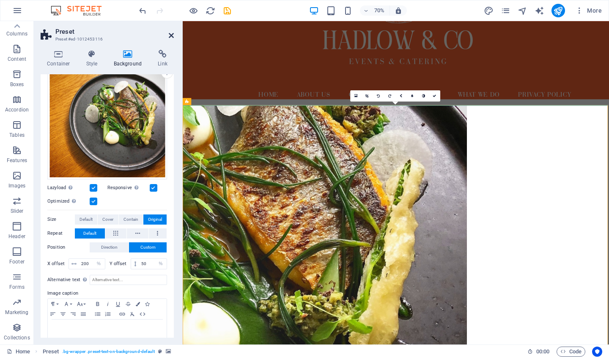
click at [171, 36] on icon at bounding box center [171, 35] width 5 height 7
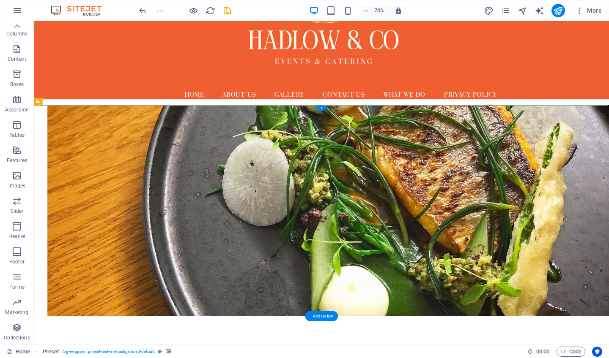
click at [416, 252] on figure at bounding box center [444, 292] width 821 height 302
click at [224, 208] on figure at bounding box center [444, 292] width 821 height 302
click at [224, 207] on figure at bounding box center [444, 292] width 821 height 302
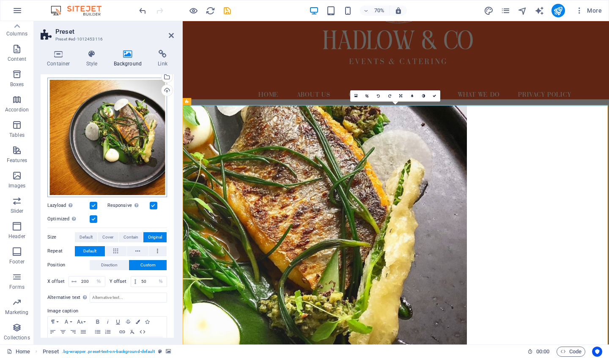
scroll to position [72, 0]
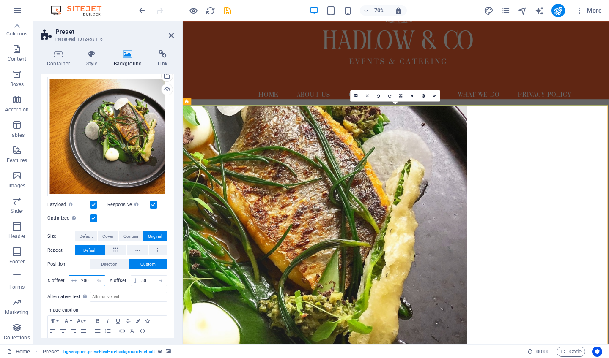
click at [90, 278] on input "200" at bounding box center [92, 281] width 26 height 10
click at [111, 261] on span "Direction" at bounding box center [109, 265] width 16 height 10
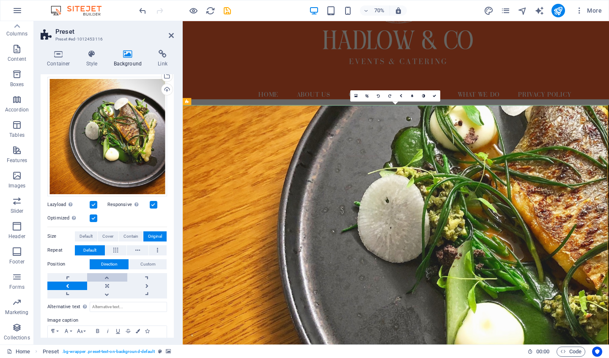
click at [109, 277] on link at bounding box center [107, 278] width 40 height 8
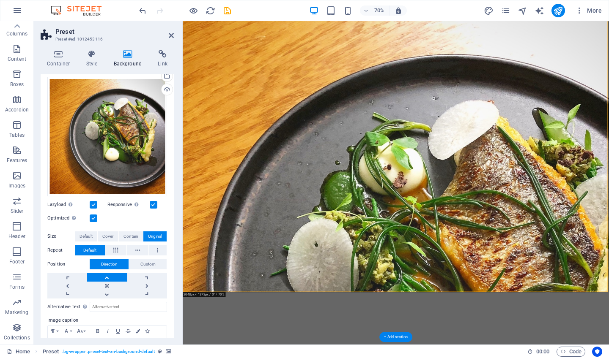
scroll to position [175, 0]
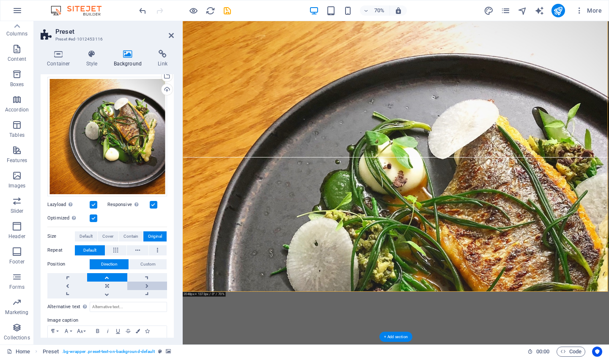
click at [145, 284] on link at bounding box center [147, 286] width 40 height 8
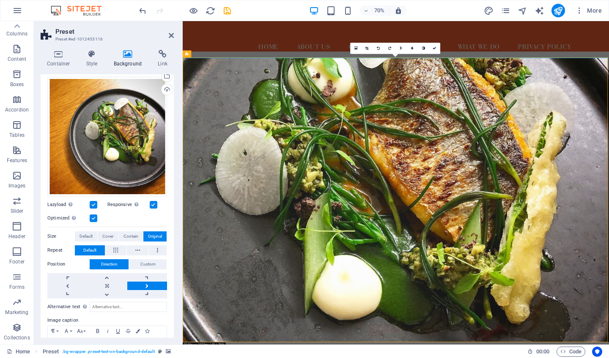
scroll to position [104, 0]
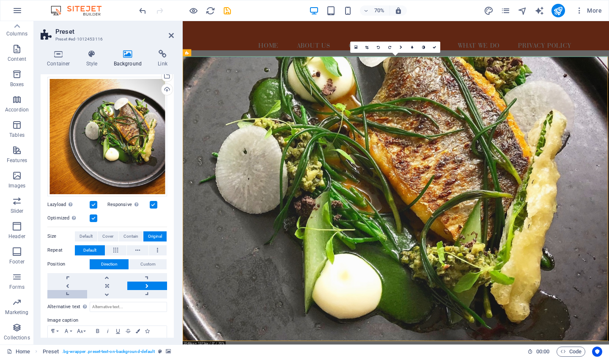
click at [71, 292] on link at bounding box center [67, 294] width 40 height 8
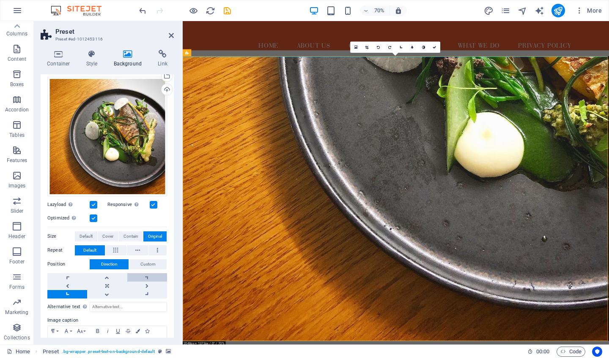
click at [148, 275] on link at bounding box center [147, 278] width 40 height 8
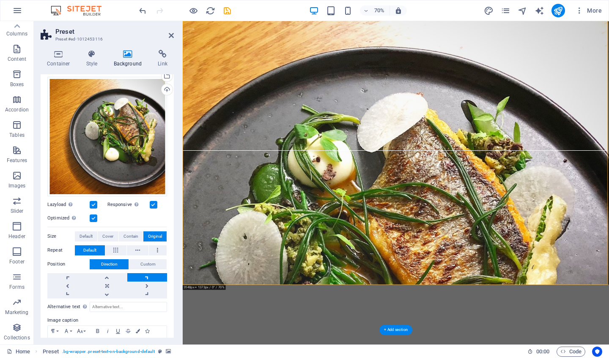
scroll to position [186, 0]
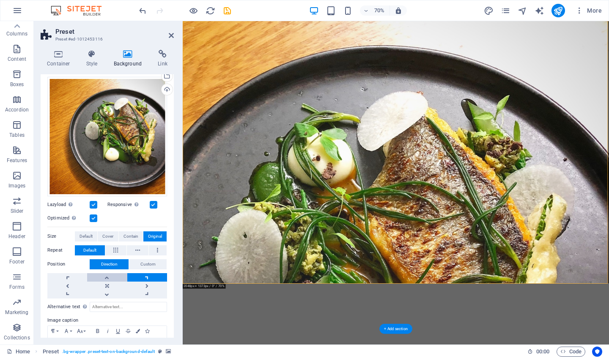
click at [114, 274] on link at bounding box center [107, 278] width 40 height 8
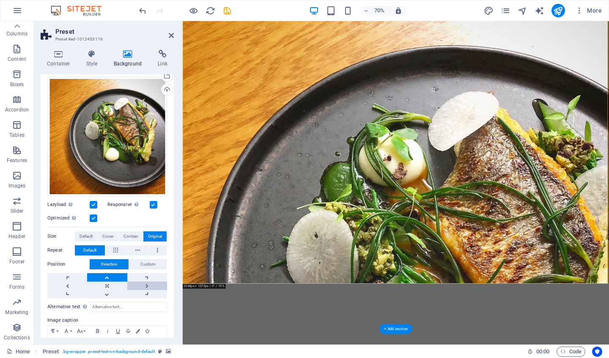
click at [141, 284] on link at bounding box center [147, 286] width 40 height 8
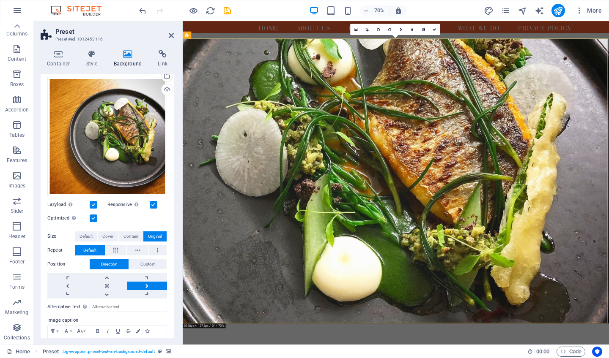
scroll to position [131, 0]
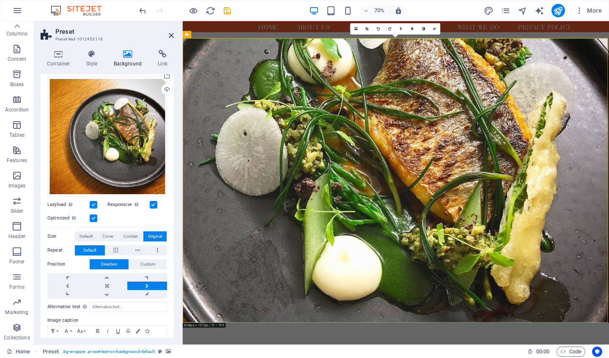
click at [148, 284] on link at bounding box center [147, 286] width 40 height 8
click at [105, 287] on link at bounding box center [107, 286] width 40 height 8
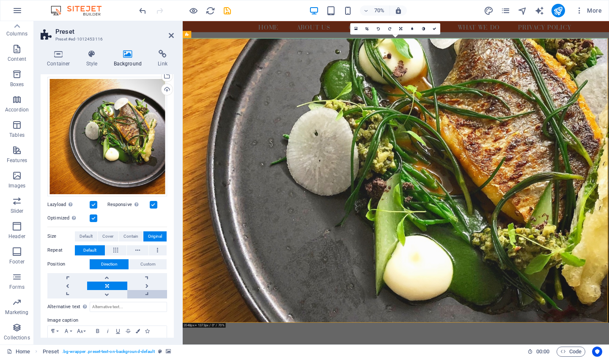
click at [148, 290] on link at bounding box center [147, 294] width 40 height 8
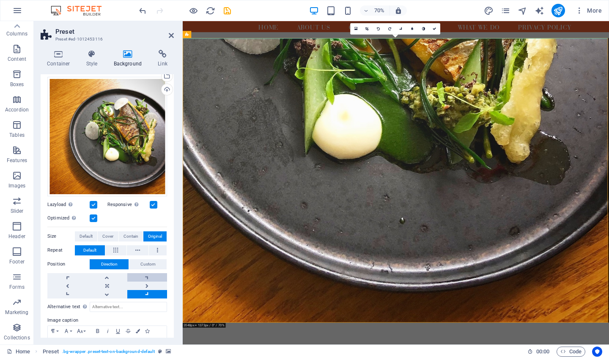
click at [159, 274] on link at bounding box center [147, 278] width 40 height 8
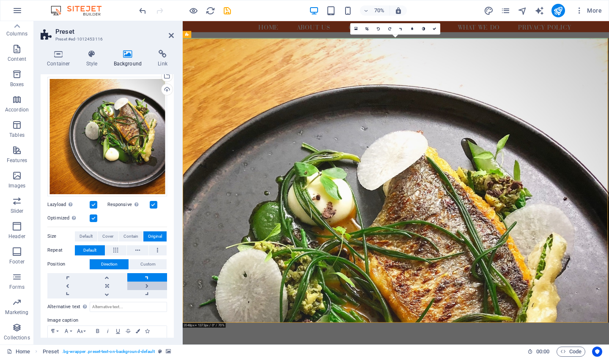
click at [155, 286] on link at bounding box center [147, 286] width 40 height 8
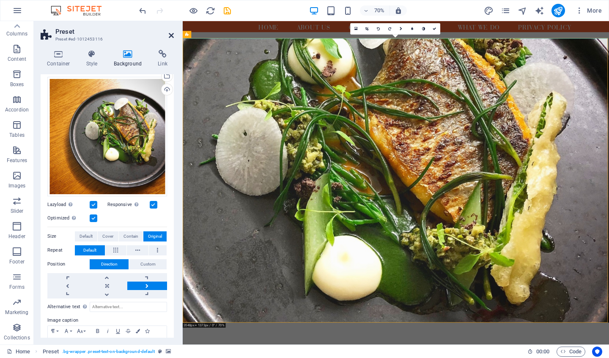
click at [172, 36] on icon at bounding box center [171, 35] width 5 height 7
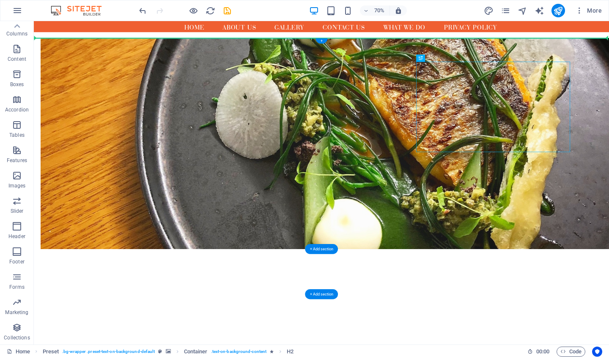
drag, startPoint x: 648, startPoint y: 113, endPoint x: 311, endPoint y: 132, distance: 337.5
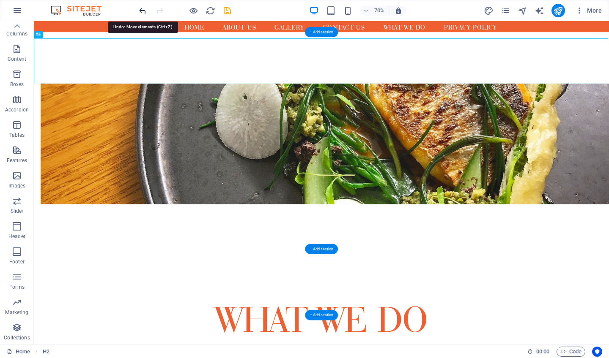
click at [143, 9] on icon "undo" at bounding box center [143, 11] width 10 height 10
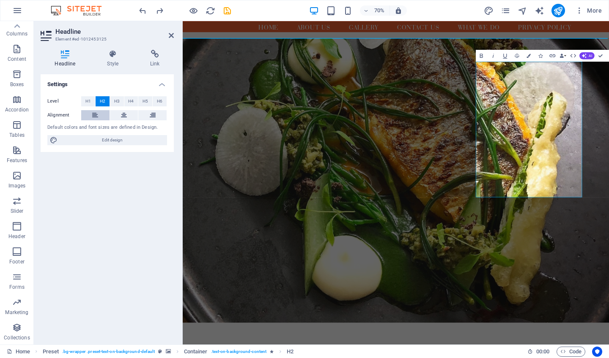
click at [91, 115] on button at bounding box center [95, 115] width 28 height 10
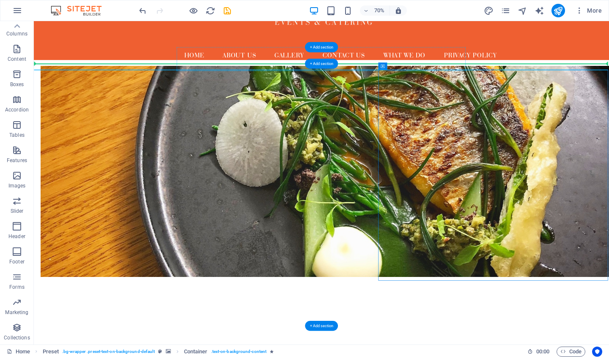
drag, startPoint x: 432, startPoint y: 69, endPoint x: 457, endPoint y: 85, distance: 28.7
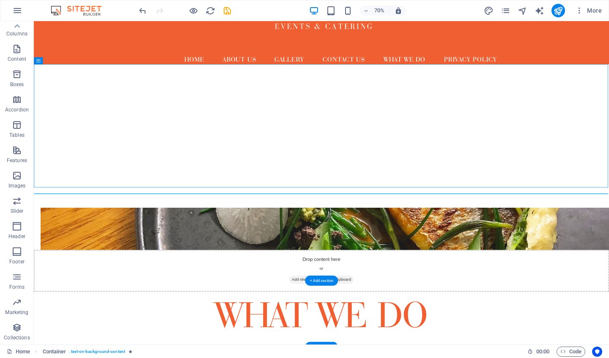
click at [142, 5] on div at bounding box center [184, 11] width 95 height 14
click at [142, 11] on icon "undo" at bounding box center [143, 11] width 10 height 10
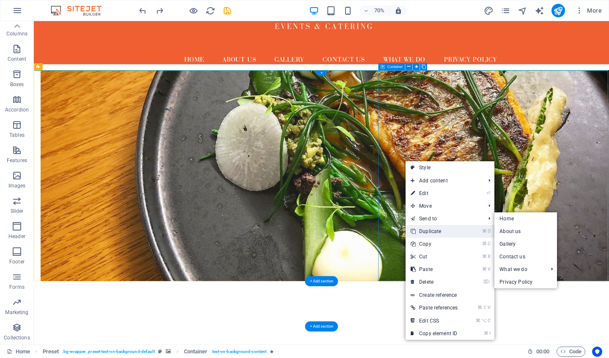
click at [430, 232] on link "⌘ D Duplicate" at bounding box center [433, 231] width 57 height 13
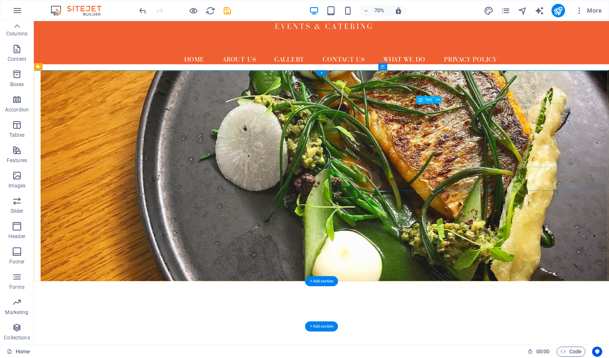
click at [581, 86] on div at bounding box center [444, 87] width 821 height 8
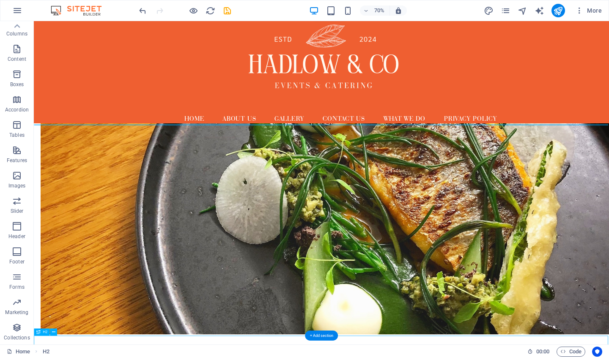
scroll to position [0, 0]
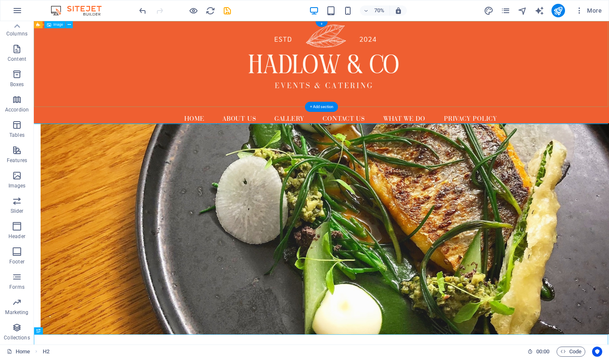
click at [279, 105] on figure at bounding box center [444, 82] width 821 height 123
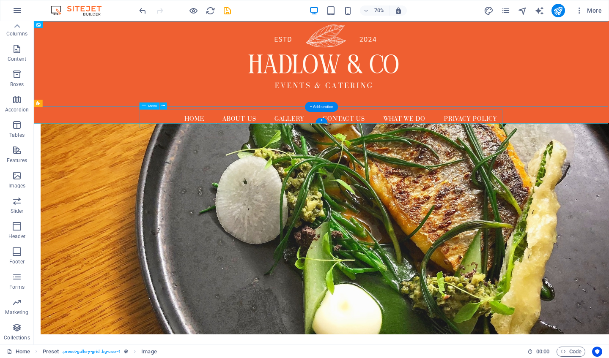
click at [317, 166] on nav "Home About us Gallery Contact us What we do Hot and Cold Buffets Privacy Policy" at bounding box center [444, 161] width 519 height 27
click at [257, 85] on figure at bounding box center [444, 82] width 821 height 123
click at [16, 57] on p "Content" at bounding box center [17, 59] width 19 height 7
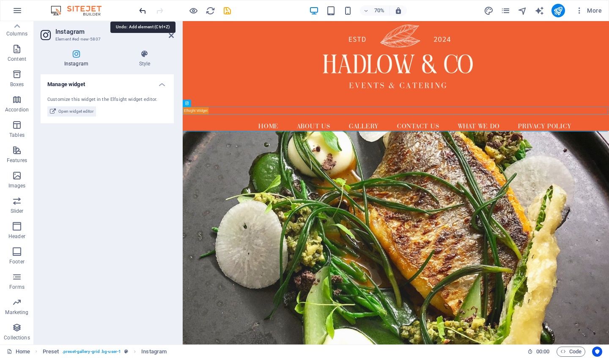
click at [142, 9] on icon "undo" at bounding box center [143, 11] width 10 height 10
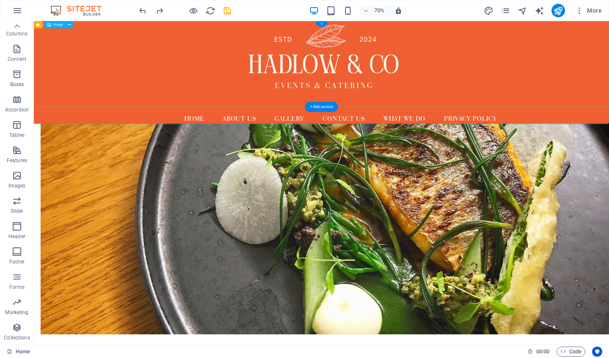
click at [210, 98] on figure at bounding box center [444, 82] width 821 height 123
click at [16, 46] on icon "button" at bounding box center [17, 49] width 10 height 10
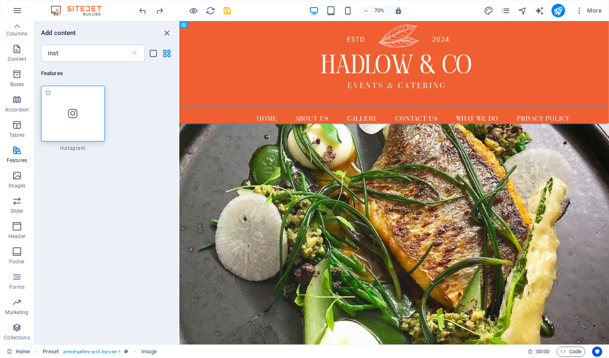
click at [75, 115] on icon at bounding box center [72, 113] width 9 height 11
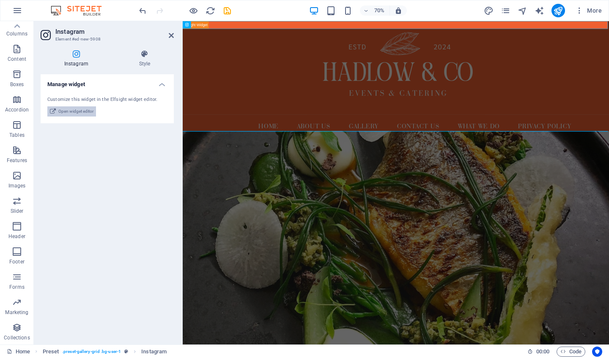
click at [83, 109] on span "Open widget editor" at bounding box center [75, 112] width 35 height 10
click at [172, 39] on link at bounding box center [171, 35] width 5 height 7
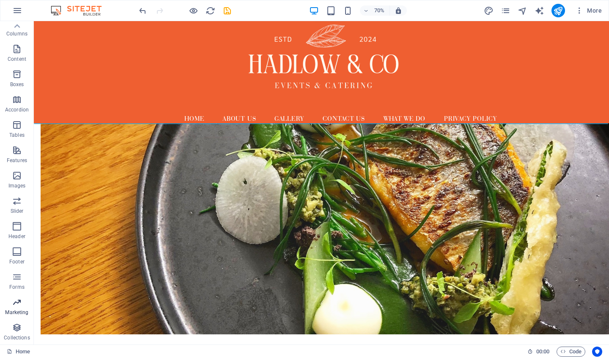
click at [19, 301] on icon "button" at bounding box center [17, 303] width 10 height 10
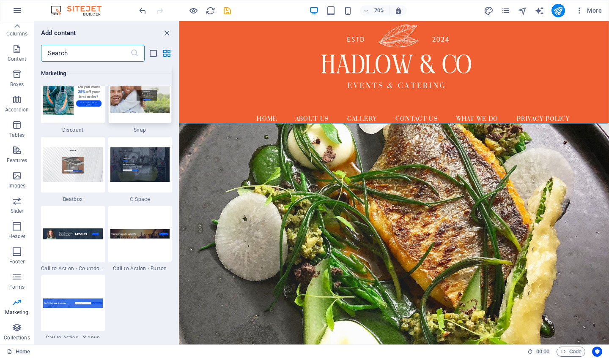
scroll to position [7460, 0]
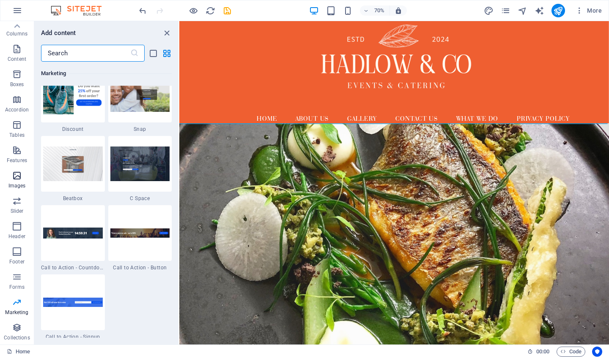
click at [19, 177] on icon "button" at bounding box center [17, 176] width 10 height 10
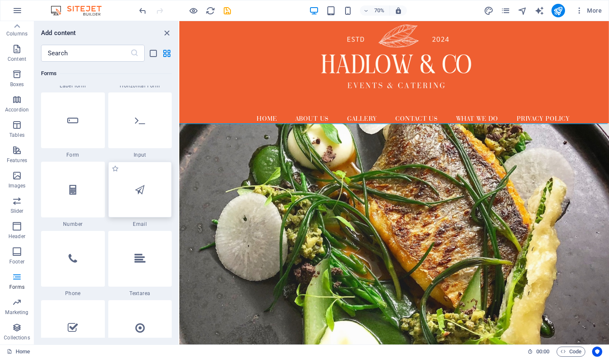
scroll to position [6375, 0]
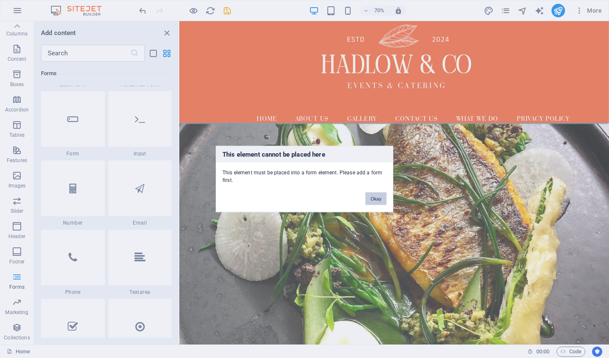
click at [378, 202] on button "Okay" at bounding box center [375, 199] width 21 height 13
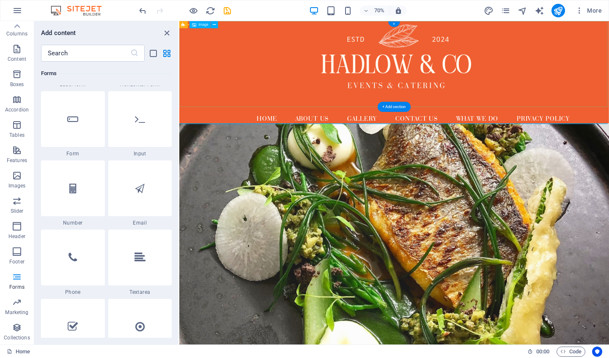
click at [299, 93] on figure at bounding box center [485, 82] width 613 height 123
click at [234, 100] on figure at bounding box center [485, 82] width 613 height 123
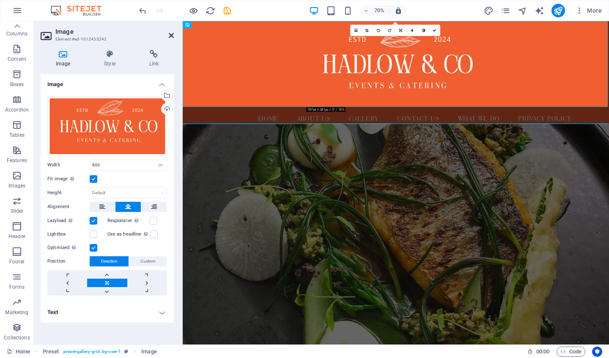
click at [169, 36] on icon at bounding box center [171, 35] width 5 height 7
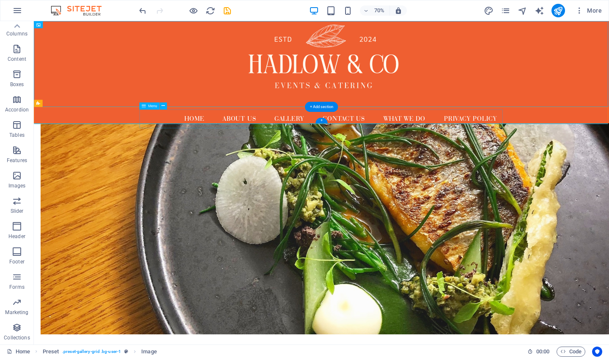
click at [196, 152] on nav "Home About us Gallery Contact us What we do Hot and Cold Buffets Privacy Policy" at bounding box center [444, 161] width 519 height 27
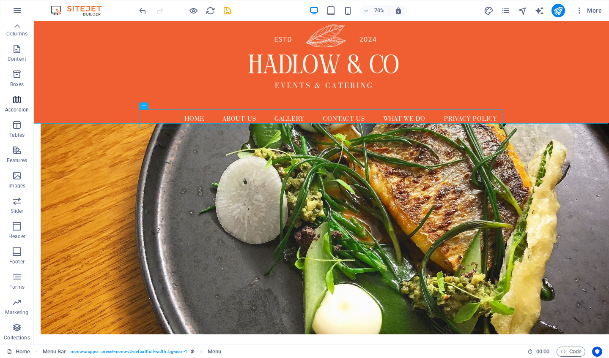
click at [17, 107] on p "Accordion" at bounding box center [17, 110] width 24 height 7
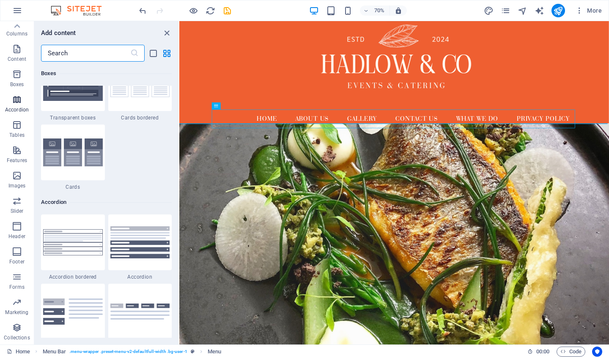
scroll to position [2699, 0]
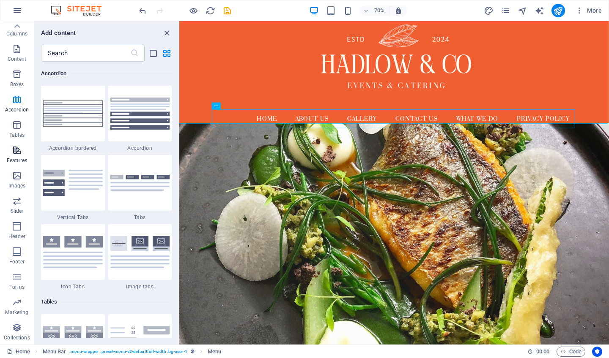
click at [14, 158] on p "Features" at bounding box center [17, 160] width 20 height 7
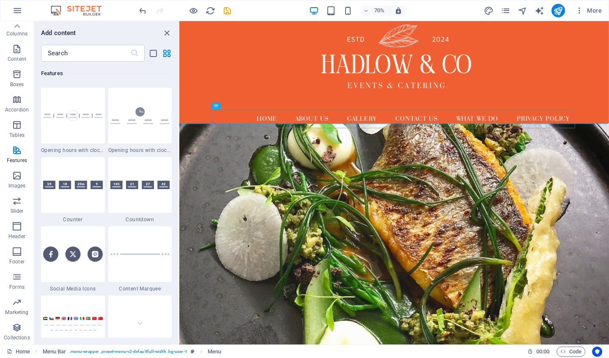
scroll to position [3773, 0]
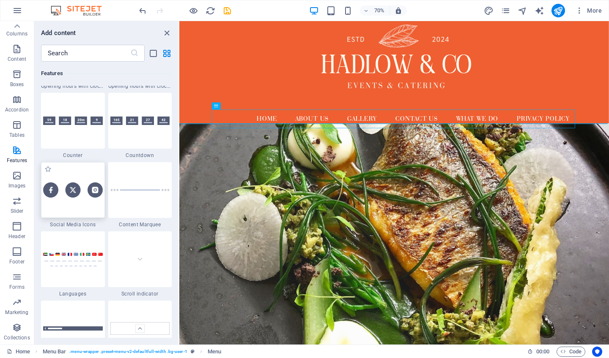
click at [78, 204] on div at bounding box center [73, 190] width 64 height 56
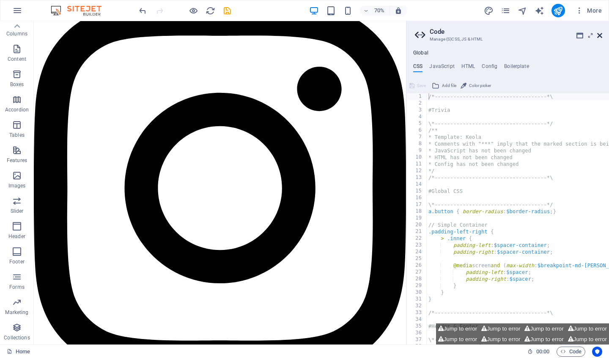
click at [581, 34] on icon at bounding box center [599, 35] width 5 height 7
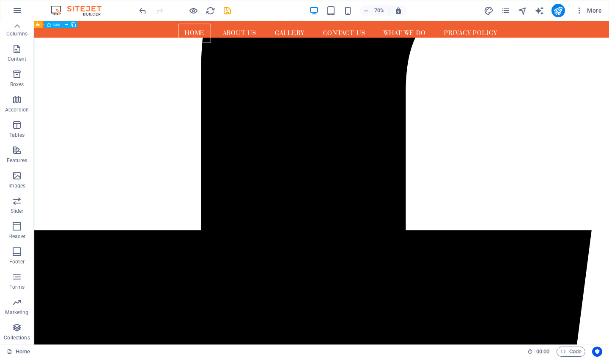
scroll to position [280, 0]
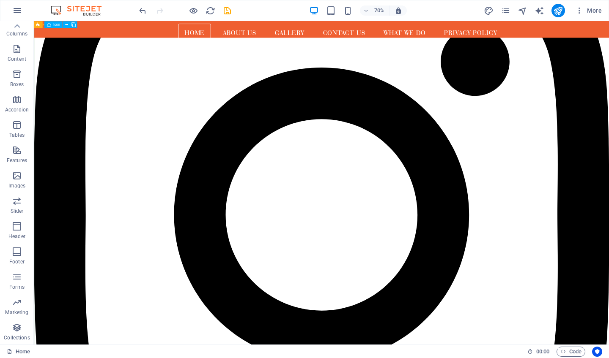
click at [542, 183] on figure at bounding box center [444, 300] width 821 height 824
click at [459, 117] on figure at bounding box center [444, 300] width 821 height 824
click at [459, 116] on figure at bounding box center [444, 300] width 821 height 824
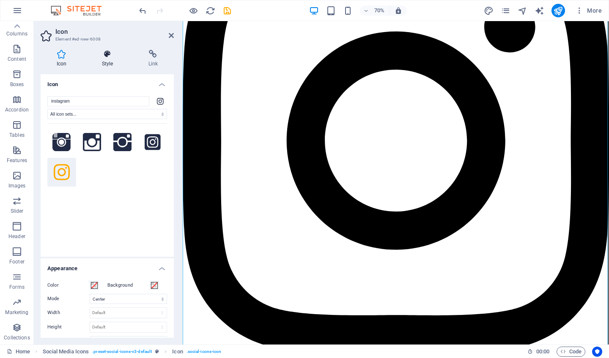
click at [109, 53] on icon at bounding box center [107, 54] width 43 height 8
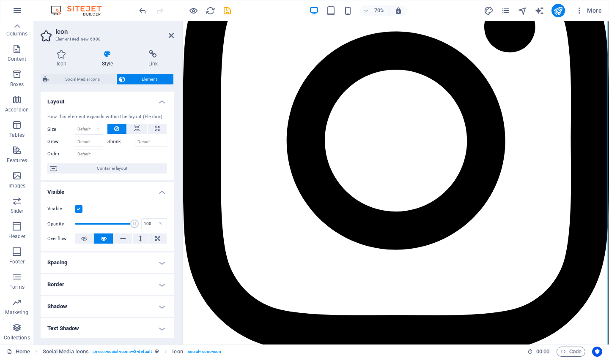
scroll to position [0, 0]
click at [228, 230] on figure at bounding box center [487, 194] width 609 height 612
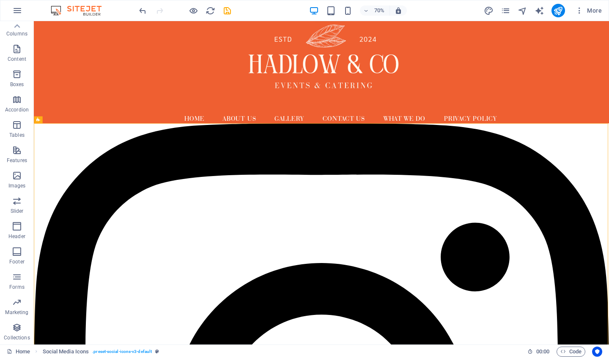
drag, startPoint x: 188, startPoint y: 122, endPoint x: 241, endPoint y: 169, distance: 71.0
click at [202, 140] on div "H2 Preset Preset Container Preset Image Preset Menu Menu Bar Spacer Placeholder…" at bounding box center [321, 183] width 575 height 324
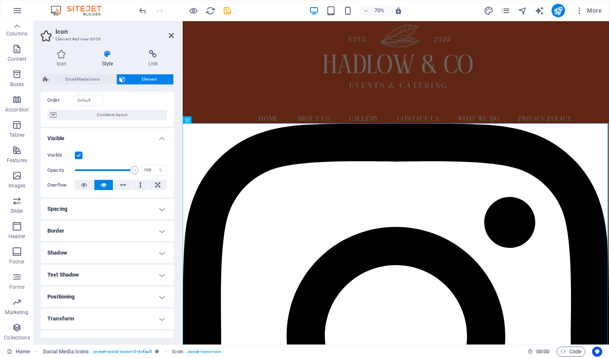
scroll to position [55, 0]
click at [161, 207] on h4 "Spacing" at bounding box center [107, 208] width 133 height 20
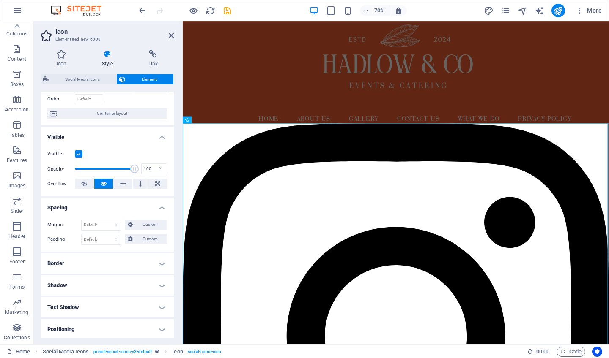
click at [161, 207] on h4 "Spacing" at bounding box center [107, 205] width 133 height 15
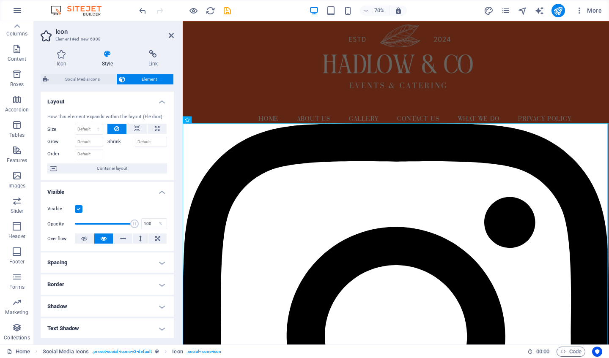
scroll to position [0, 0]
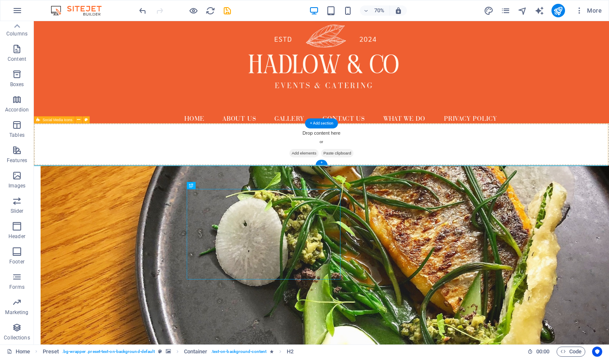
click at [580, 202] on div "Drop content here or Add elements Paste clipboard" at bounding box center [444, 197] width 821 height 60
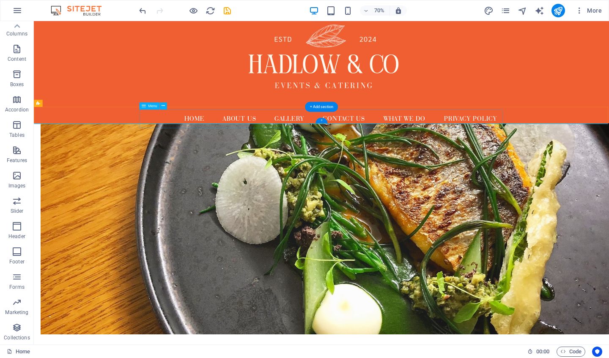
click at [322, 121] on div "+" at bounding box center [320, 120] width 11 height 5
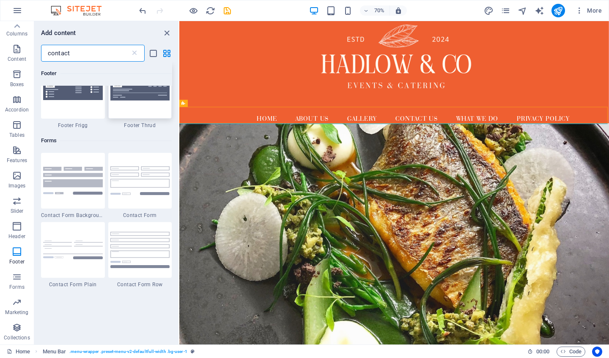
scroll to position [533, 0]
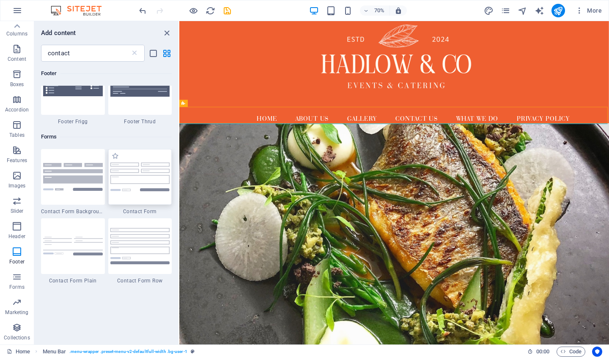
click at [137, 185] on img at bounding box center [140, 177] width 60 height 29
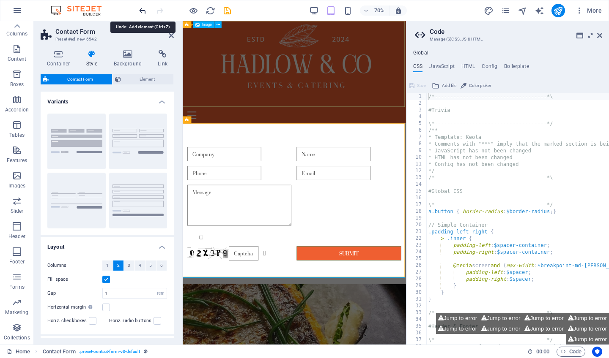
click at [141, 12] on icon "undo" at bounding box center [143, 11] width 10 height 10
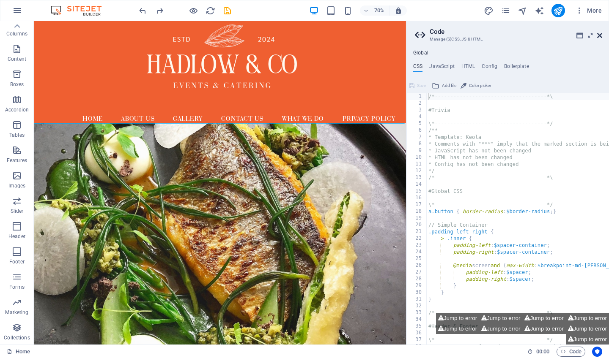
click at [581, 36] on icon at bounding box center [599, 35] width 5 height 7
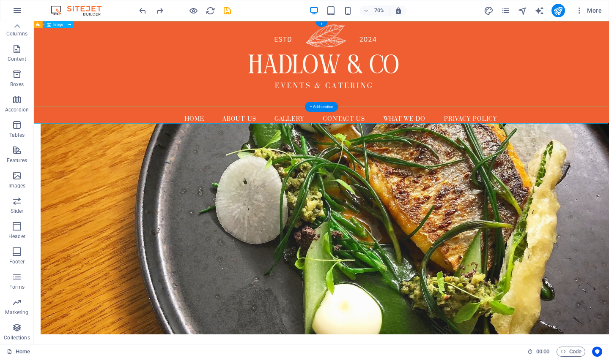
click at [581, 91] on figure at bounding box center [444, 82] width 821 height 123
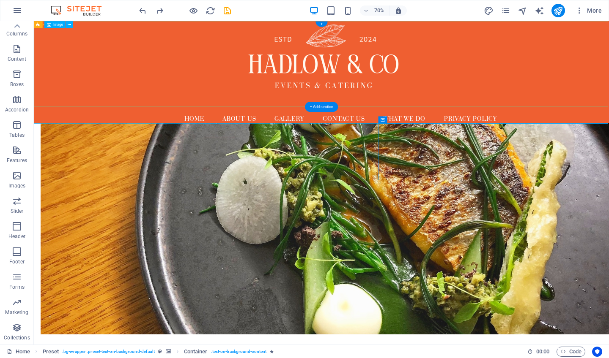
click at [404, 85] on figure at bounding box center [444, 82] width 821 height 123
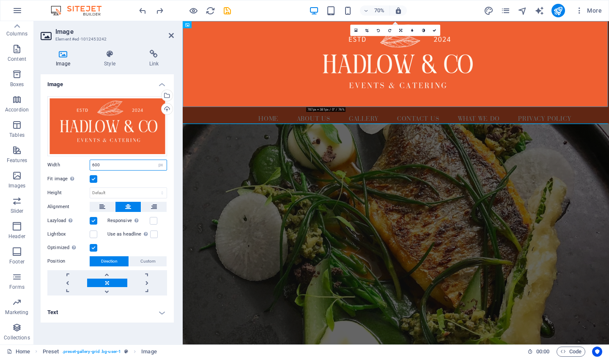
click at [144, 164] on input "600" at bounding box center [128, 165] width 77 height 10
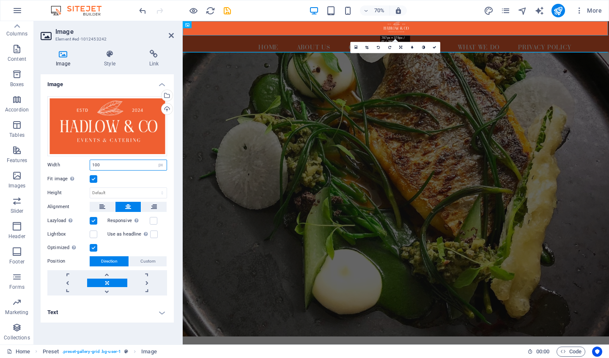
click at [126, 163] on input "100" at bounding box center [128, 165] width 77 height 10
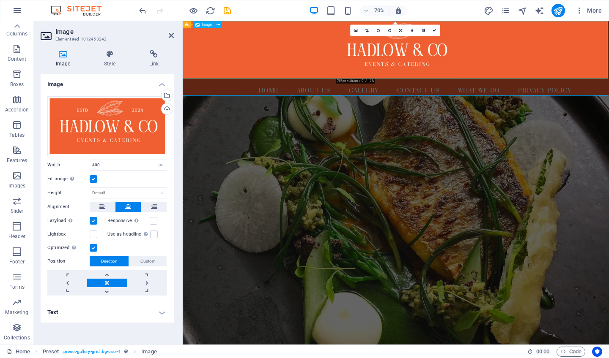
click at [445, 61] on figure at bounding box center [487, 62] width 609 height 82
click at [483, 61] on figure at bounding box center [487, 62] width 609 height 82
click at [67, 283] on link at bounding box center [67, 283] width 40 height 8
click at [70, 274] on link at bounding box center [67, 275] width 40 height 8
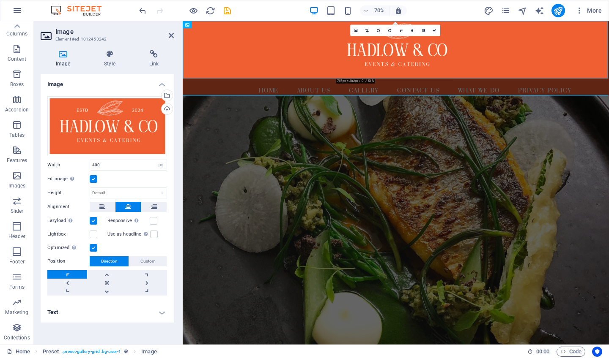
click at [70, 274] on link at bounding box center [67, 275] width 40 height 8
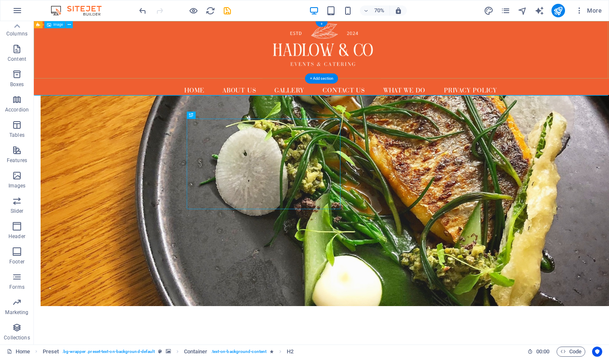
click at [434, 58] on figure at bounding box center [444, 62] width 821 height 82
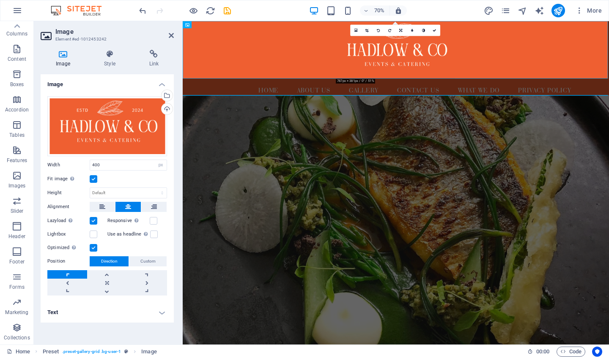
click at [220, 251] on figure at bounding box center [487, 330] width 609 height 407
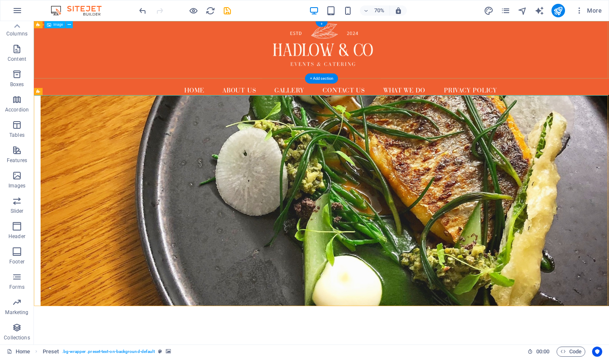
click at [418, 60] on figure at bounding box center [444, 62] width 821 height 82
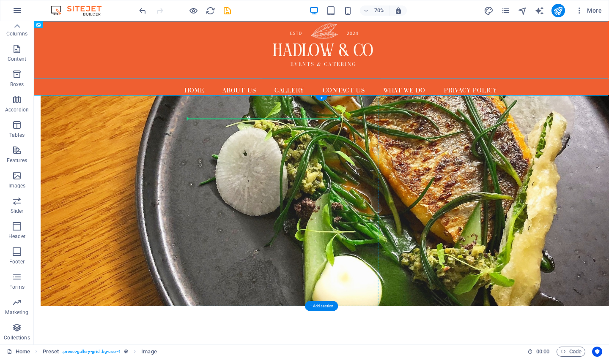
drag, startPoint x: 419, startPoint y: 58, endPoint x: 406, endPoint y: 165, distance: 107.7
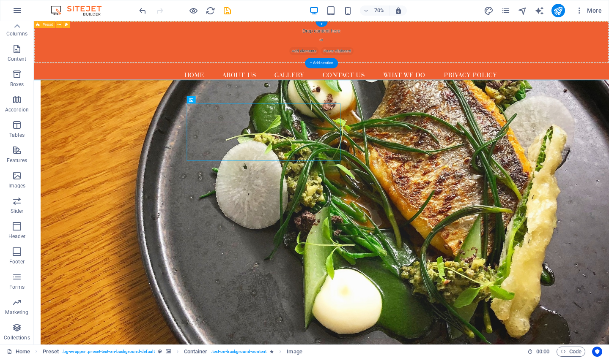
click at [382, 47] on div "Drop content here or Add elements Paste clipboard" at bounding box center [444, 51] width 821 height 60
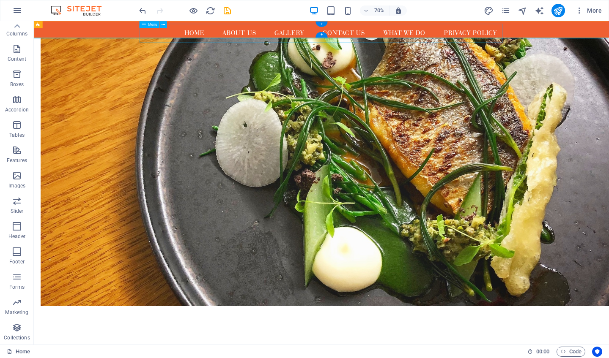
click at [322, 25] on div "+" at bounding box center [320, 24] width 11 height 5
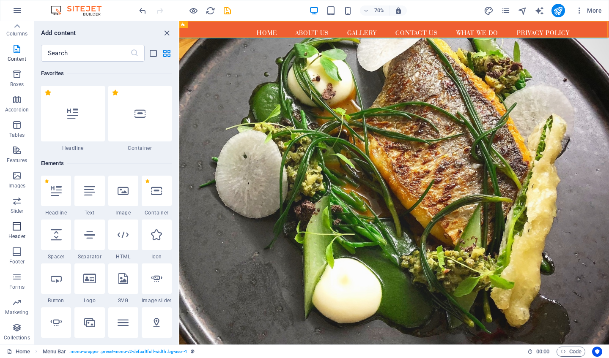
click at [21, 229] on icon "button" at bounding box center [17, 227] width 10 height 10
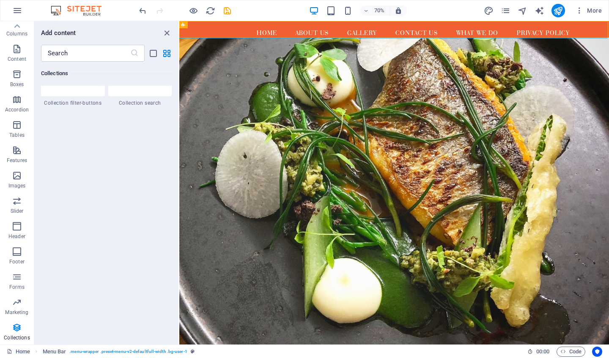
scroll to position [8102, 0]
click at [18, 75] on icon "button" at bounding box center [17, 74] width 10 height 10
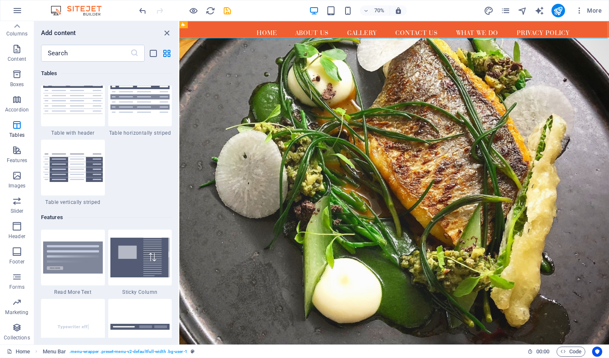
scroll to position [3160, 0]
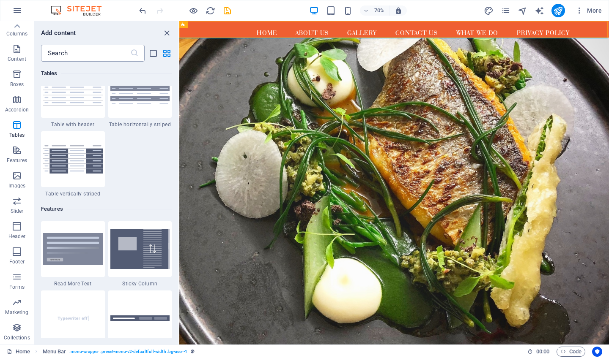
click at [104, 49] on input "text" at bounding box center [85, 53] width 89 height 17
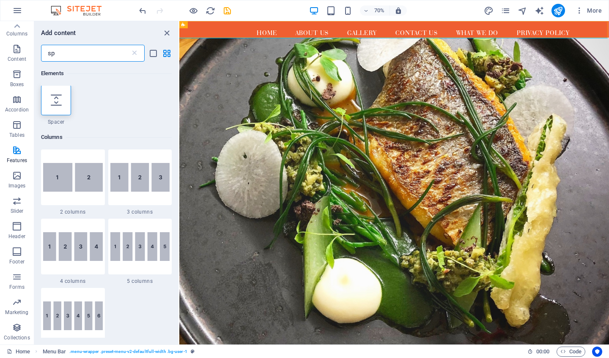
scroll to position [0, 0]
click at [59, 105] on icon at bounding box center [56, 101] width 11 height 11
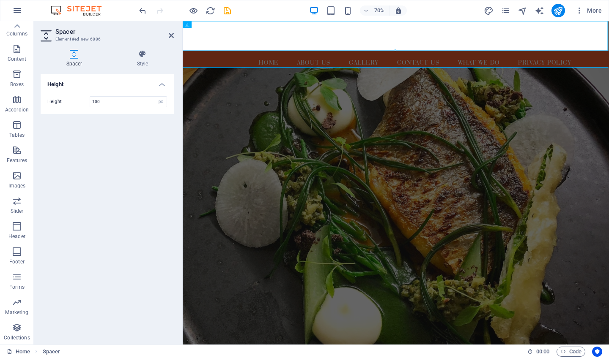
click at [118, 95] on div "Height 100 px rem vh vw" at bounding box center [107, 102] width 133 height 25
click at [115, 102] on input "100" at bounding box center [128, 102] width 77 height 10
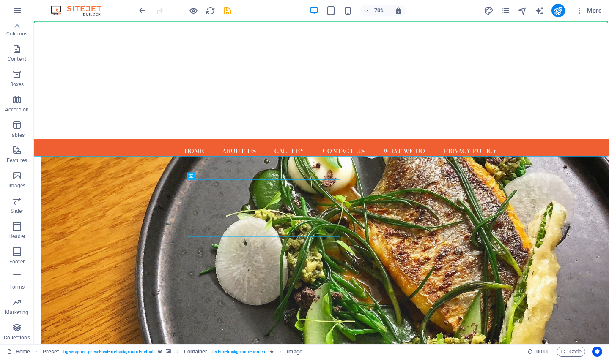
drag, startPoint x: 320, startPoint y: 279, endPoint x: 213, endPoint y: 104, distance: 204.4
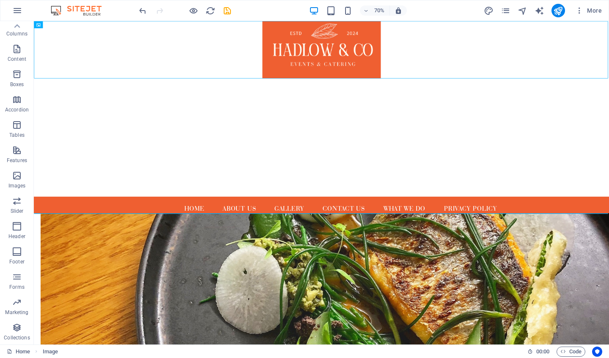
click at [238, 153] on div at bounding box center [444, 187] width 821 height 169
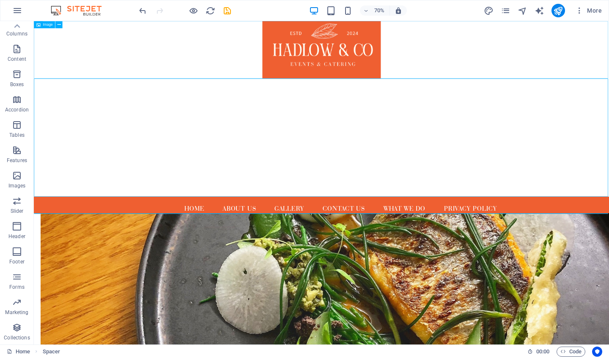
click at [393, 85] on figure at bounding box center [444, 62] width 821 height 82
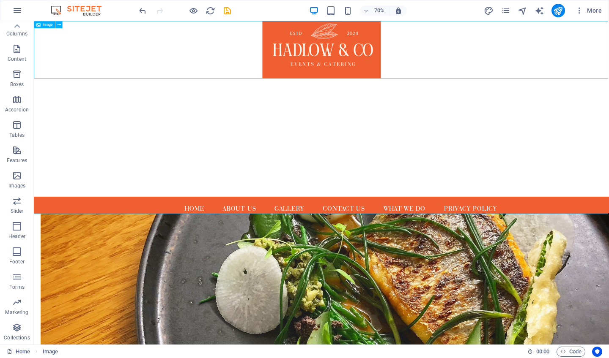
click at [402, 77] on figure at bounding box center [444, 62] width 821 height 82
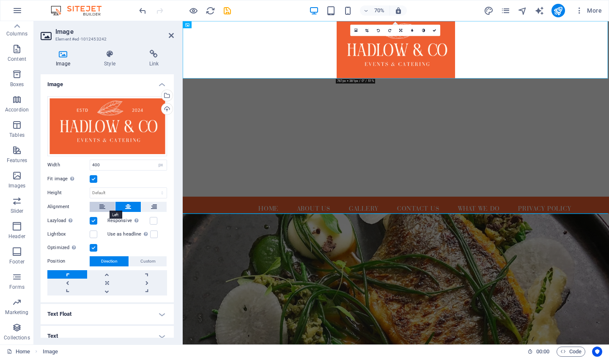
click at [102, 208] on icon at bounding box center [102, 207] width 6 height 10
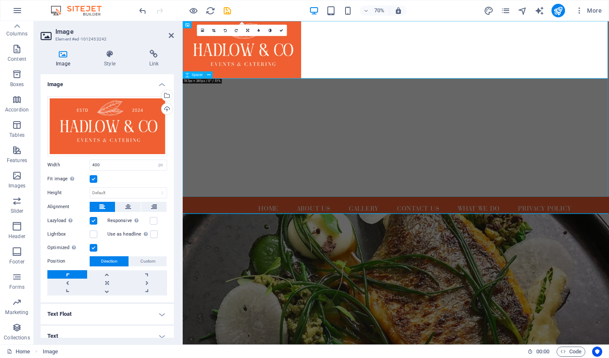
click at [277, 223] on div at bounding box center [487, 187] width 609 height 169
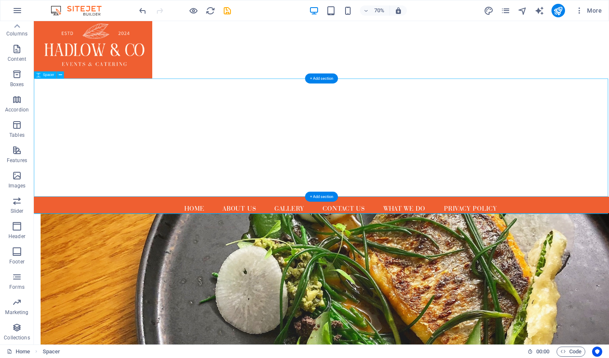
click at [285, 169] on div at bounding box center [444, 187] width 821 height 169
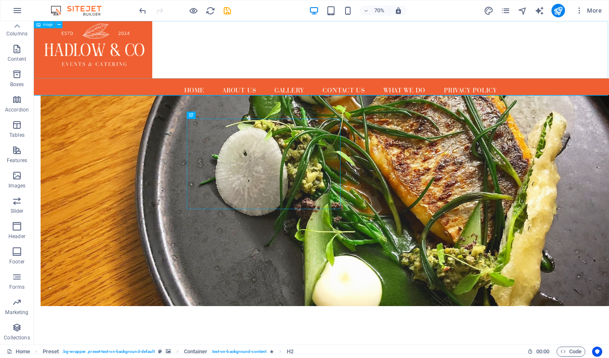
click at [347, 71] on figure at bounding box center [444, 62] width 821 height 82
click at [426, 64] on figure at bounding box center [444, 62] width 821 height 82
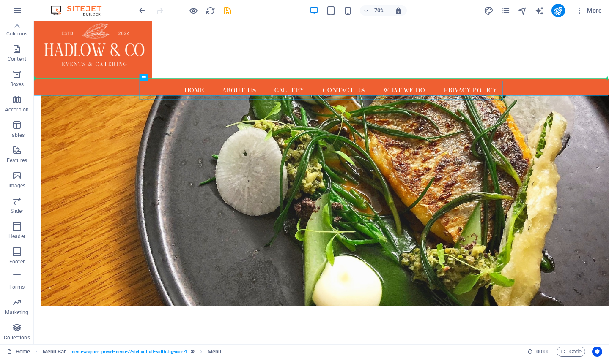
drag, startPoint x: 360, startPoint y: 114, endPoint x: 382, endPoint y: 64, distance: 54.7
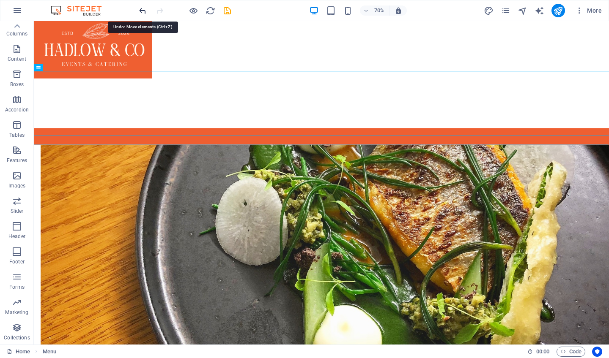
click at [140, 11] on icon "undo" at bounding box center [143, 11] width 10 height 10
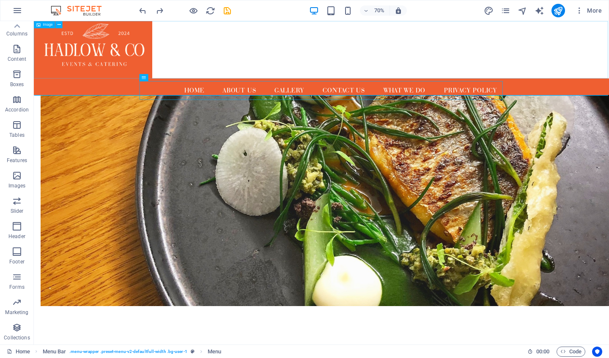
click at [303, 69] on figure at bounding box center [444, 62] width 821 height 82
click at [463, 60] on figure at bounding box center [444, 62] width 821 height 82
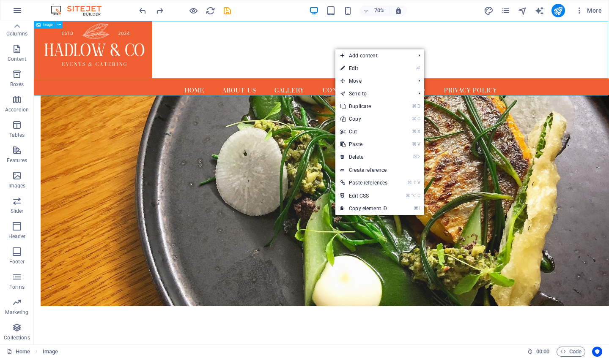
click at [444, 65] on figure at bounding box center [444, 62] width 821 height 82
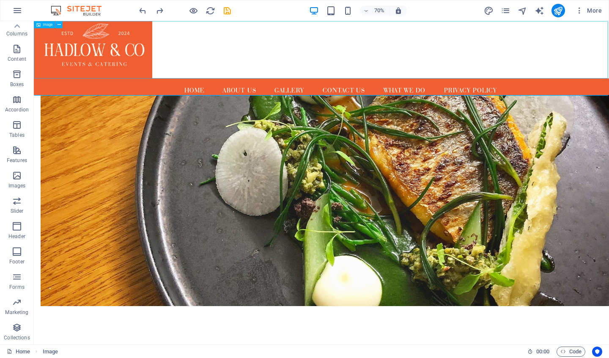
click at [444, 65] on figure at bounding box center [444, 62] width 821 height 82
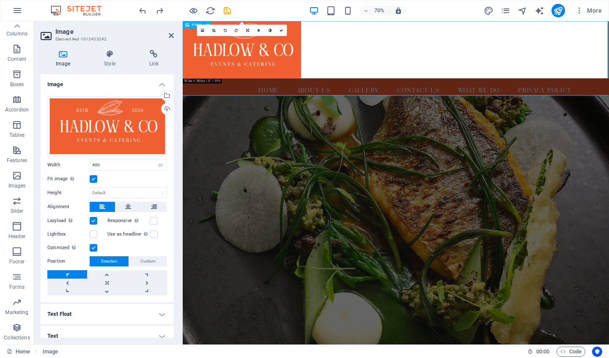
click at [477, 79] on figure at bounding box center [487, 62] width 609 height 82
click at [171, 39] on link at bounding box center [171, 35] width 5 height 7
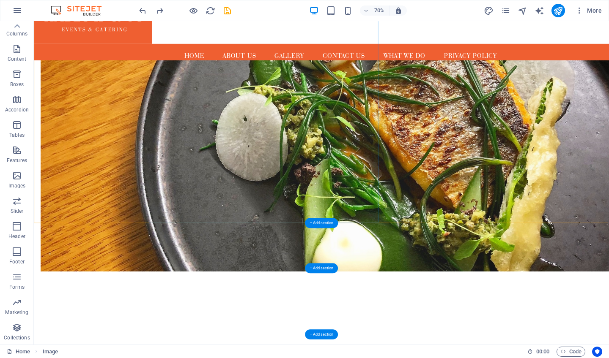
scroll to position [150, 0]
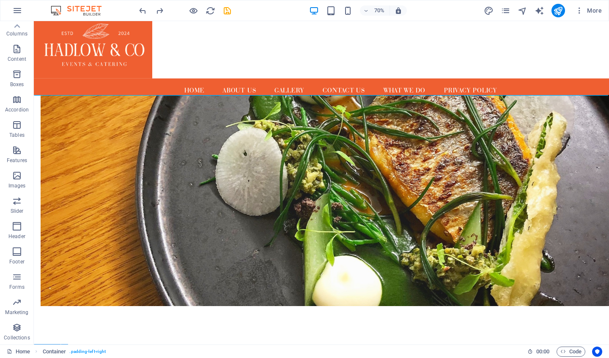
scroll to position [0, 0]
click at [19, 279] on icon "button" at bounding box center [17, 277] width 10 height 10
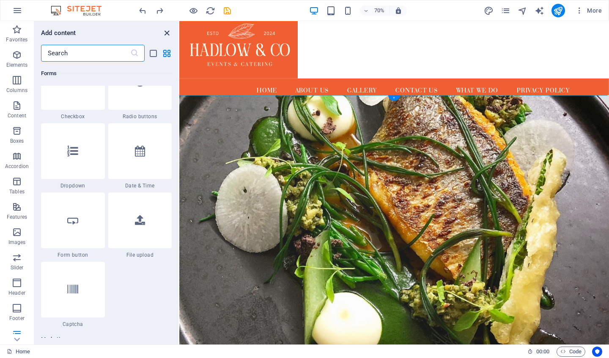
click at [166, 37] on icon "close panel" at bounding box center [167, 33] width 10 height 10
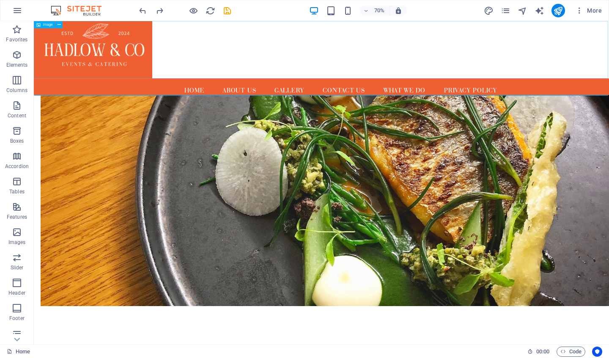
click at [149, 45] on figure at bounding box center [444, 62] width 821 height 82
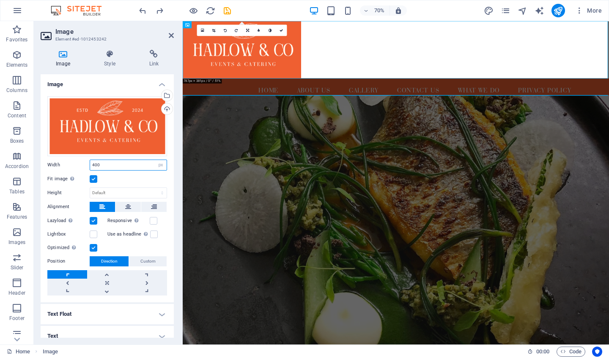
click at [131, 163] on input "400" at bounding box center [128, 165] width 77 height 10
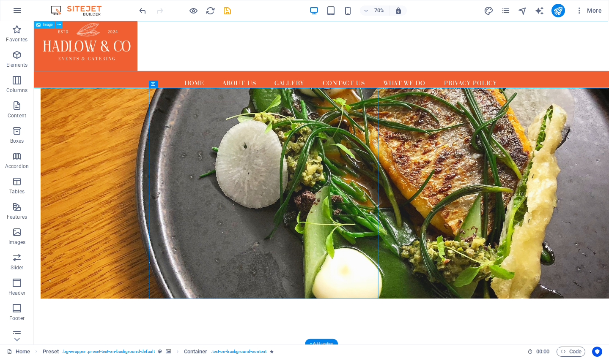
click at [138, 71] on figure at bounding box center [444, 56] width 821 height 71
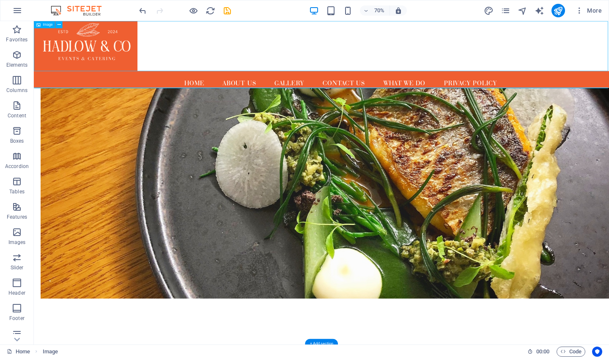
click at [138, 71] on figure at bounding box center [444, 56] width 821 height 71
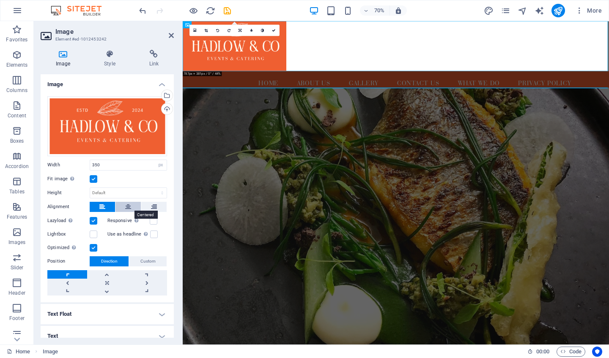
click at [129, 205] on icon at bounding box center [128, 207] width 6 height 10
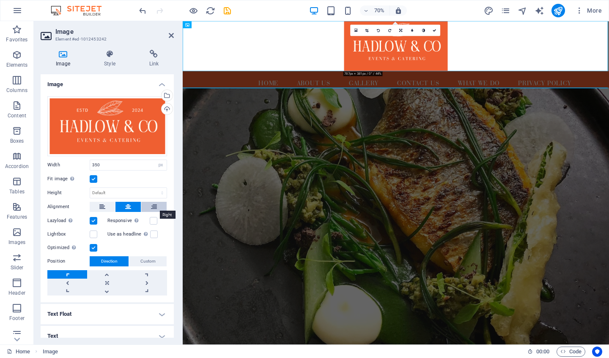
click at [156, 203] on button at bounding box center [153, 207] width 25 height 10
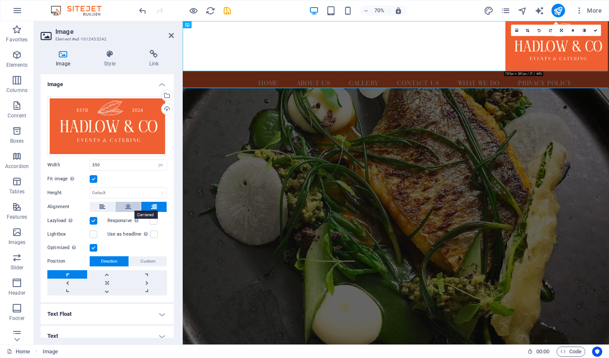
click at [133, 208] on button at bounding box center [127, 207] width 25 height 10
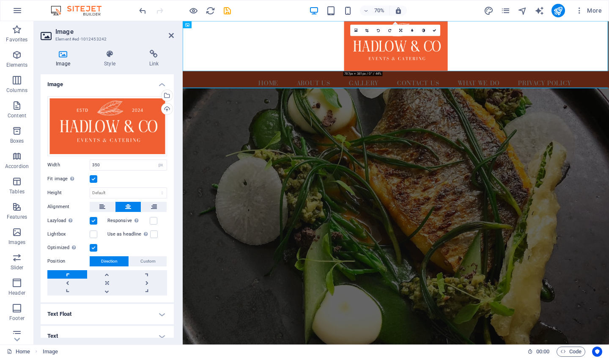
click at [257, 266] on figure at bounding box center [487, 319] width 609 height 407
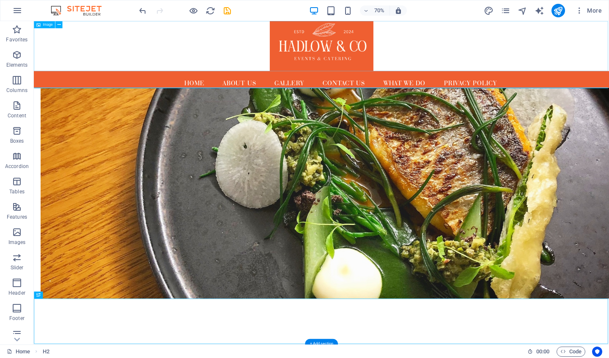
click at [501, 44] on figure at bounding box center [444, 56] width 821 height 71
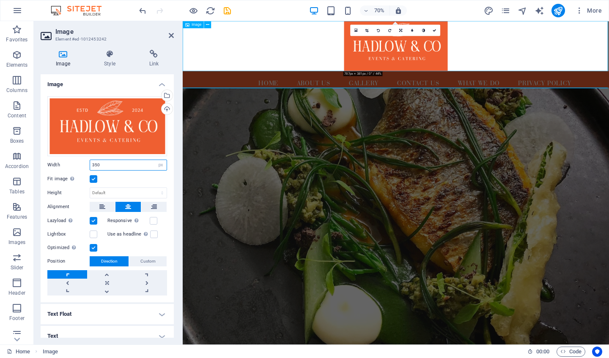
click at [123, 164] on input "350" at bounding box center [128, 165] width 77 height 10
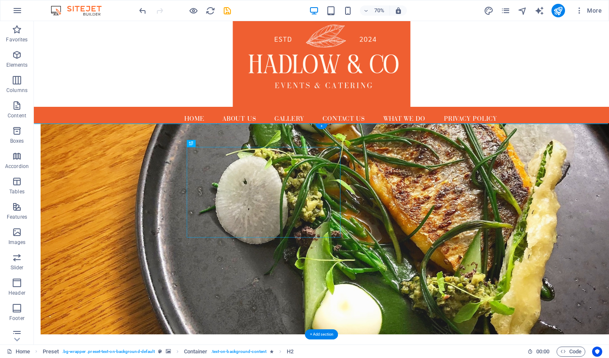
click at [581, 320] on figure at bounding box center [444, 318] width 821 height 302
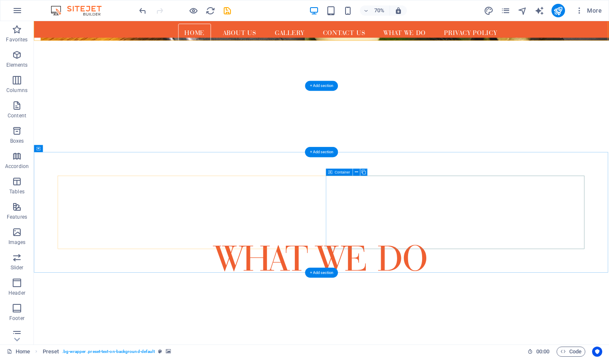
scroll to position [420, 0]
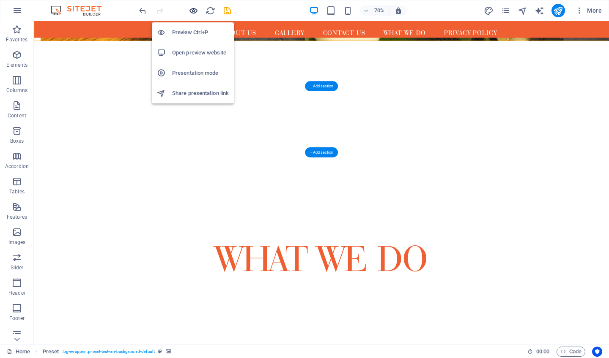
click at [193, 11] on icon "button" at bounding box center [194, 11] width 10 height 10
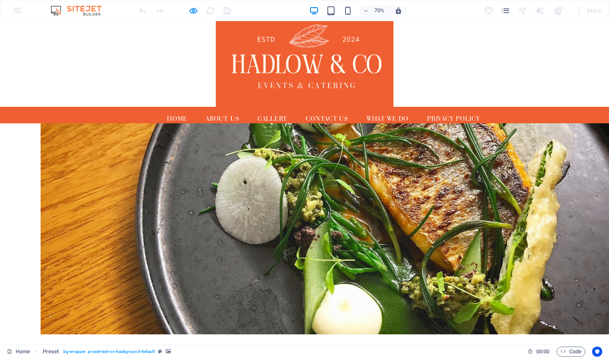
scroll to position [0, 0]
click at [452, 58] on img at bounding box center [435, 82] width 254 height 123
click at [386, 158] on link "Gallery" at bounding box center [389, 161] width 60 height 27
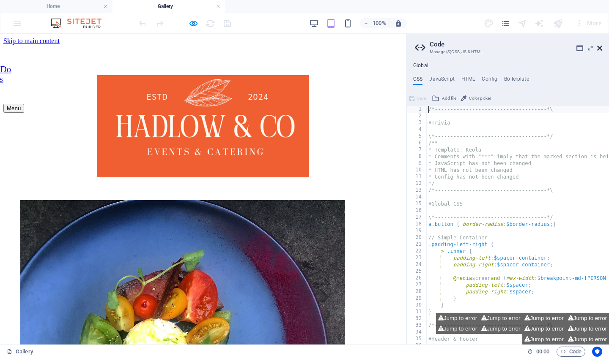
click at [581, 47] on icon at bounding box center [599, 48] width 5 height 7
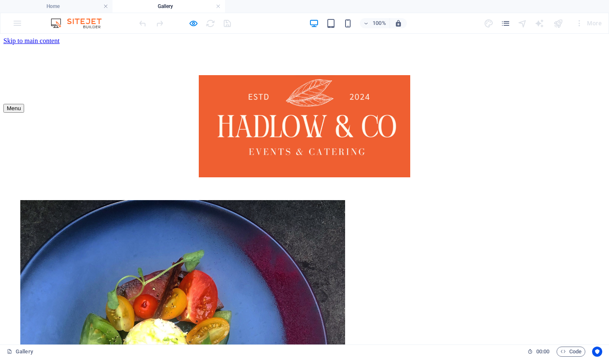
click at [397, 52] on nav "Home About us What We Do Contact us Gallery Blog" at bounding box center [304, 74] width 782 height 59
click at [256, 51] on nav "Home About us What We Do Contact us Gallery Blog" at bounding box center [304, 74] width 782 height 59
click at [178, 51] on nav "Home About us What We Do Contact us Gallery Blog" at bounding box center [304, 74] width 782 height 59
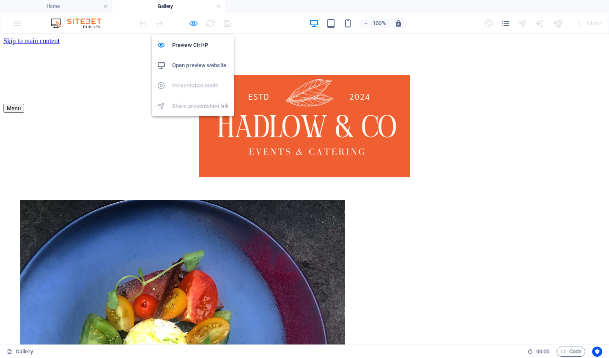
click at [194, 23] on icon "button" at bounding box center [194, 24] width 10 height 10
